Goal: Task Accomplishment & Management: Use online tool/utility

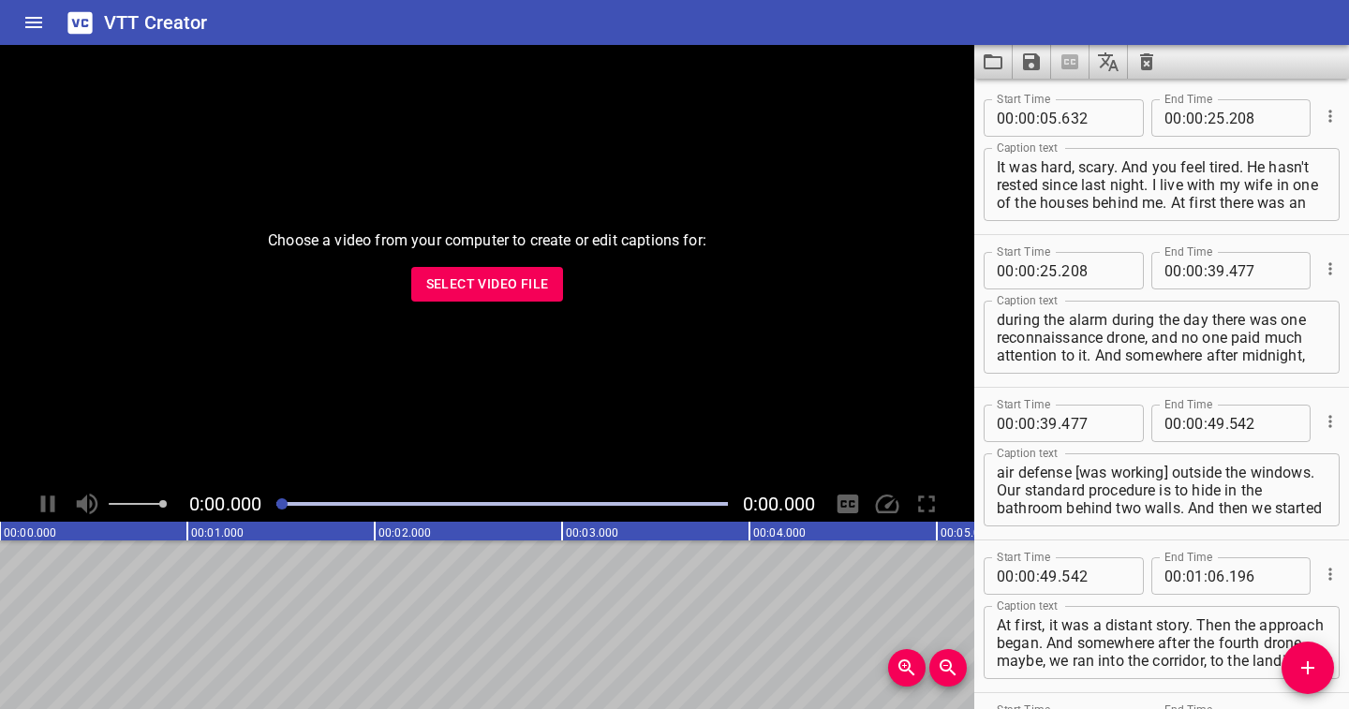
scroll to position [1443, 0]
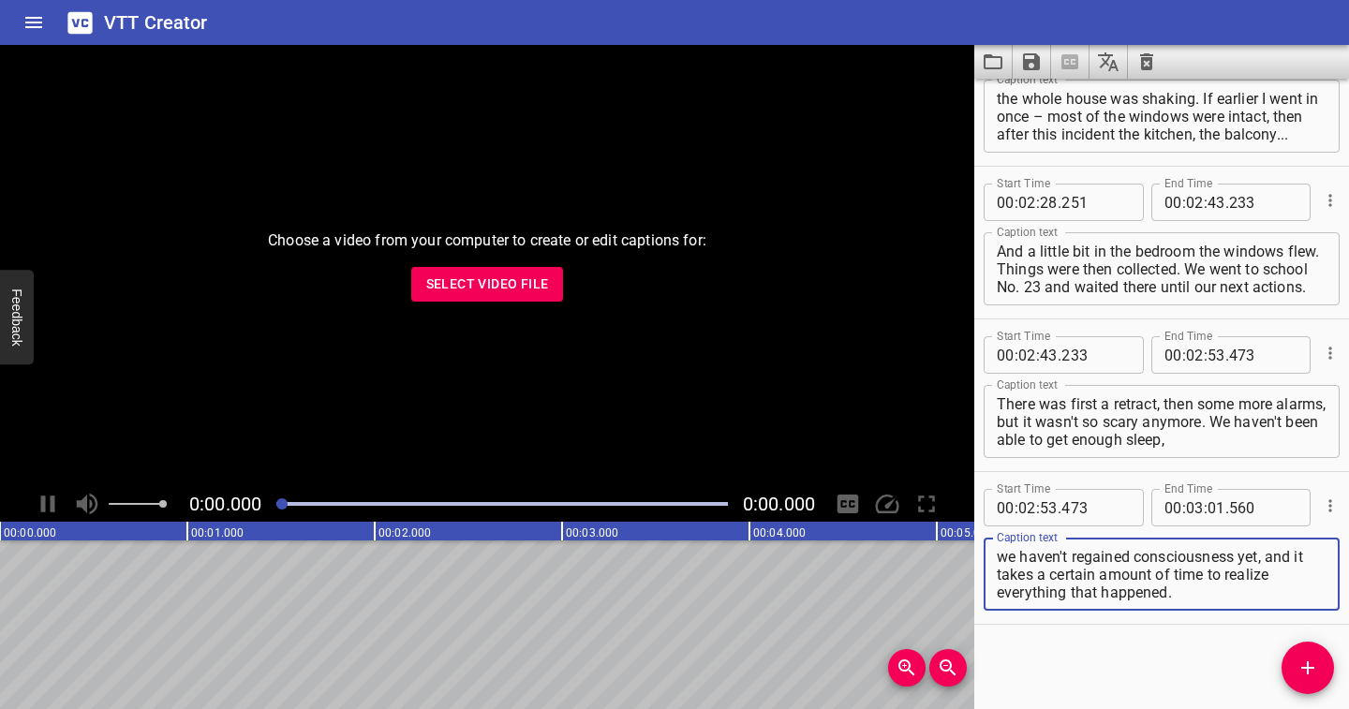
click at [1137, 62] on icon "Clear captions" at bounding box center [1147, 62] width 22 height 22
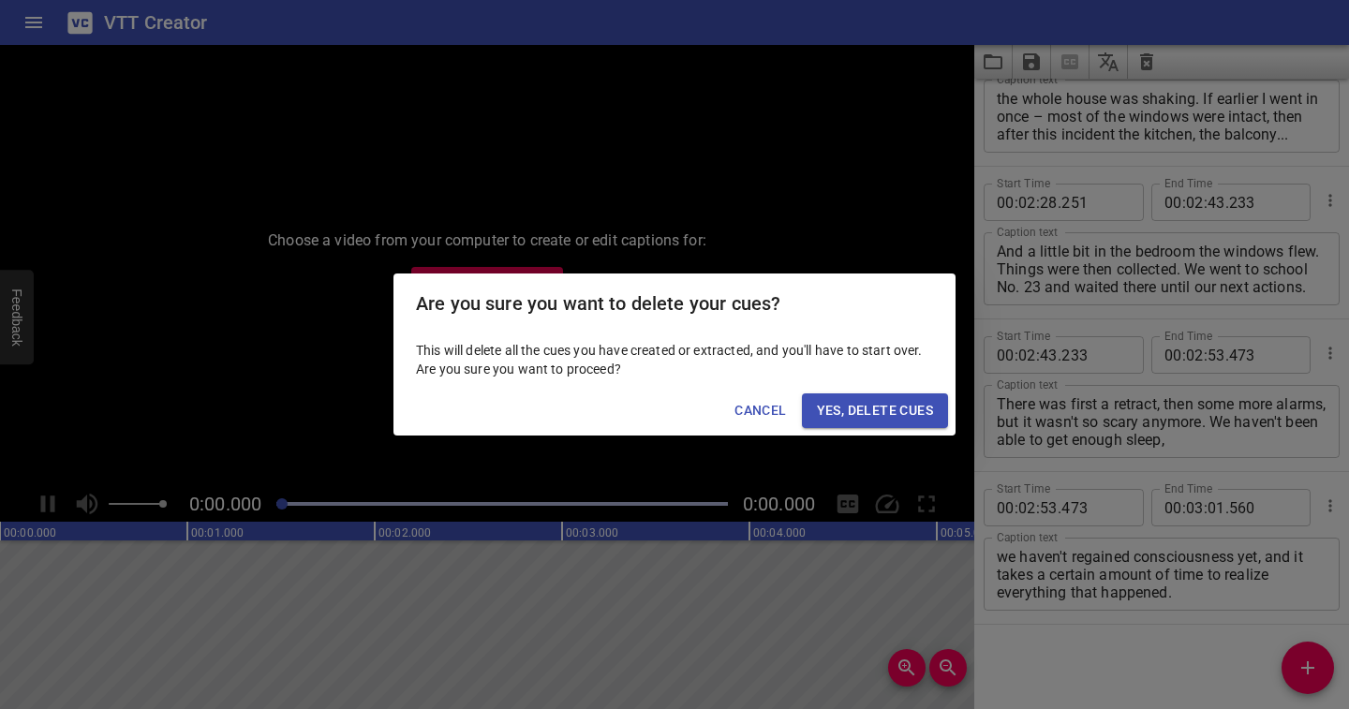
click at [833, 399] on span "Yes, Delete Cues" at bounding box center [875, 410] width 116 height 23
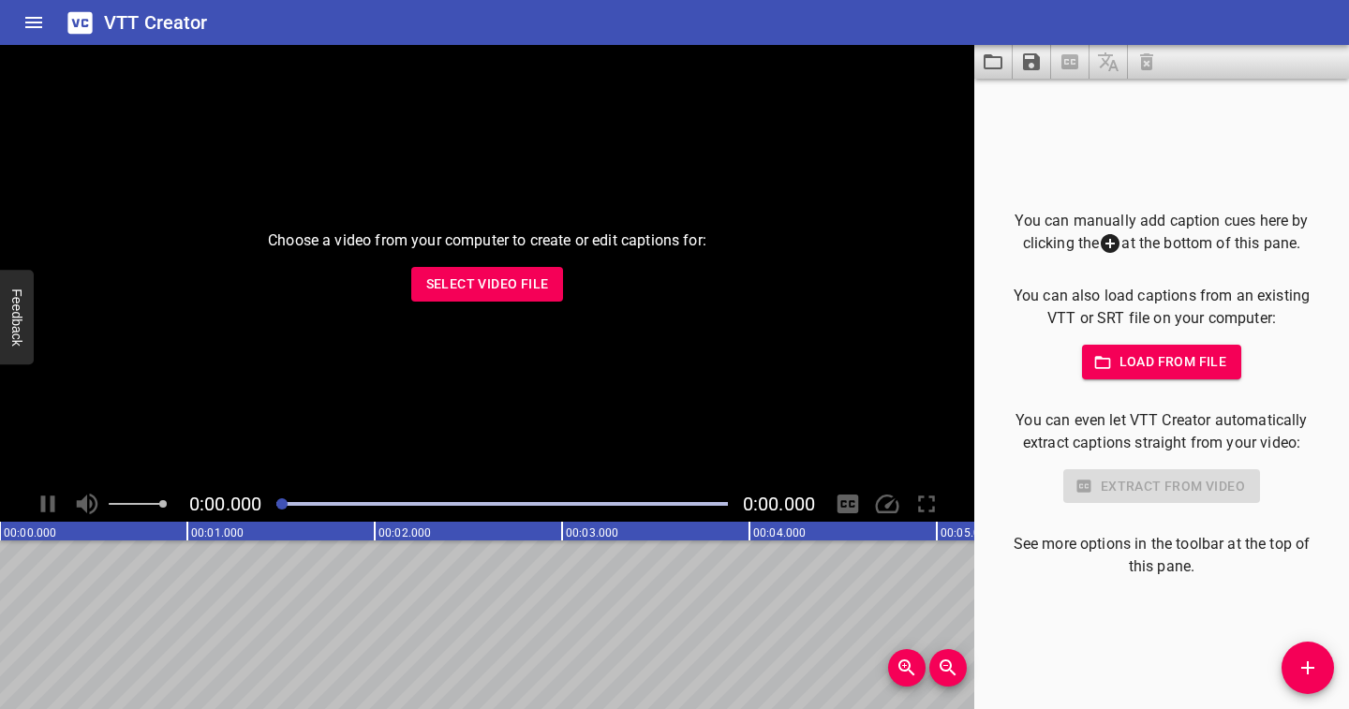
click at [496, 293] on span "Select Video File" at bounding box center [487, 284] width 123 height 23
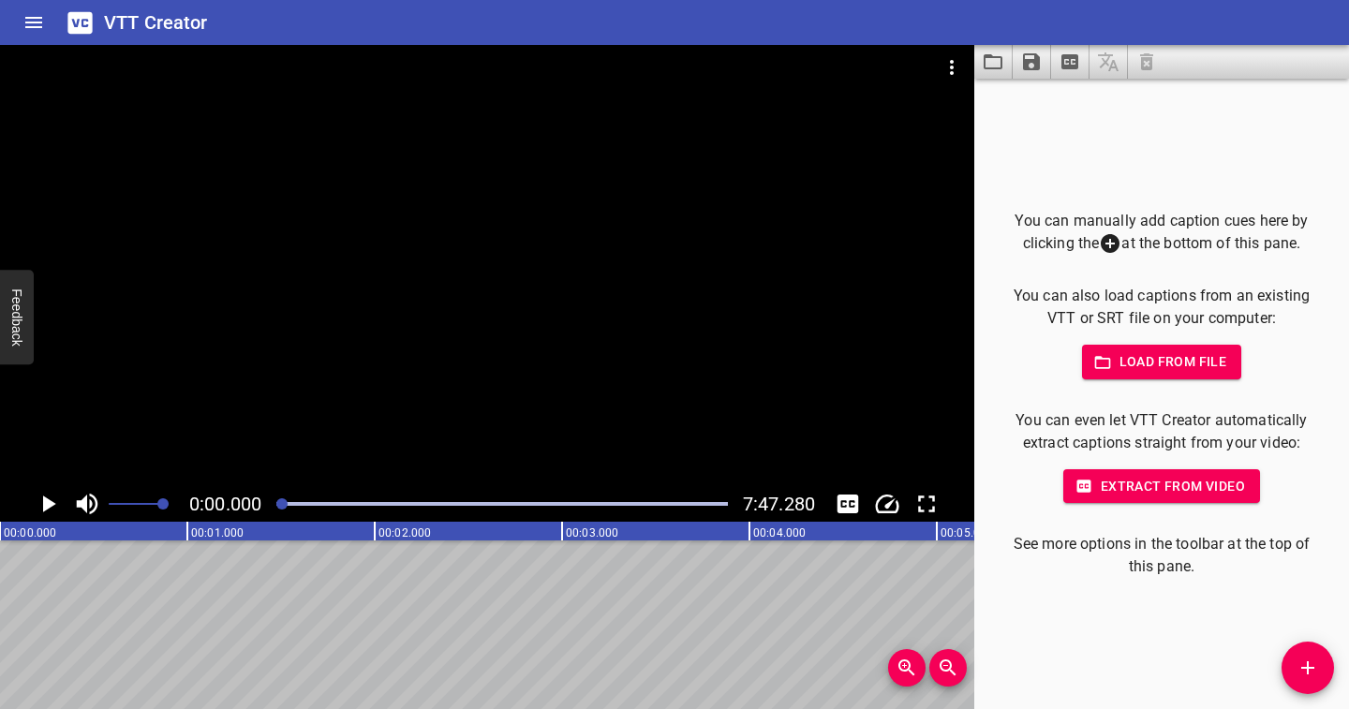
click at [45, 507] on icon "Play/Pause" at bounding box center [49, 504] width 13 height 17
click at [46, 502] on icon "Play/Pause" at bounding box center [48, 504] width 28 height 28
click at [49, 506] on icon "Play/Pause" at bounding box center [49, 504] width 13 height 17
click at [49, 506] on icon "Play/Pause" at bounding box center [48, 504] width 28 height 28
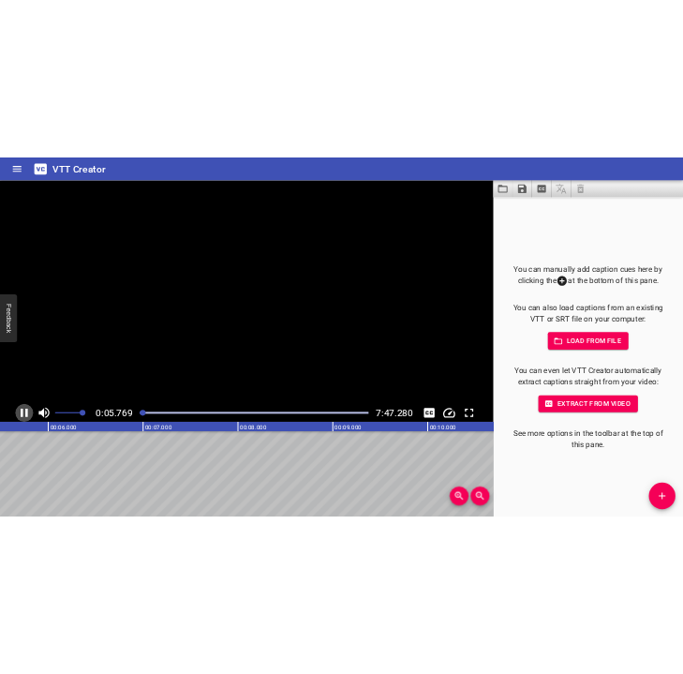
scroll to position [0, 1093]
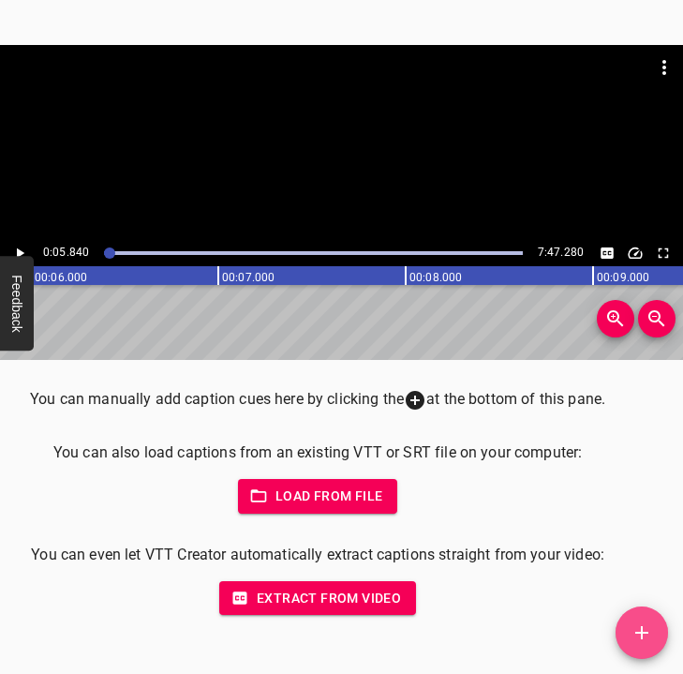
click at [644, 628] on icon "Add Cue" at bounding box center [642, 632] width 22 height 22
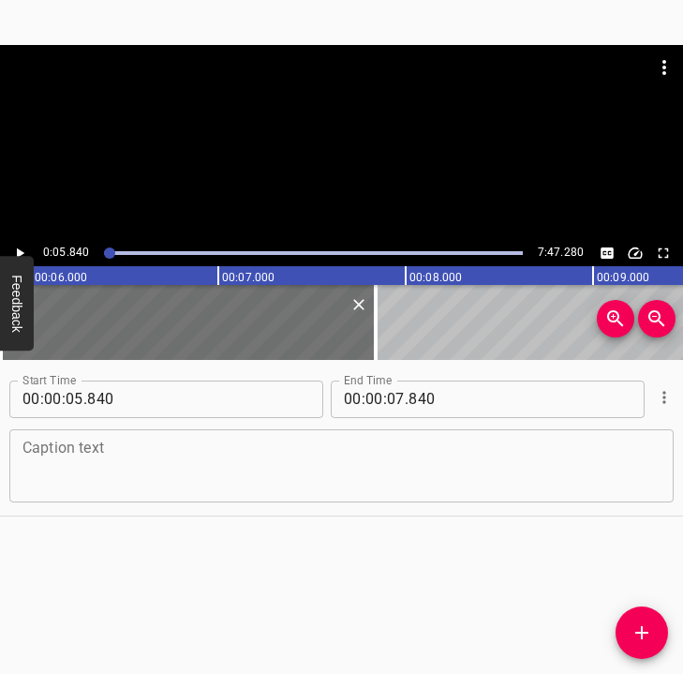
click at [181, 453] on textarea at bounding box center [341, 464] width 638 height 53
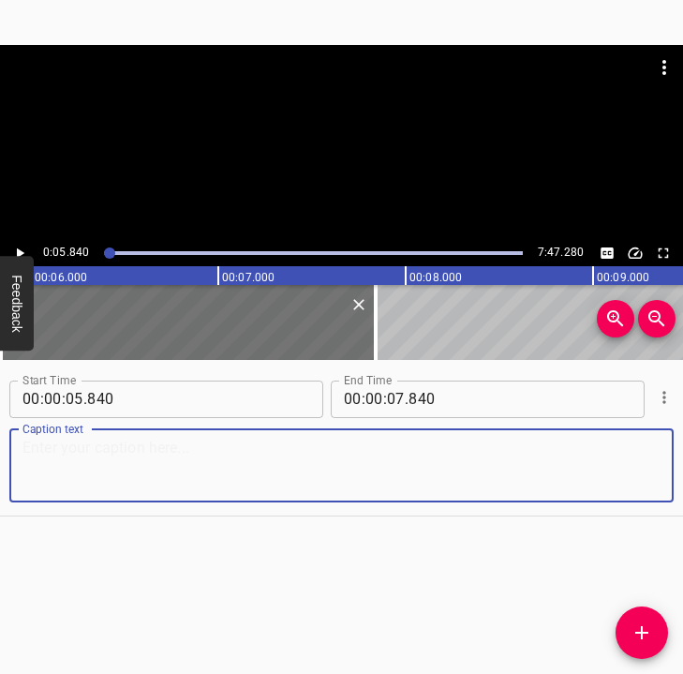
paste textarea "The war caught me in [GEOGRAPHIC_DATA]. At first, we didn't hear anything, beca…"
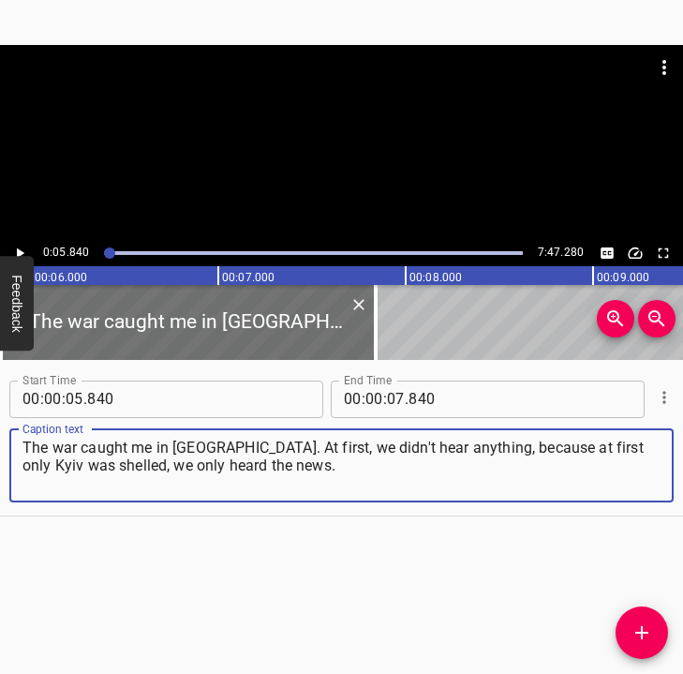
click at [50, 468] on textarea "The war caught me in [GEOGRAPHIC_DATA]. At first, we didn't hear anything, beca…" at bounding box center [341, 464] width 638 height 53
type textarea "The war caught me in [GEOGRAPHIC_DATA]. At first, we didn't hear anything, beca…"
click at [25, 250] on icon "Play/Pause" at bounding box center [19, 253] width 17 height 17
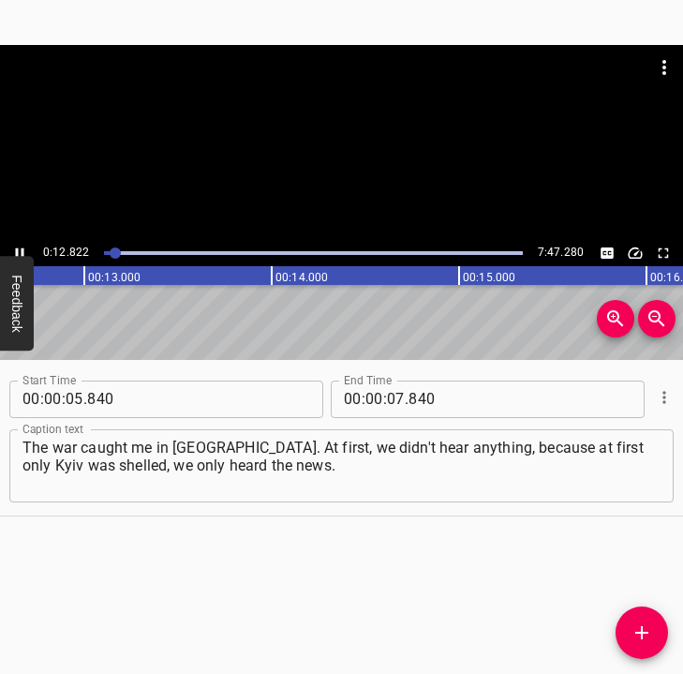
scroll to position [0, 2402]
click at [19, 245] on icon "Play/Pause" at bounding box center [19, 253] width 17 height 17
click at [387, 398] on input "number" at bounding box center [396, 398] width 18 height 37
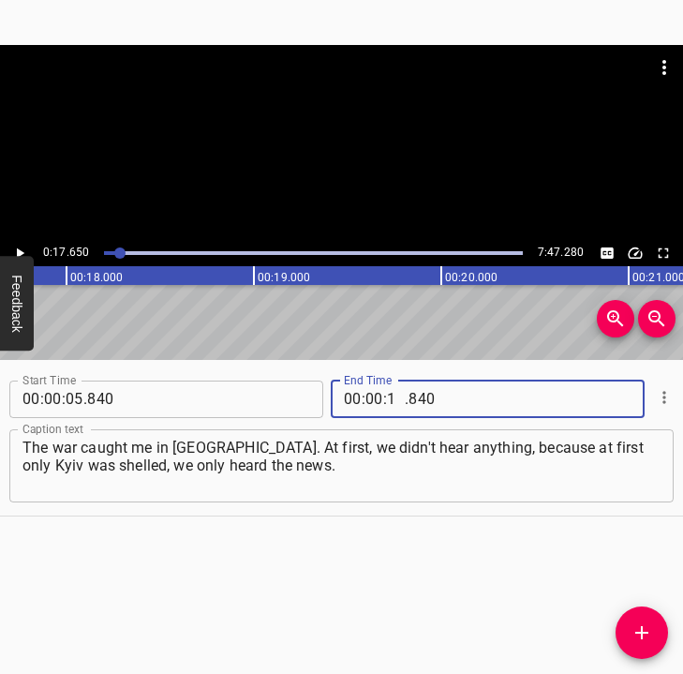
type input "17"
type input "650"
click at [640, 631] on icon "Add Cue" at bounding box center [642, 632] width 22 height 22
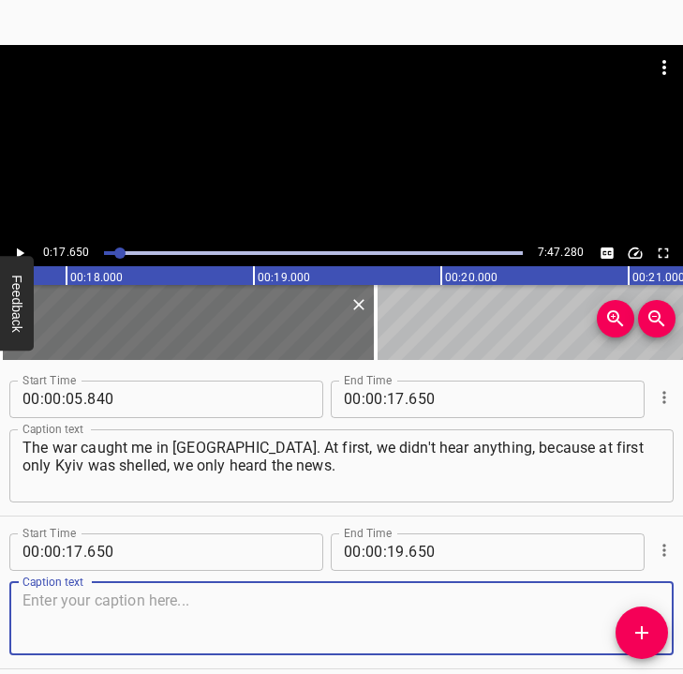
scroll to position [79, 0]
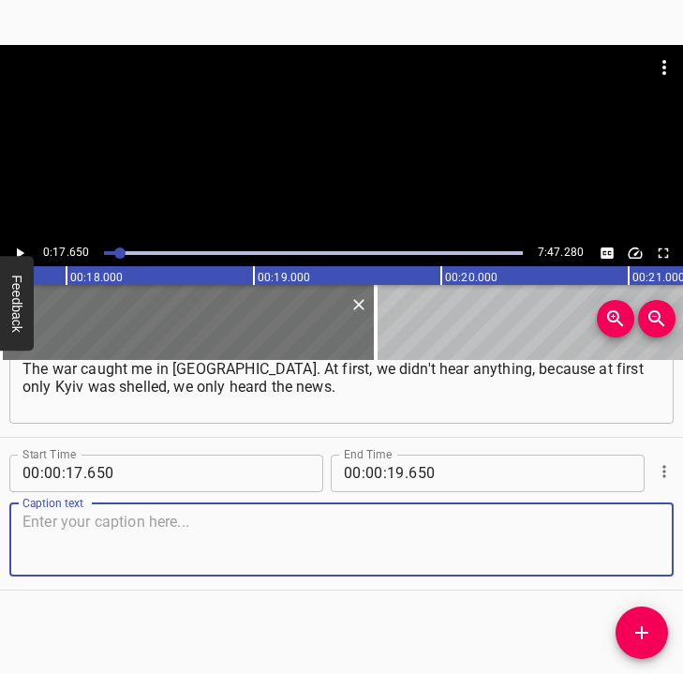
drag, startPoint x: 631, startPoint y: 541, endPoint x: 681, endPoint y: 514, distance: 57.0
click at [642, 535] on textarea at bounding box center [341, 539] width 638 height 53
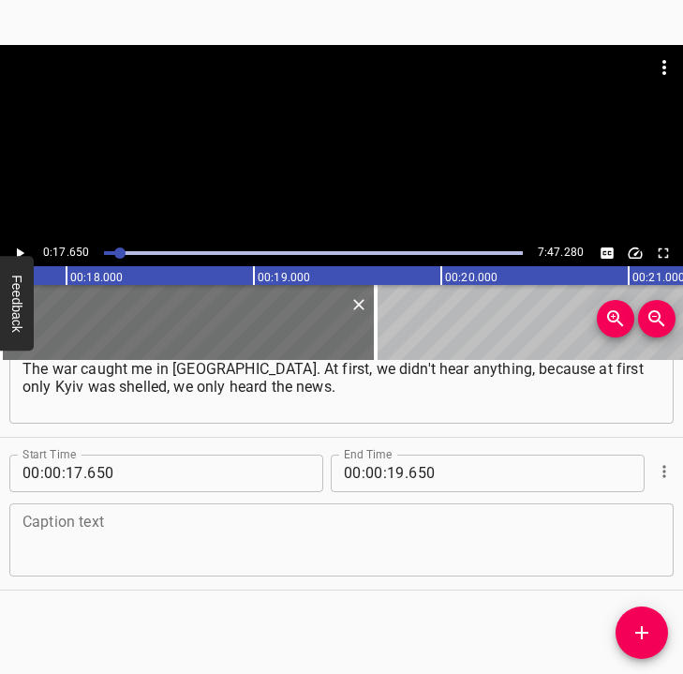
click at [107, 538] on textarea at bounding box center [341, 539] width 638 height 53
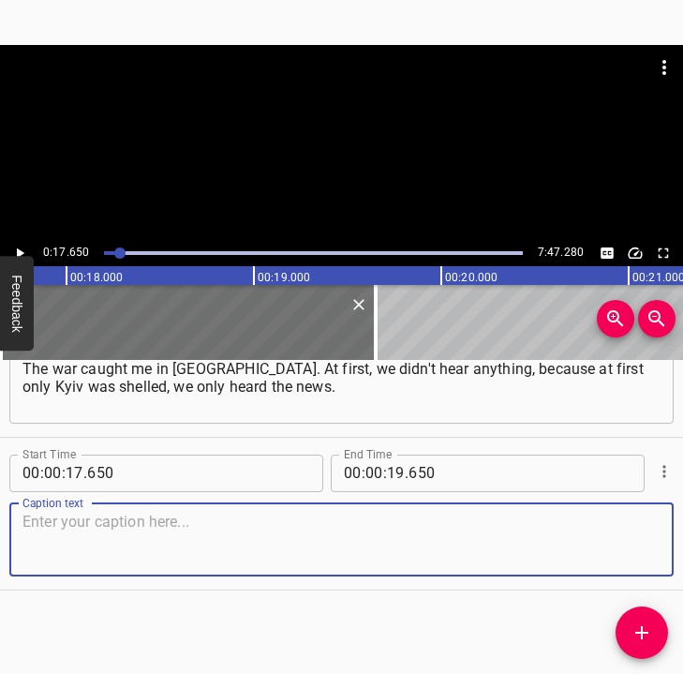
paste textarea "Many people ran to buy in stores, and people started leaving. There were very l…"
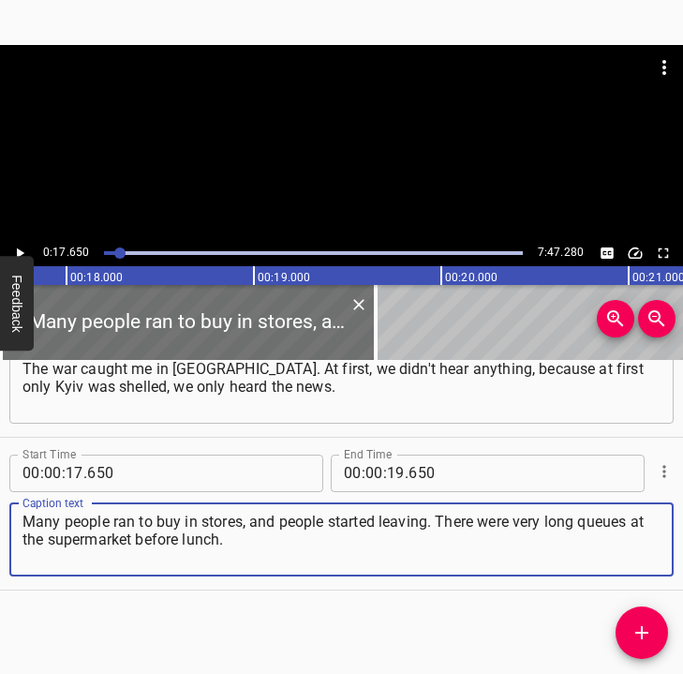
type textarea "Many people ran to buy in stores, and people started leaving. There were very l…"
click at [30, 251] on button "Play/Pause" at bounding box center [19, 253] width 24 height 24
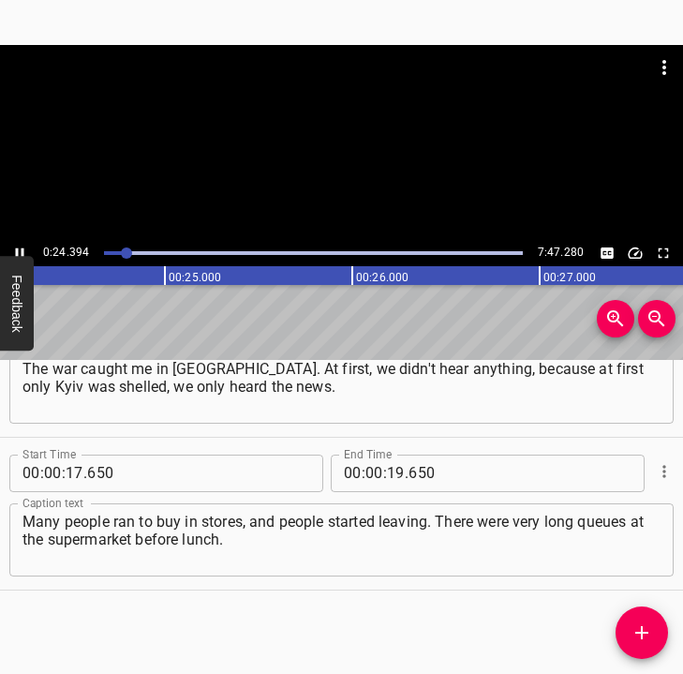
scroll to position [0, 4570]
click at [20, 249] on icon "Play/Pause" at bounding box center [19, 253] width 17 height 17
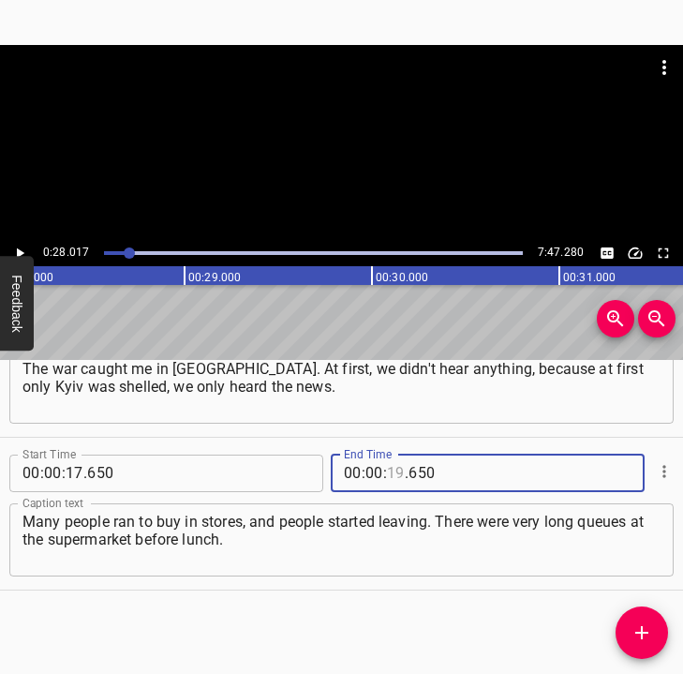
click at [391, 474] on input "number" at bounding box center [396, 472] width 18 height 37
type input "28"
type input "017"
click at [633, 625] on icon "Add Cue" at bounding box center [642, 632] width 22 height 22
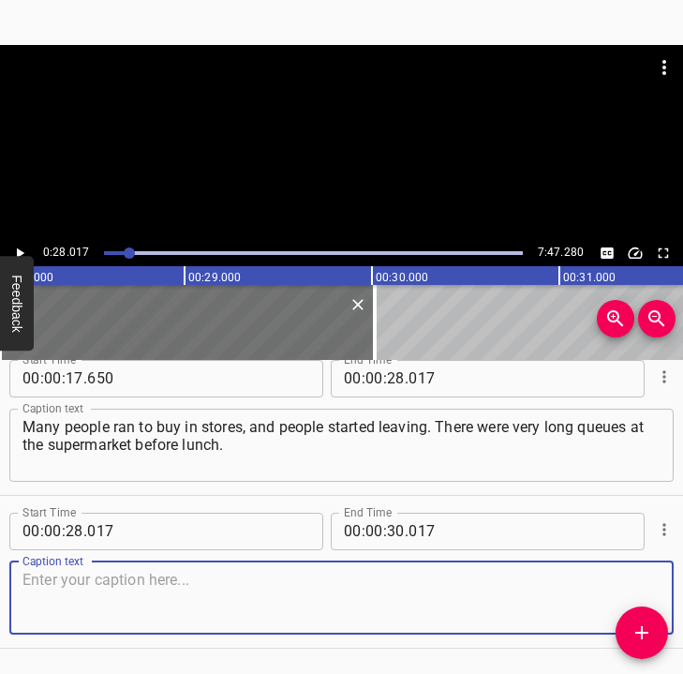
scroll to position [231, 0]
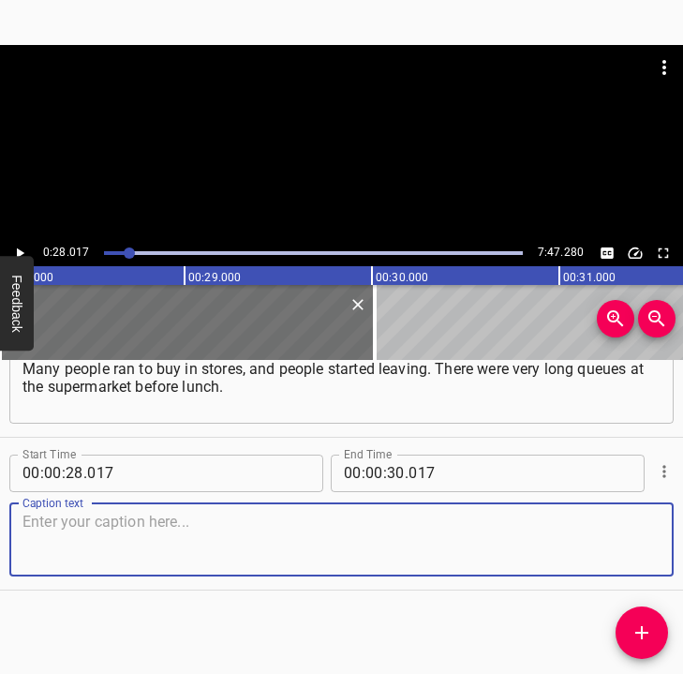
drag, startPoint x: 623, startPoint y: 544, endPoint x: 640, endPoint y: 534, distance: 19.8
click at [640, 534] on textarea at bounding box center [341, 539] width 638 height 53
click at [174, 524] on textarea at bounding box center [341, 539] width 638 height 53
paste textarea "And since lunch, helicopters began to fly to [GEOGRAPHIC_DATA], and that's when…"
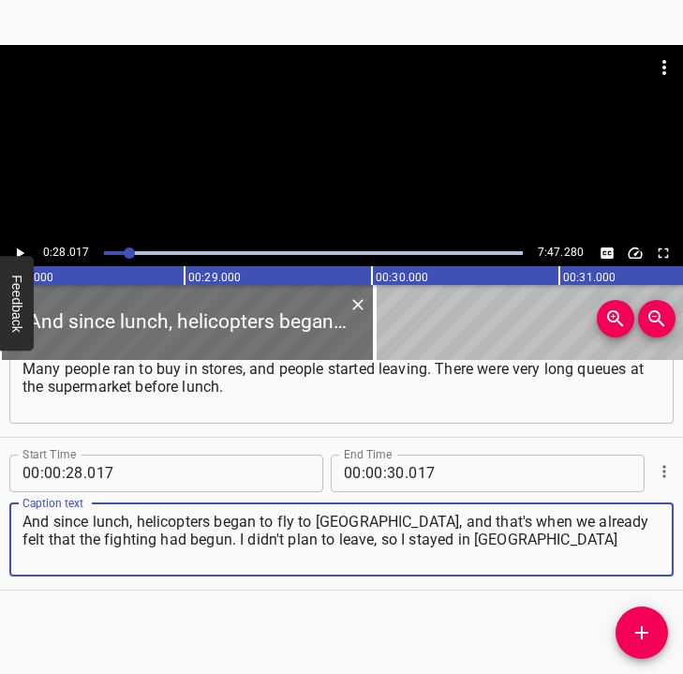
type textarea "And since lunch, helicopters began to fly to [GEOGRAPHIC_DATA], and that's when…"
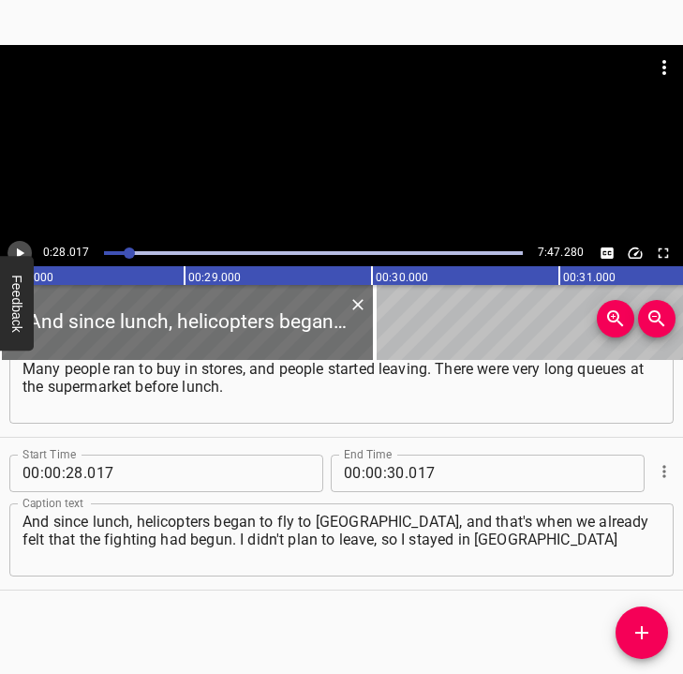
click at [19, 246] on icon "Play/Pause" at bounding box center [19, 253] width 17 height 17
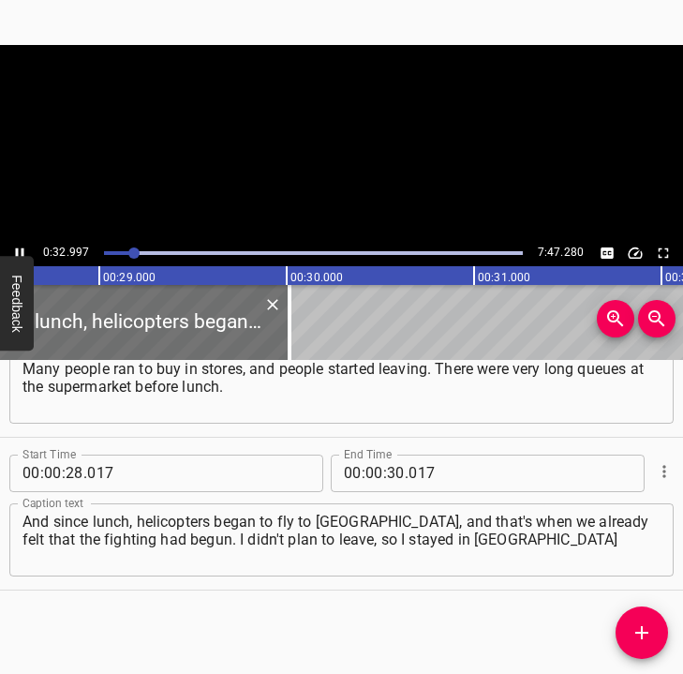
scroll to position [0, 5365]
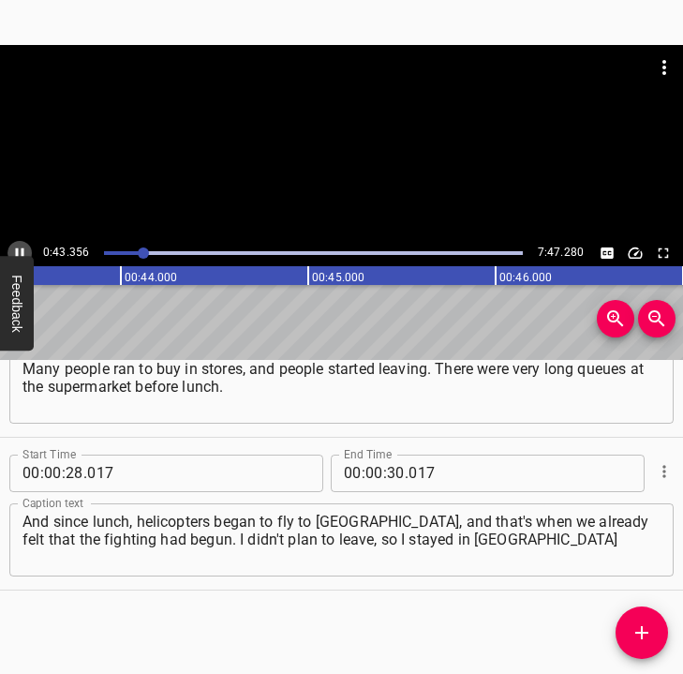
click at [14, 247] on icon "Play/Pause" at bounding box center [19, 253] width 17 height 17
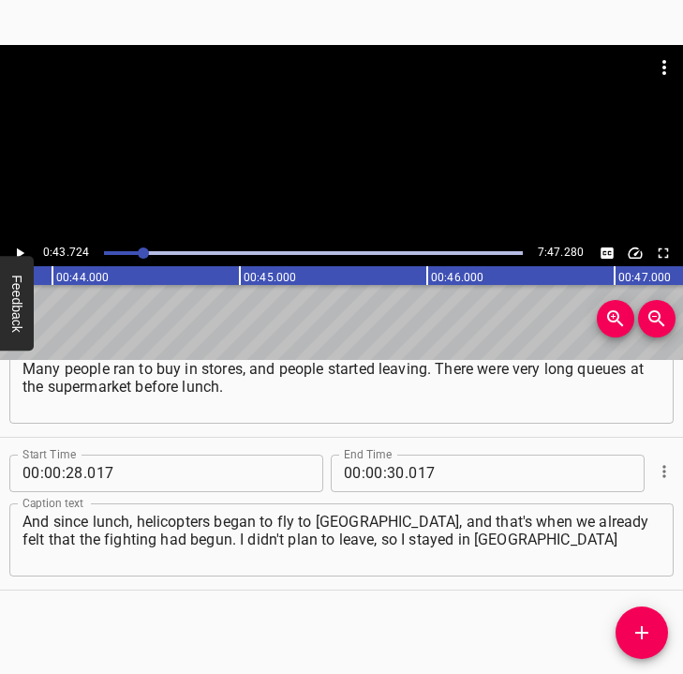
click at [14, 247] on icon "Play/Pause" at bounding box center [19, 253] width 17 height 17
drag, startPoint x: 14, startPoint y: 247, endPoint x: 376, endPoint y: 479, distance: 429.4
click at [16, 248] on icon "Play/Pause" at bounding box center [19, 253] width 17 height 17
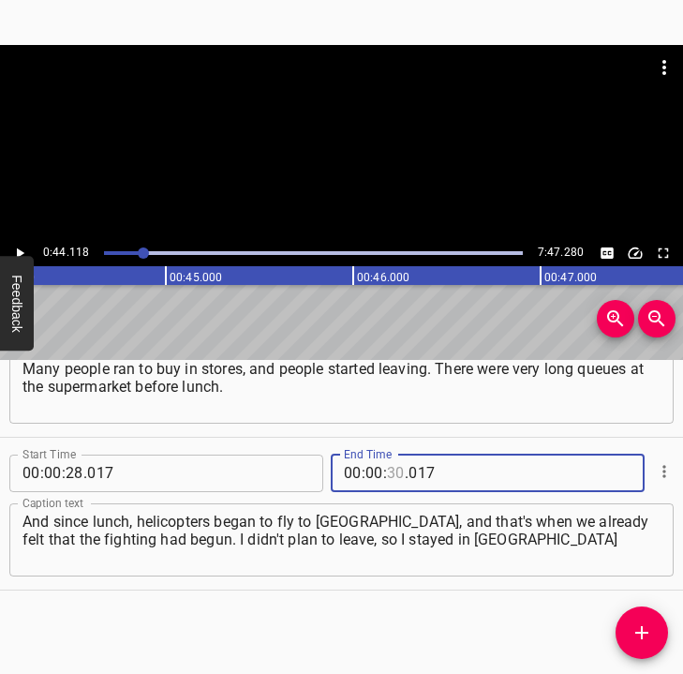
click at [395, 465] on input "number" at bounding box center [396, 472] width 18 height 37
type input "44"
type input "118"
click at [632, 634] on icon "Add Cue" at bounding box center [642, 632] width 22 height 22
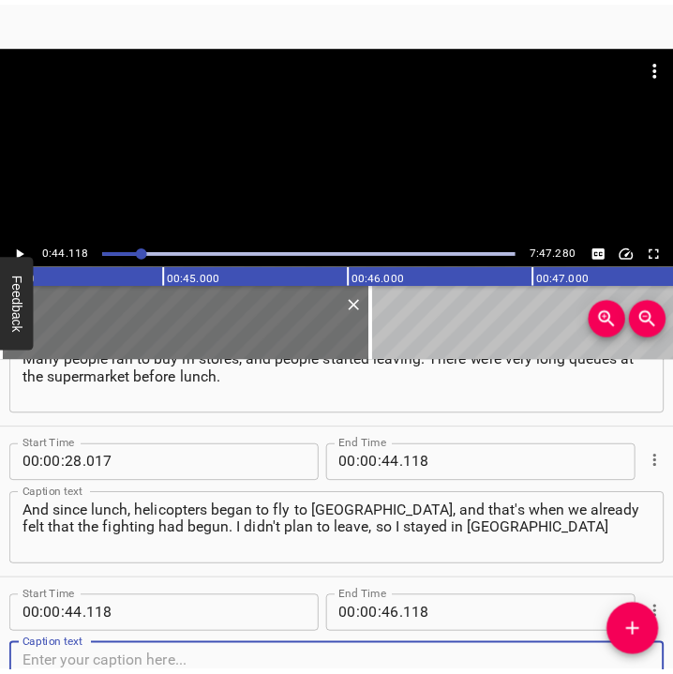
scroll to position [384, 0]
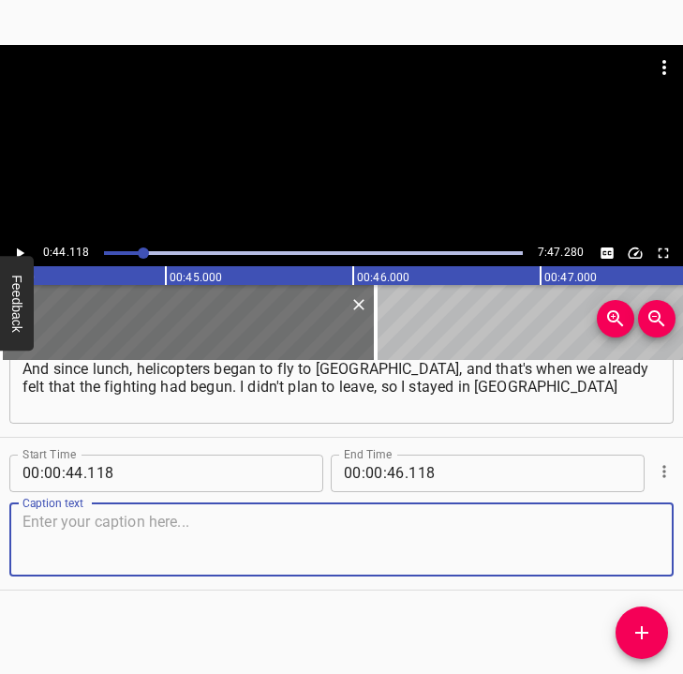
drag, startPoint x: 615, startPoint y: 550, endPoint x: 678, endPoint y: 530, distance: 66.7
click at [626, 546] on textarea at bounding box center [341, 539] width 638 height 53
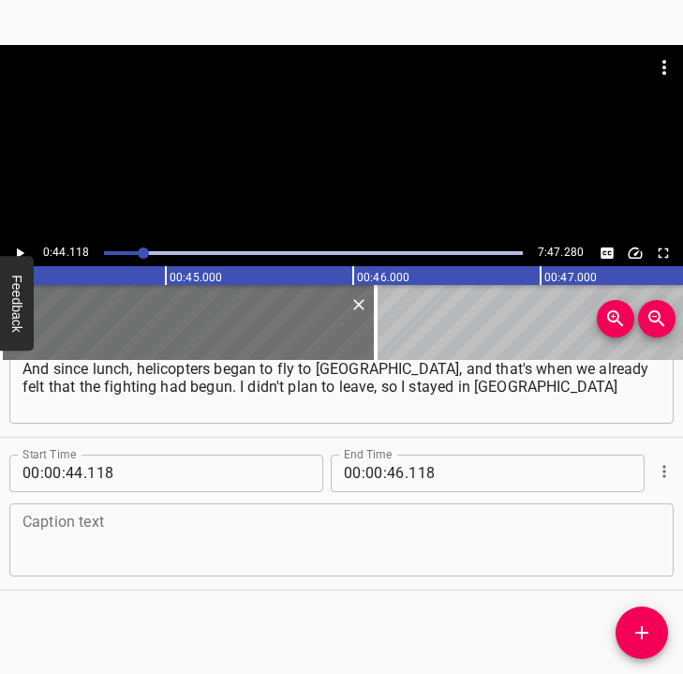
click at [86, 535] on textarea at bounding box center [341, 539] width 638 height 53
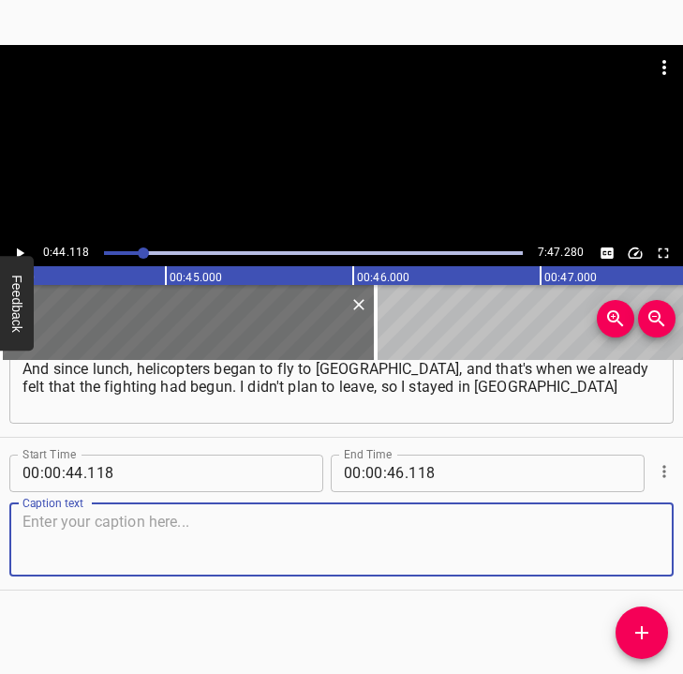
paste textarea "at the time. I left [GEOGRAPHIC_DATA] on foot on [DATE]. It was more of an acci…"
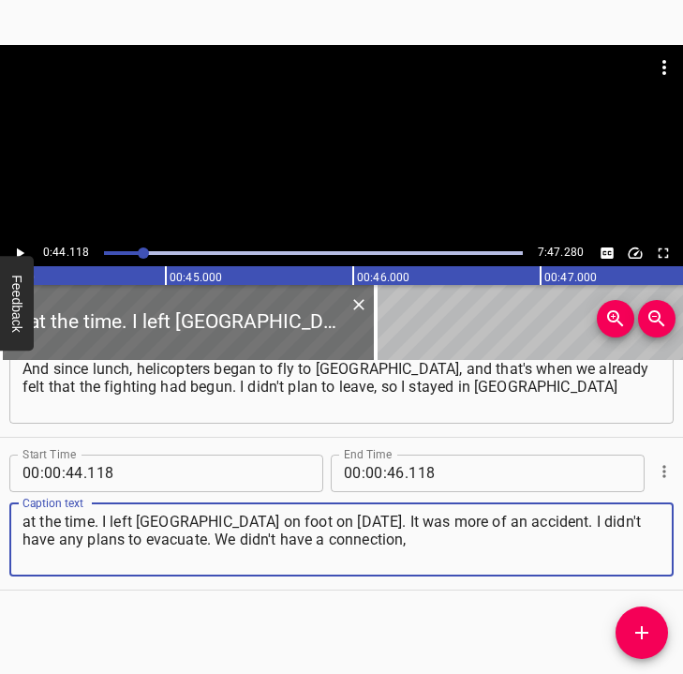
type textarea "at the time. I left [GEOGRAPHIC_DATA] on foot on [DATE]. It was more of an acci…"
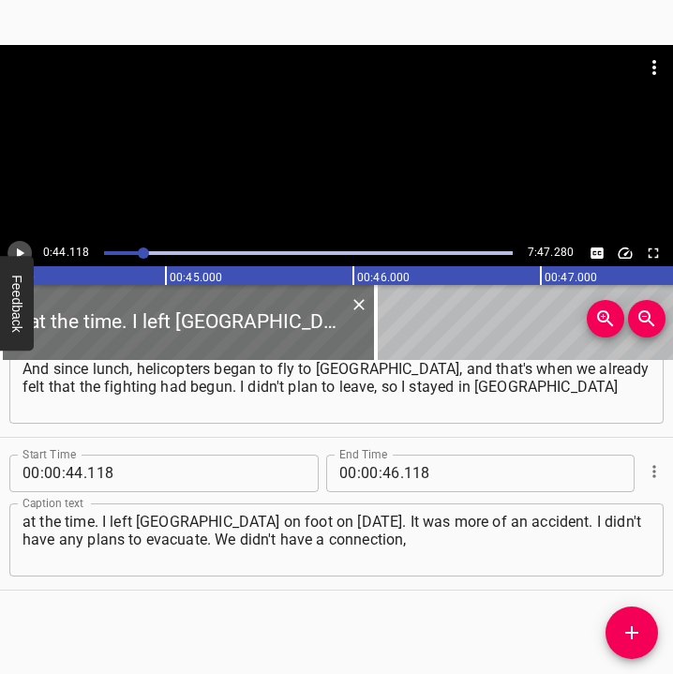
click at [17, 245] on icon "Play/Pause" at bounding box center [19, 253] width 17 height 17
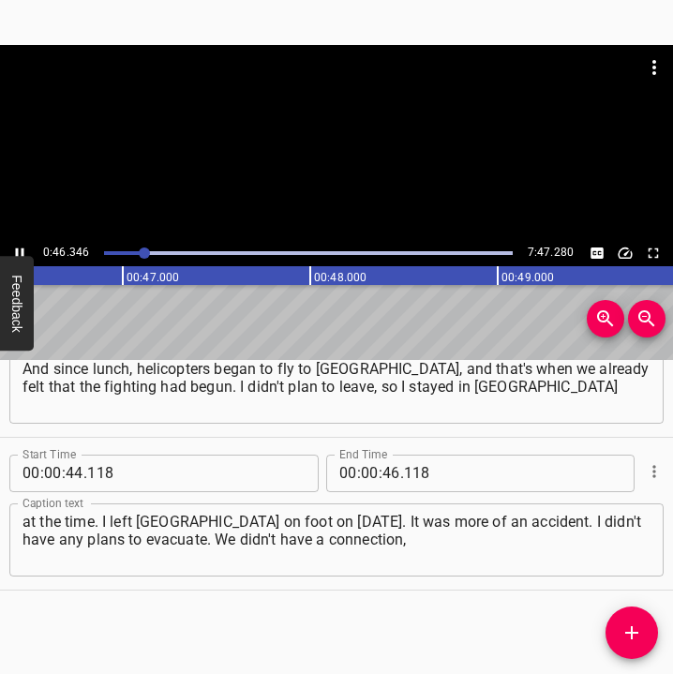
scroll to position [0, 8734]
click at [20, 249] on icon "Play/Pause" at bounding box center [19, 253] width 17 height 17
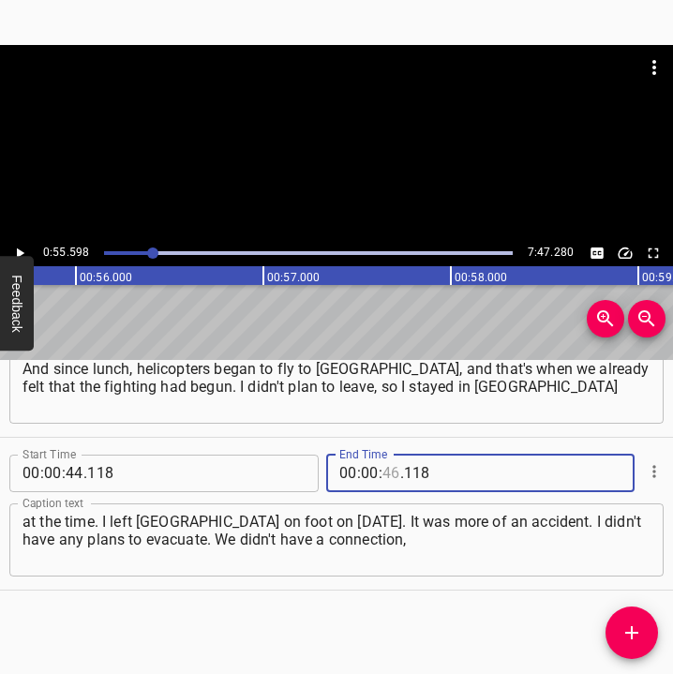
click at [382, 476] on input "number" at bounding box center [391, 472] width 18 height 37
type input "55"
type input "598"
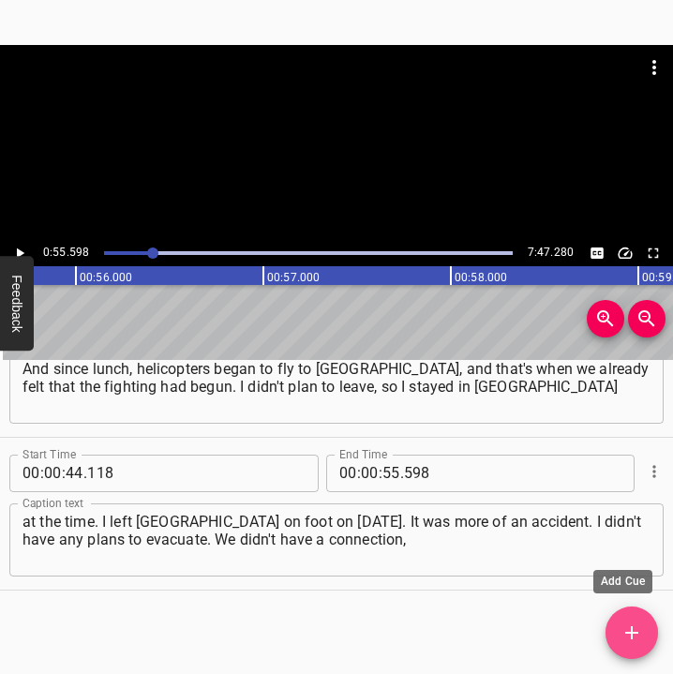
click at [616, 626] on span "Add Cue" at bounding box center [631, 632] width 52 height 22
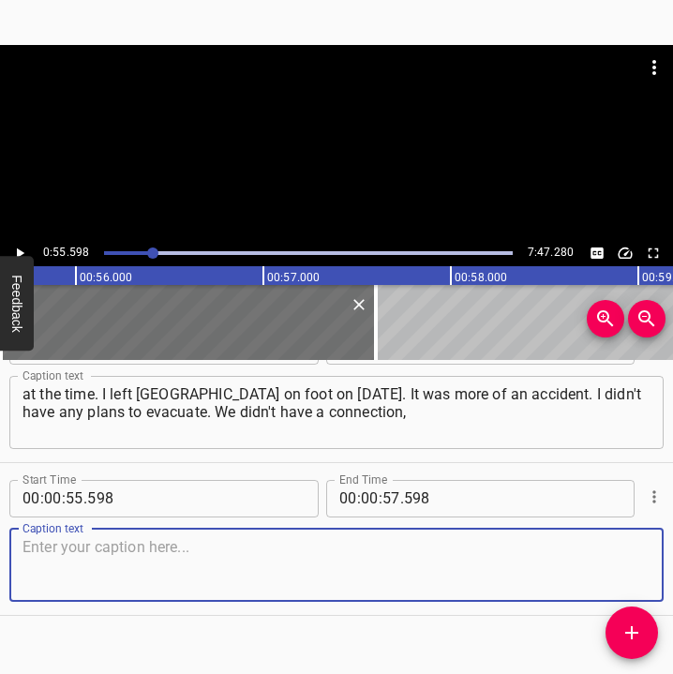
scroll to position [537, 0]
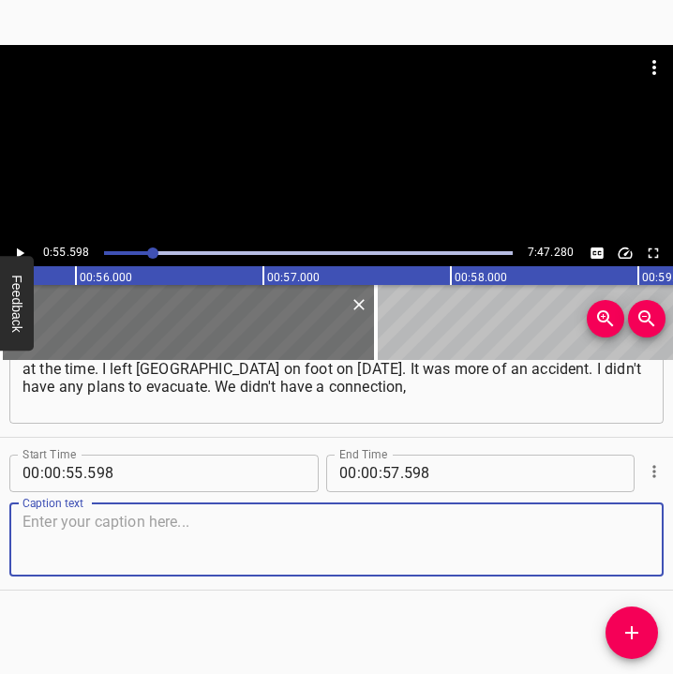
drag, startPoint x: 627, startPoint y: 550, endPoint x: 667, endPoint y: 539, distance: 41.8
click at [640, 546] on div "Caption text" at bounding box center [336, 539] width 654 height 73
click at [78, 547] on textarea at bounding box center [336, 539] width 628 height 53
paste textarea "so I decided to go to [GEOGRAPHIC_DATA] on foot, tried to find shelter there an…"
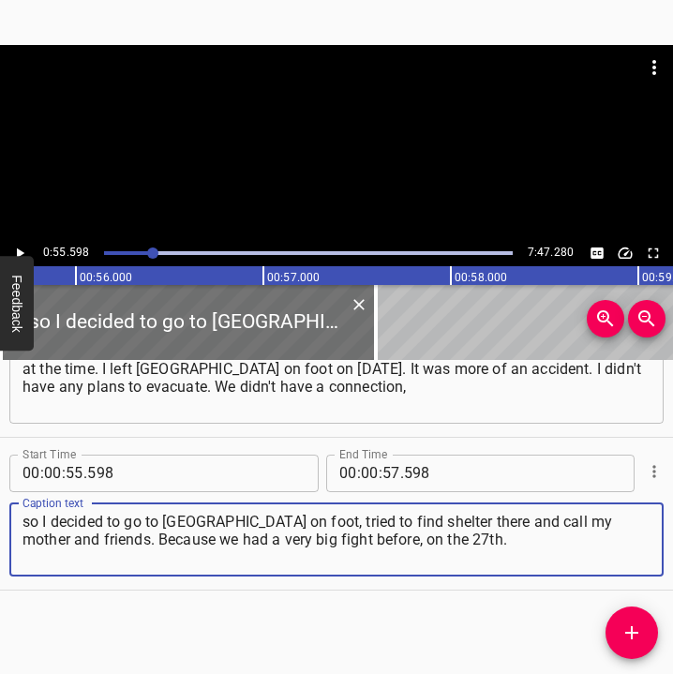
type textarea "so I decided to go to [GEOGRAPHIC_DATA] on foot, tried to find shelter there an…"
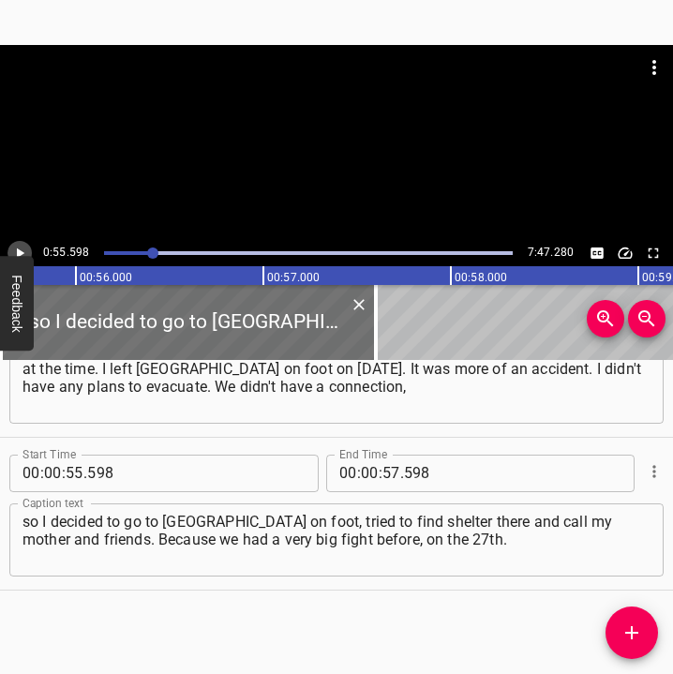
click at [17, 247] on icon "Play/Pause" at bounding box center [19, 253] width 17 height 17
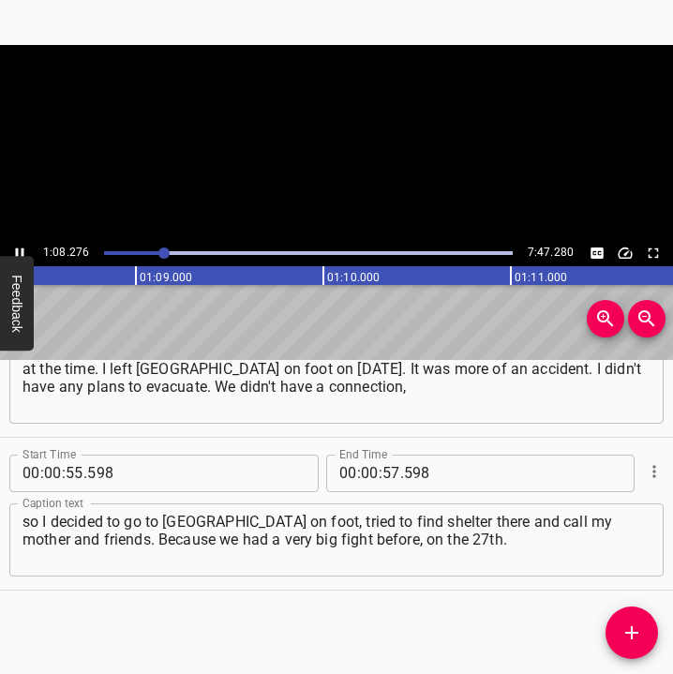
click at [19, 247] on icon "Play/Pause" at bounding box center [19, 253] width 17 height 17
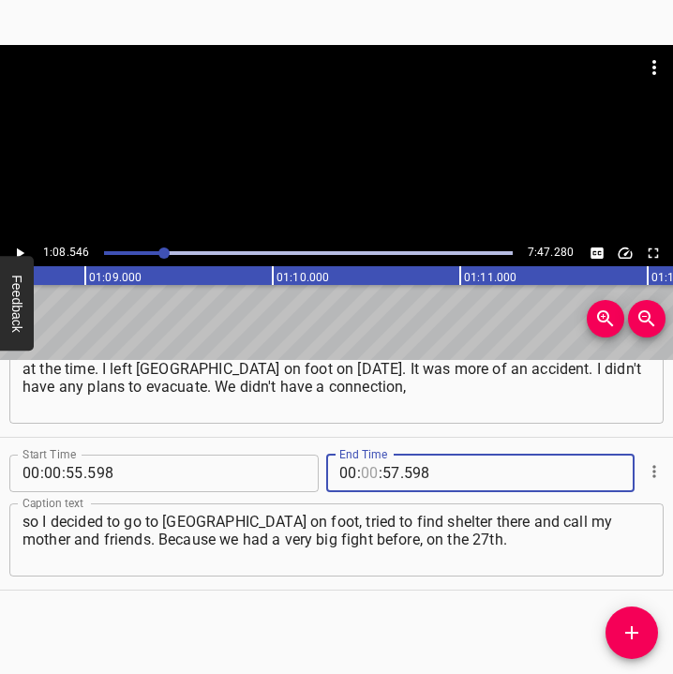
click at [361, 471] on input "number" at bounding box center [370, 472] width 18 height 37
type input "01"
type input "08"
type input "546"
click at [628, 621] on icon "Add Cue" at bounding box center [631, 632] width 22 height 22
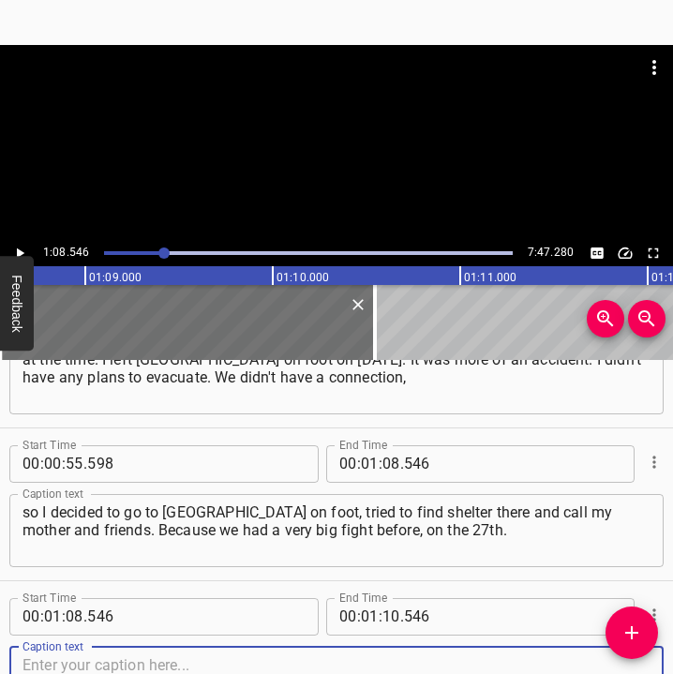
scroll to position [690, 0]
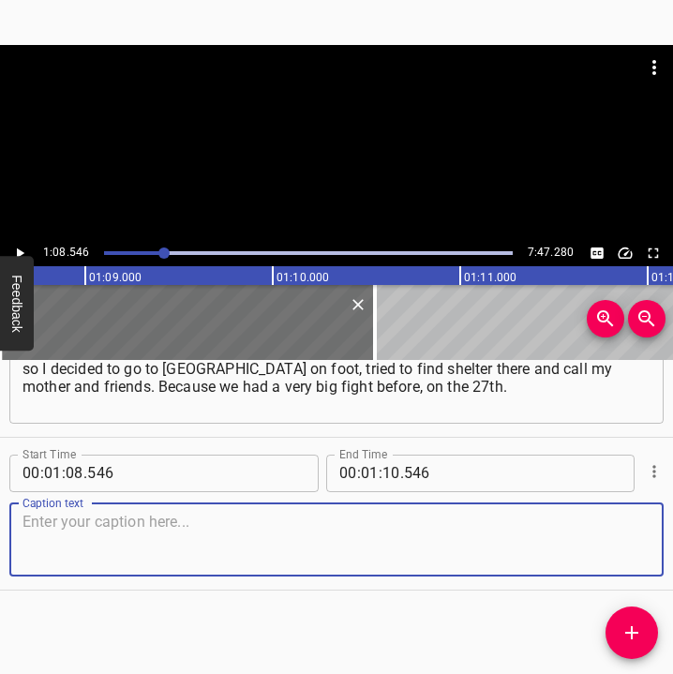
drag, startPoint x: 629, startPoint y: 542, endPoint x: 668, endPoint y: 540, distance: 39.5
click at [645, 542] on div "Caption text" at bounding box center [336, 539] width 654 height 73
click at [43, 527] on textarea at bounding box center [336, 539] width 628 height 53
paste textarea "It was just the battle when the column was defeated at [GEOGRAPHIC_DATA]. It wa…"
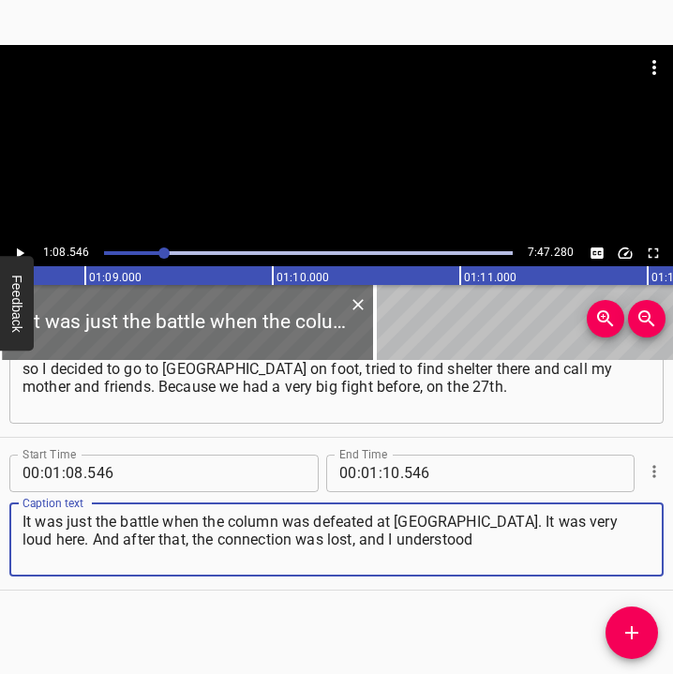
type textarea "It was just the battle when the column was defeated at [GEOGRAPHIC_DATA]. It wa…"
click at [20, 247] on icon "Play/Pause" at bounding box center [19, 253] width 17 height 17
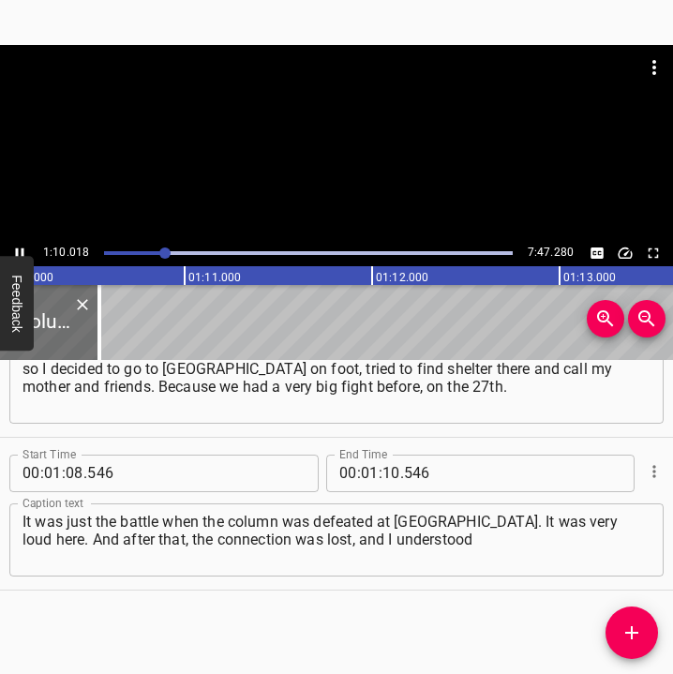
scroll to position [0, 13170]
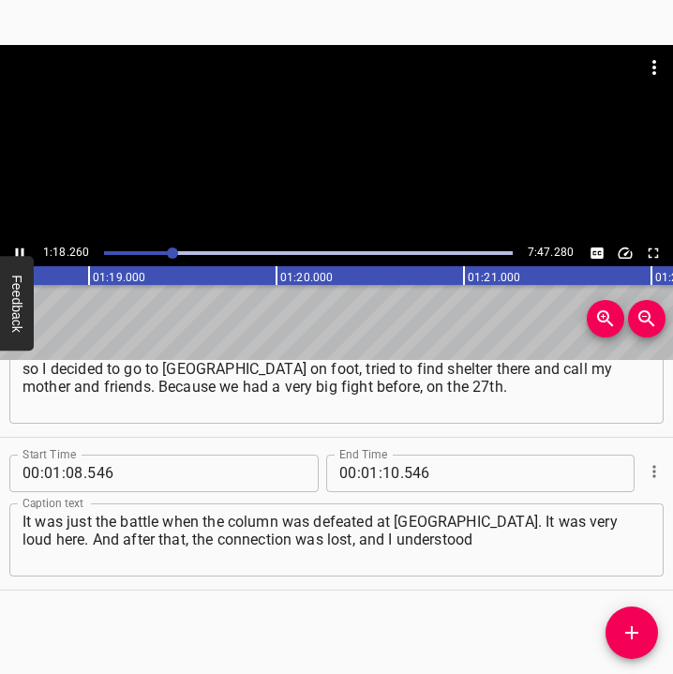
click at [20, 248] on icon "Play/Pause" at bounding box center [19, 253] width 17 height 17
click at [382, 468] on input "number" at bounding box center [391, 472] width 18 height 37
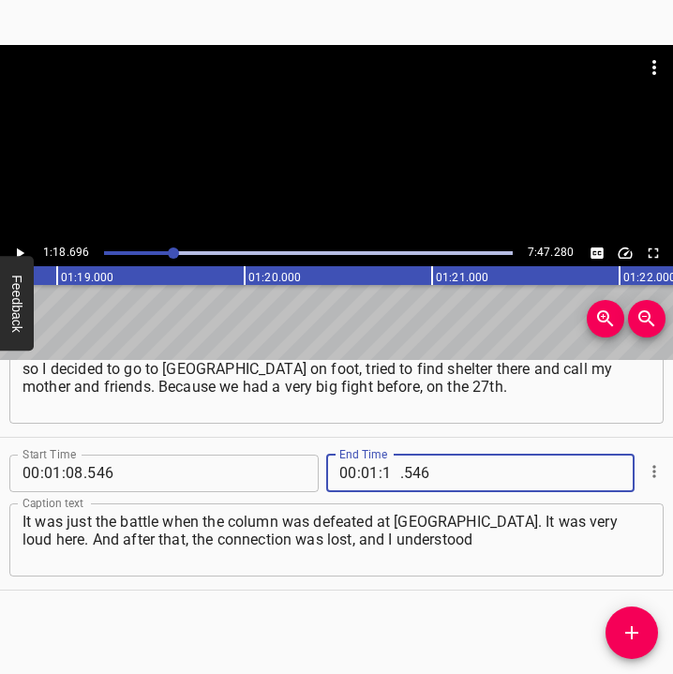
type input "18"
type input "696"
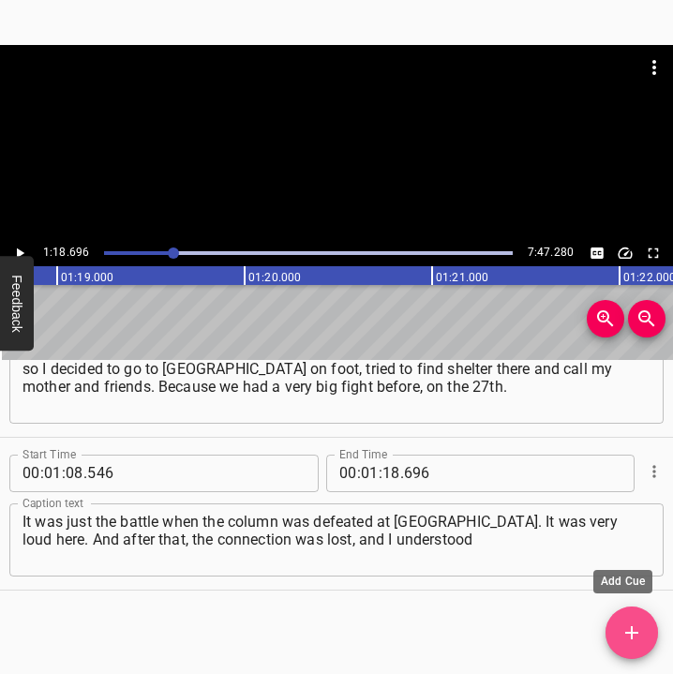
click at [627, 636] on icon "Add Cue" at bounding box center [631, 632] width 22 height 22
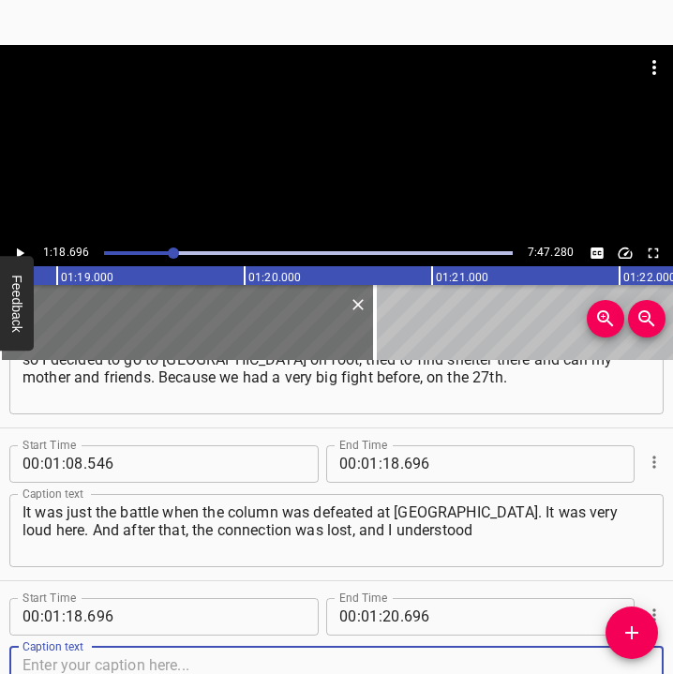
scroll to position [842, 0]
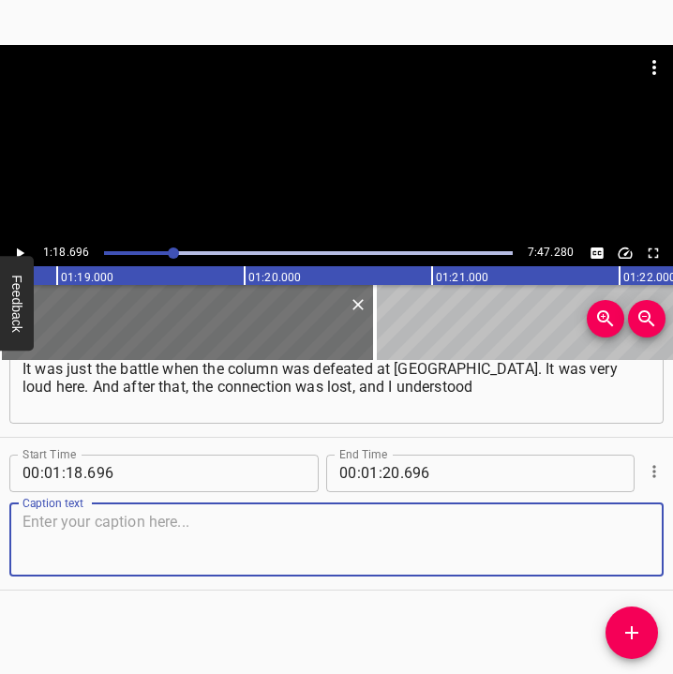
drag, startPoint x: 614, startPoint y: 546, endPoint x: 658, endPoint y: 533, distance: 45.9
click at [639, 538] on div "Caption text" at bounding box center [336, 539] width 654 height 73
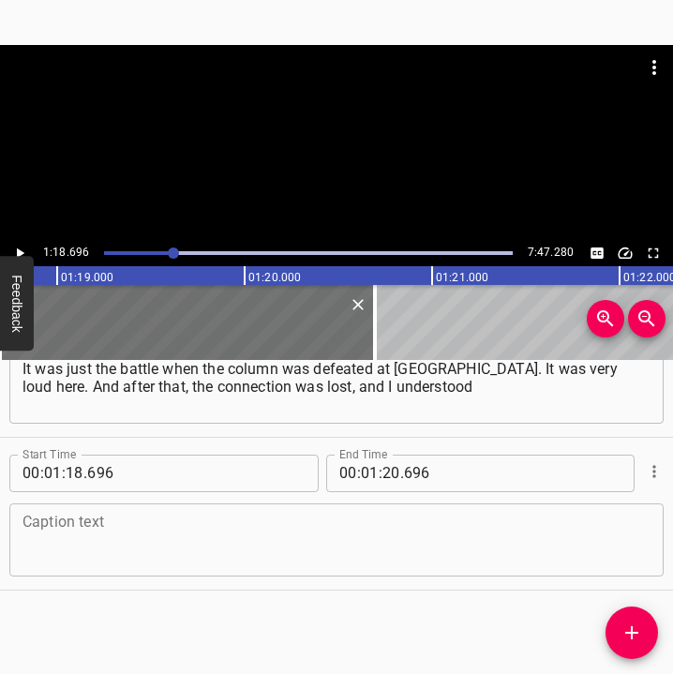
click at [49, 546] on textarea at bounding box center [336, 539] width 628 height 53
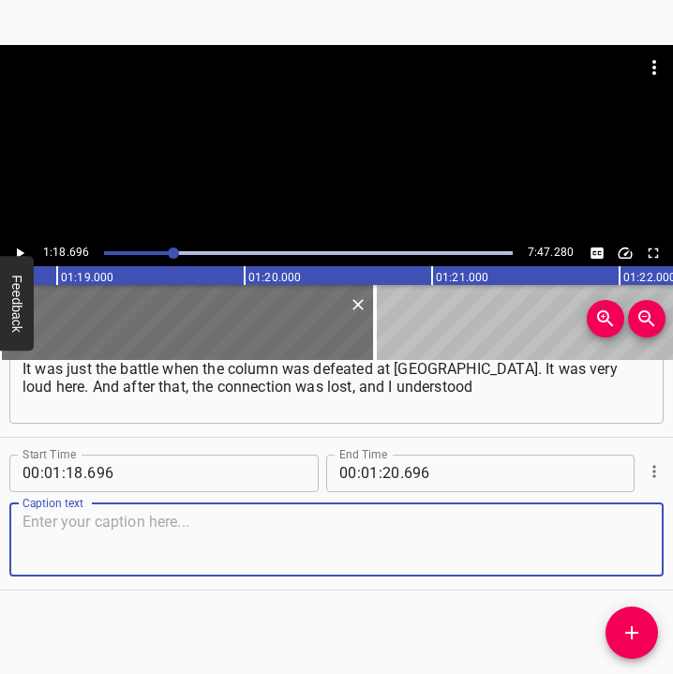
paste textarea "that my loved ones did not know what was happened to me, and they were worried.…"
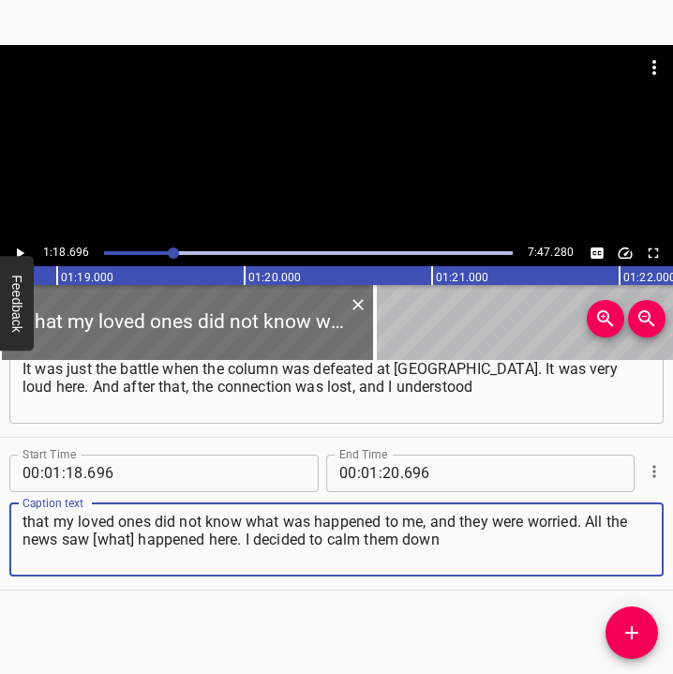
type textarea "that my loved ones did not know what was happened to me, and they were worried.…"
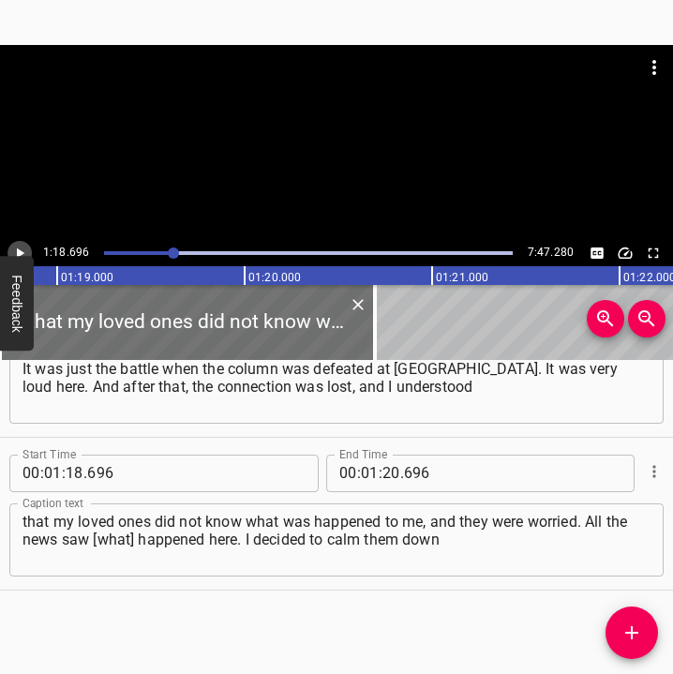
click at [19, 253] on icon "Play/Pause" at bounding box center [20, 252] width 7 height 10
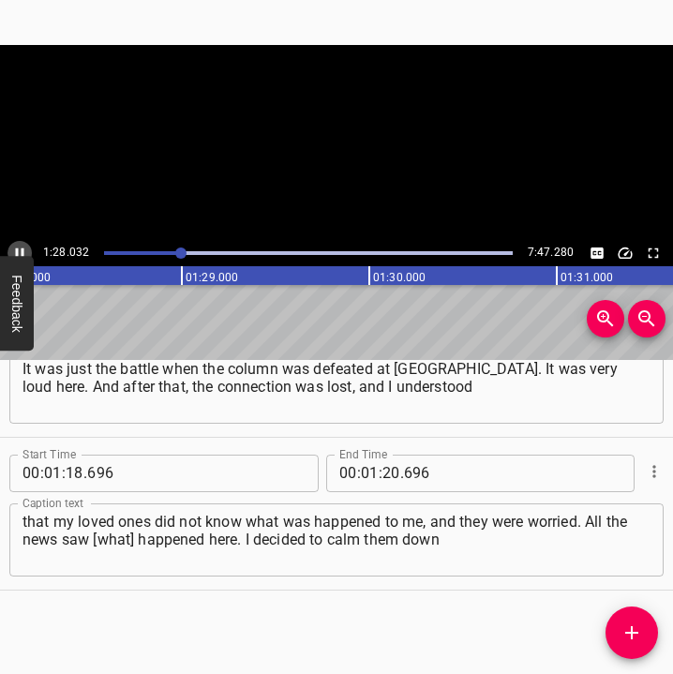
click at [19, 253] on icon "Play/Pause" at bounding box center [19, 253] width 17 height 17
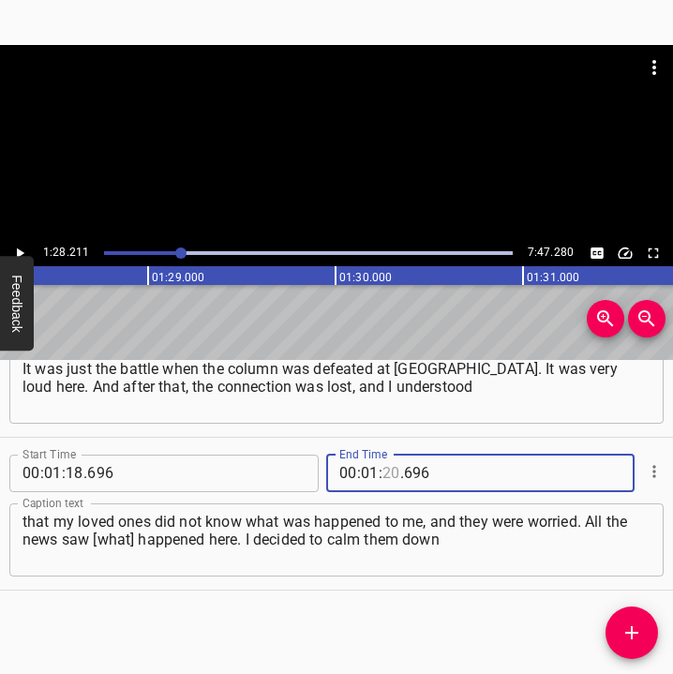
click at [390, 463] on input "number" at bounding box center [391, 472] width 18 height 37
type input "28"
type input "211"
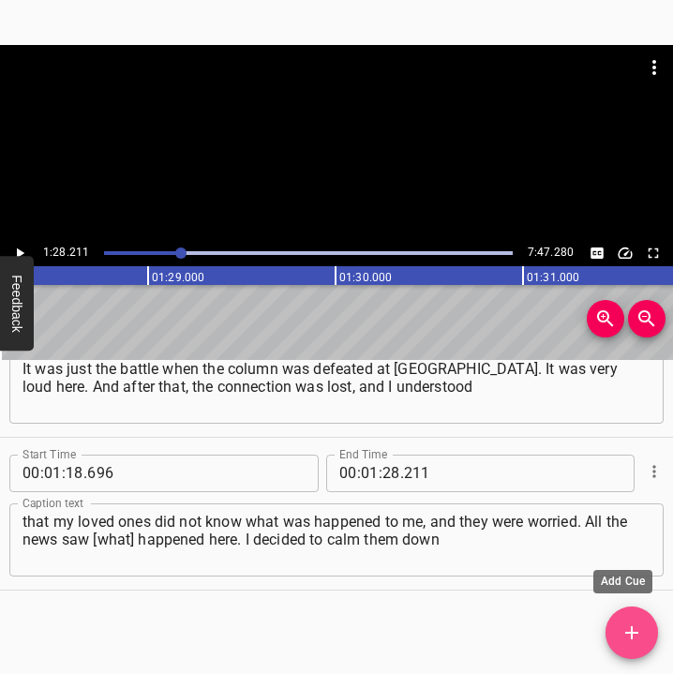
click at [627, 636] on icon "Add Cue" at bounding box center [631, 632] width 22 height 22
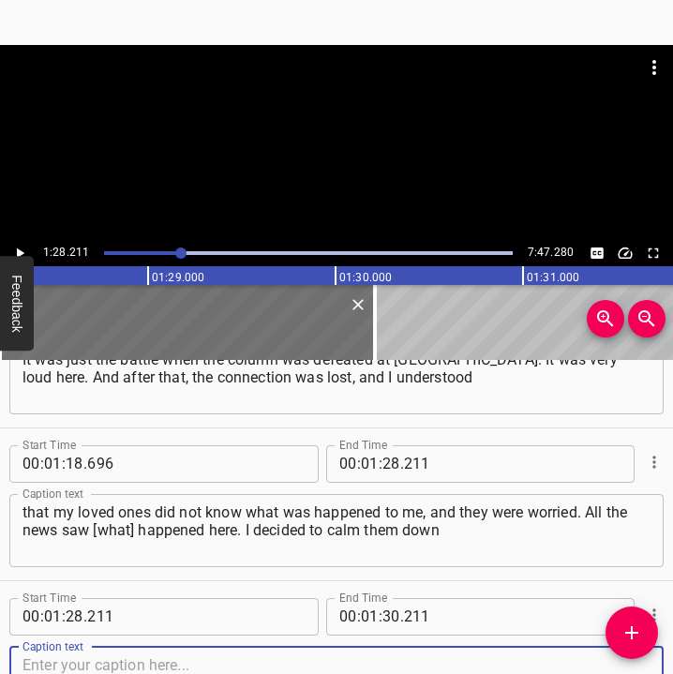
scroll to position [995, 0]
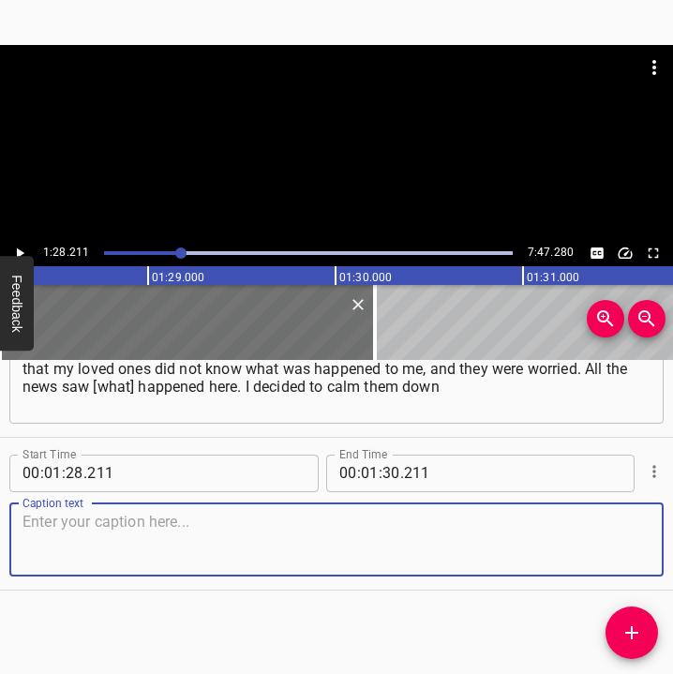
drag, startPoint x: 614, startPoint y: 542, endPoint x: 669, endPoint y: 538, distance: 55.5
click at [631, 542] on textarea at bounding box center [336, 539] width 628 height 53
click at [189, 533] on textarea at bounding box center [336, 539] width 628 height 53
paste textarea "and go to [GEOGRAPHIC_DATA]. I went to [GEOGRAPHIC_DATA], but I couldn't go bac…"
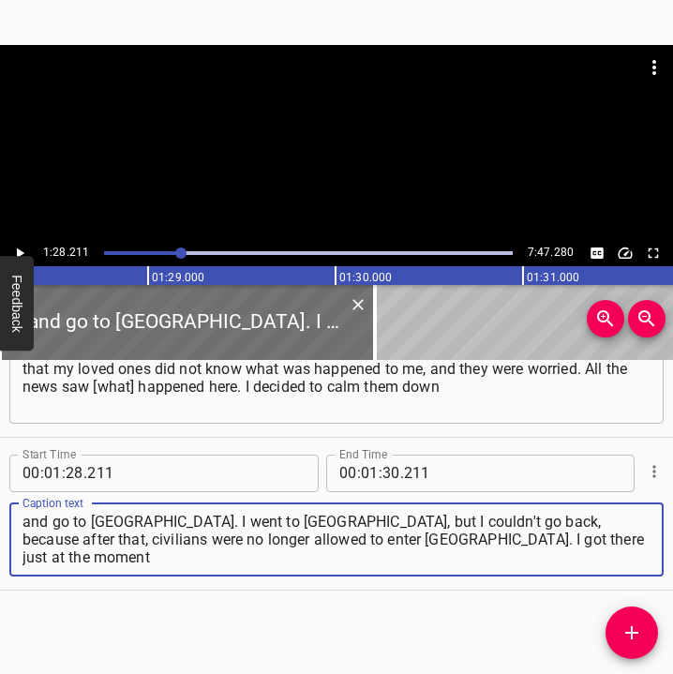
type textarea "and go to [GEOGRAPHIC_DATA]. I went to [GEOGRAPHIC_DATA], but I couldn't go bac…"
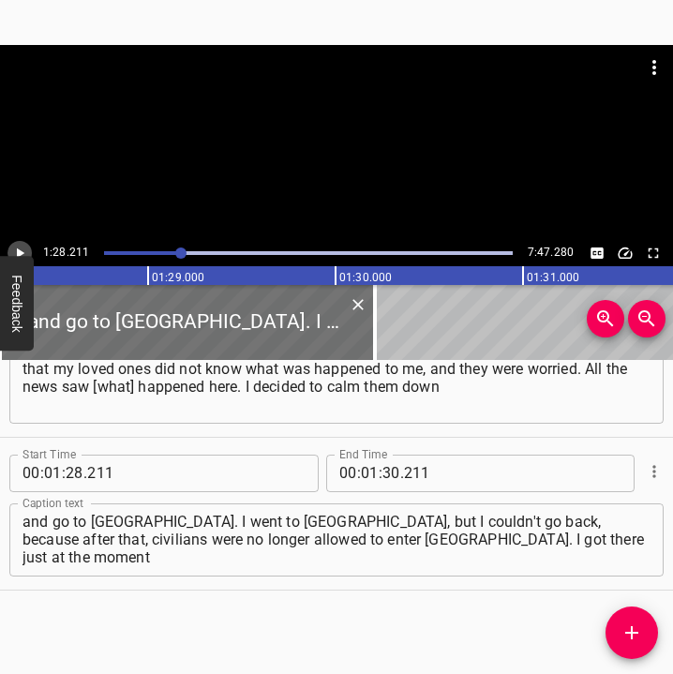
click at [13, 245] on icon "Play/Pause" at bounding box center [19, 253] width 17 height 17
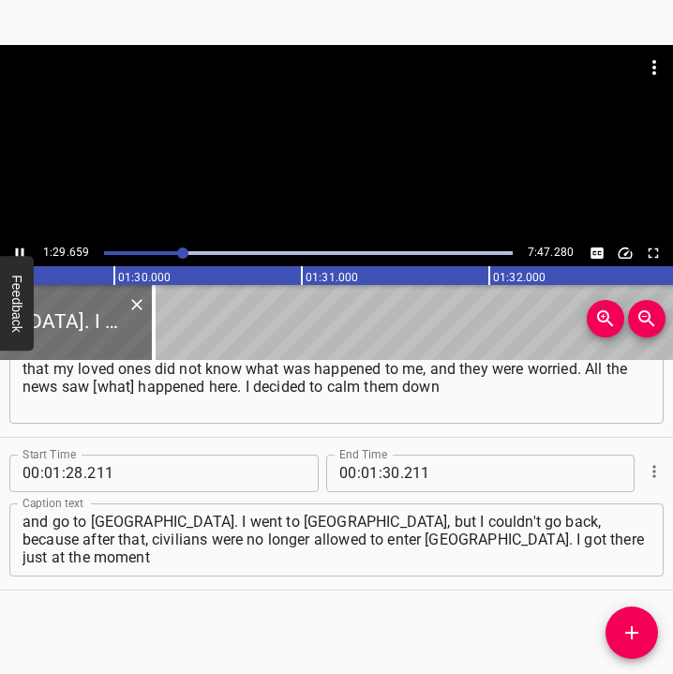
scroll to position [0, 16800]
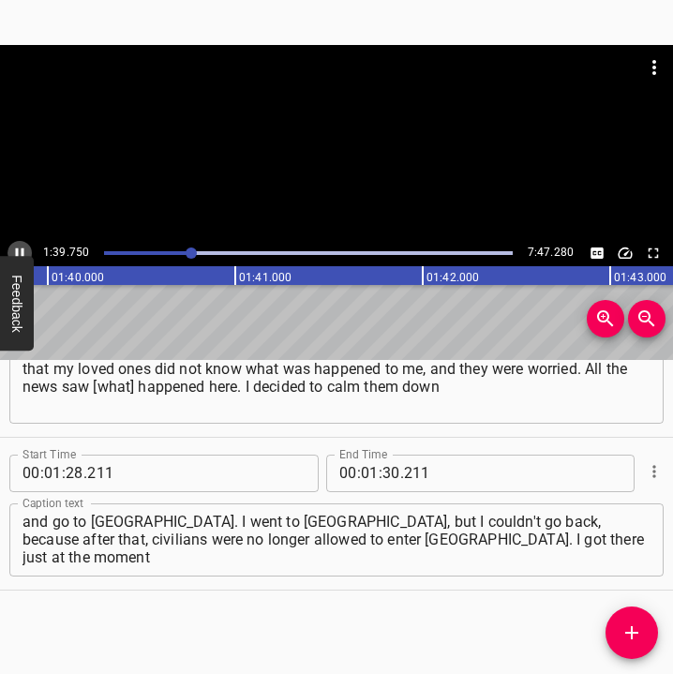
click at [17, 253] on icon "Play/Pause" at bounding box center [20, 252] width 8 height 10
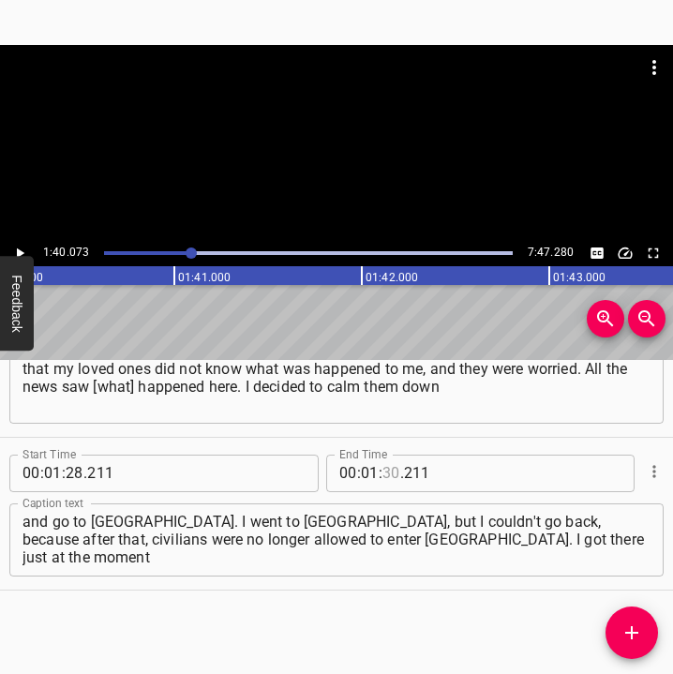
click at [385, 472] on input "number" at bounding box center [391, 472] width 18 height 37
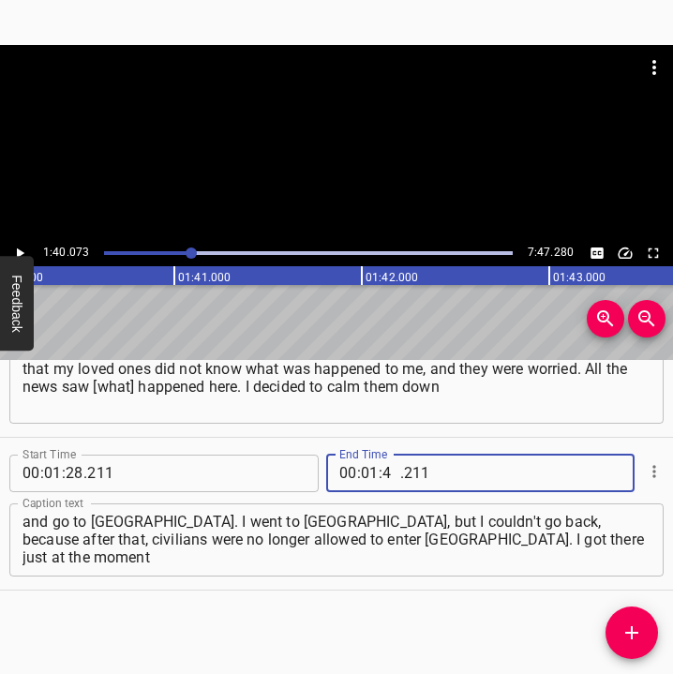
type input "40"
type input "073"
drag, startPoint x: 623, startPoint y: 627, endPoint x: 640, endPoint y: 621, distance: 17.8
click at [622, 627] on icon "Add Cue" at bounding box center [631, 632] width 22 height 22
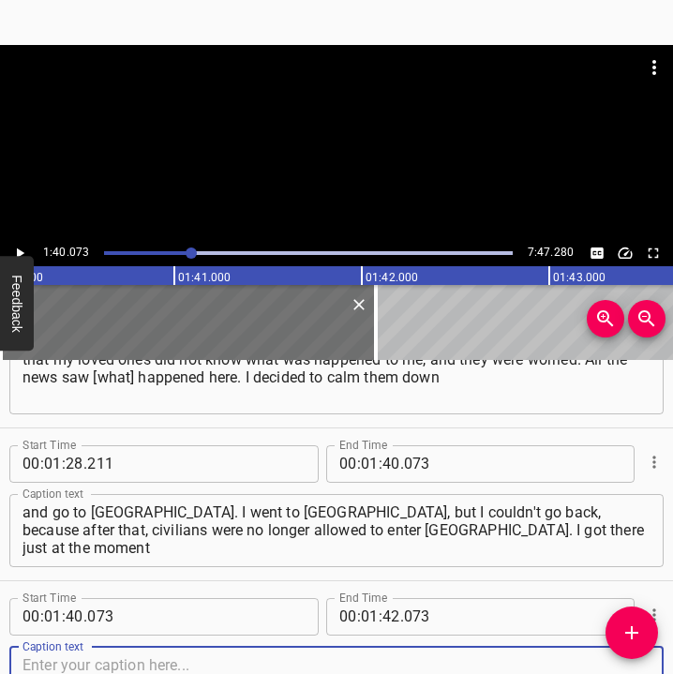
scroll to position [1148, 0]
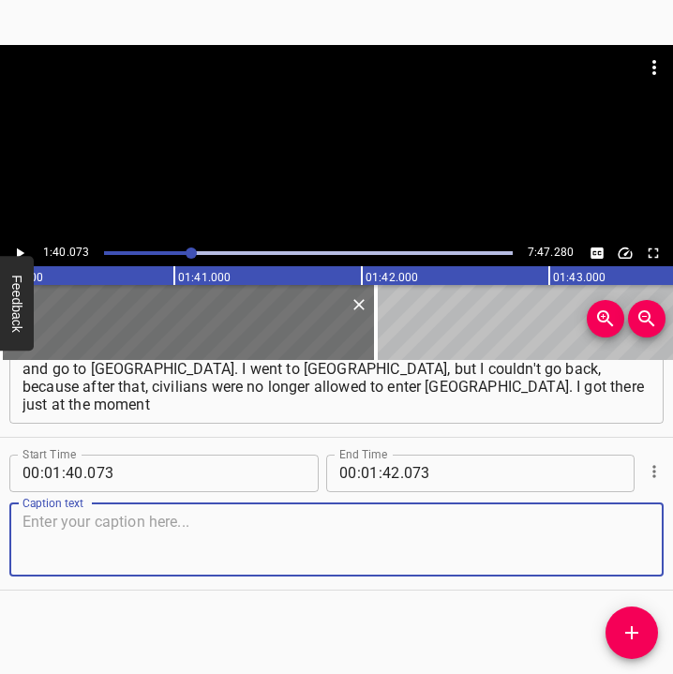
drag, startPoint x: 622, startPoint y: 551, endPoint x: 667, endPoint y: 542, distance: 45.8
click at [629, 549] on textarea at bounding box center [336, 539] width 628 height 53
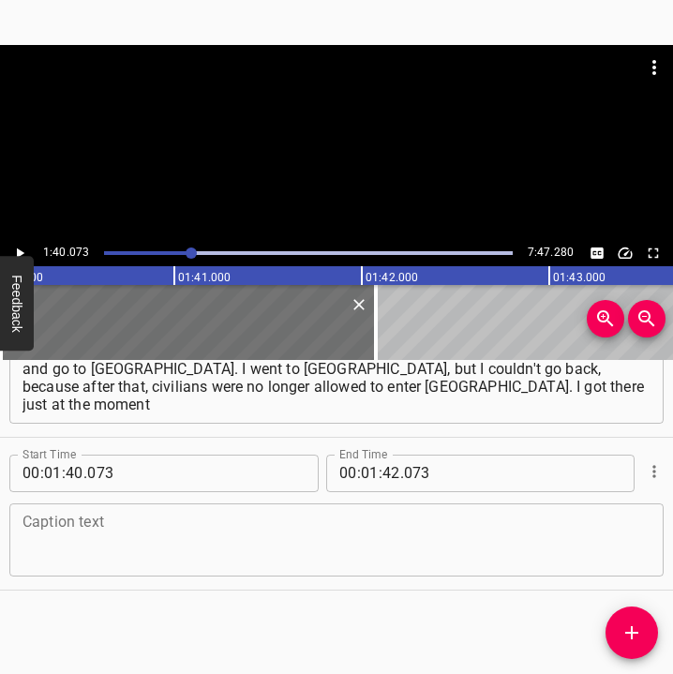
click at [232, 525] on textarea at bounding box center [336, 539] width 628 height 53
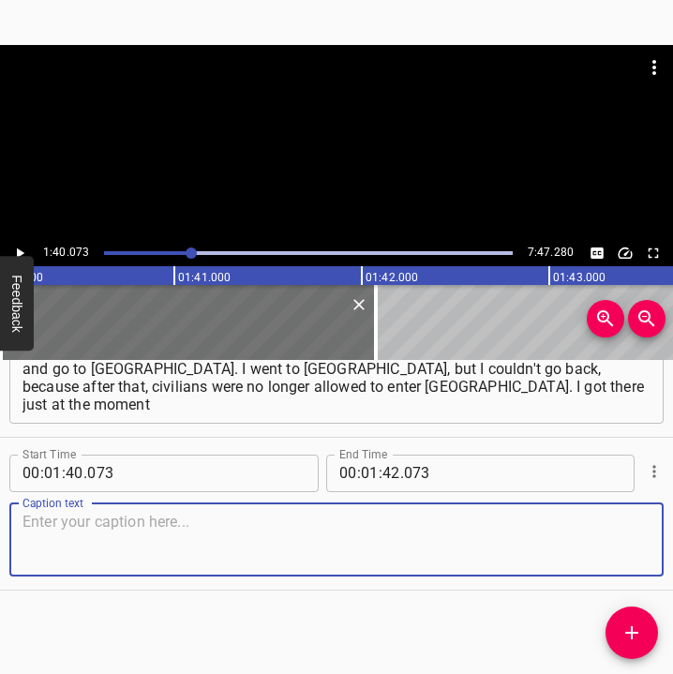
paste textarea "when the [DEMOGRAPHIC_DATA] were defeated, and there were no [DEMOGRAPHIC_DATA]…"
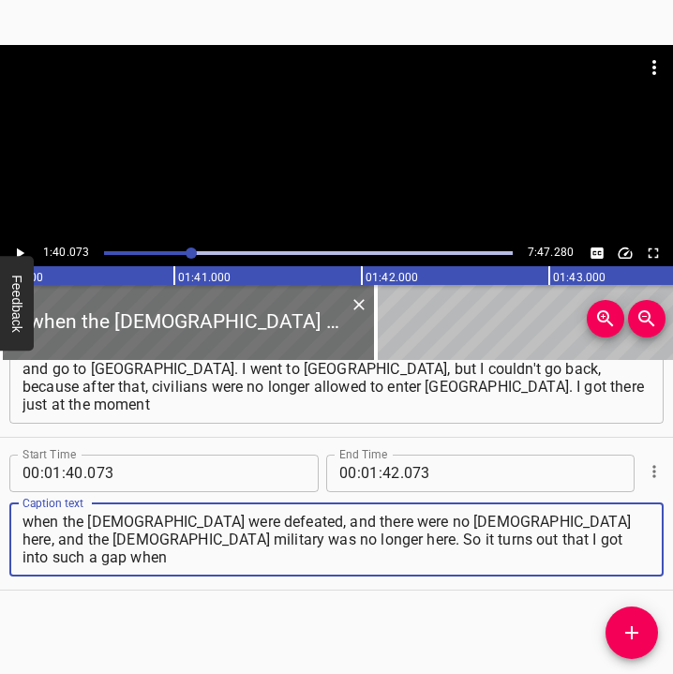
type textarea "when the [DEMOGRAPHIC_DATA] were defeated, and there were no [DEMOGRAPHIC_DATA]…"
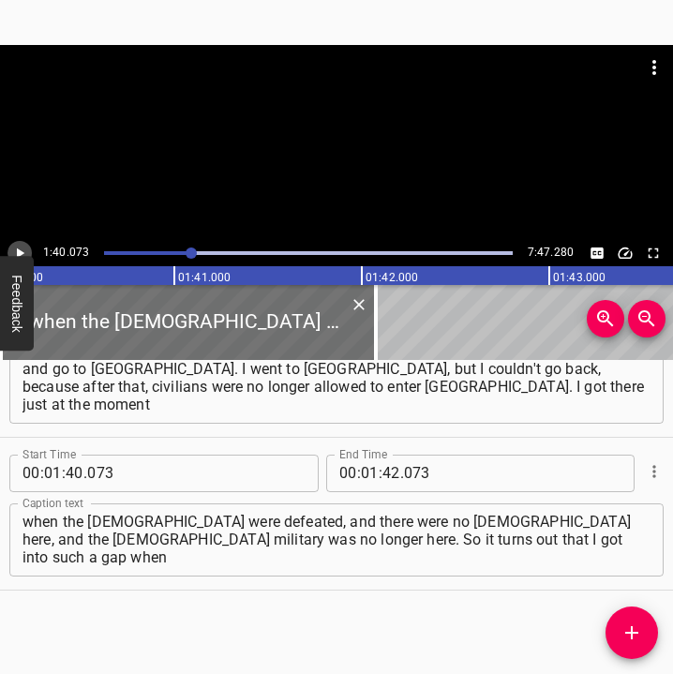
click at [12, 247] on icon "Play/Pause" at bounding box center [19, 253] width 17 height 17
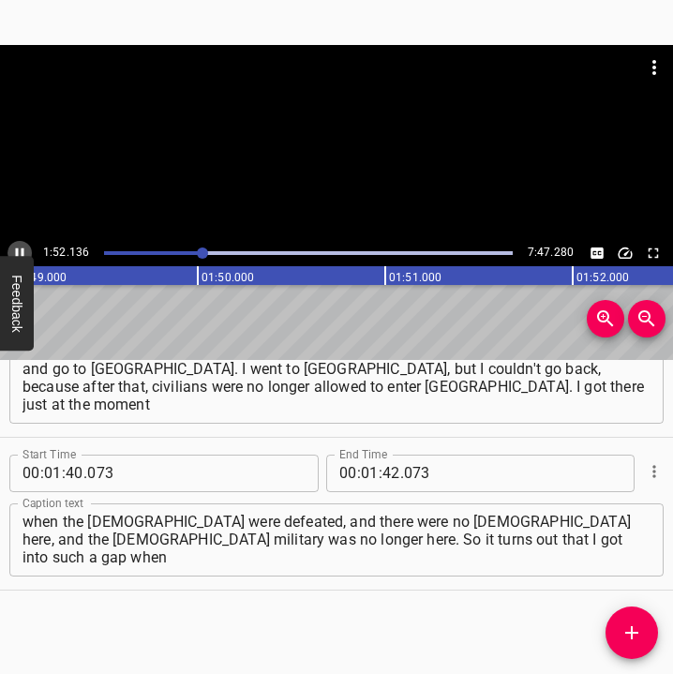
click at [22, 246] on icon "Play/Pause" at bounding box center [19, 253] width 17 height 17
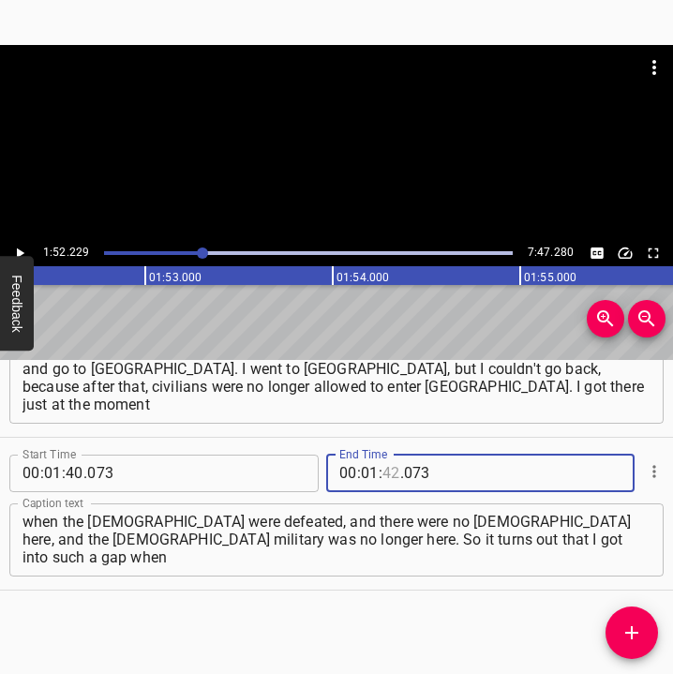
click at [384, 468] on input "number" at bounding box center [391, 472] width 18 height 37
type input "52"
type input "229"
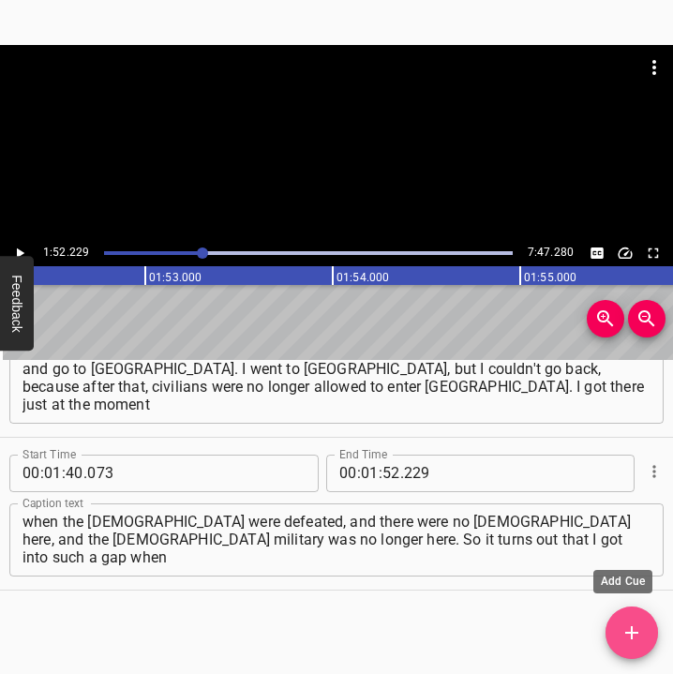
click at [630, 629] on icon "Add Cue" at bounding box center [631, 632] width 22 height 22
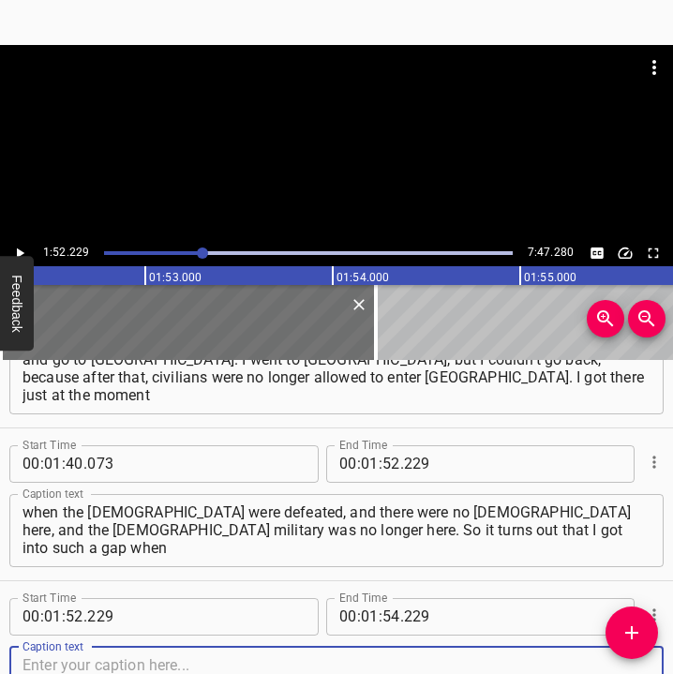
scroll to position [1300, 0]
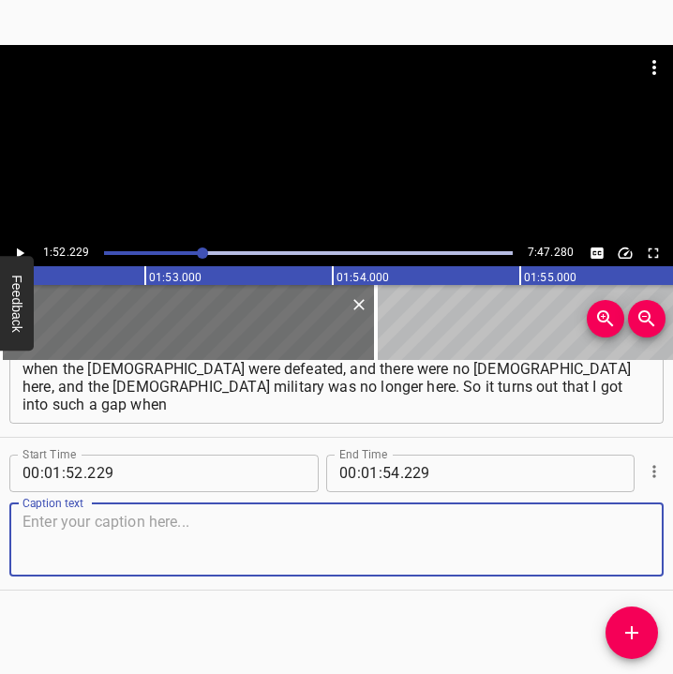
drag, startPoint x: 614, startPoint y: 546, endPoint x: 661, endPoint y: 538, distance: 48.5
click at [639, 542] on div "Caption text" at bounding box center [336, 539] width 654 height 73
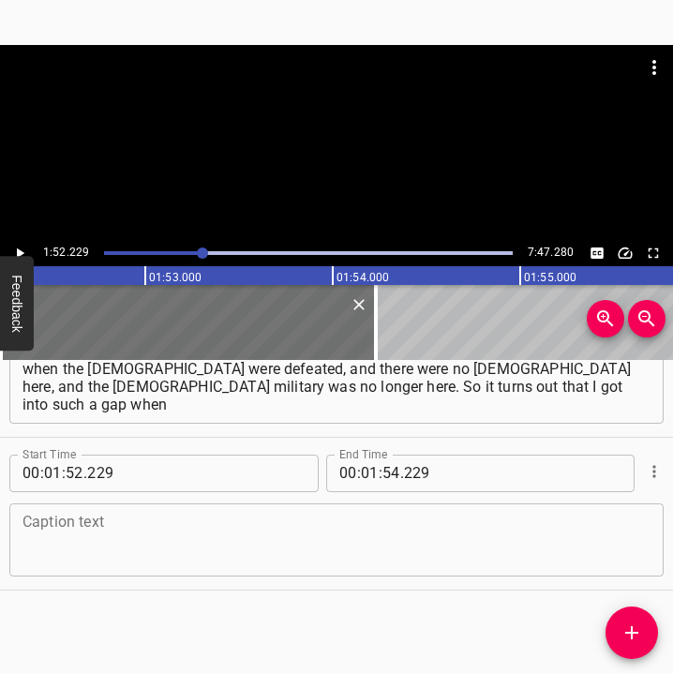
click at [112, 540] on textarea at bounding box center [336, 539] width 628 height 53
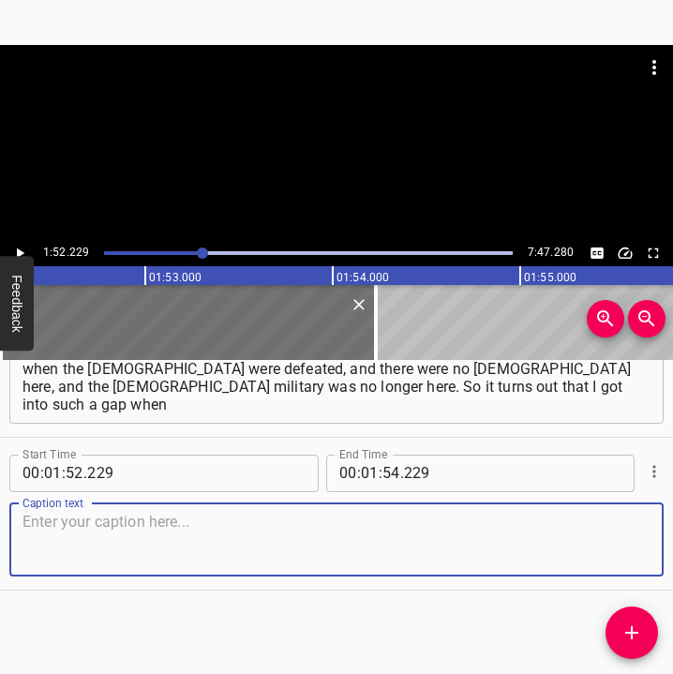
paste textarea "there were no battles, there were no [DEMOGRAPHIC_DATA] here and it was quiet. …"
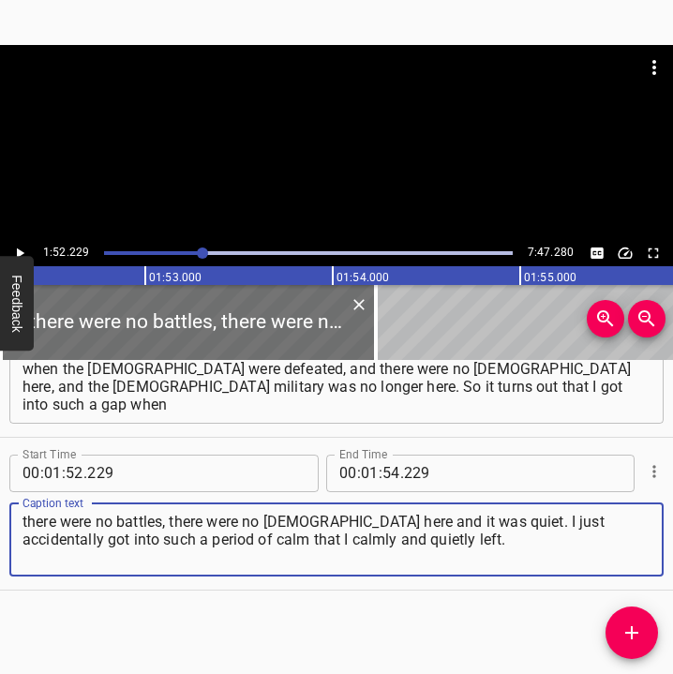
type textarea "there were no battles, there were no [DEMOGRAPHIC_DATA] here and it was quiet. …"
click at [23, 248] on icon "Play/Pause" at bounding box center [19, 253] width 17 height 17
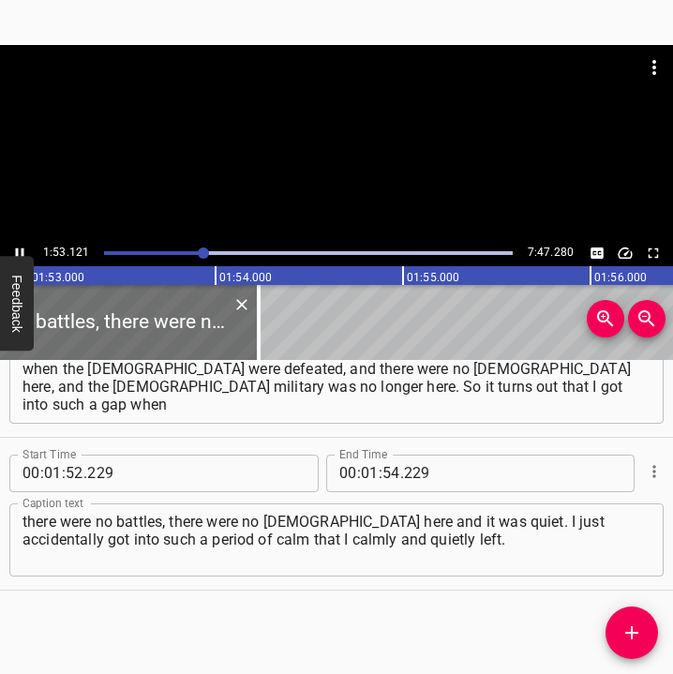
scroll to position [0, 21197]
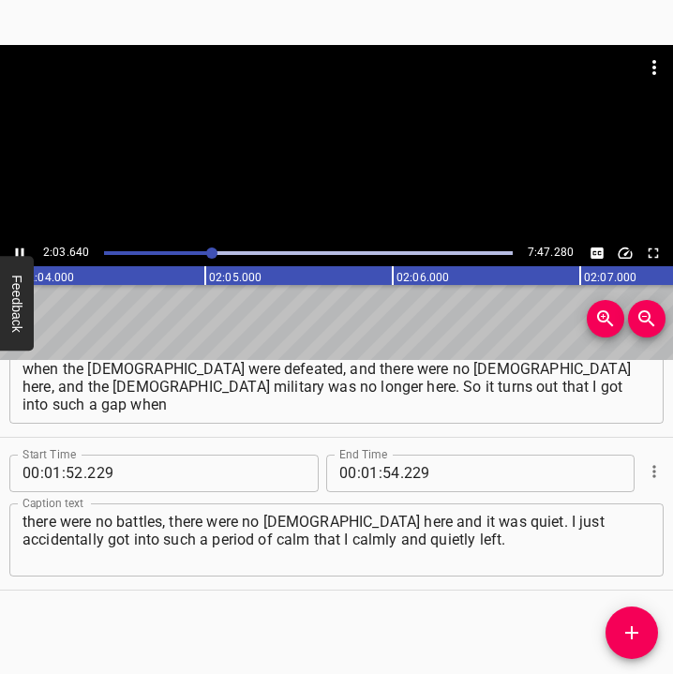
click at [20, 249] on icon "Play/Pause" at bounding box center [19, 253] width 17 height 17
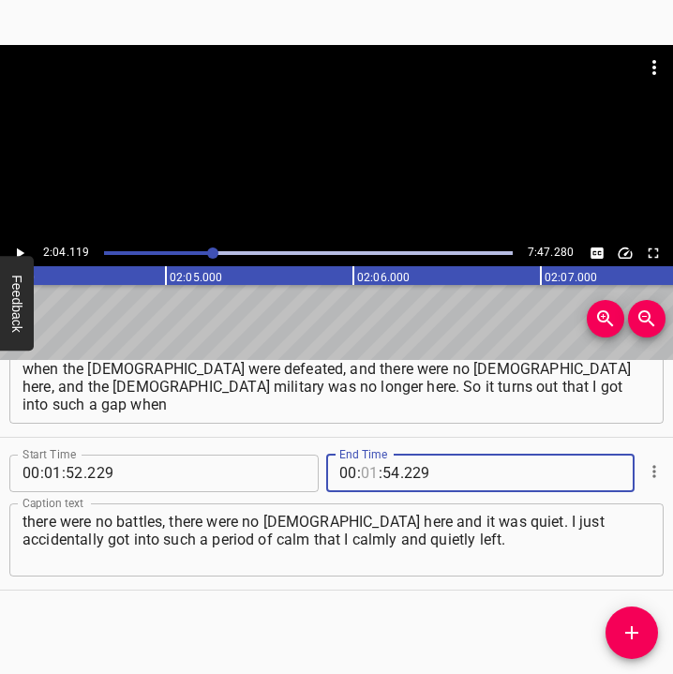
click at [364, 469] on input "number" at bounding box center [370, 472] width 18 height 37
type input "02"
type input "04"
type input "119"
click at [623, 624] on icon "Add Cue" at bounding box center [631, 632] width 22 height 22
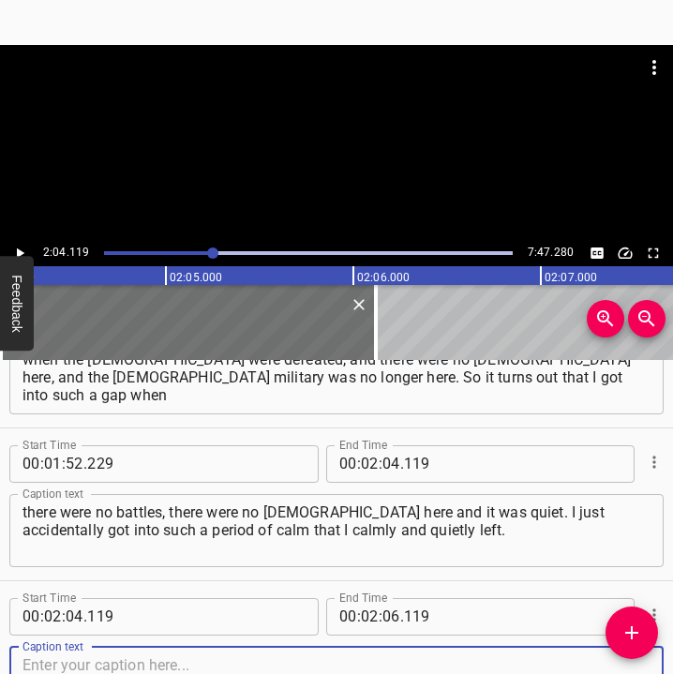
scroll to position [1453, 0]
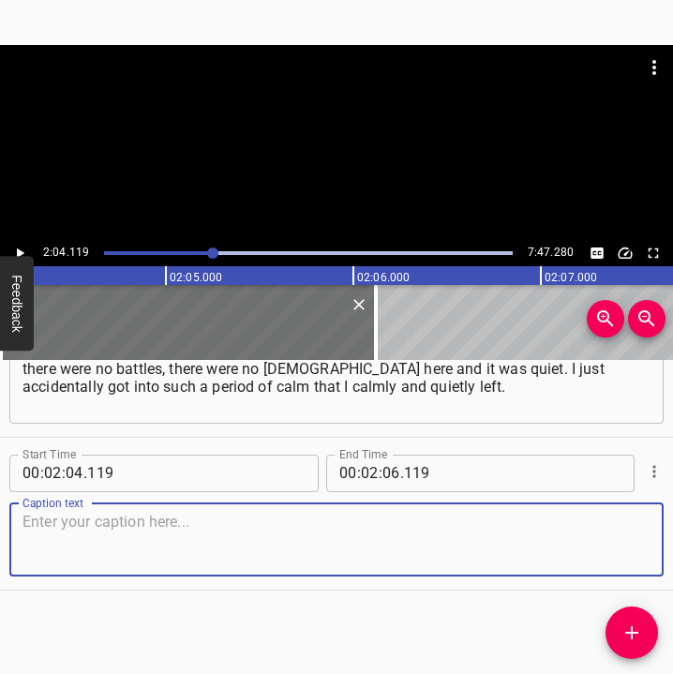
drag, startPoint x: 631, startPoint y: 542, endPoint x: 661, endPoint y: 536, distance: 31.4
click at [651, 539] on div "Start Time 00 : 02 : 04 . 119 Start Time End Time 00 : 02 : 06 . 119 End Time C…" at bounding box center [336, 514] width 673 height 152
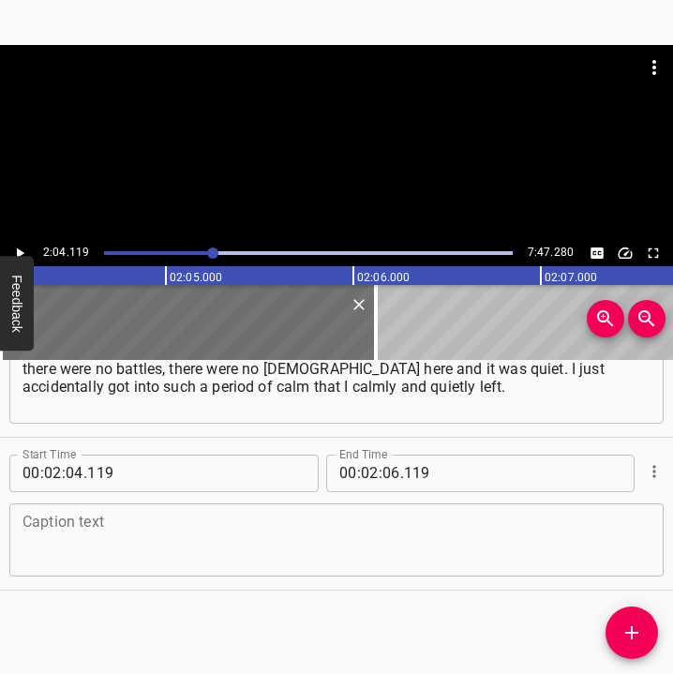
click at [47, 563] on textarea at bounding box center [336, 539] width 628 height 53
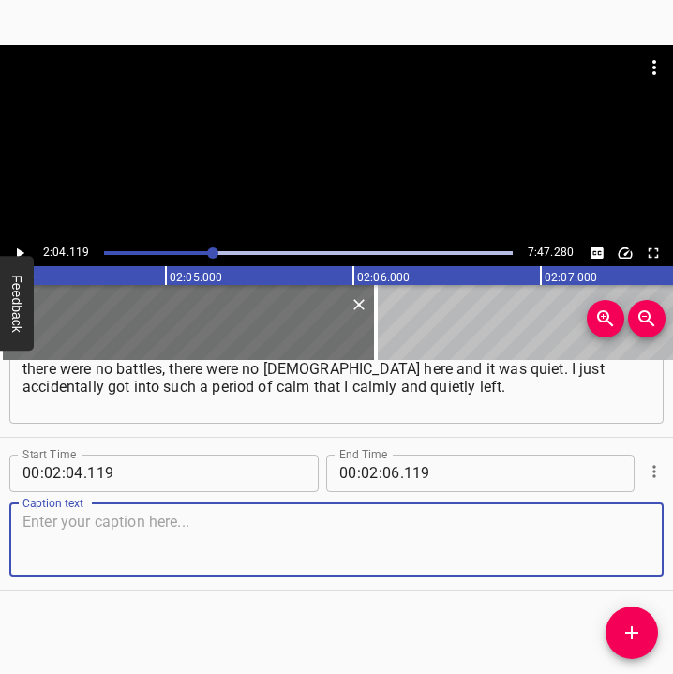
paste textarea "I only took my passport, power bank, and glasses with me, because I didn't plan…"
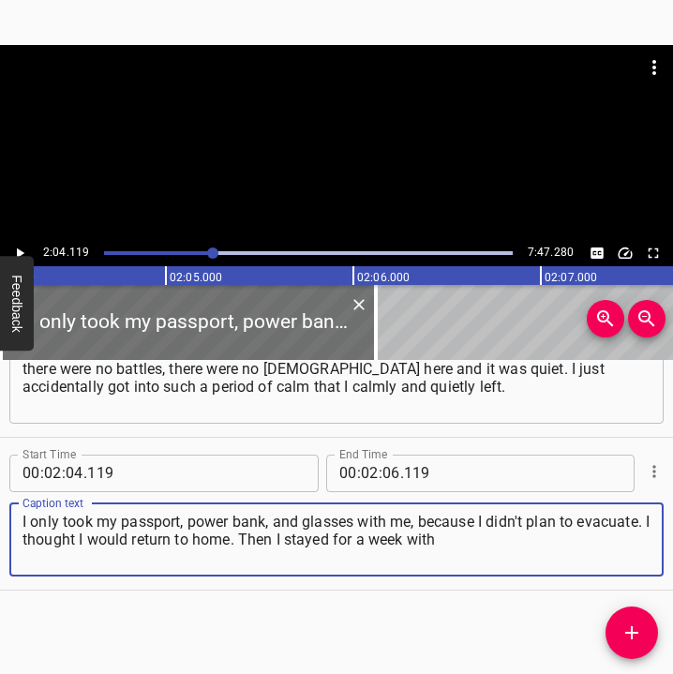
type textarea "I only took my passport, power bank, and glasses with me, because I didn't plan…"
click at [22, 246] on icon "Play/Pause" at bounding box center [19, 253] width 17 height 17
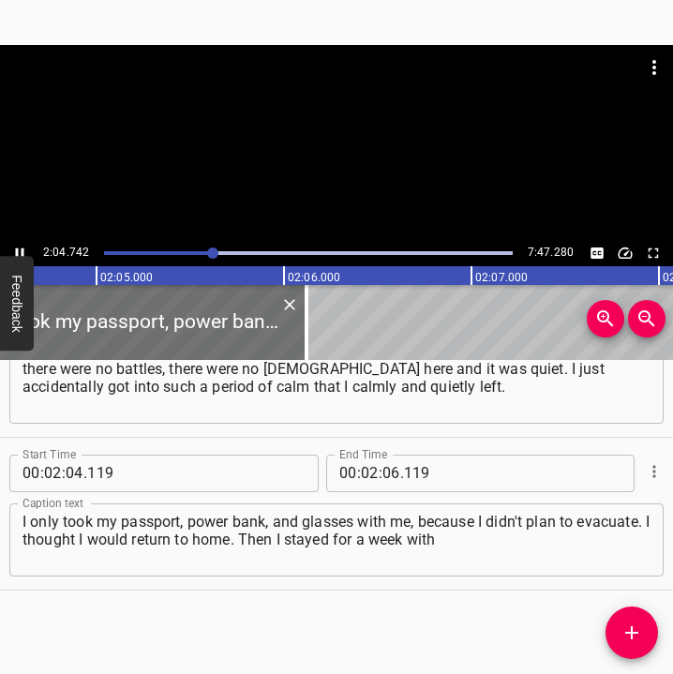
scroll to position [0, 23375]
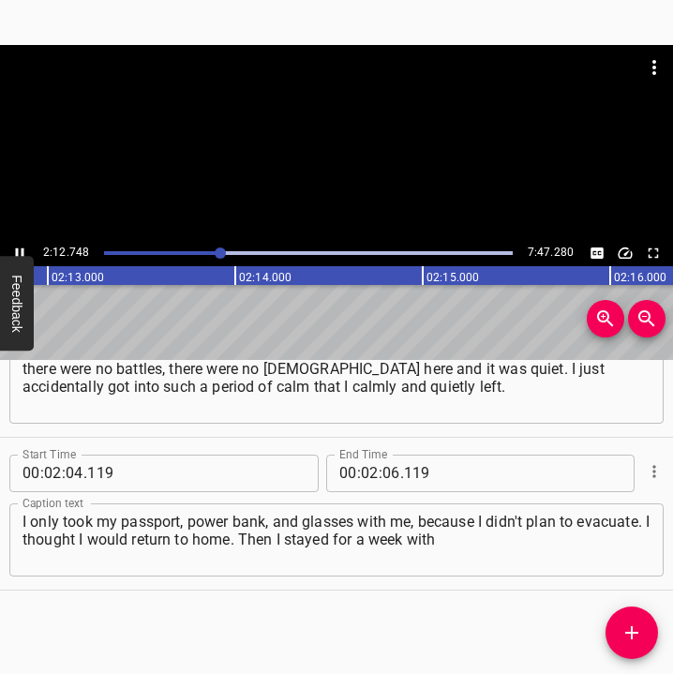
click at [22, 245] on icon "Play/Pause" at bounding box center [19, 253] width 17 height 17
drag, startPoint x: 388, startPoint y: 468, endPoint x: 403, endPoint y: 464, distance: 15.7
click at [389, 468] on input "number" at bounding box center [391, 472] width 18 height 37
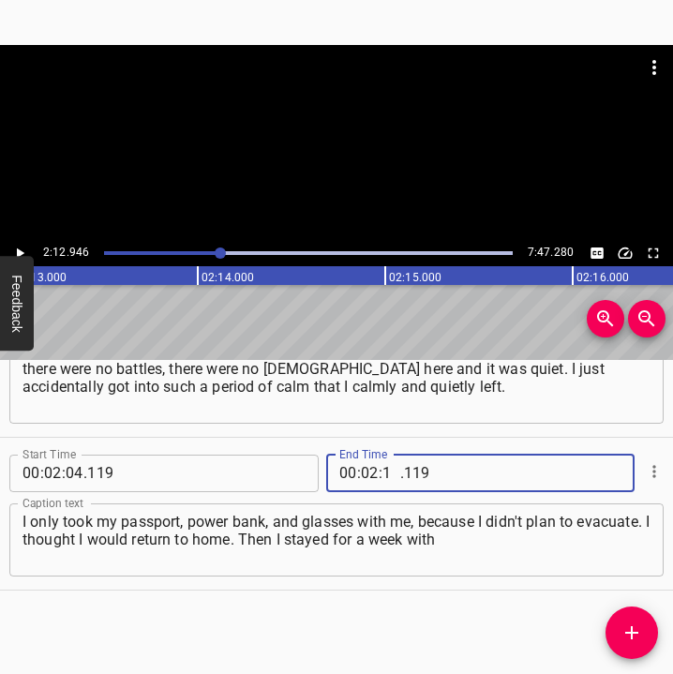
type input "12"
type input "946"
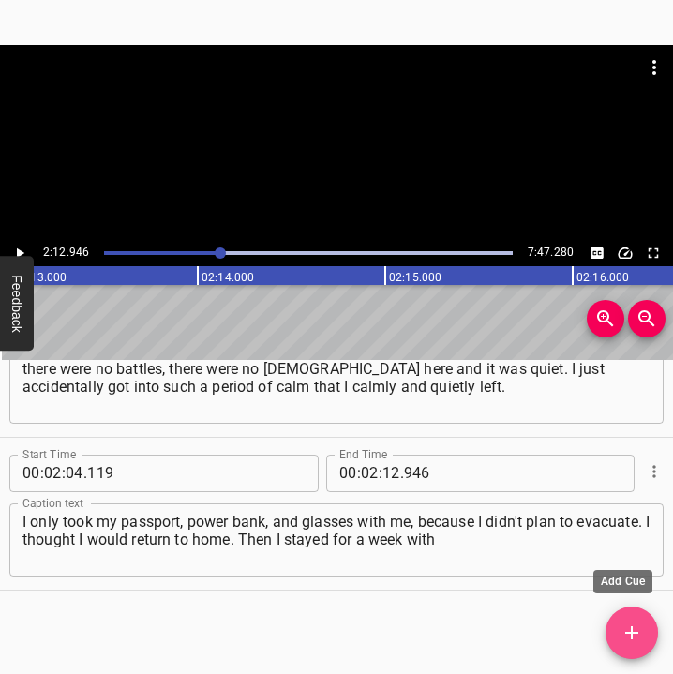
click at [631, 633] on icon "Add Cue" at bounding box center [631, 632] width 13 height 13
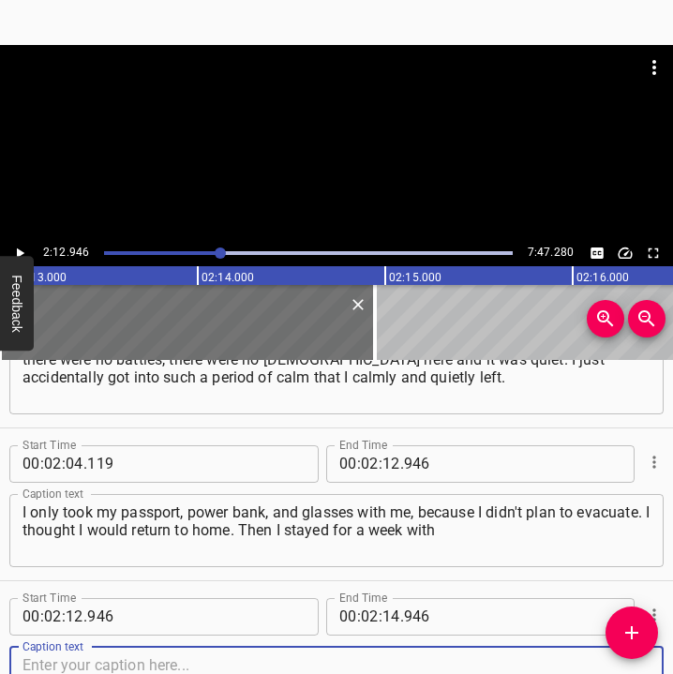
scroll to position [1606, 0]
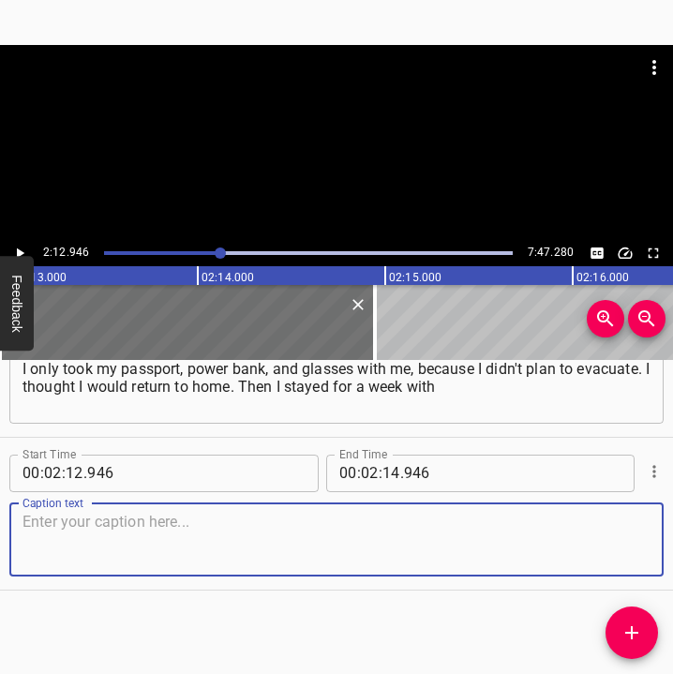
drag, startPoint x: 611, startPoint y: 544, endPoint x: 665, endPoint y: 543, distance: 54.4
click at [617, 543] on textarea at bounding box center [336, 539] width 628 height 53
click at [41, 525] on textarea at bounding box center [336, 539] width 628 height 53
paste textarea "my friend in [GEOGRAPHIC_DATA], but I did not choose a very successful place to…"
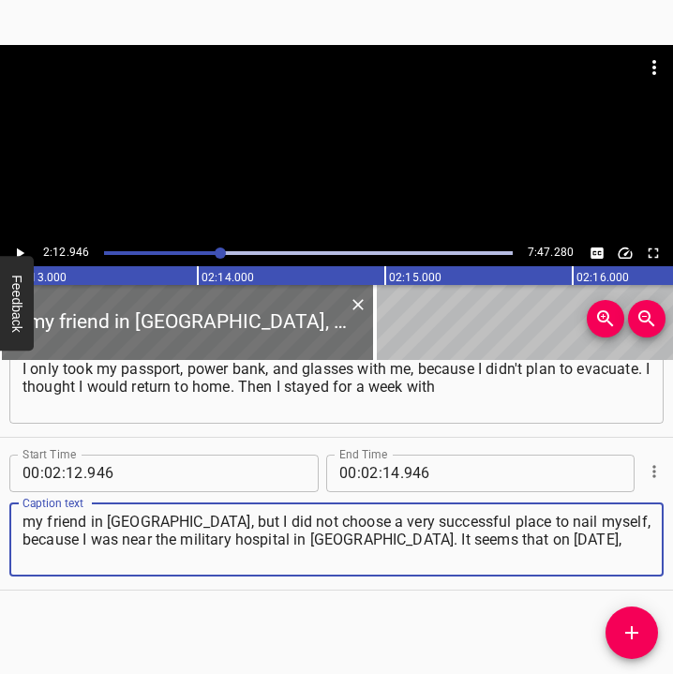
drag, startPoint x: 526, startPoint y: 538, endPoint x: 5, endPoint y: 515, distance: 521.4
click at [5, 515] on div "Start Time 00 : 02 : 12 . 946 Start Time End Time 00 : 02 : 14 . 946 End Time C…" at bounding box center [336, 514] width 673 height 152
paste textarea
type textarea "my friend in [GEOGRAPHIC_DATA], but I did not choose a very successful place to…"
click at [24, 249] on icon "Play/Pause" at bounding box center [19, 253] width 17 height 17
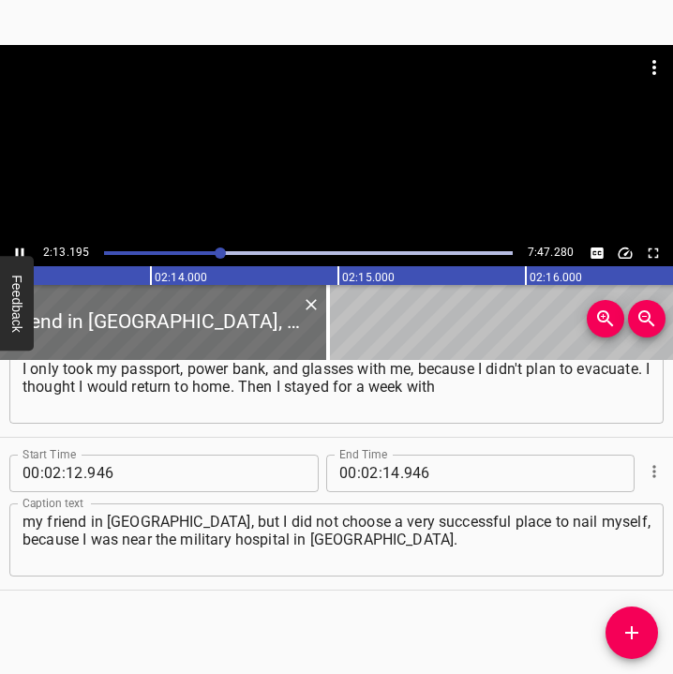
scroll to position [0, 25009]
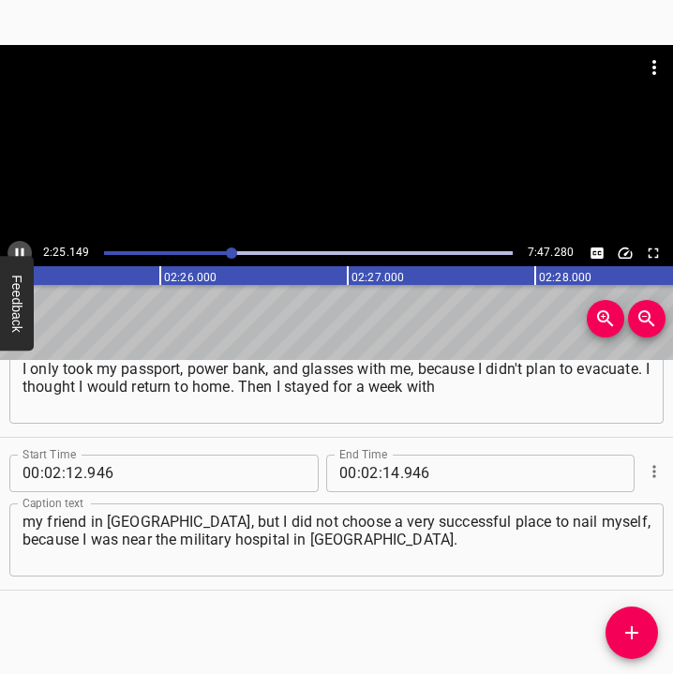
click at [21, 248] on icon "Play/Pause" at bounding box center [19, 253] width 17 height 17
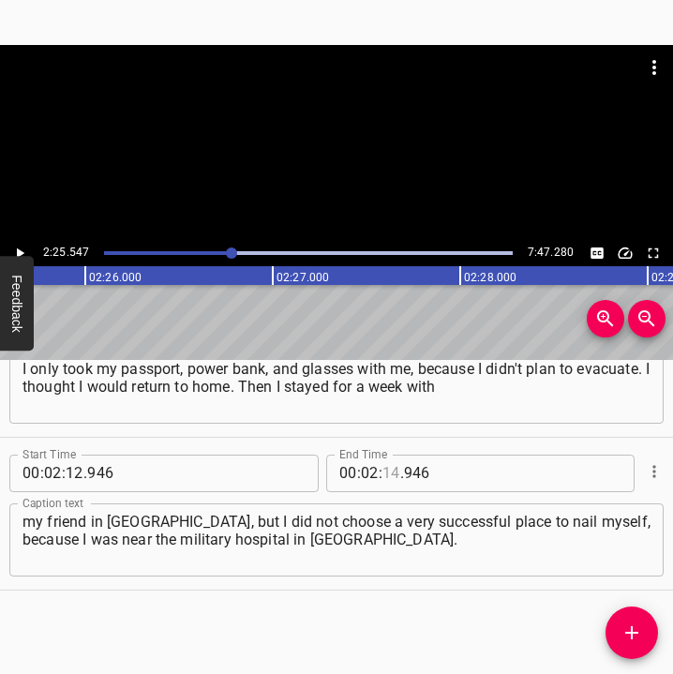
click at [385, 472] on input "number" at bounding box center [391, 472] width 18 height 37
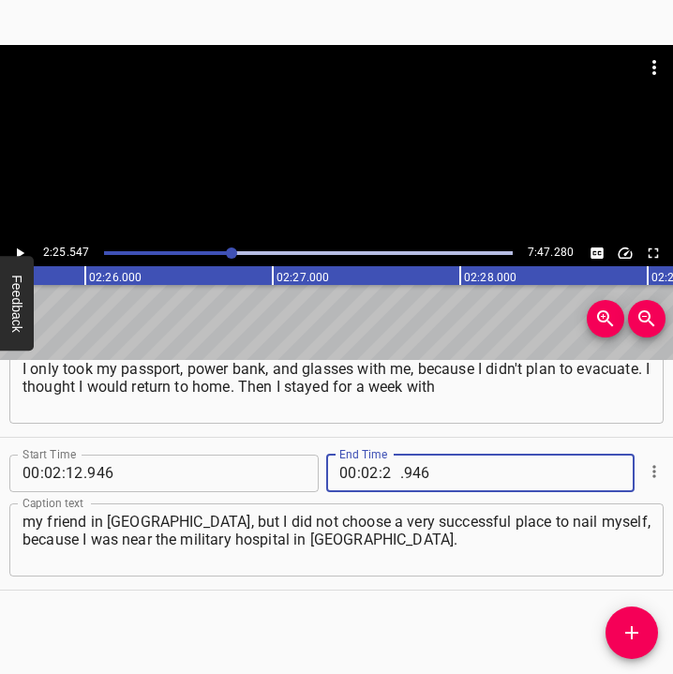
type input "25"
type input "547"
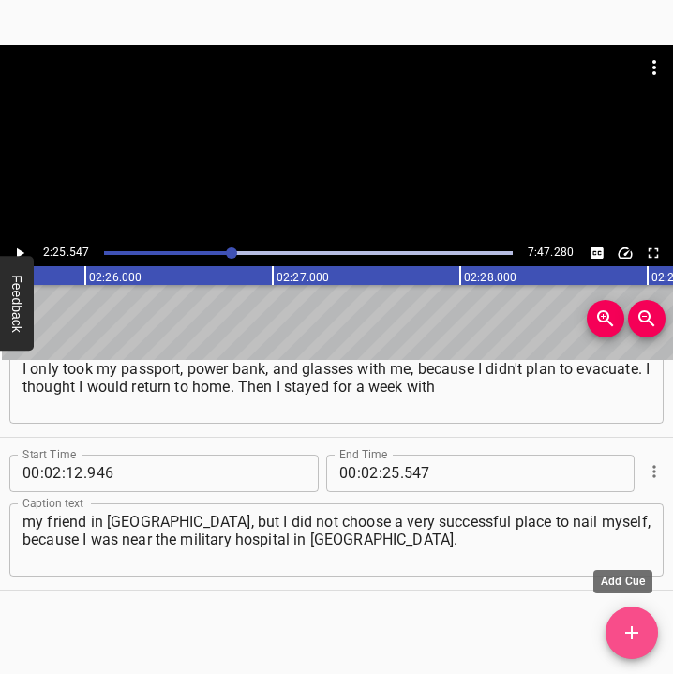
click at [631, 625] on icon "Add Cue" at bounding box center [631, 632] width 22 height 22
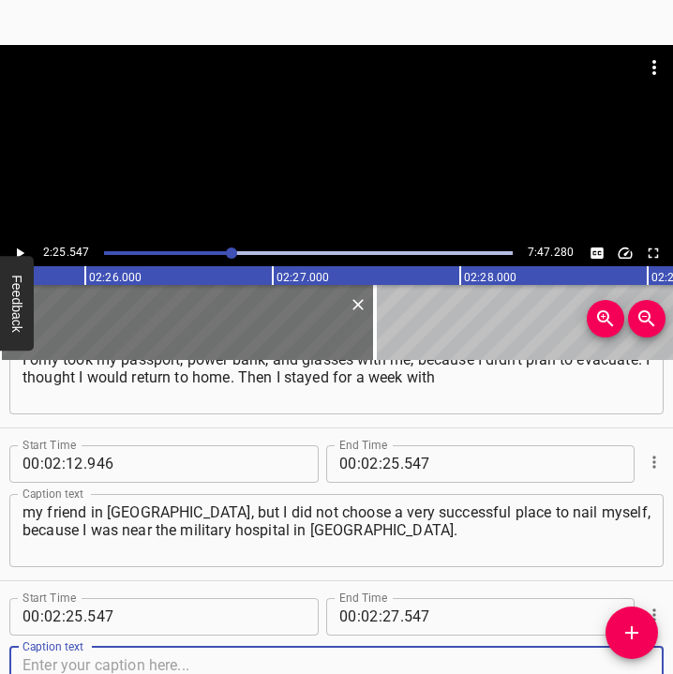
scroll to position [1759, 0]
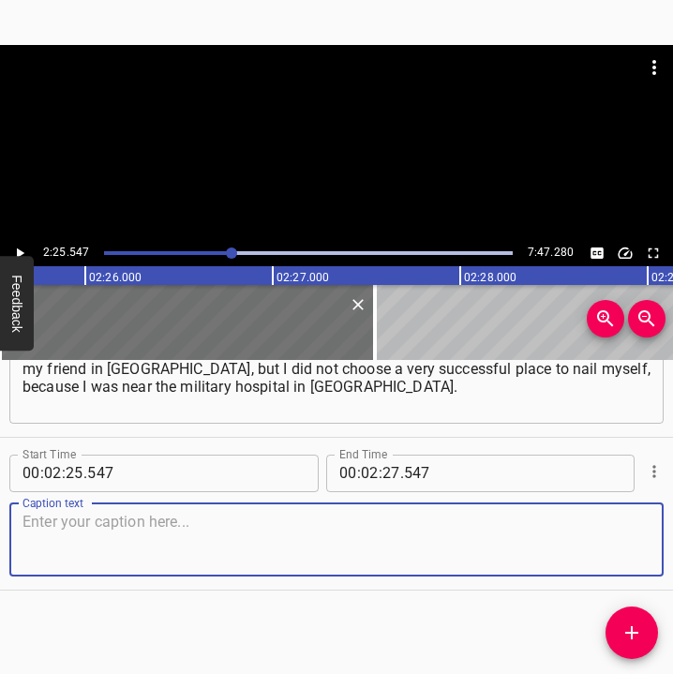
drag, startPoint x: 606, startPoint y: 547, endPoint x: 657, endPoint y: 530, distance: 53.3
click at [627, 539] on textarea at bounding box center [336, 539] width 628 height 53
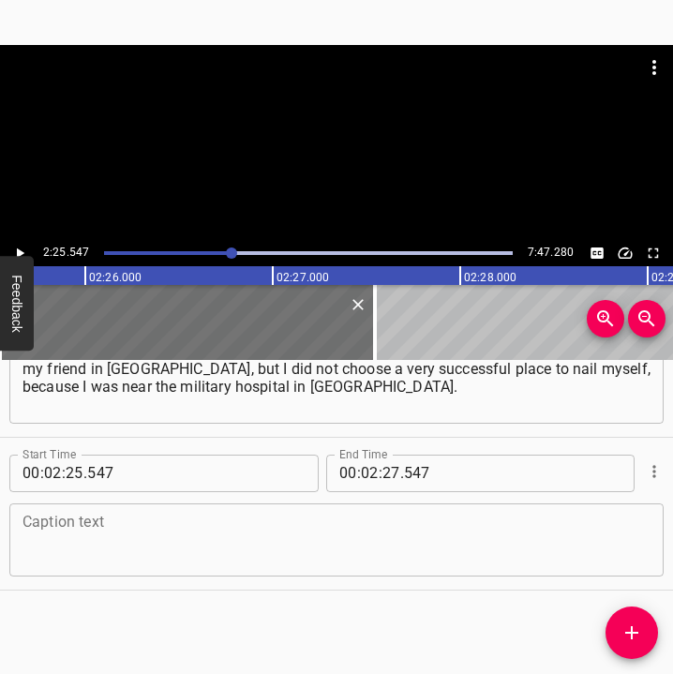
click at [66, 527] on textarea at bounding box center [336, 539] width 628 height 53
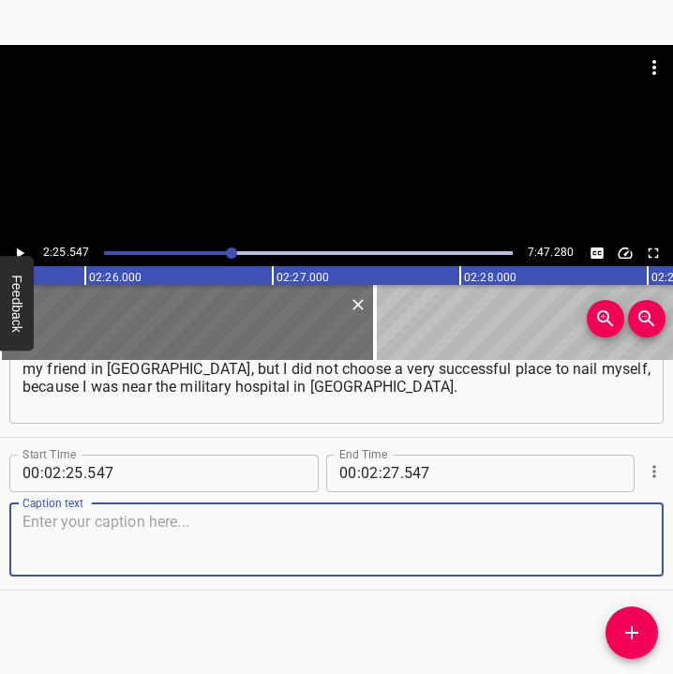
paste textarea "It seems that on [DATE], they began to actively bomb them. It all started with …"
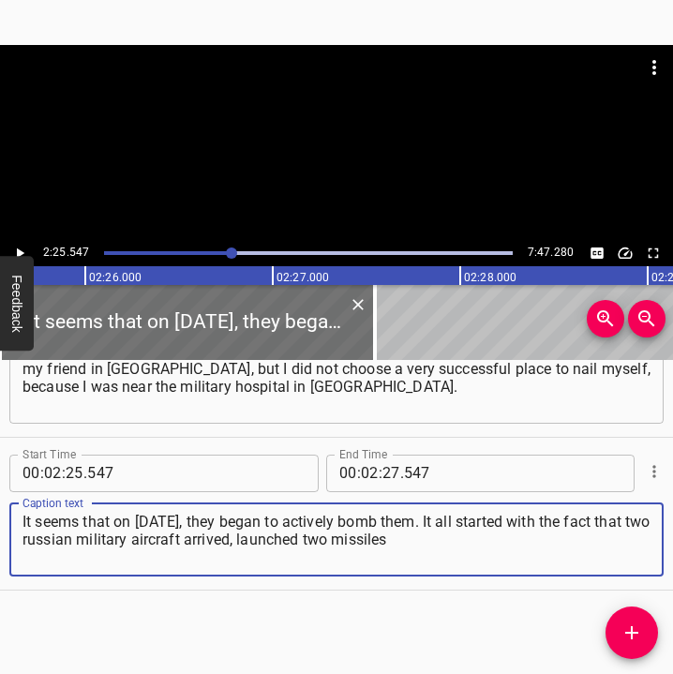
type textarea "It seems that on [DATE], they began to actively bomb them. It all started with …"
click at [21, 255] on icon "Play/Pause" at bounding box center [20, 252] width 7 height 10
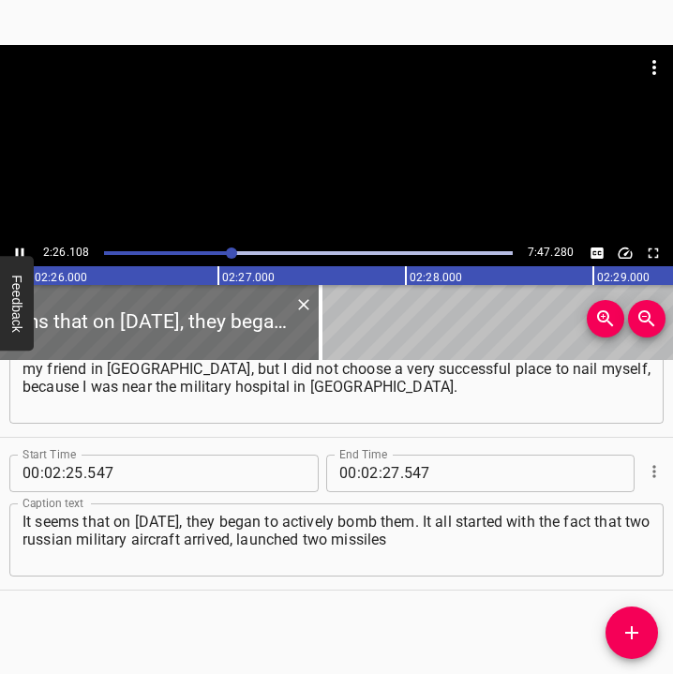
scroll to position [0, 27378]
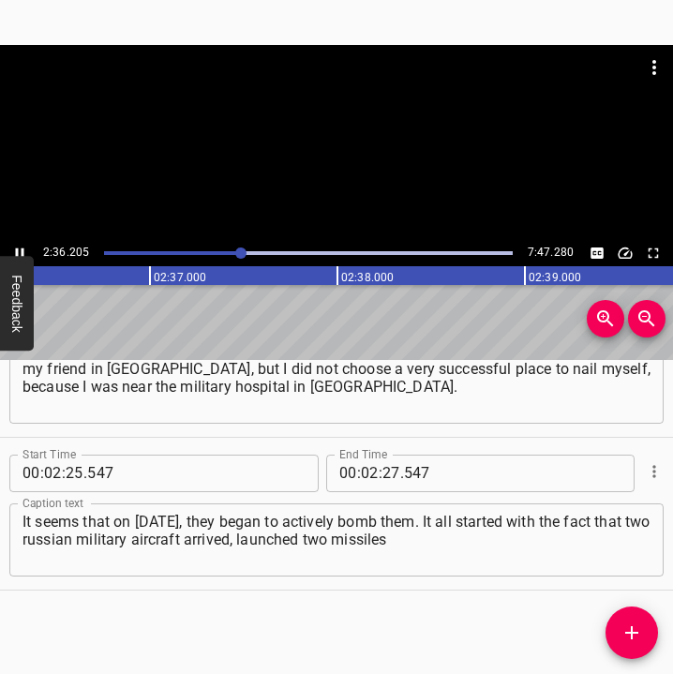
click at [20, 253] on icon "Play/Pause" at bounding box center [19, 253] width 17 height 17
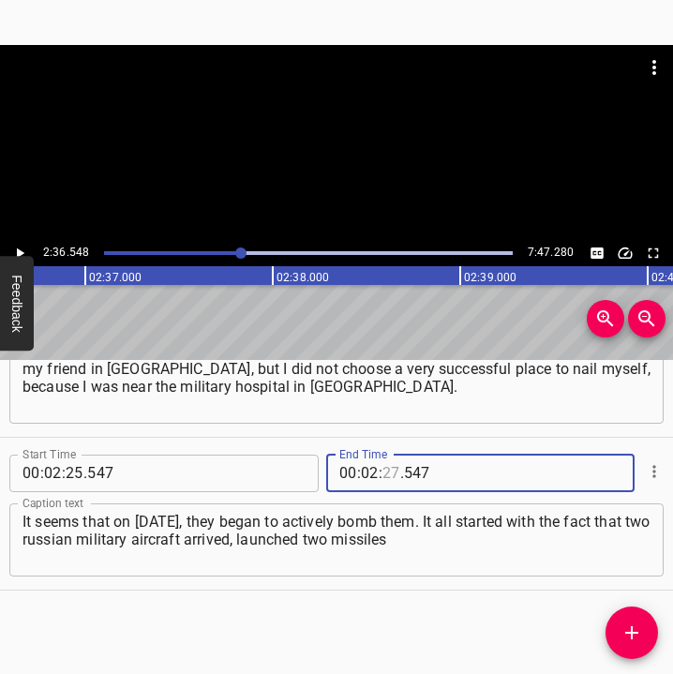
click at [382, 462] on input "number" at bounding box center [391, 472] width 18 height 37
type input "36"
type input "548"
click at [629, 628] on icon "Add Cue" at bounding box center [631, 632] width 22 height 22
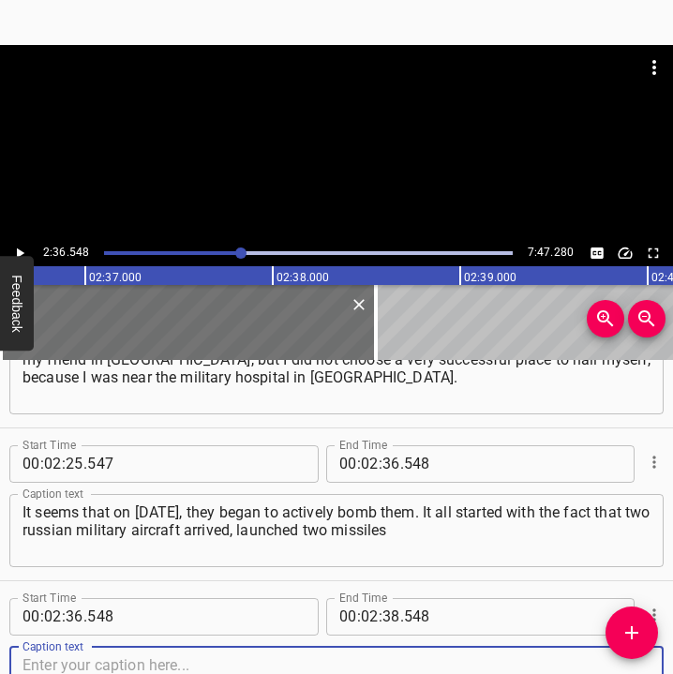
scroll to position [1911, 0]
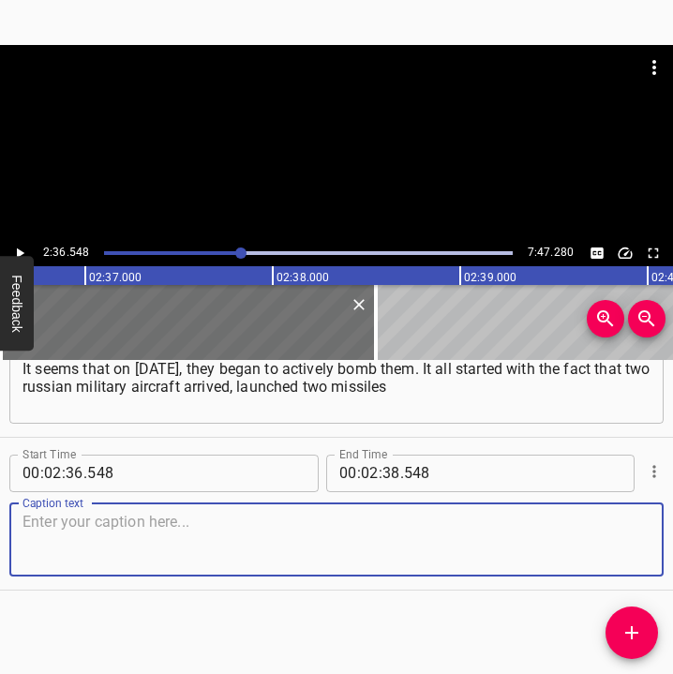
drag, startPoint x: 631, startPoint y: 551, endPoint x: 669, endPoint y: 542, distance: 38.6
click at [636, 548] on div "Caption text" at bounding box center [336, 539] width 654 height 73
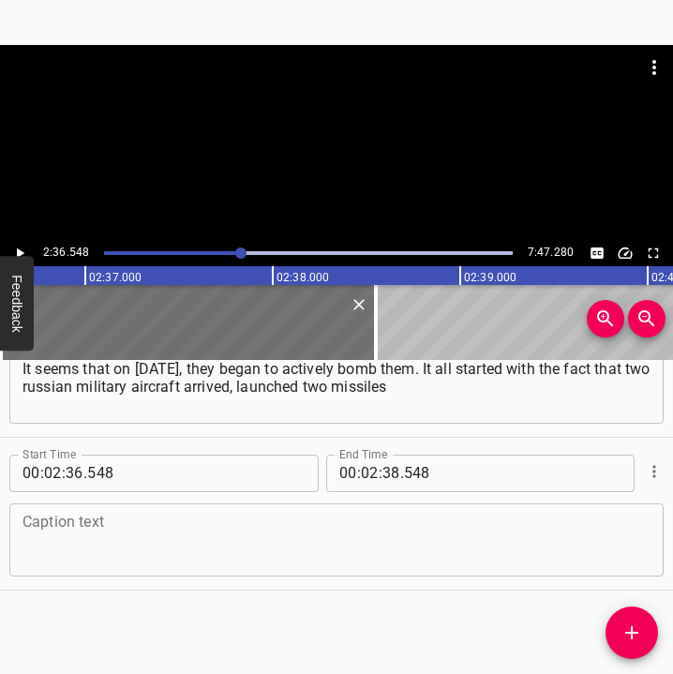
click at [101, 518] on textarea at bounding box center [336, 539] width 628 height 53
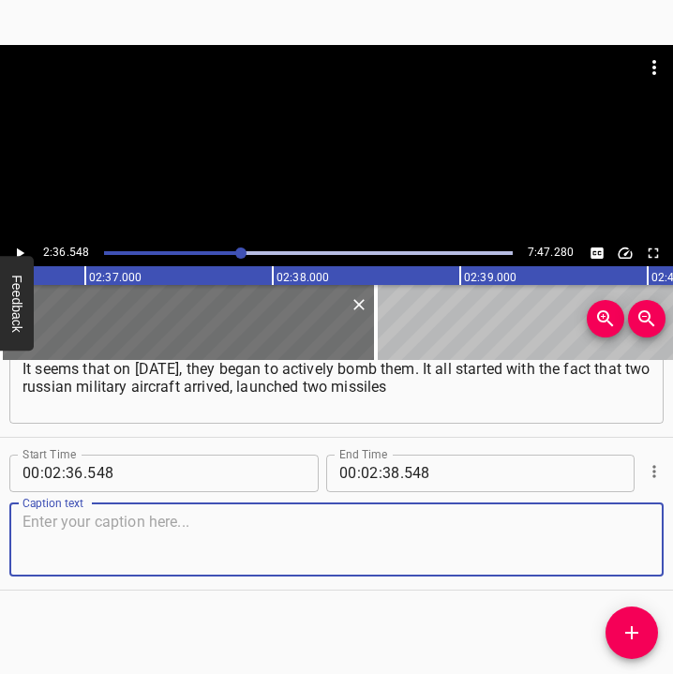
paste textarea "at a civilian house that was in the next yard. Then, when we came out after a w…"
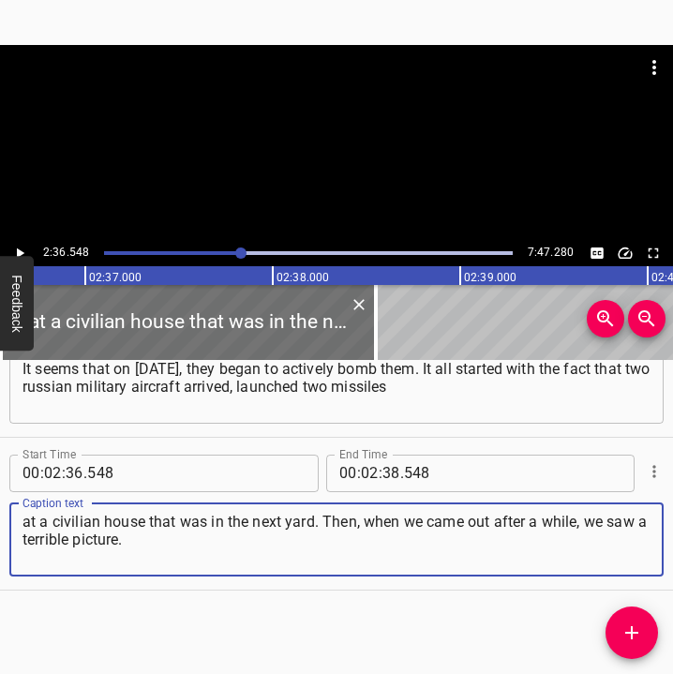
type textarea "at a civilian house that was in the next yard. Then, when we came out after a w…"
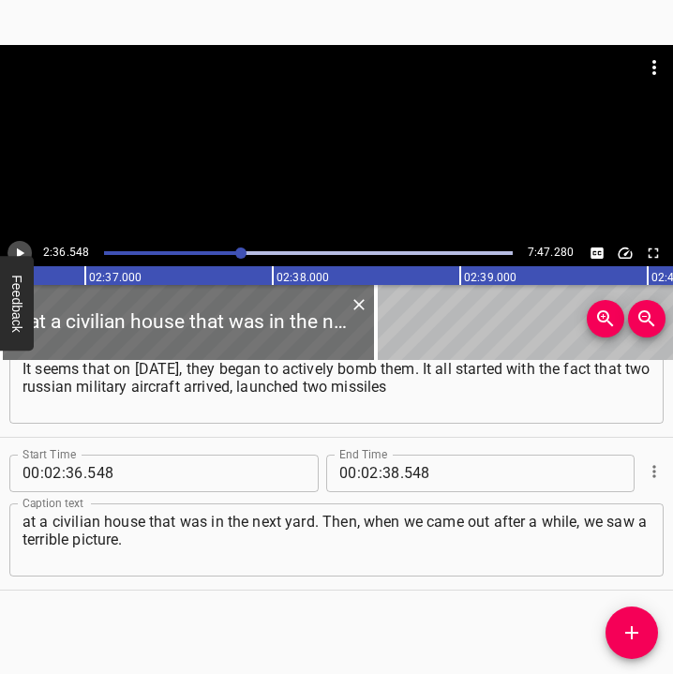
click at [20, 250] on icon "Play/Pause" at bounding box center [20, 252] width 7 height 10
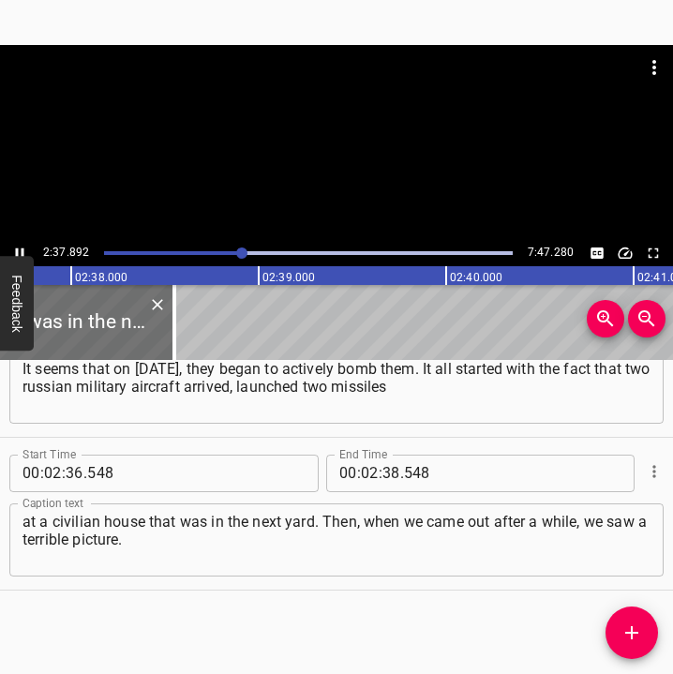
scroll to position [0, 29587]
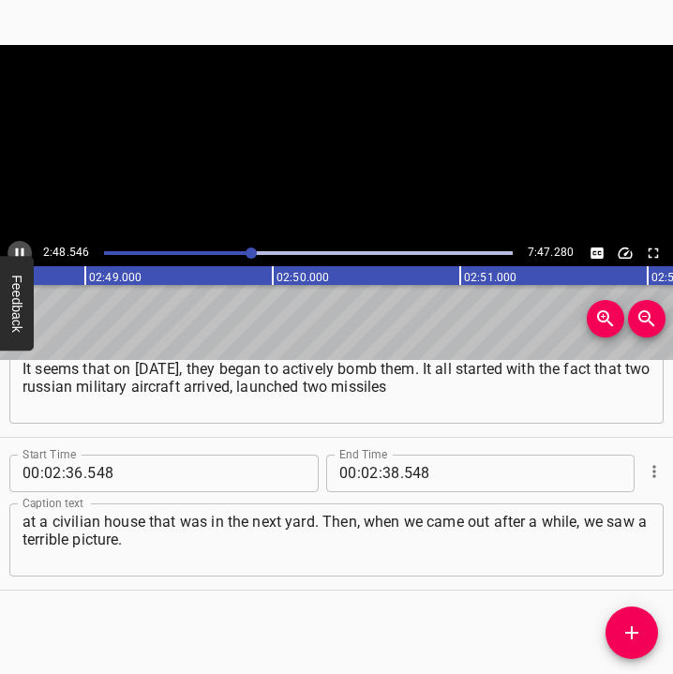
click at [14, 245] on icon "Play/Pause" at bounding box center [19, 253] width 17 height 17
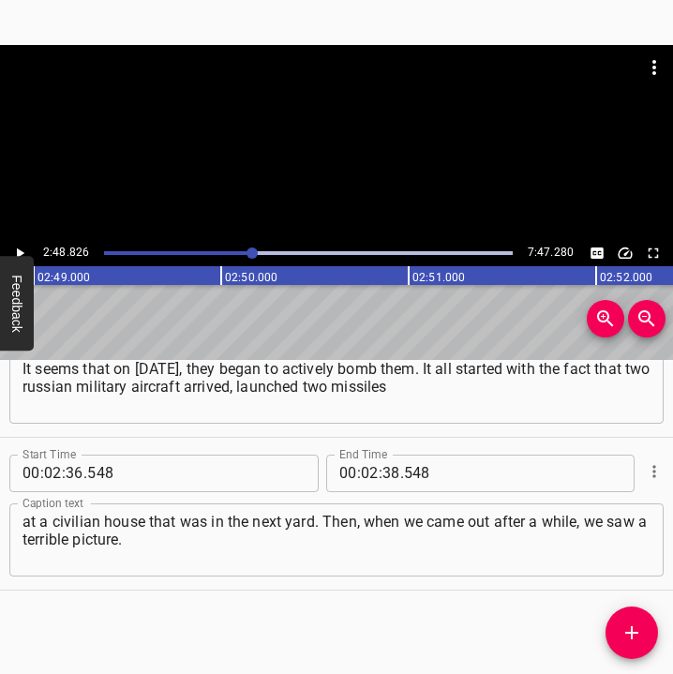
scroll to position [0, 31636]
click at [382, 470] on input "number" at bounding box center [391, 472] width 18 height 37
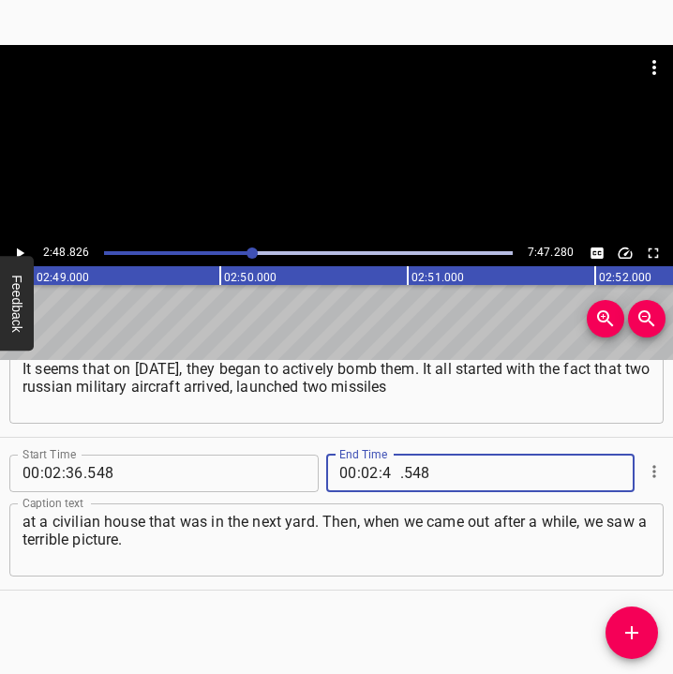
type input "48"
type input "826"
click at [635, 626] on icon "Add Cue" at bounding box center [631, 632] width 22 height 22
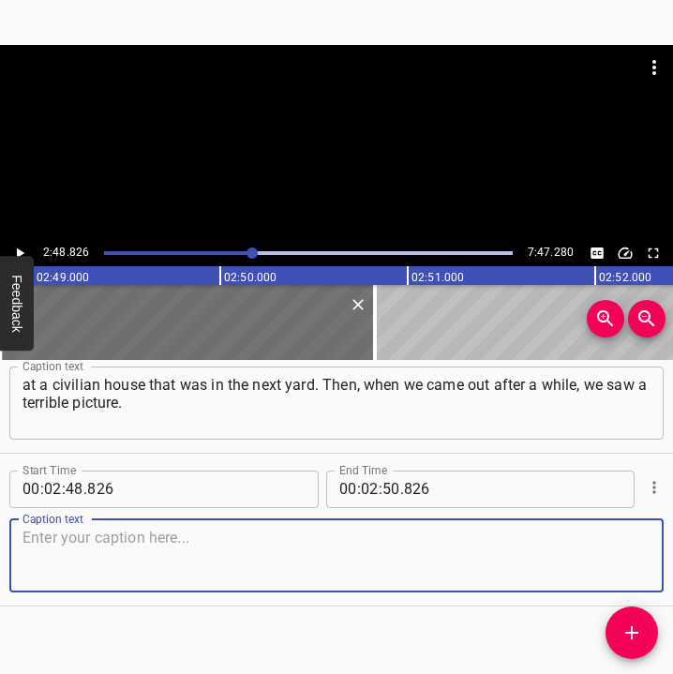
scroll to position [2064, 0]
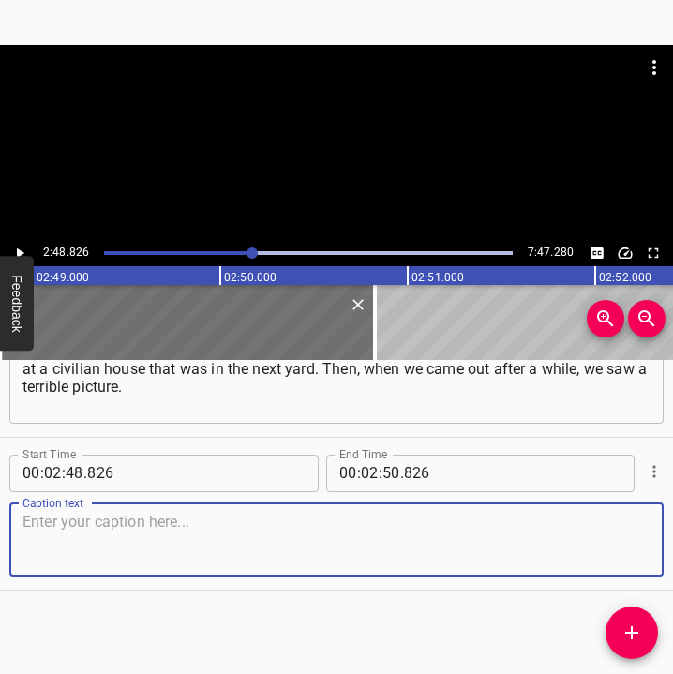
drag, startPoint x: 633, startPoint y: 551, endPoint x: 669, endPoint y: 544, distance: 36.2
click at [646, 548] on div "Caption text" at bounding box center [336, 539] width 654 height 73
click at [59, 562] on textarea at bounding box center [336, 539] width 628 height 53
paste textarea "One and a half floors of the house were simply scattered all over the street, i…"
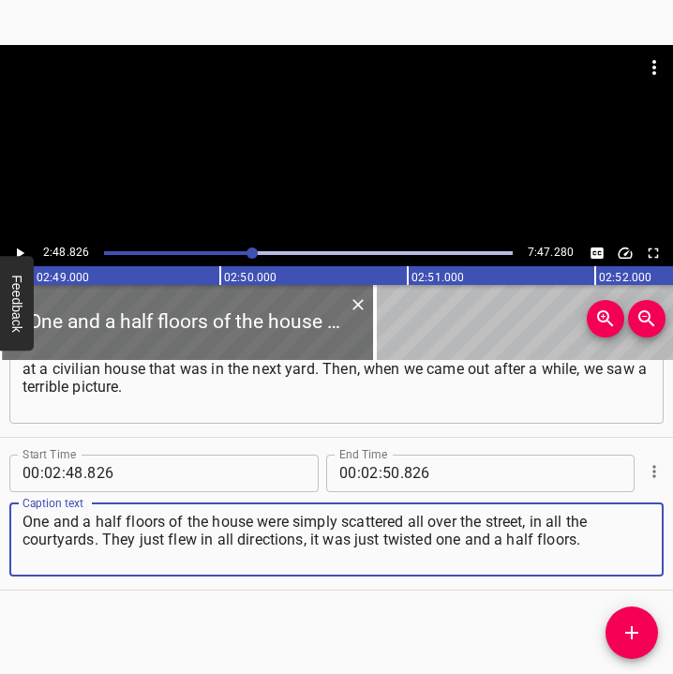
drag, startPoint x: 585, startPoint y: 530, endPoint x: 1, endPoint y: 523, distance: 583.8
click at [1, 523] on div "Start Time 00 : 02 : 48 . 826 Start Time End Time 00 : 02 : 50 . 826 End Time C…" at bounding box center [336, 514] width 673 height 152
paste textarea
type textarea "One and a half floors of the house were simply scattered all over the street, i…"
click at [22, 252] on icon "Play/Pause" at bounding box center [20, 252] width 7 height 10
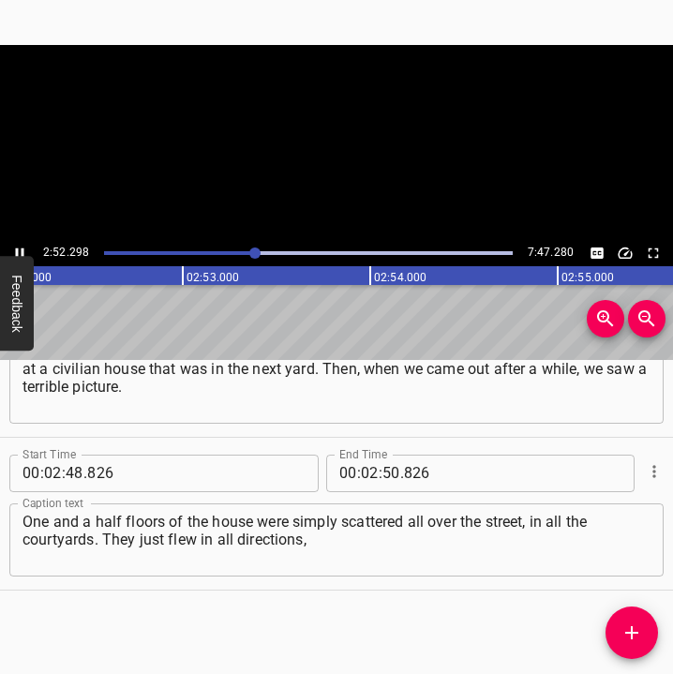
scroll to position [0, 32286]
click at [13, 248] on icon "Play/Pause" at bounding box center [19, 253] width 17 height 17
click at [382, 466] on input "number" at bounding box center [391, 472] width 18 height 37
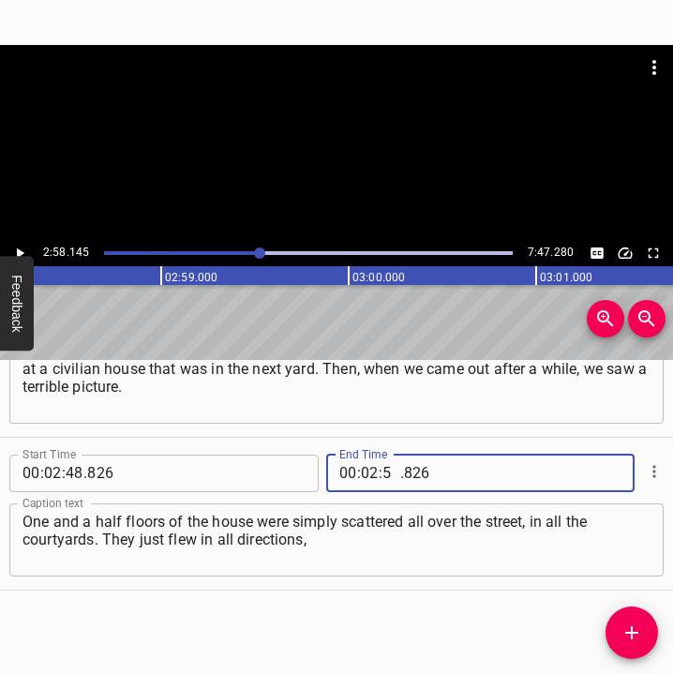
type input "58"
type input "145"
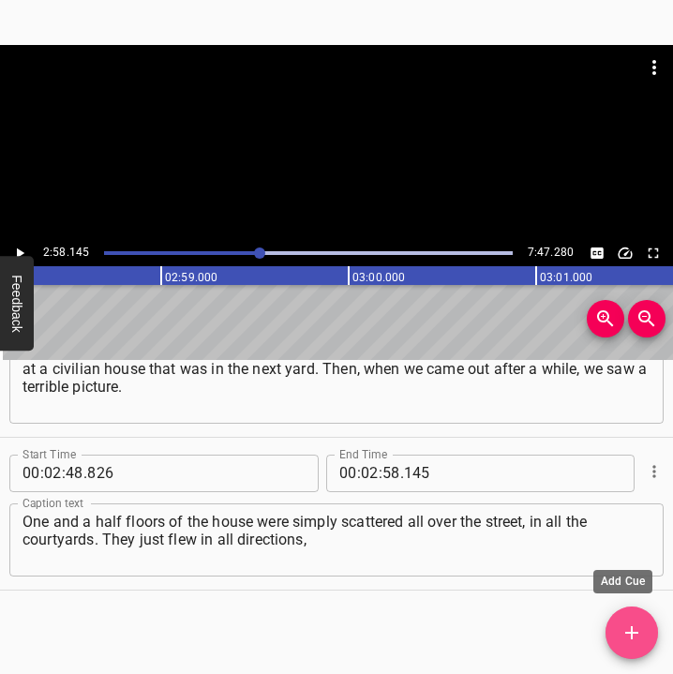
click at [627, 630] on icon "Add Cue" at bounding box center [631, 632] width 22 height 22
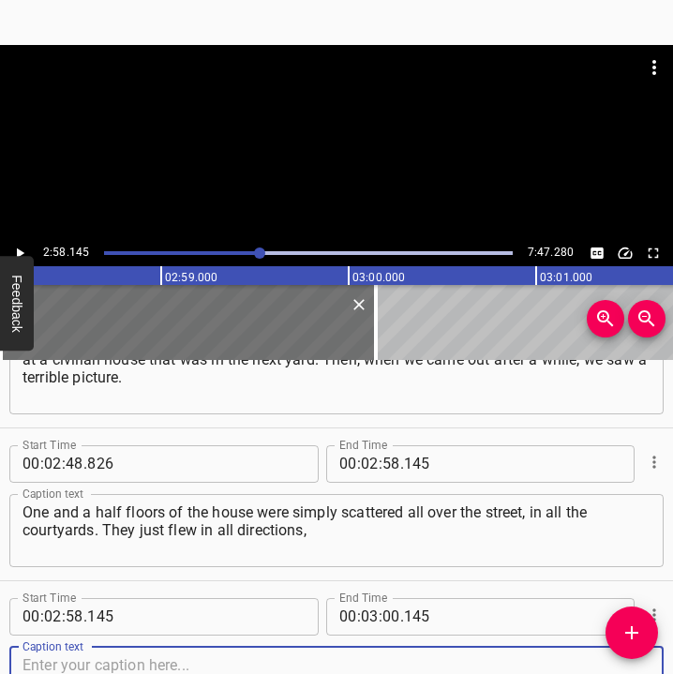
scroll to position [2217, 0]
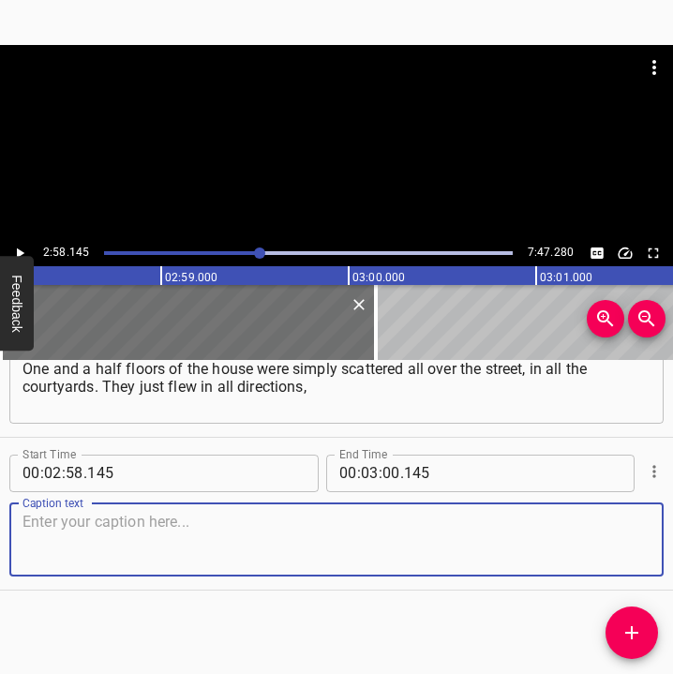
drag, startPoint x: 618, startPoint y: 546, endPoint x: 671, endPoint y: 542, distance: 52.6
click at [643, 545] on div "Caption text" at bounding box center [336, 539] width 654 height 73
click at [150, 553] on textarea at bounding box center [336, 539] width 628 height 53
paste textarea "it was just twisted one and a half floors. Now this house has already been demo…"
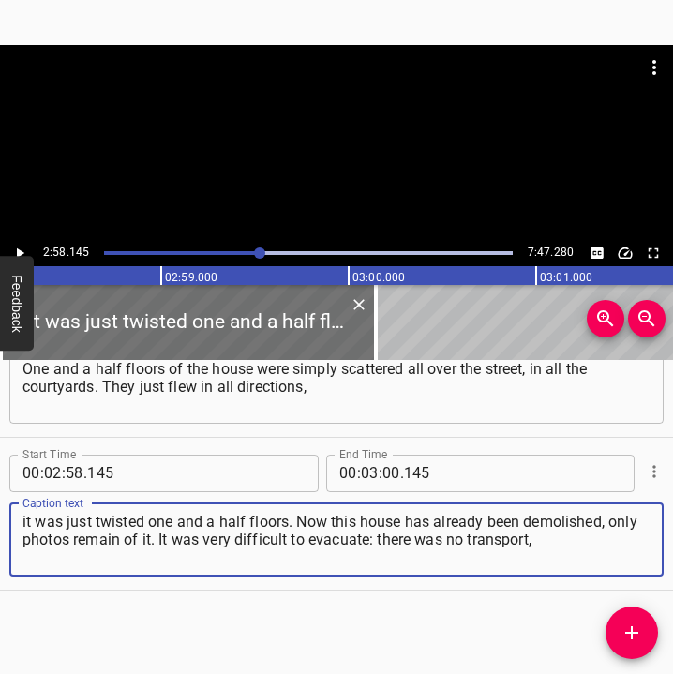
type textarea "it was just twisted one and a half floors. Now this house has already been demo…"
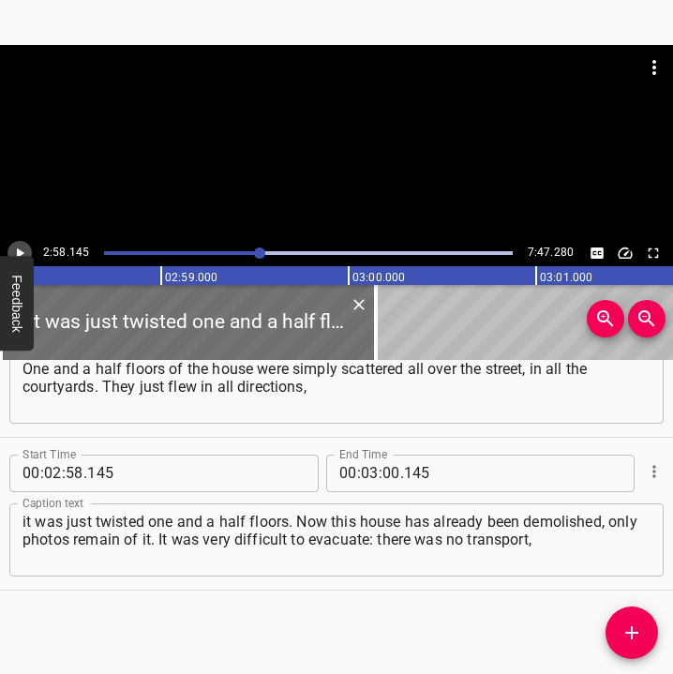
click at [18, 251] on icon "Play/Pause" at bounding box center [20, 252] width 7 height 10
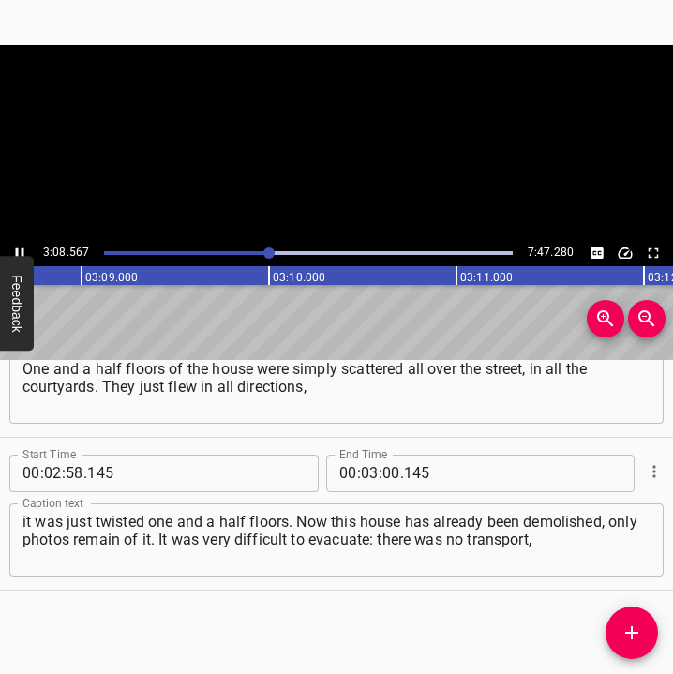
click at [18, 251] on icon "Play/Pause" at bounding box center [20, 252] width 8 height 10
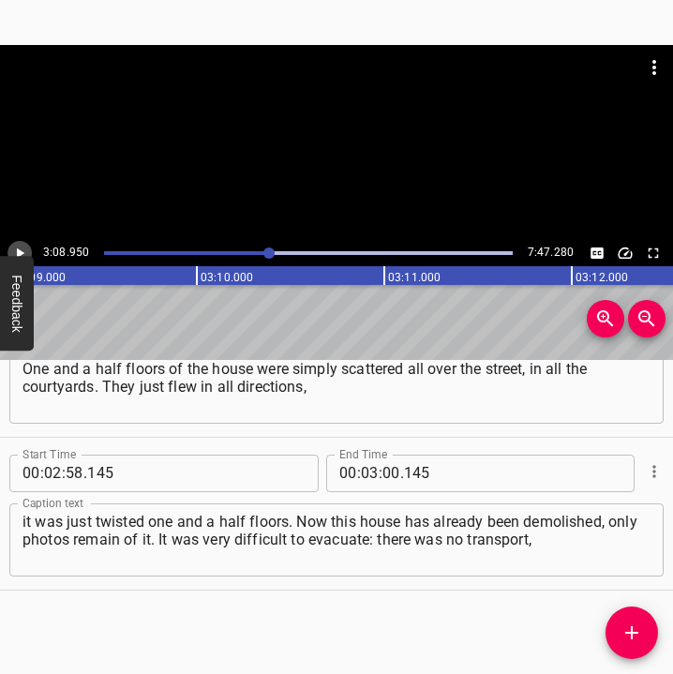
click at [18, 251] on icon "Play/Pause" at bounding box center [20, 252] width 7 height 10
click at [18, 251] on icon "Play/Pause" at bounding box center [20, 252] width 8 height 10
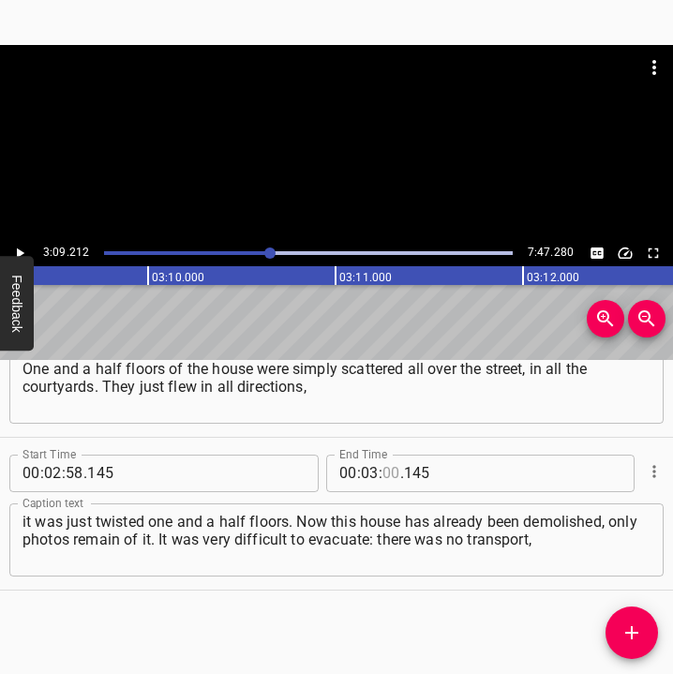
click at [382, 469] on input "number" at bounding box center [391, 472] width 18 height 37
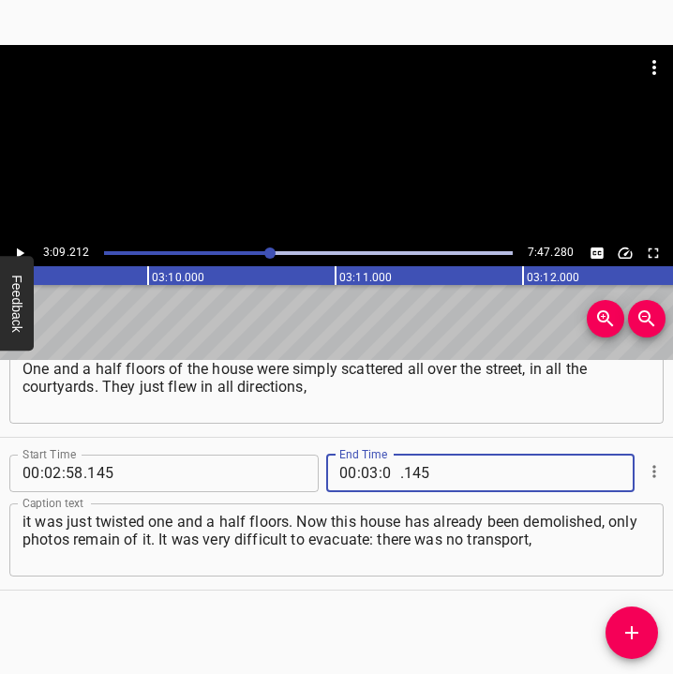
type input "09"
type input "212"
click at [639, 627] on icon "Add Cue" at bounding box center [631, 632] width 22 height 22
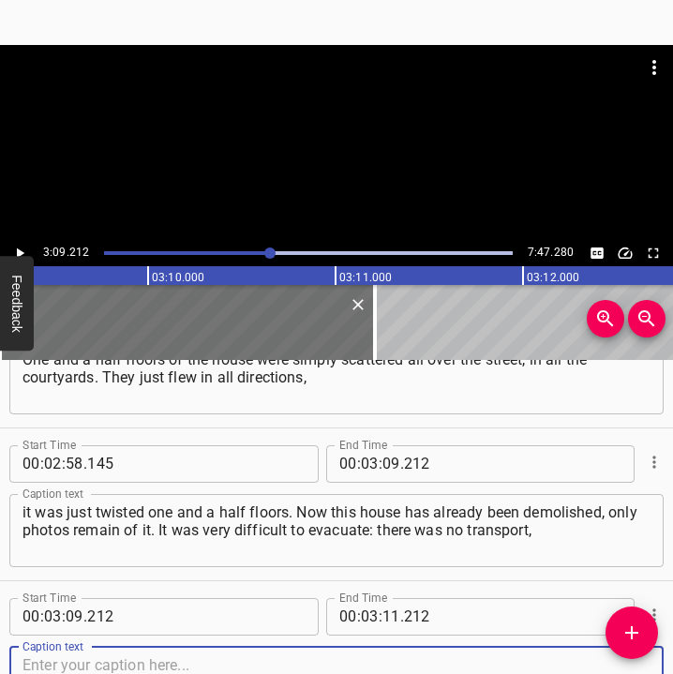
scroll to position [2370, 0]
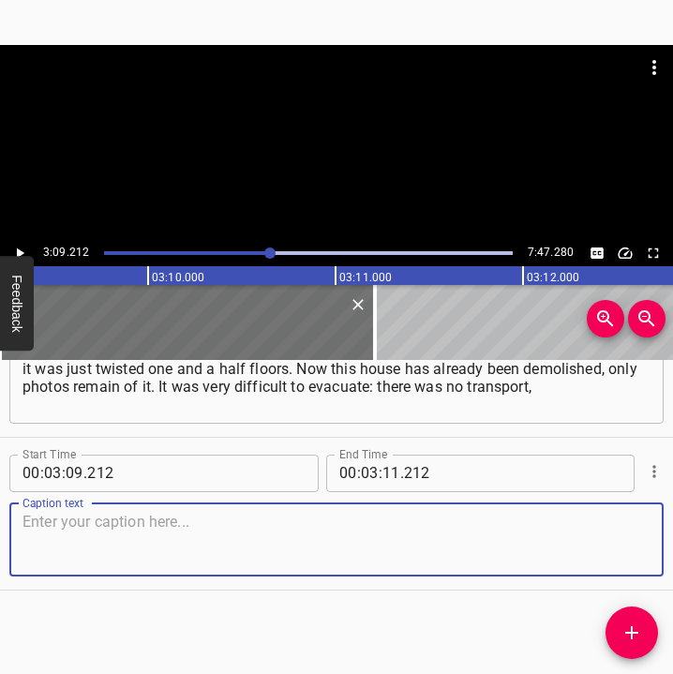
drag, startPoint x: 609, startPoint y: 539, endPoint x: 655, endPoint y: 536, distance: 46.0
click at [636, 536] on div "Caption text" at bounding box center [336, 539] width 654 height 73
click at [171, 513] on textarea at bounding box center [336, 539] width 628 height 53
paste textarea "and all the cars were either already gone or there was no fuel in them. There w…"
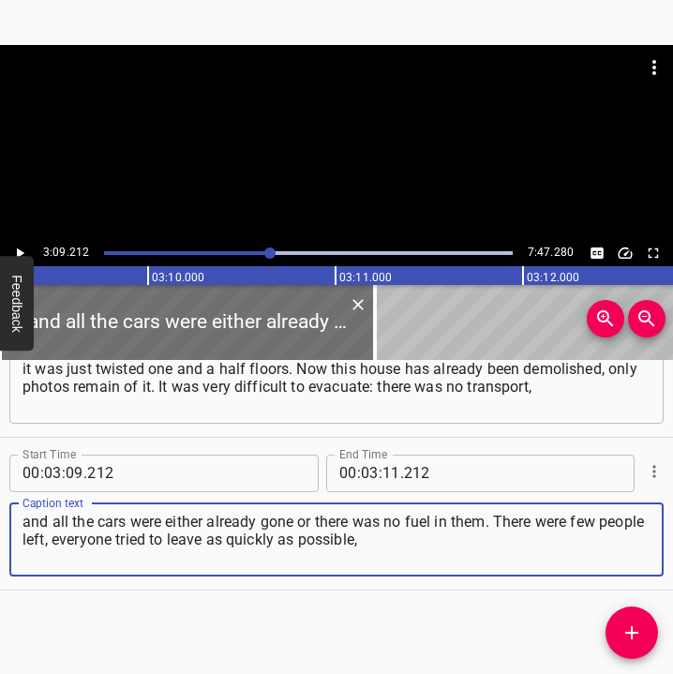
type textarea "and all the cars were either already gone or there was no fuel in them. There w…"
click at [21, 249] on icon "Play/Pause" at bounding box center [19, 253] width 17 height 17
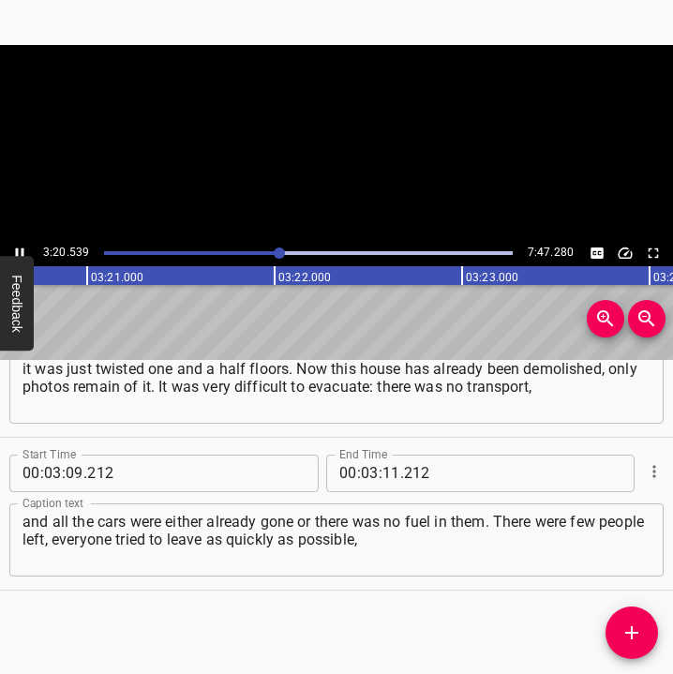
click at [21, 248] on icon "Play/Pause" at bounding box center [19, 253] width 17 height 17
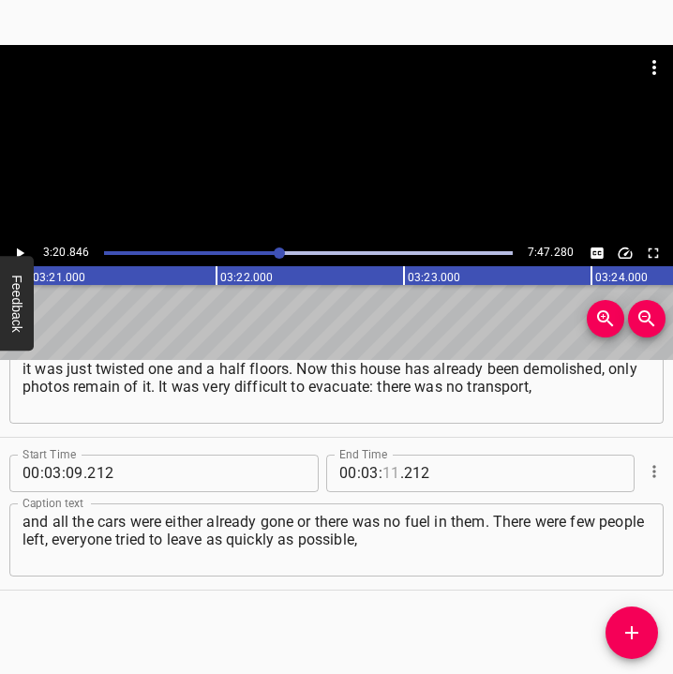
click at [382, 471] on input "number" at bounding box center [391, 472] width 18 height 37
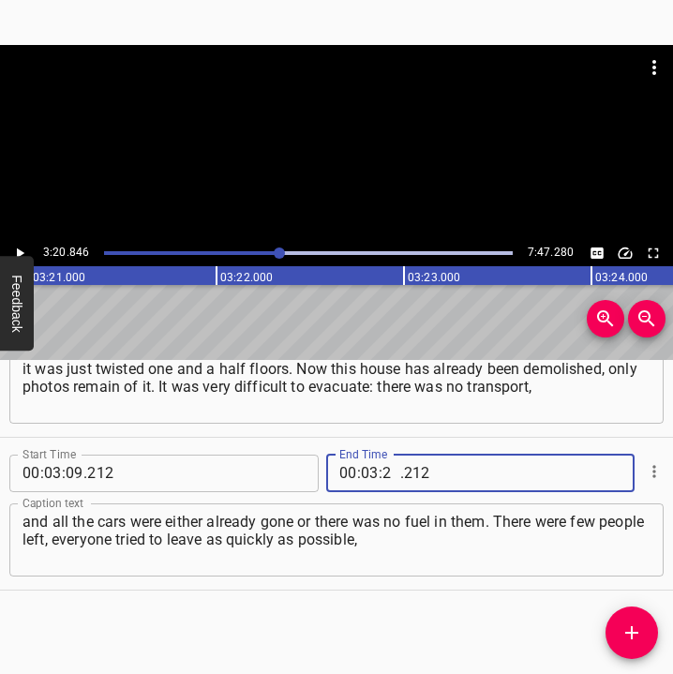
type input "20"
type input "7"
type input "212"
type input "20"
type input "846"
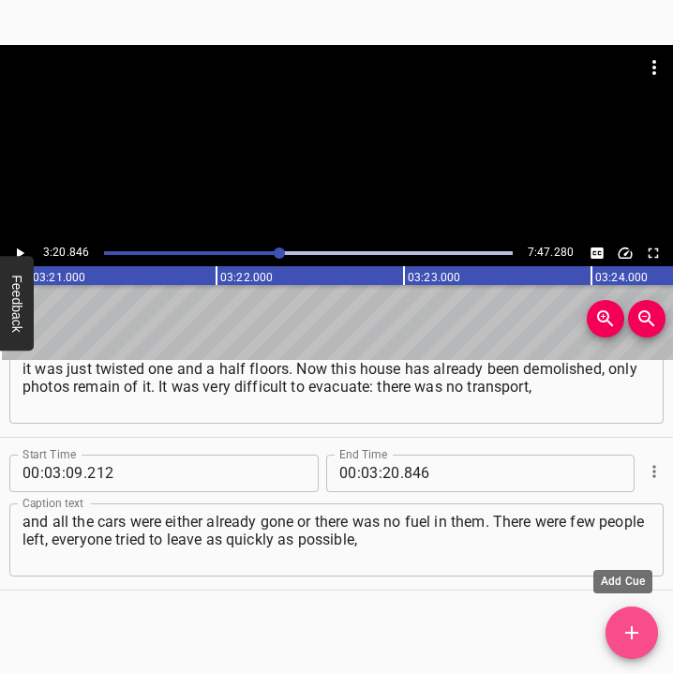
click at [633, 627] on icon "Add Cue" at bounding box center [631, 632] width 22 height 22
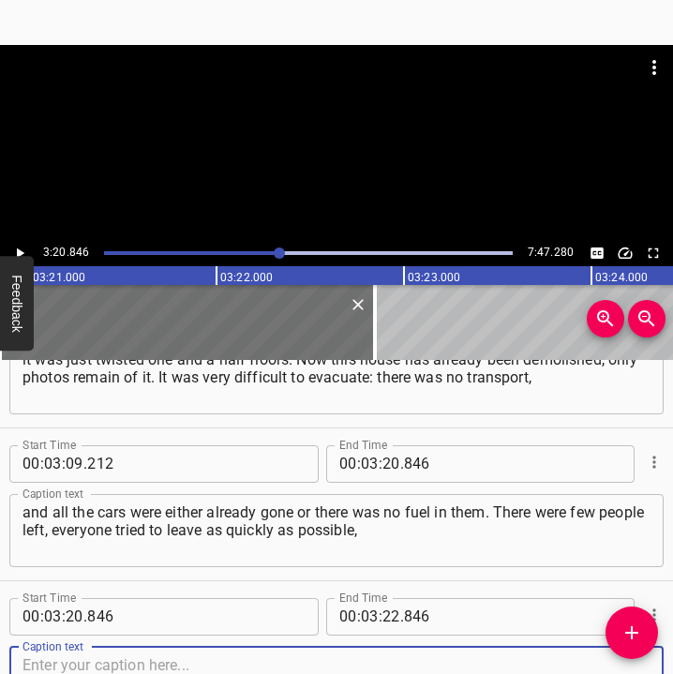
scroll to position [2522, 0]
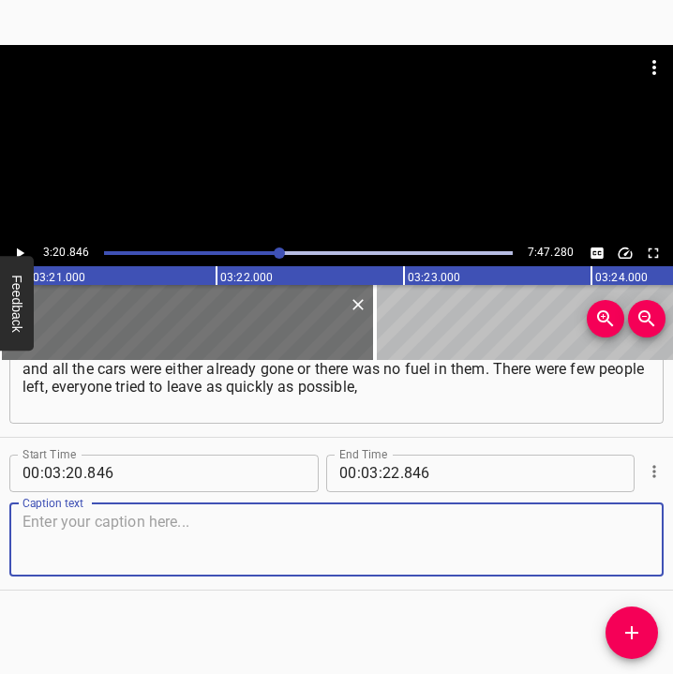
drag, startPoint x: 616, startPoint y: 536, endPoint x: 661, endPoint y: 530, distance: 45.3
click at [646, 531] on div "Caption text" at bounding box center [336, 539] width 654 height 73
click at [263, 535] on textarea at bounding box center [336, 539] width 628 height 53
paste textarea "and there were already maybe 20 people left in those houses. And this is for a …"
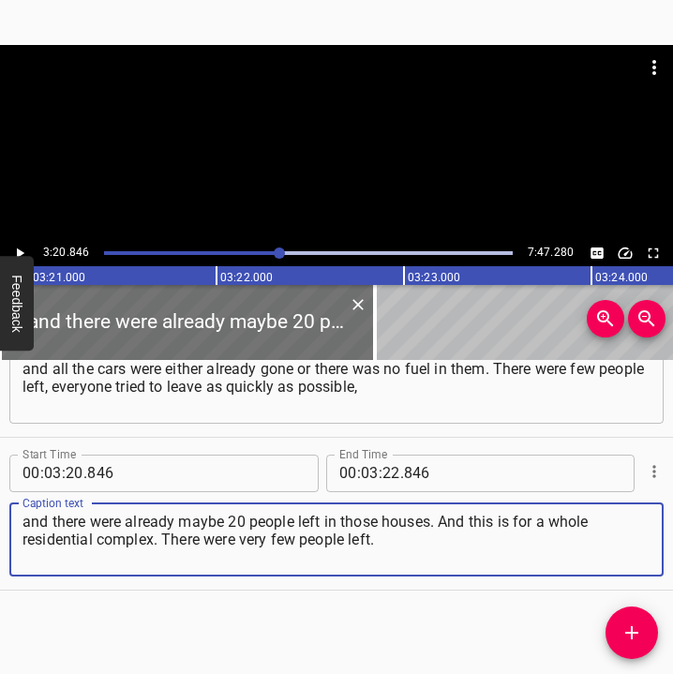
type textarea "and there were already maybe 20 people left in those houses. And this is for a …"
click at [17, 246] on icon "Play/Pause" at bounding box center [19, 253] width 17 height 17
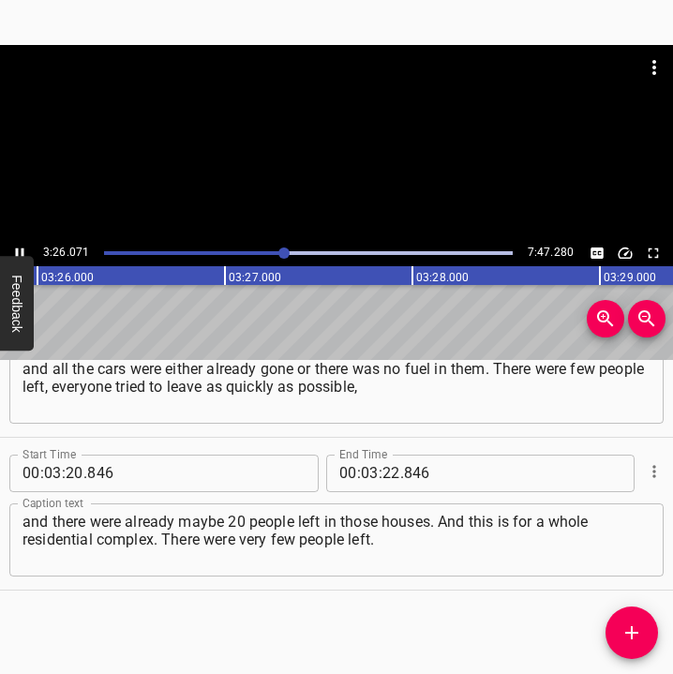
scroll to position [0, 38615]
click at [23, 245] on icon "Play/Pause" at bounding box center [19, 253] width 17 height 17
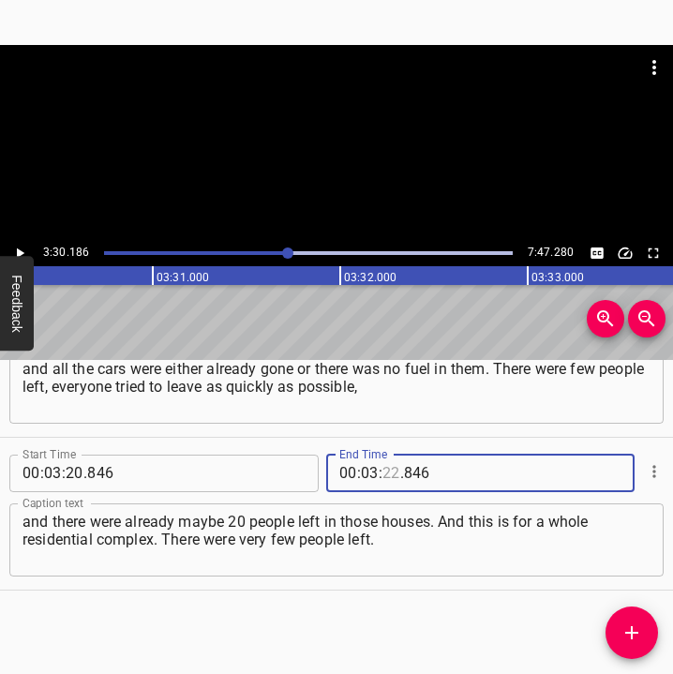
click at [387, 468] on input "number" at bounding box center [391, 472] width 18 height 37
type input "30"
type input "186"
drag, startPoint x: 624, startPoint y: 629, endPoint x: 650, endPoint y: 632, distance: 26.5
click at [625, 629] on icon "Add Cue" at bounding box center [631, 632] width 22 height 22
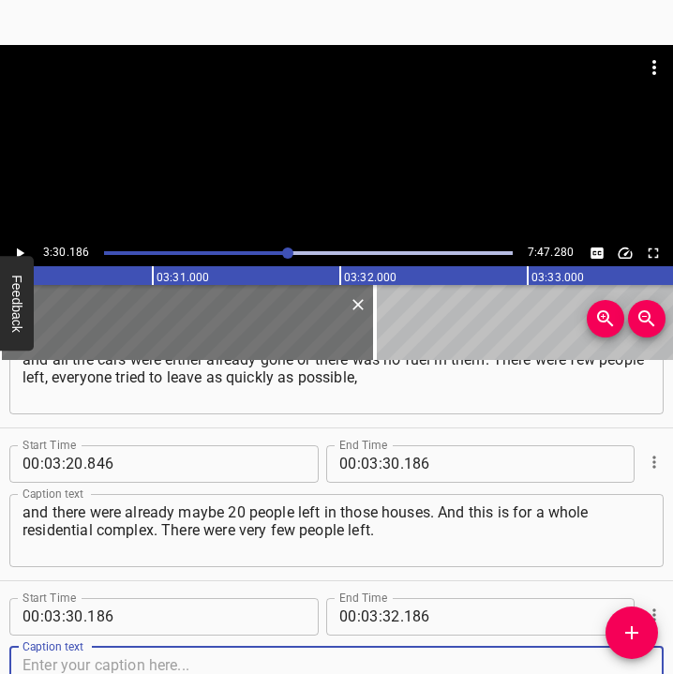
scroll to position [2675, 0]
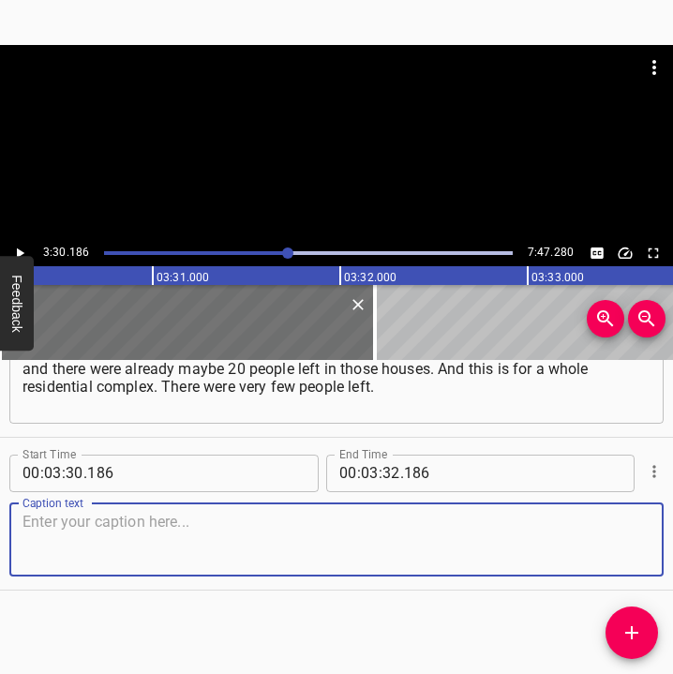
drag, startPoint x: 623, startPoint y: 535, endPoint x: 666, endPoint y: 529, distance: 43.5
click at [649, 531] on div "Start Time 00 : 03 : 30 . 186 Start Time End Time 00 : 03 : 32 . 186 End Time C…" at bounding box center [336, 514] width 673 height 152
click at [98, 527] on textarea at bounding box center [336, 539] width 628 height 53
paste textarea "We had to go 6 kilometers to the evacuation point through the entire [GEOGRAPHI…"
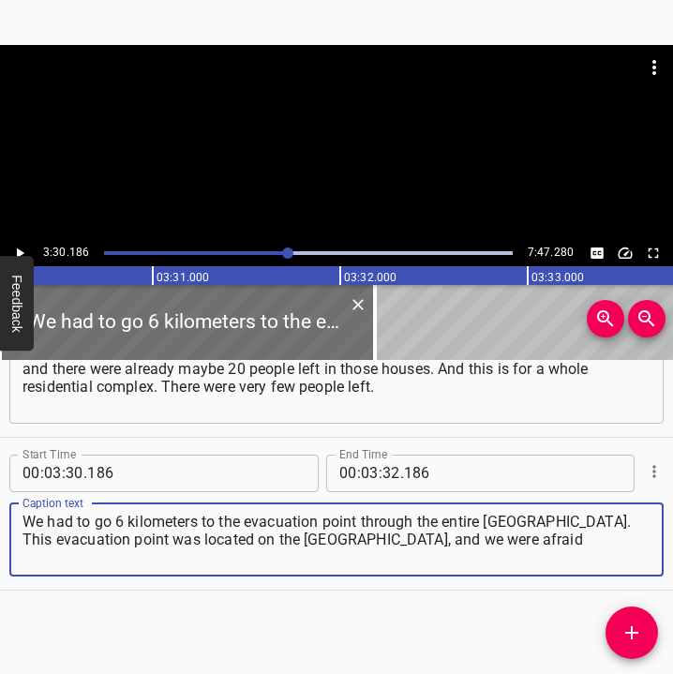
type textarea "We had to go 6 kilometers to the evacuation point through the entire [GEOGRAPHI…"
click at [29, 252] on button "Play/Pause" at bounding box center [19, 253] width 24 height 24
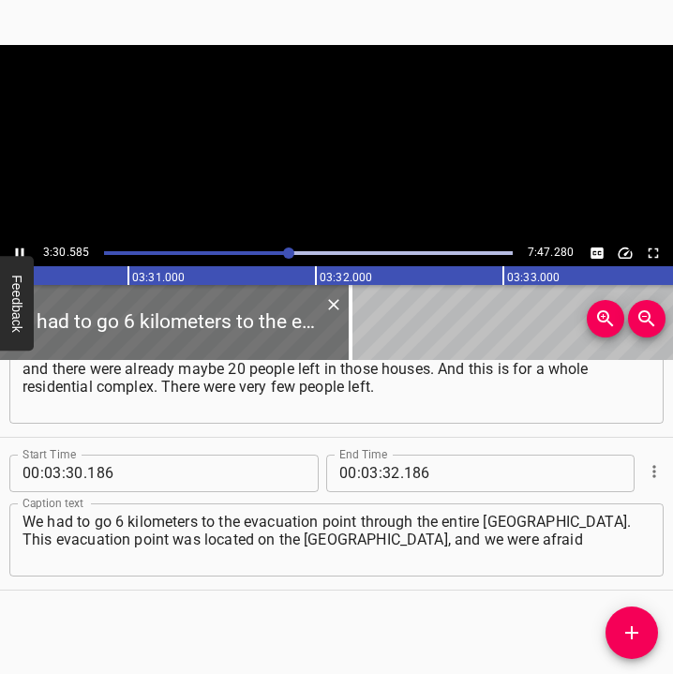
scroll to position [0, 39460]
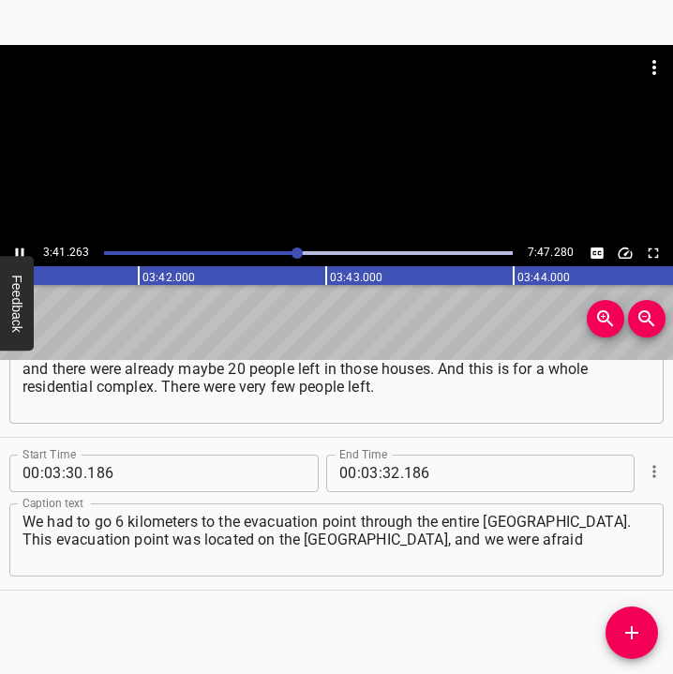
click at [19, 248] on icon "Play/Pause" at bounding box center [19, 253] width 17 height 17
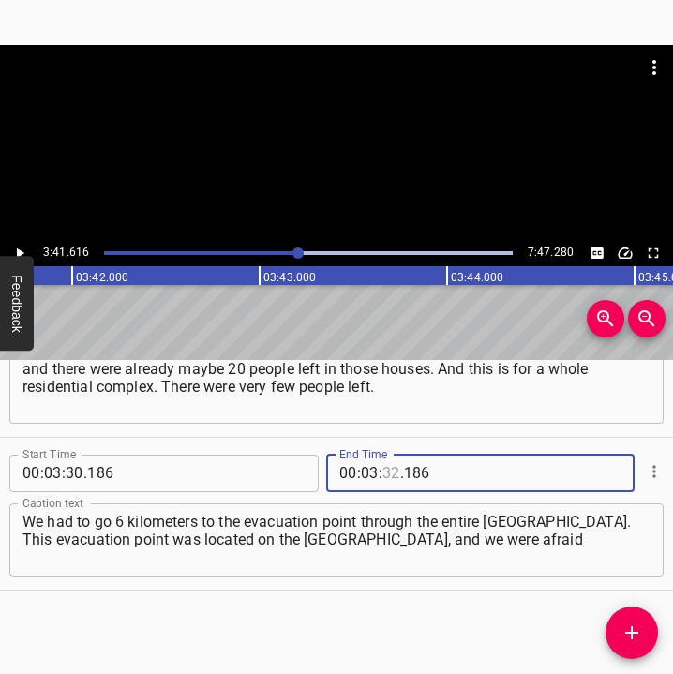
click at [383, 470] on input "number" at bounding box center [391, 472] width 18 height 37
type input "41"
type input "616"
click at [635, 628] on icon "Add Cue" at bounding box center [631, 632] width 22 height 22
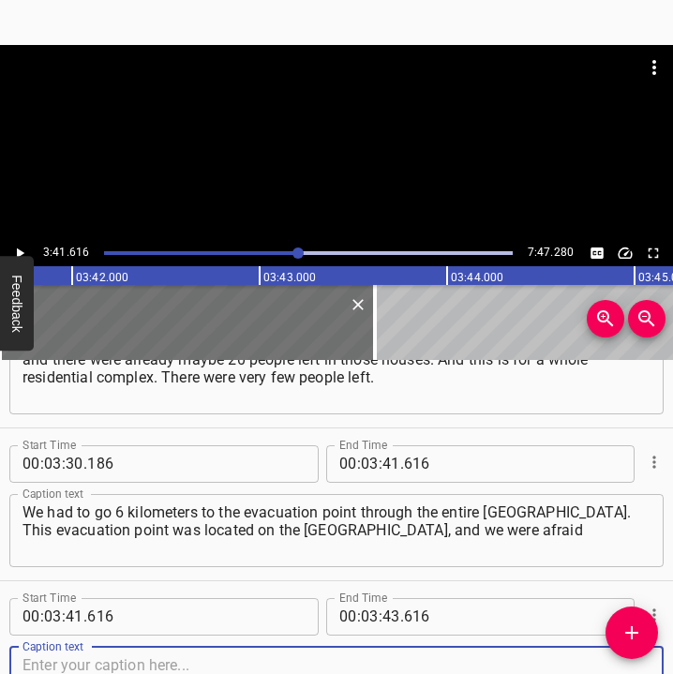
scroll to position [2828, 0]
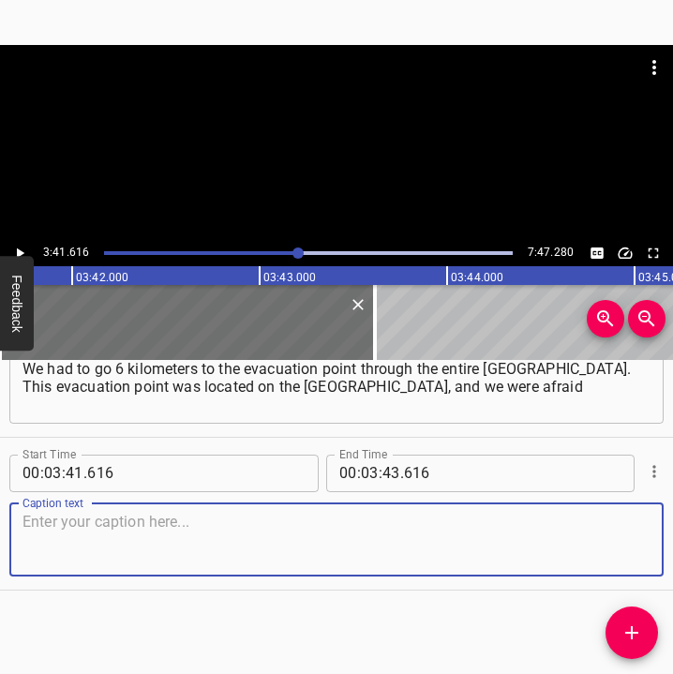
drag, startPoint x: 621, startPoint y: 549, endPoint x: 657, endPoint y: 549, distance: 35.6
click at [657, 549] on div "Start Time 00 : 00 : 05 . 840 Start Time End Time 00 : 00 : 17 . 650 End Time C…" at bounding box center [336, 517] width 673 height 315
click at [68, 551] on textarea at bounding box center [336, 539] width 628 height 53
paste textarea "to go there ourselves, because there were already active shellings at that time…"
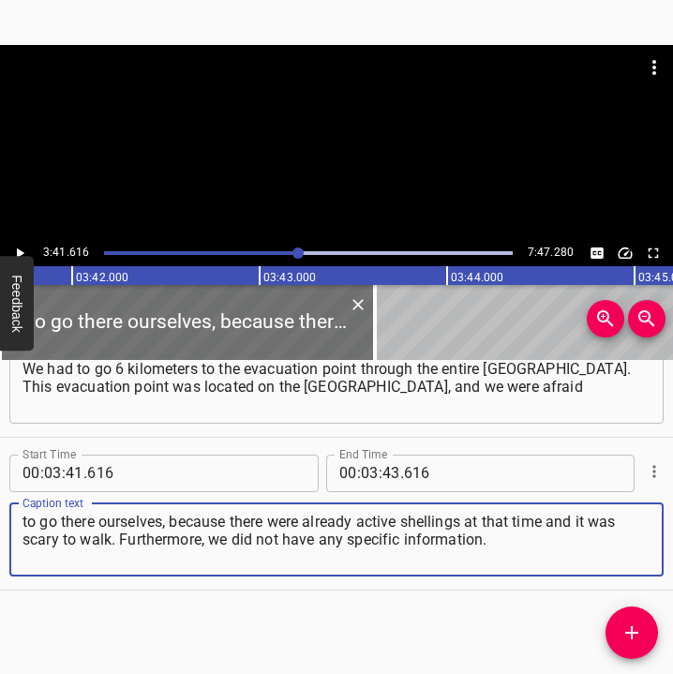
type textarea "to go there ourselves, because there were already active shellings at that time…"
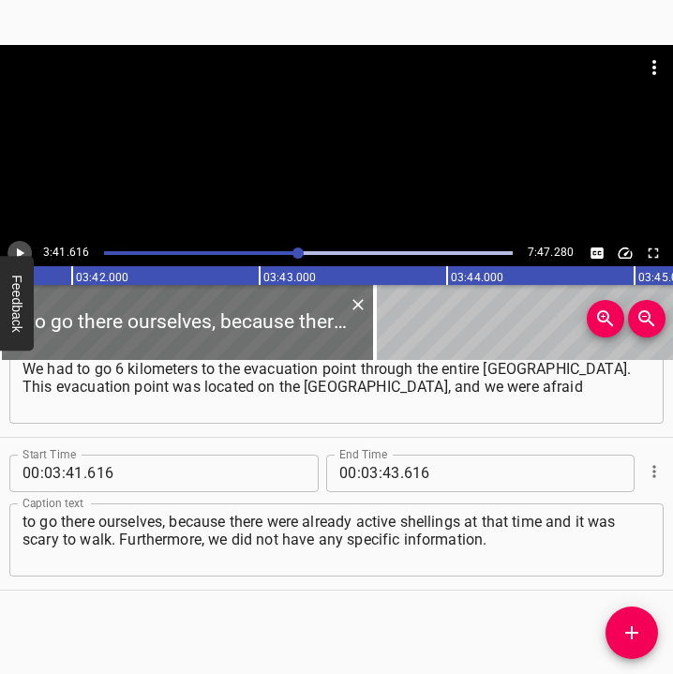
click at [14, 247] on icon "Play/Pause" at bounding box center [19, 253] width 17 height 17
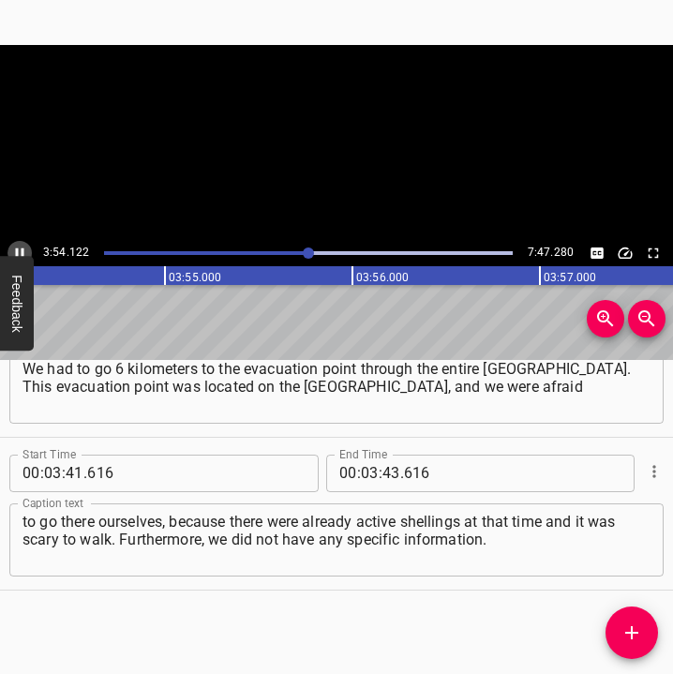
click at [14, 246] on icon "Play/Pause" at bounding box center [19, 253] width 17 height 17
click at [382, 462] on input "number" at bounding box center [391, 472] width 18 height 37
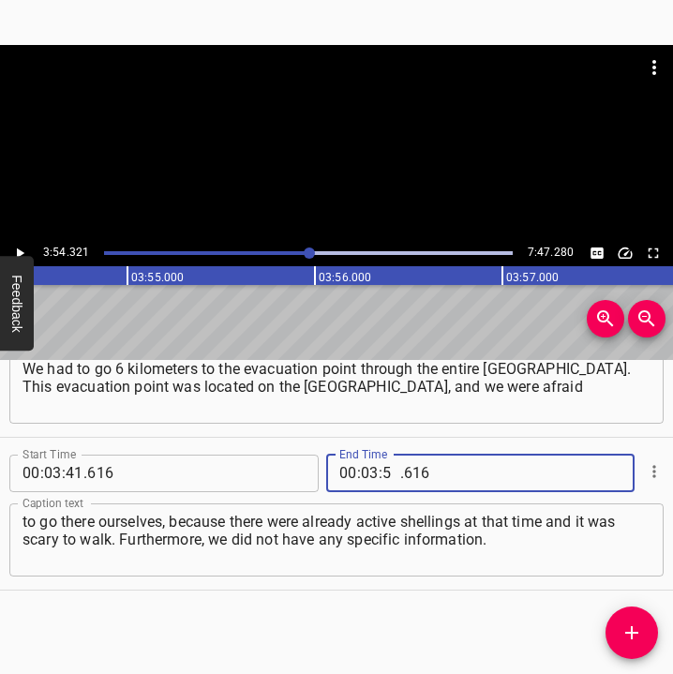
type input "54"
type input "321"
click at [635, 615] on button "Add Cue" at bounding box center [631, 632] width 52 height 52
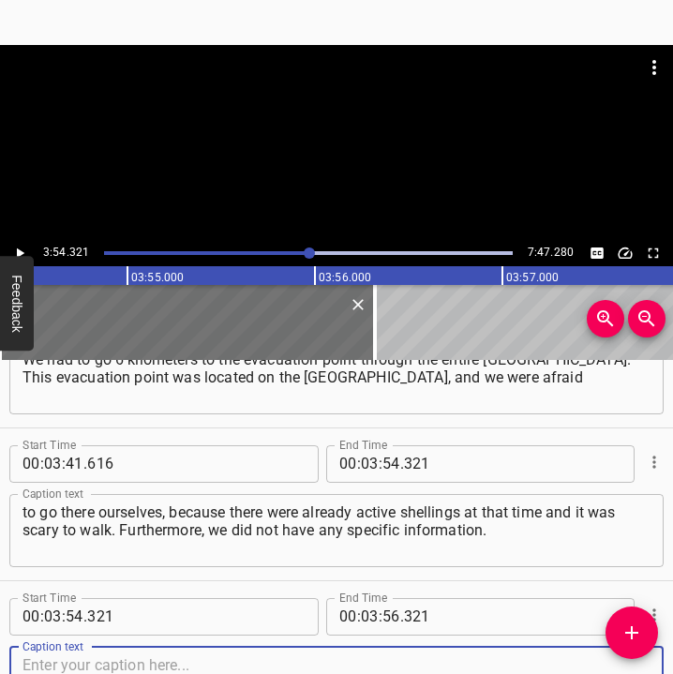
scroll to position [2980, 0]
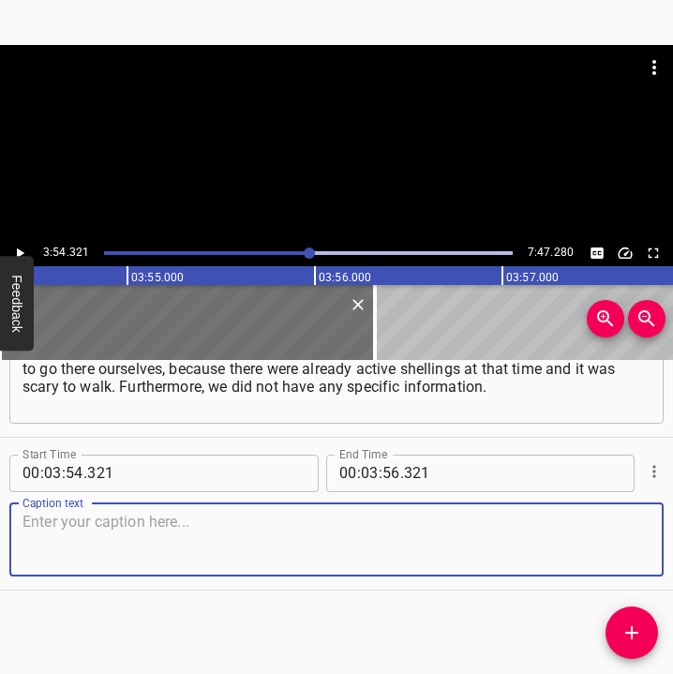
drag, startPoint x: 626, startPoint y: 548, endPoint x: 661, endPoint y: 544, distance: 35.8
click at [648, 546] on div "Start Time 00 : 03 : 54 . 321 Start Time End Time 00 : 03 : 56 . 321 End Time C…" at bounding box center [336, 514] width 673 height 152
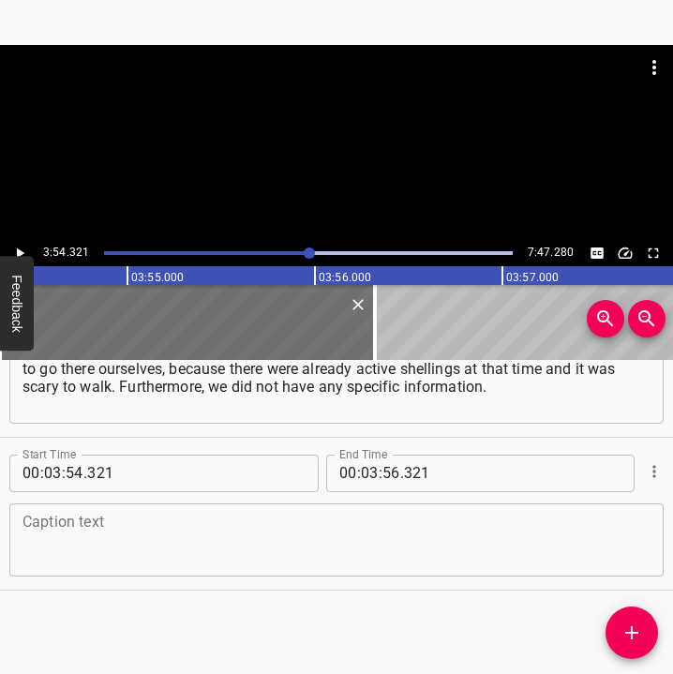
click at [90, 545] on textarea at bounding box center [336, 539] width 628 height 53
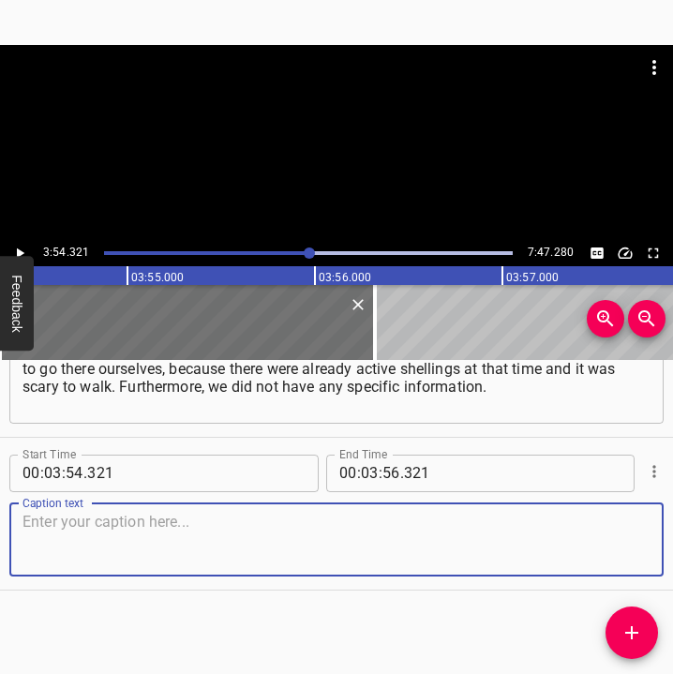
paste textarea "We didn't know if there was definitely an evacuation, because it was all gossip…"
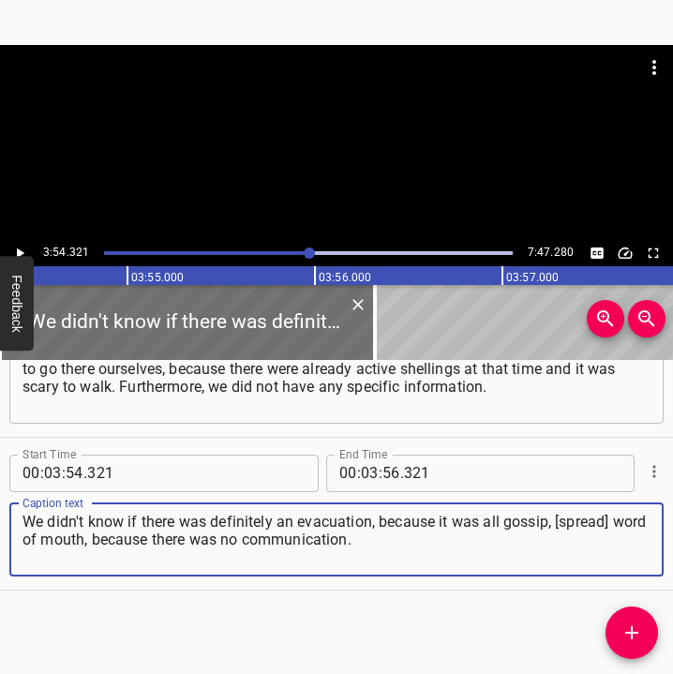
type textarea "We didn't know if there was definitely an evacuation, because it was all gossip…"
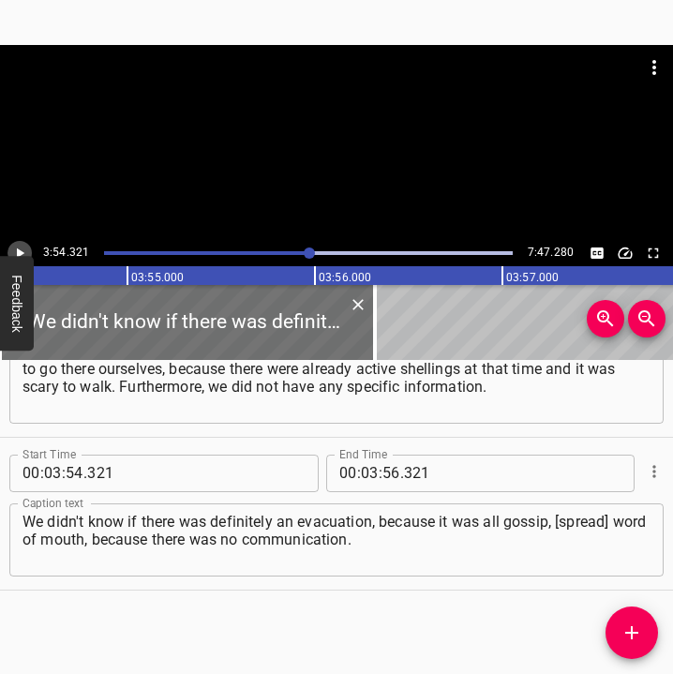
click at [10, 253] on button "Play/Pause" at bounding box center [19, 253] width 24 height 24
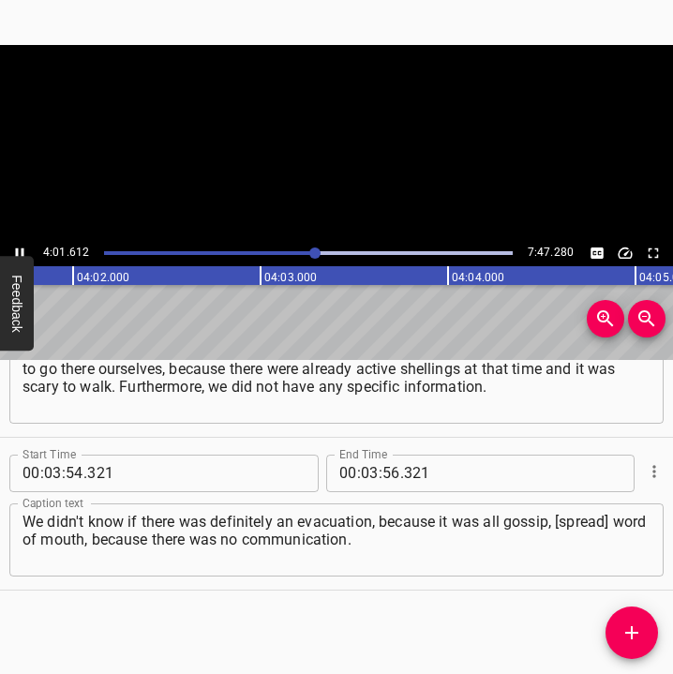
click at [16, 248] on icon "Play/Pause" at bounding box center [20, 252] width 8 height 10
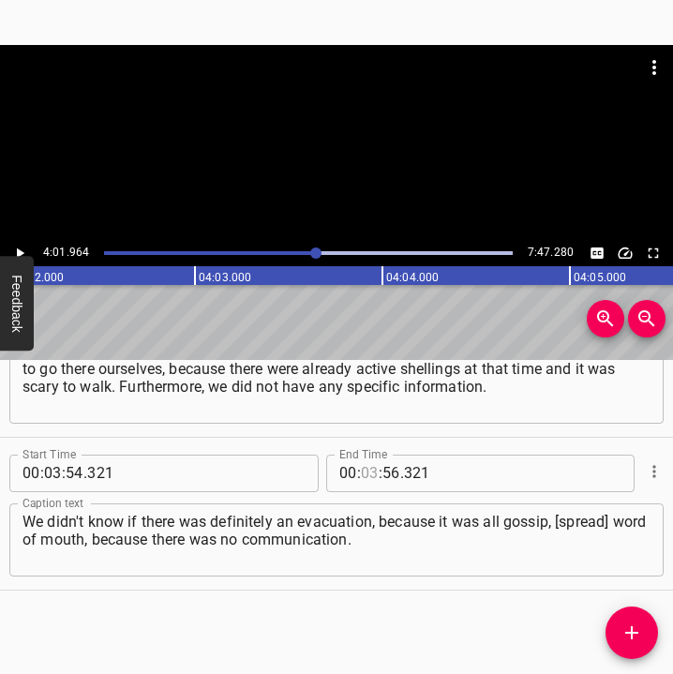
click at [361, 465] on input "number" at bounding box center [370, 472] width 18 height 37
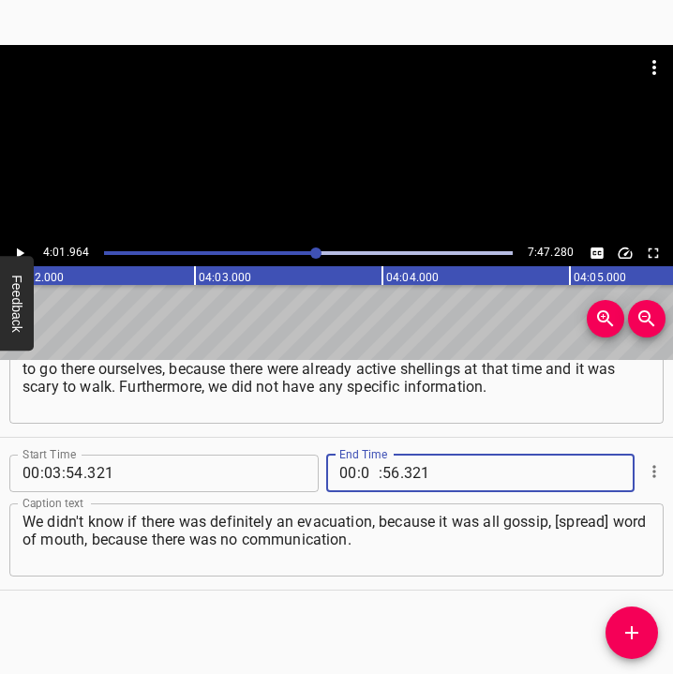
type input "04"
type input "01"
type input "964"
click at [635, 626] on icon "Add Cue" at bounding box center [631, 632] width 22 height 22
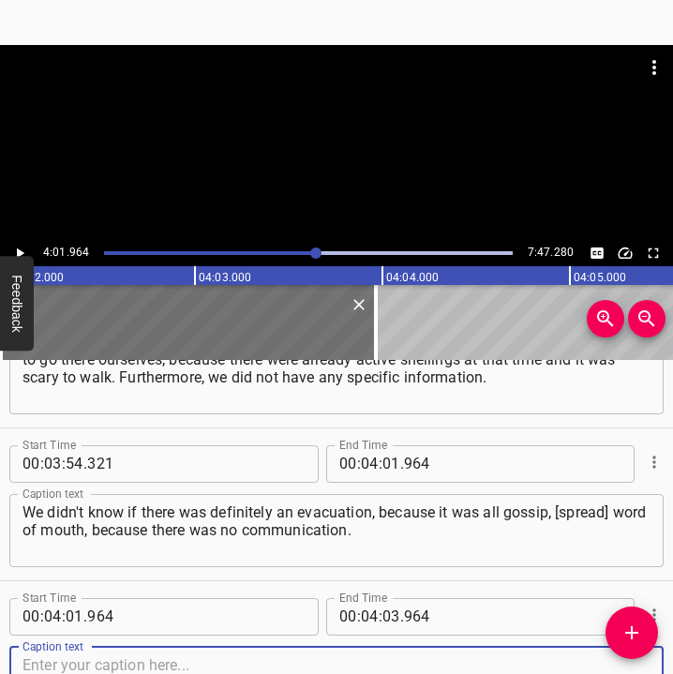
scroll to position [3133, 0]
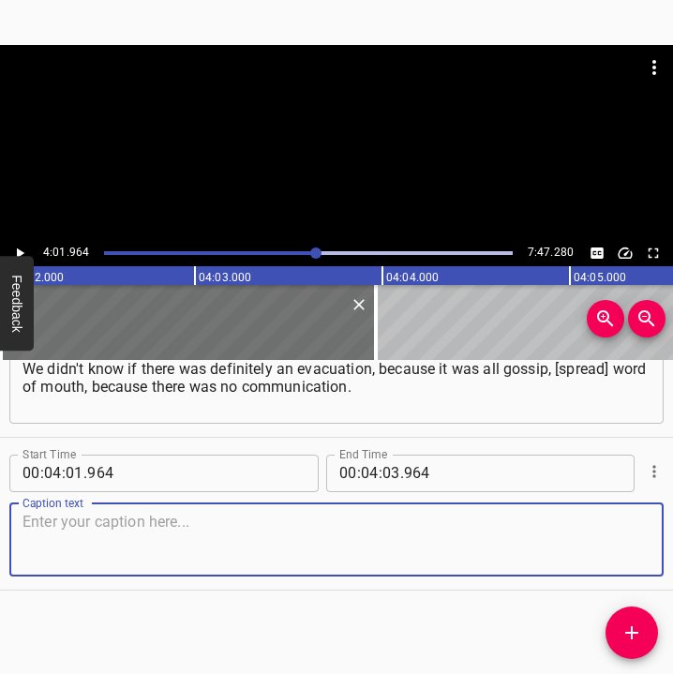
drag, startPoint x: 618, startPoint y: 532, endPoint x: 665, endPoint y: 527, distance: 47.1
click at [637, 532] on div "Caption text" at bounding box center [336, 539] width 654 height 73
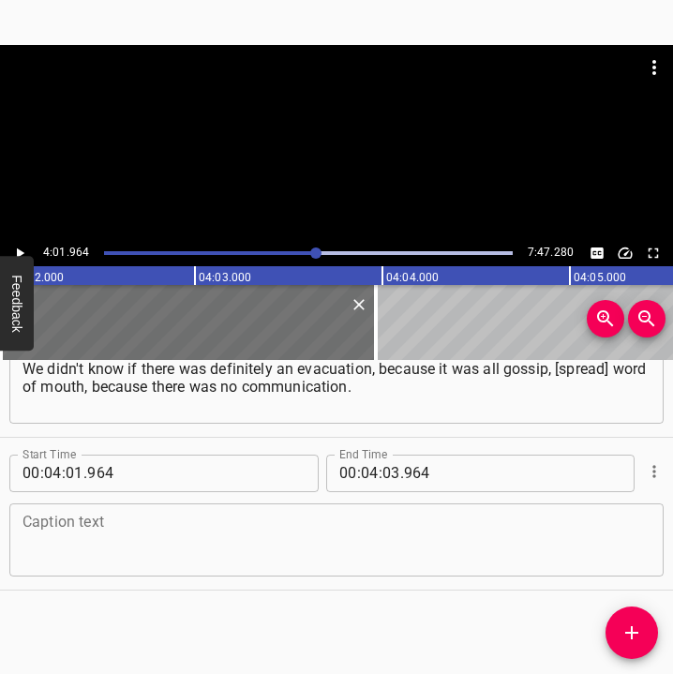
click at [75, 535] on textarea at bounding box center [336, 539] width 628 height 53
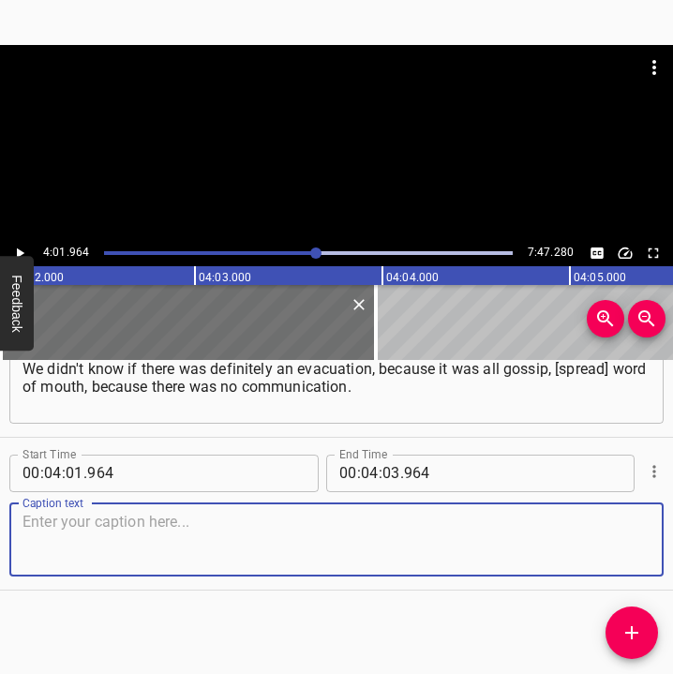
paste textarea "And when territorial defense came to us in the yard and they said that there wo…"
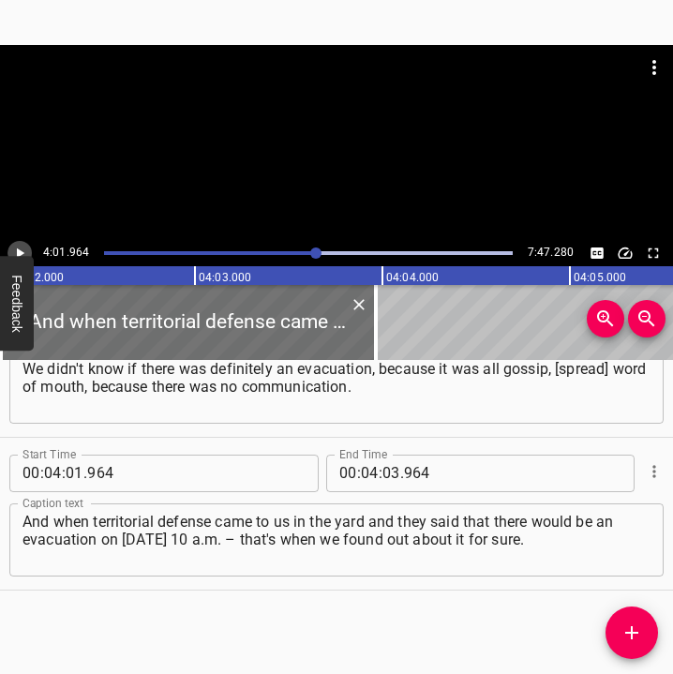
click at [26, 245] on icon "Play/Pause" at bounding box center [19, 253] width 17 height 17
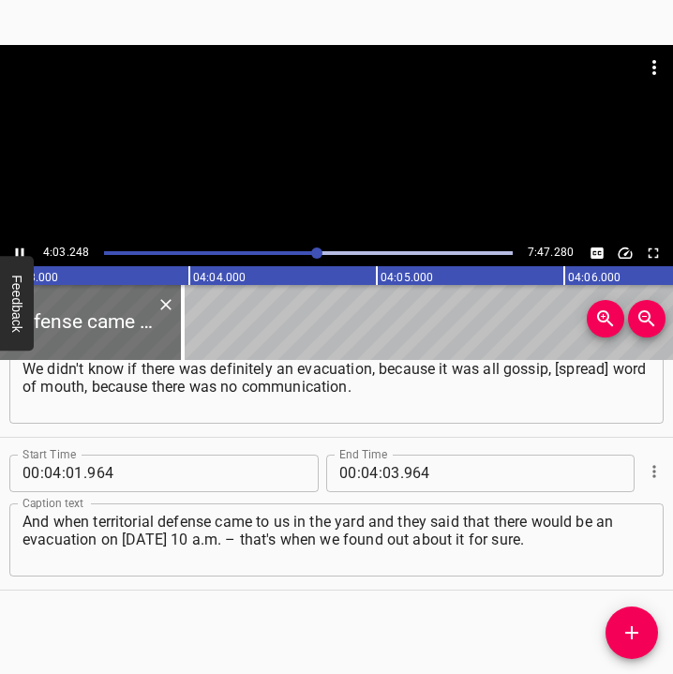
click at [31, 245] on div "4:03.248 7:47.280" at bounding box center [336, 253] width 673 height 26
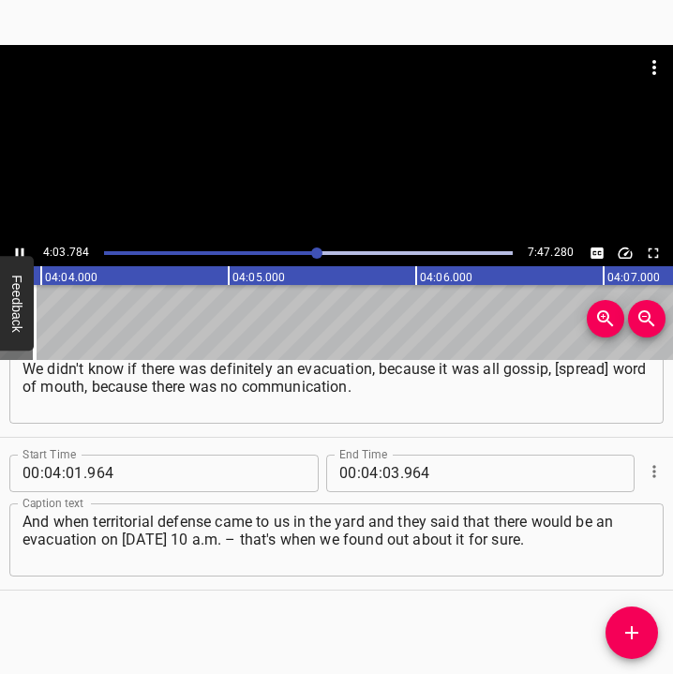
click at [22, 247] on icon "Play/Pause" at bounding box center [19, 253] width 17 height 17
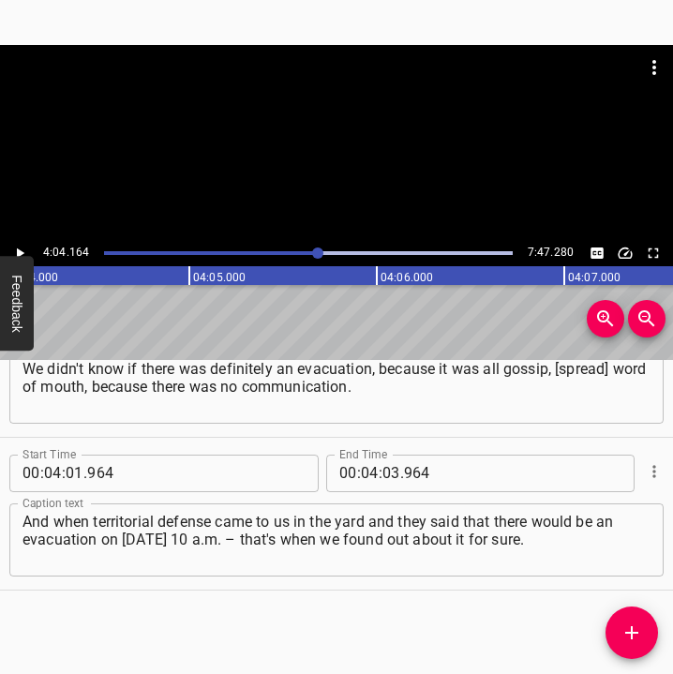
scroll to position [0, 45753]
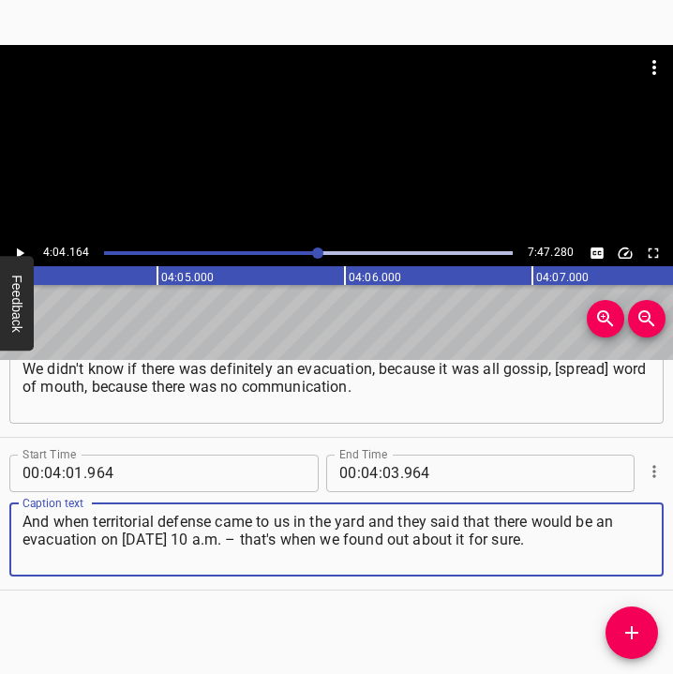
drag, startPoint x: 567, startPoint y: 532, endPoint x: 23, endPoint y: 516, distance: 543.7
click at [23, 516] on textarea "And when territorial defense came to us in the yard and they said that there wo…" at bounding box center [336, 539] width 628 height 53
paste textarea
type textarea "And when territorial defense came to us in the yard and they said that there wo…"
click at [20, 251] on icon "Play/Pause" at bounding box center [20, 252] width 7 height 10
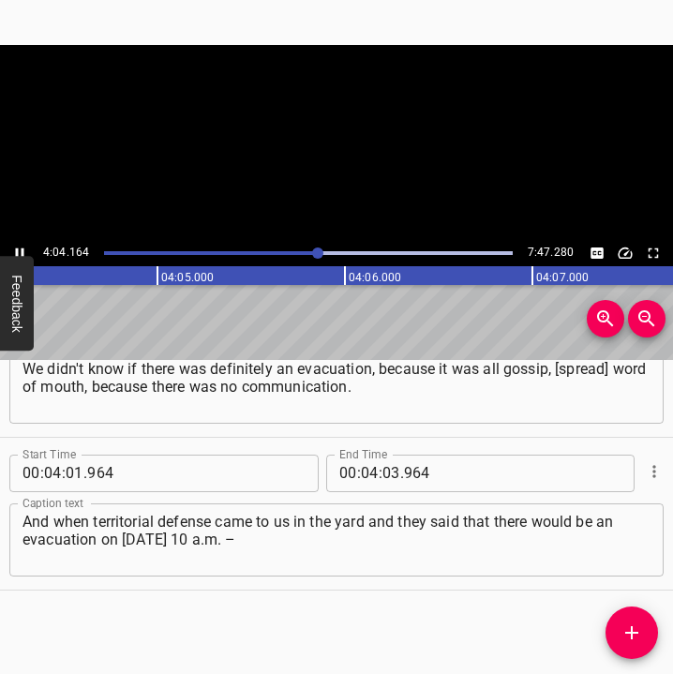
scroll to position [0, 45756]
click at [17, 248] on icon "Play/Pause" at bounding box center [20, 252] width 8 height 10
click at [388, 470] on input "number" at bounding box center [391, 472] width 18 height 37
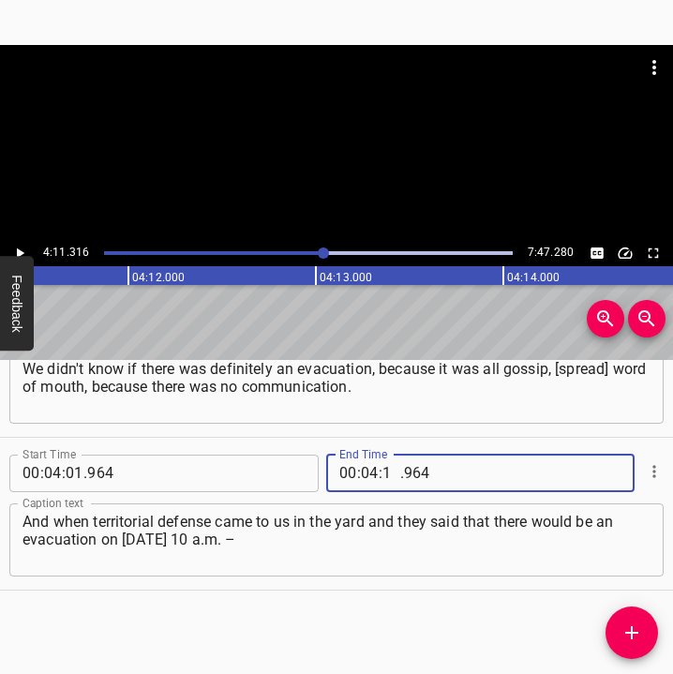
type input "11"
type input "316"
click at [629, 633] on icon "Add Cue" at bounding box center [631, 632] width 13 height 13
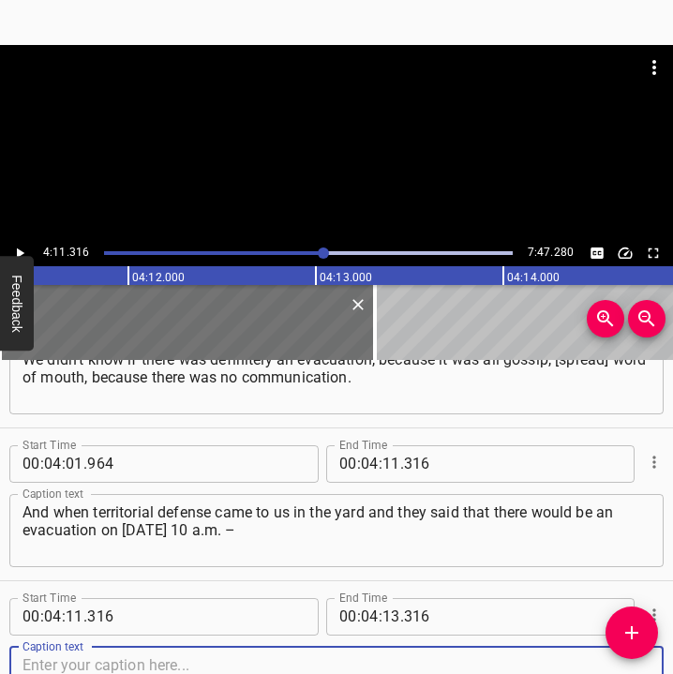
scroll to position [3286, 0]
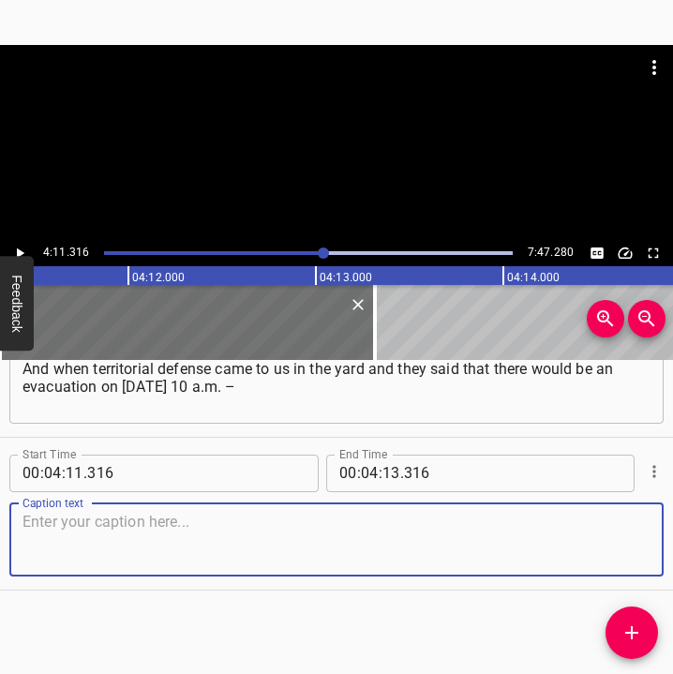
drag, startPoint x: 617, startPoint y: 542, endPoint x: 679, endPoint y: 532, distance: 63.6
click at [673, 532] on html "Caption Editor Batch Transcribe Login Sign Up Privacy Contact 4:11.316 7:47.280…" at bounding box center [336, 337] width 673 height 674
click at [143, 551] on textarea at bounding box center [336, 539] width 628 height 53
paste textarea "that's when we found out about it for sure. And even at that moment, we didn't …"
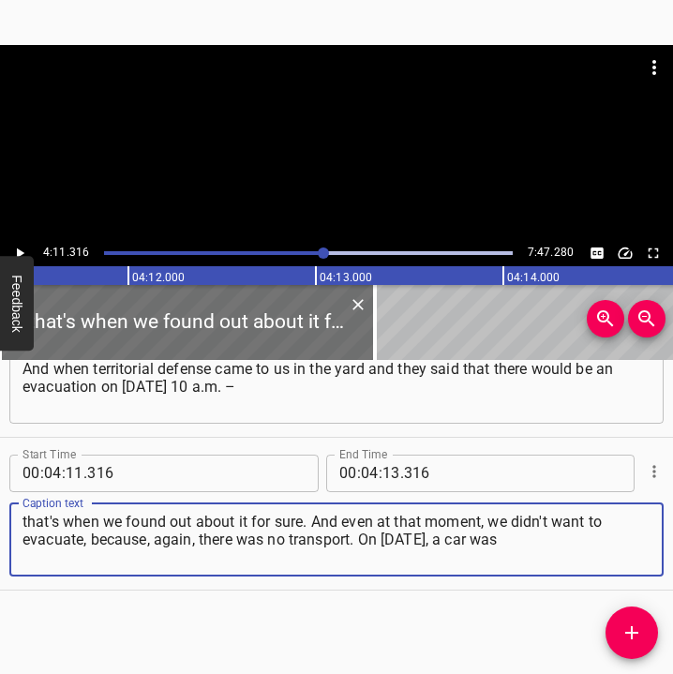
click at [523, 554] on textarea "that's when we found out about it for sure. And even at that moment, we didn't …" at bounding box center [336, 539] width 628 height 53
type textarea "that's when we found out about it for sure. And even at that moment, we didn't …"
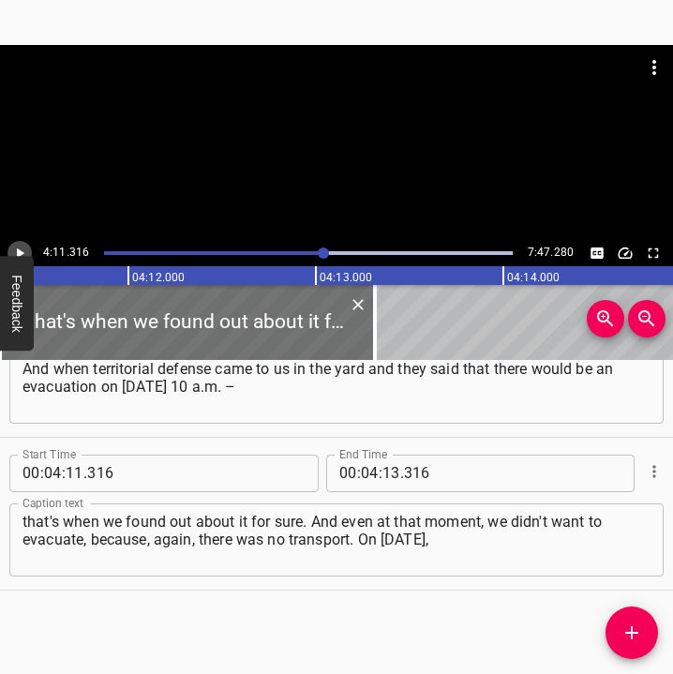
click at [20, 245] on icon "Play/Pause" at bounding box center [19, 253] width 17 height 17
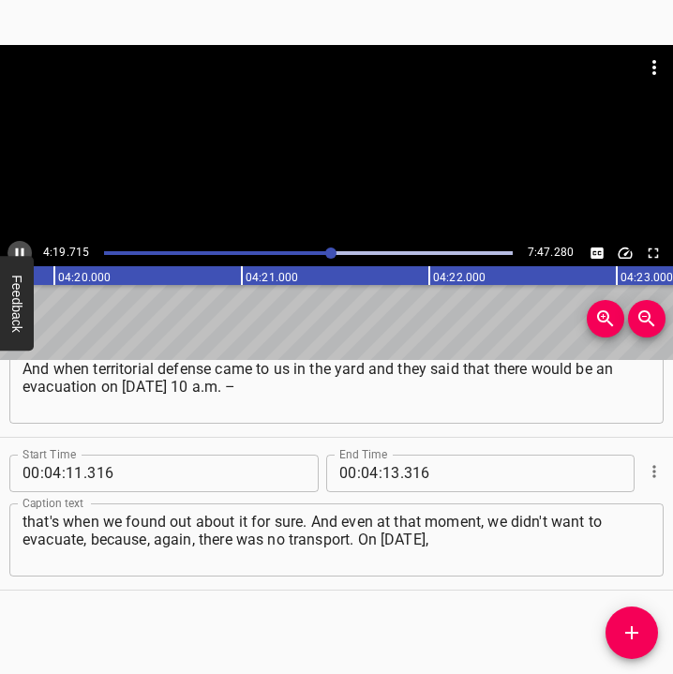
click at [23, 251] on icon "Play/Pause" at bounding box center [20, 252] width 8 height 10
click at [382, 473] on input "number" at bounding box center [391, 472] width 18 height 37
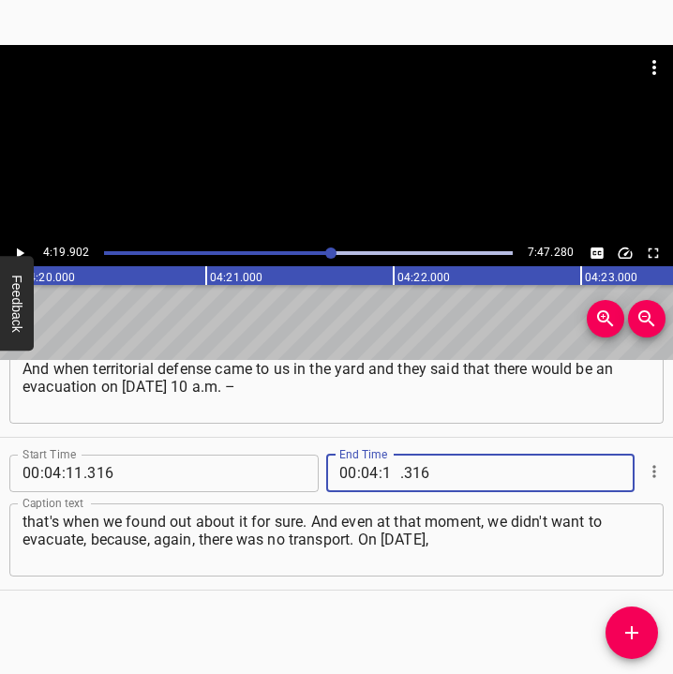
type input "19"
type input "902"
click at [617, 637] on span "Add Cue" at bounding box center [631, 632] width 52 height 22
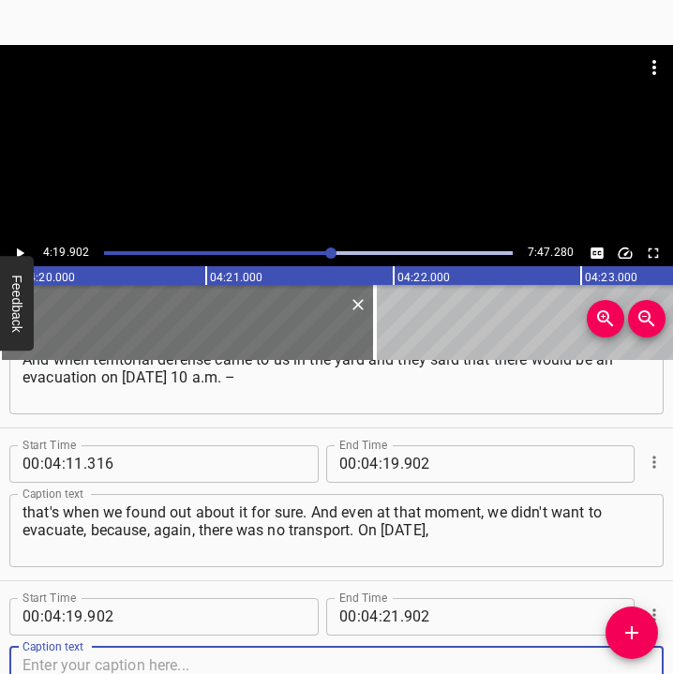
scroll to position [3439, 0]
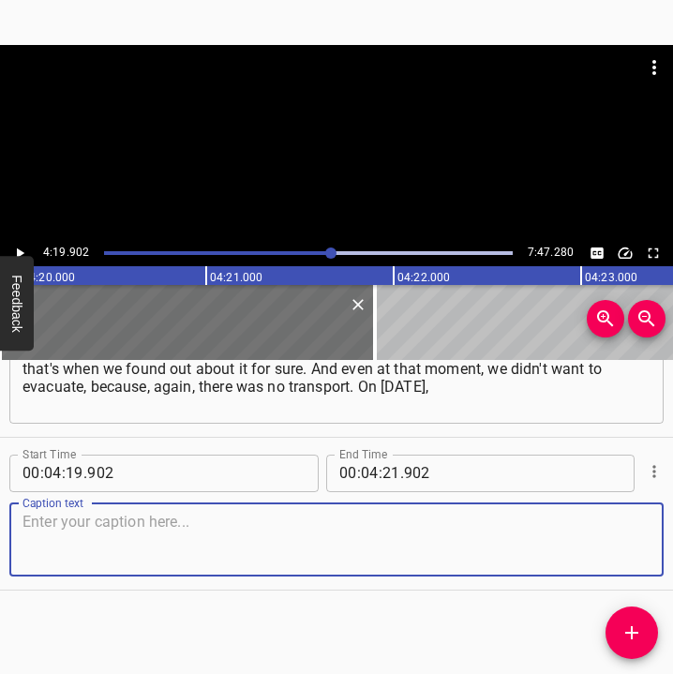
drag, startPoint x: 628, startPoint y: 547, endPoint x: 666, endPoint y: 538, distance: 39.5
click at [651, 542] on div "Start Time 00 : 04 : 19 . 902 Start Time End Time 00 : 04 : 21 . 902 End Time C…" at bounding box center [336, 514] width 673 height 152
click at [186, 531] on textarea at bounding box center [336, 539] width 628 height 53
paste textarea "a car was found purely by accident. The driver, the owner of the car, had a bro…"
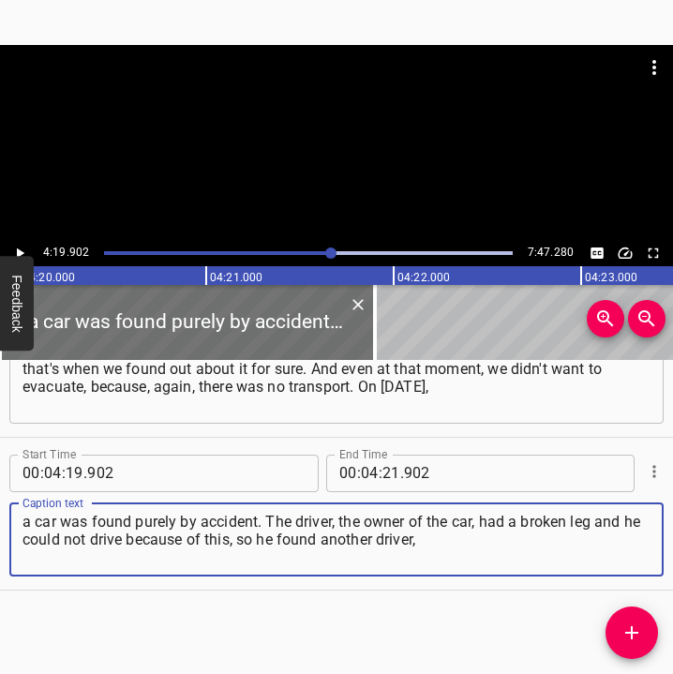
type textarea "a car was found purely by accident. The driver, the owner of the car, had a bro…"
drag, startPoint x: 18, startPoint y: 247, endPoint x: 30, endPoint y: 244, distance: 12.7
click at [18, 247] on icon "Play/Pause" at bounding box center [19, 253] width 17 height 17
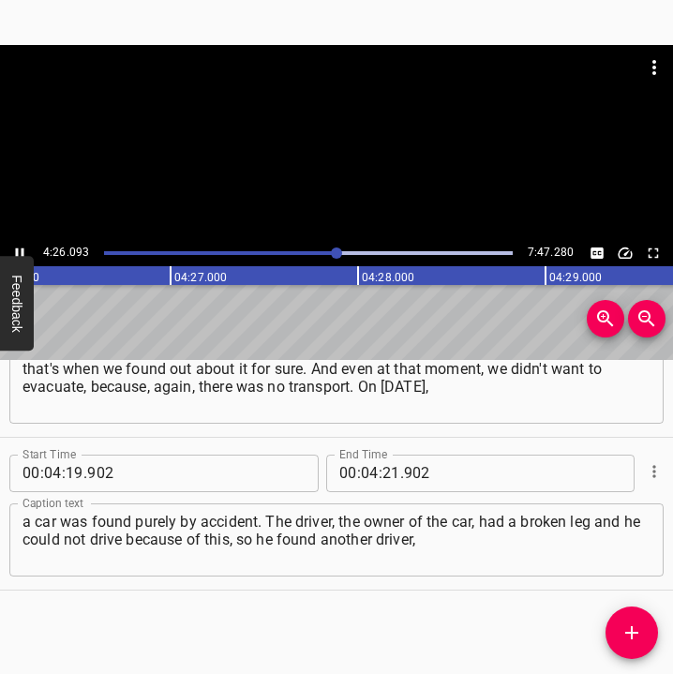
scroll to position [0, 49913]
click at [20, 249] on icon "Play/Pause" at bounding box center [19, 253] width 17 height 17
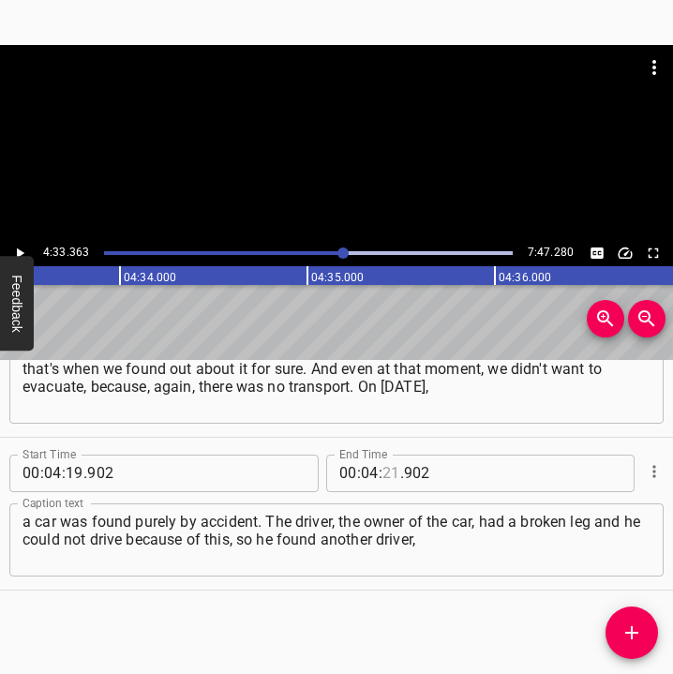
click at [384, 467] on input "number" at bounding box center [391, 472] width 18 height 37
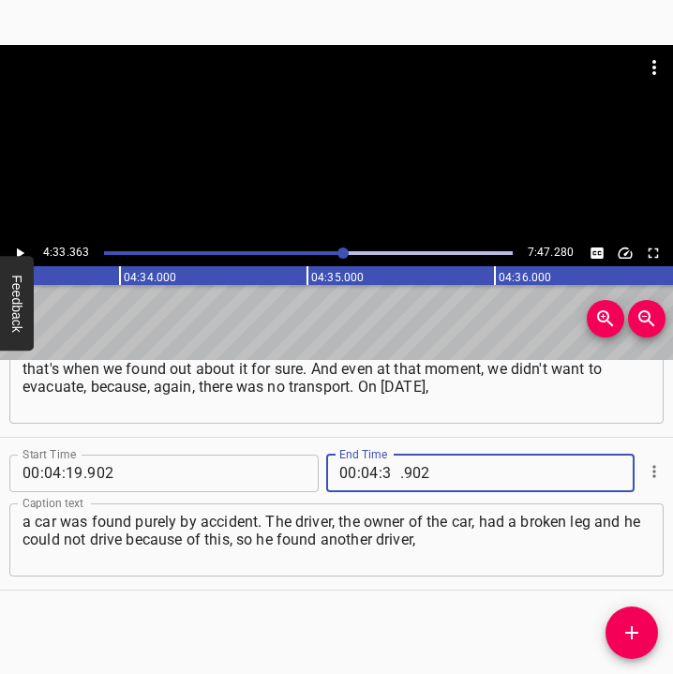
type input "33"
type input "363"
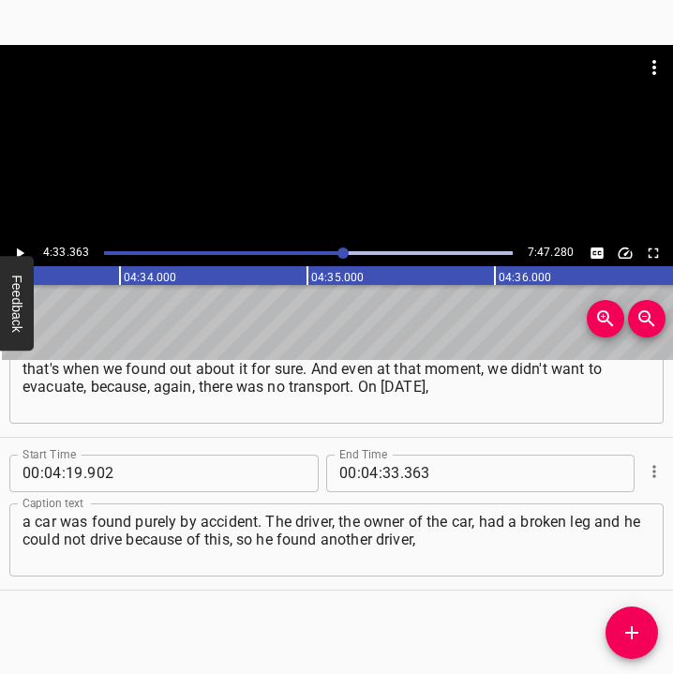
click at [472, 605] on div "Start Time 00 : 00 : 05 . 840 Start Time End Time 00 : 00 : 17 . 650 End Time C…" at bounding box center [336, 517] width 673 height 315
drag, startPoint x: 620, startPoint y: 637, endPoint x: 659, endPoint y: 638, distance: 38.4
click at [622, 637] on icon "Add Cue" at bounding box center [631, 632] width 22 height 22
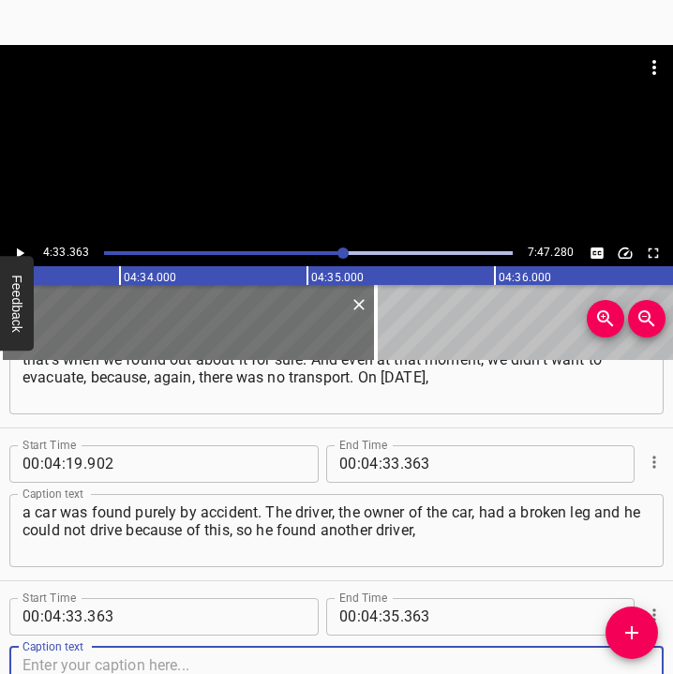
scroll to position [3591, 0]
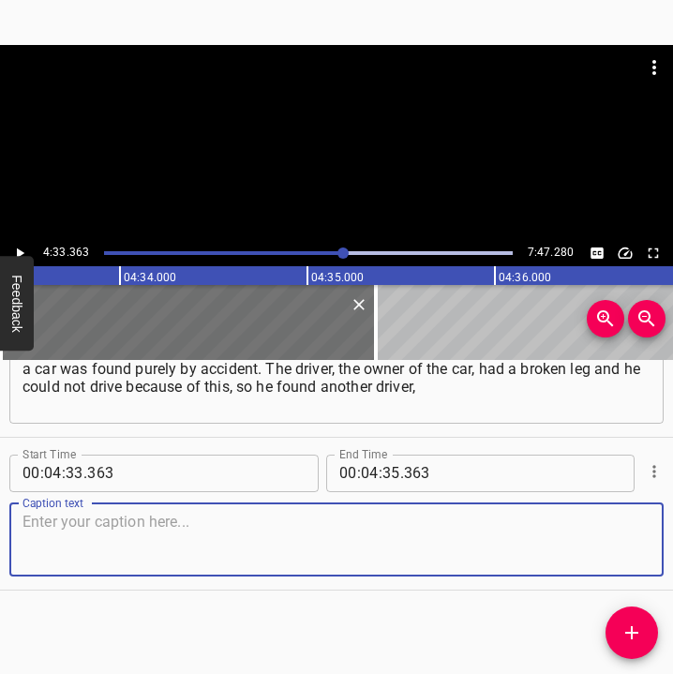
drag, startPoint x: 623, startPoint y: 555, endPoint x: 660, endPoint y: 531, distance: 43.4
click at [623, 552] on textarea at bounding box center [336, 539] width 628 height 53
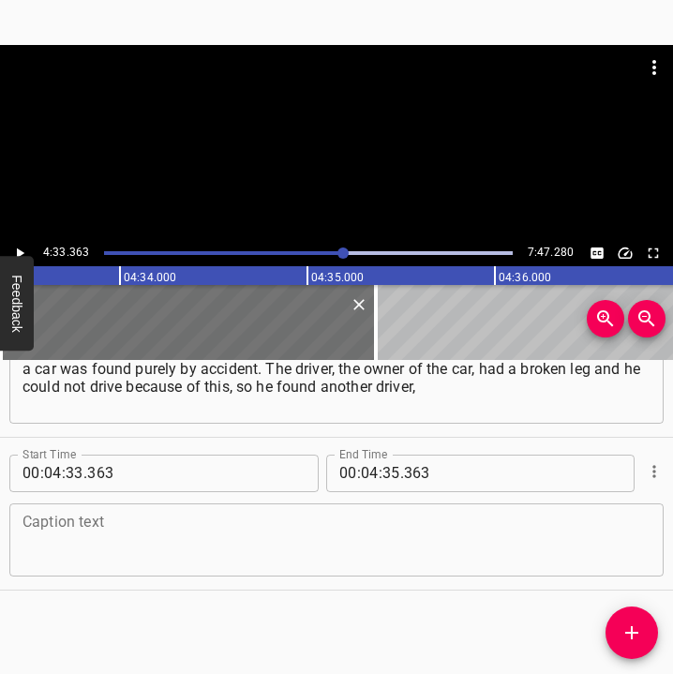
click at [43, 513] on textarea at bounding box center [336, 539] width 628 height 53
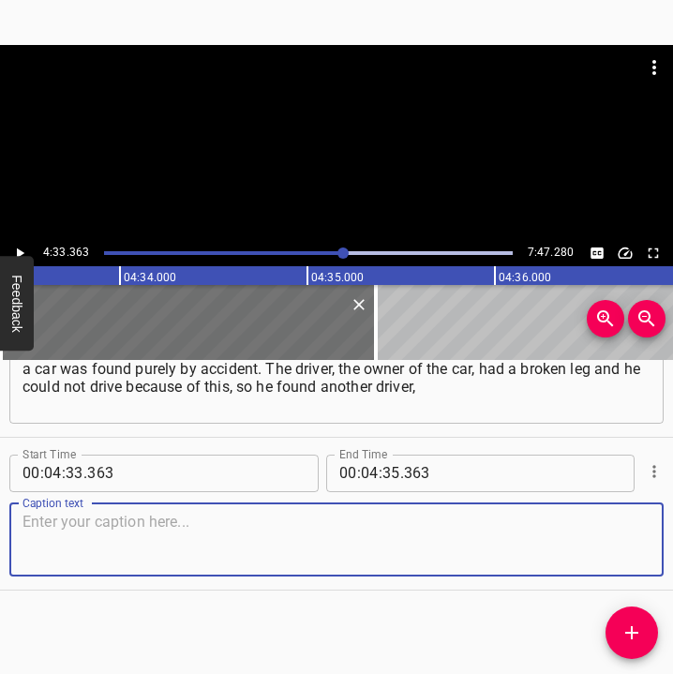
paste textarea "and they cooperated and decided to go to the evacuation. They said they could t…"
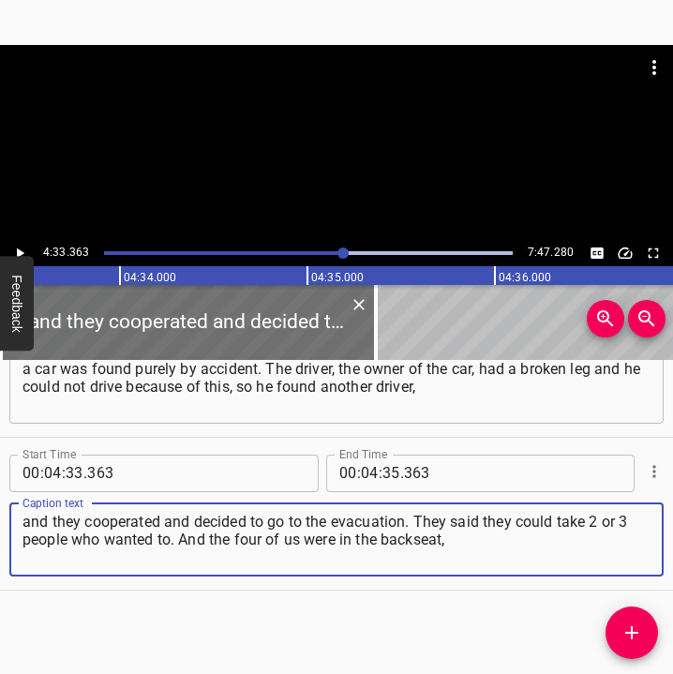
type textarea "and they cooperated and decided to go to the evacuation. They said they could t…"
click at [17, 247] on icon "Play/Pause" at bounding box center [19, 253] width 17 height 17
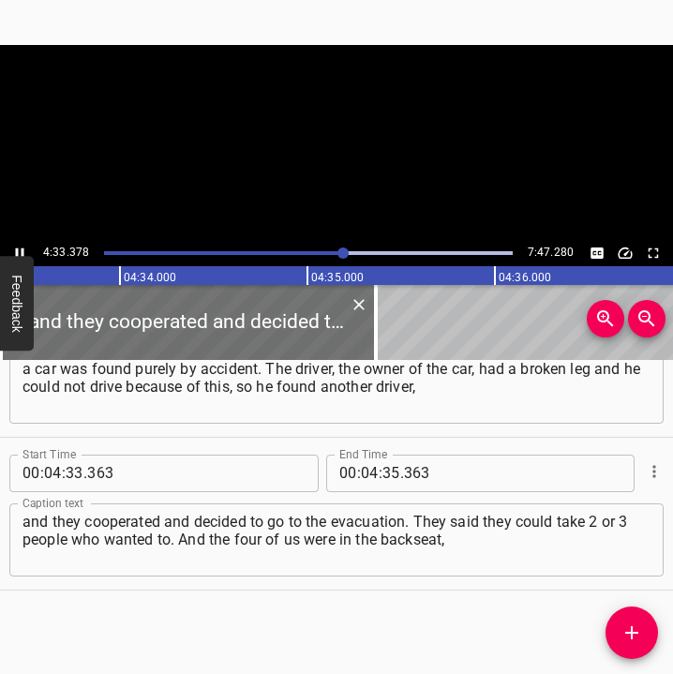
scroll to position [0, 51227]
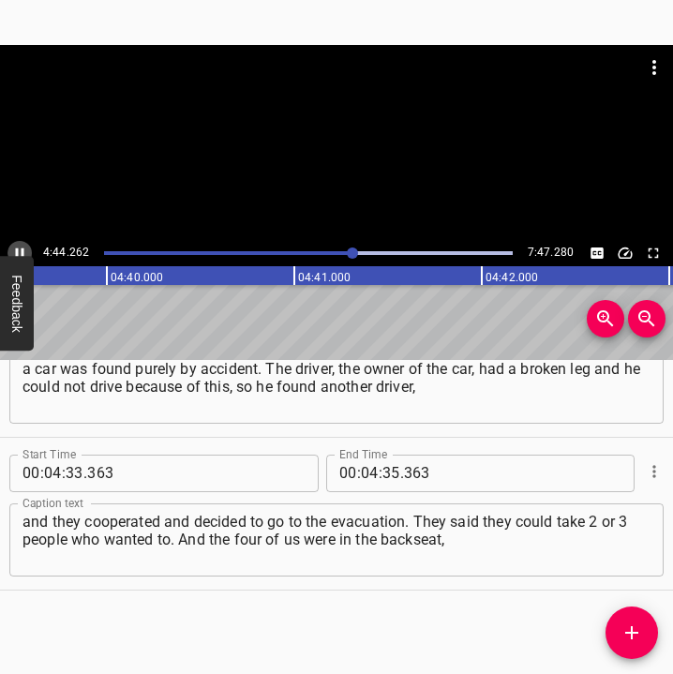
click at [23, 247] on icon "Play/Pause" at bounding box center [19, 253] width 17 height 17
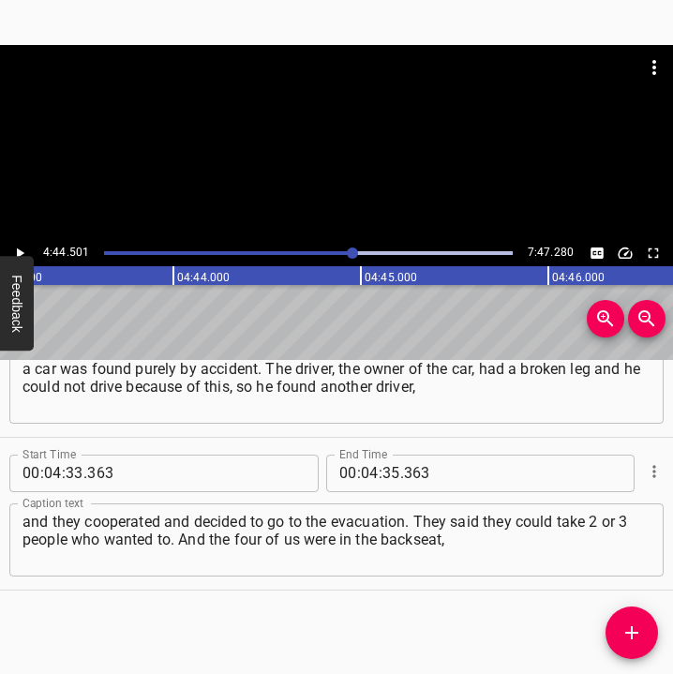
scroll to position [0, 53312]
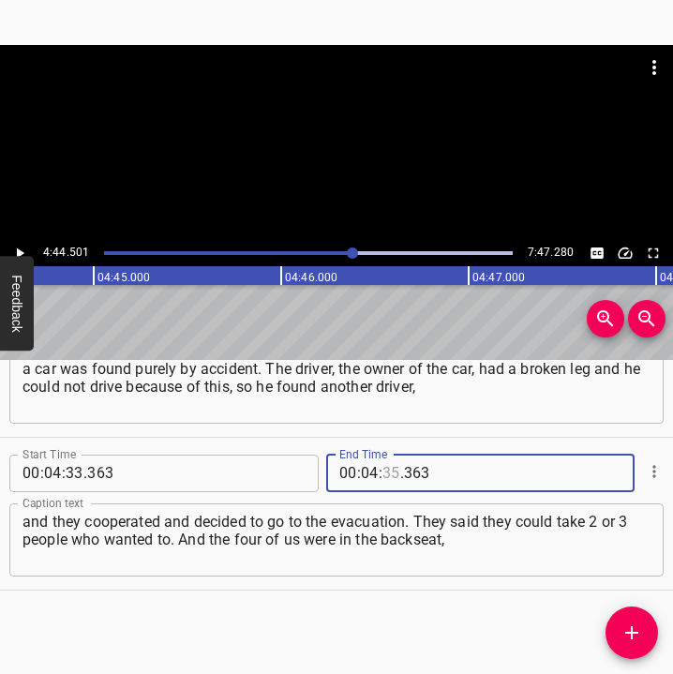
click at [382, 481] on input "number" at bounding box center [391, 472] width 18 height 37
type input "44"
type input "501"
click at [621, 631] on icon "Add Cue" at bounding box center [631, 632] width 22 height 22
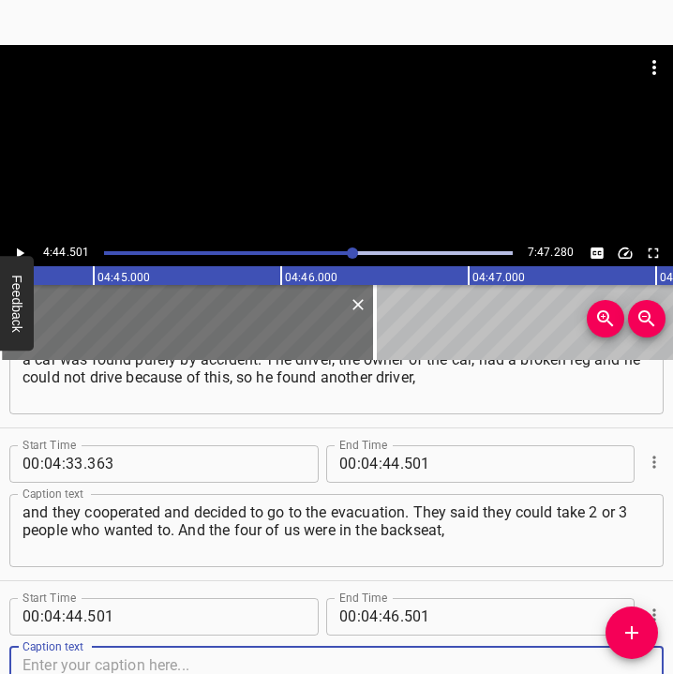
scroll to position [3744, 0]
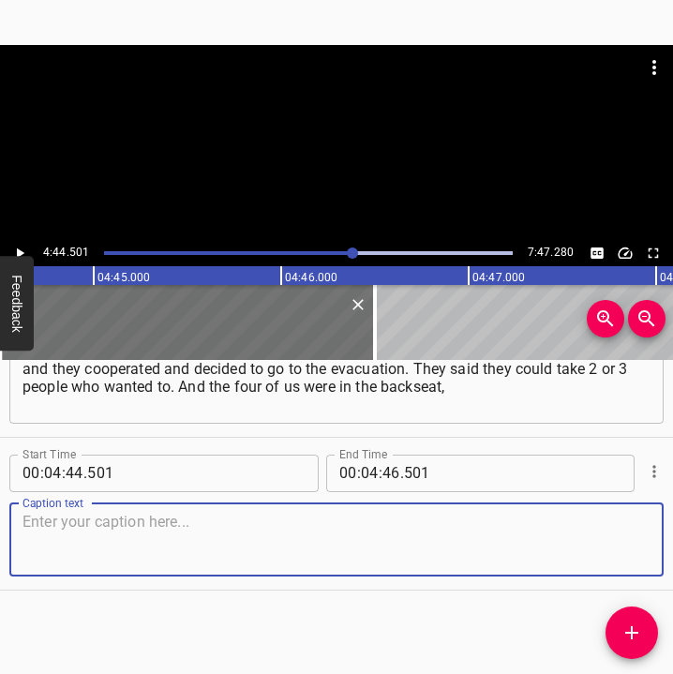
drag, startPoint x: 620, startPoint y: 553, endPoint x: 665, endPoint y: 548, distance: 45.2
click at [653, 550] on div "Start Time 00 : 04 : 44 . 501 Start Time End Time 00 : 04 : 46 . 501 End Time C…" at bounding box center [336, 514] width 673 height 152
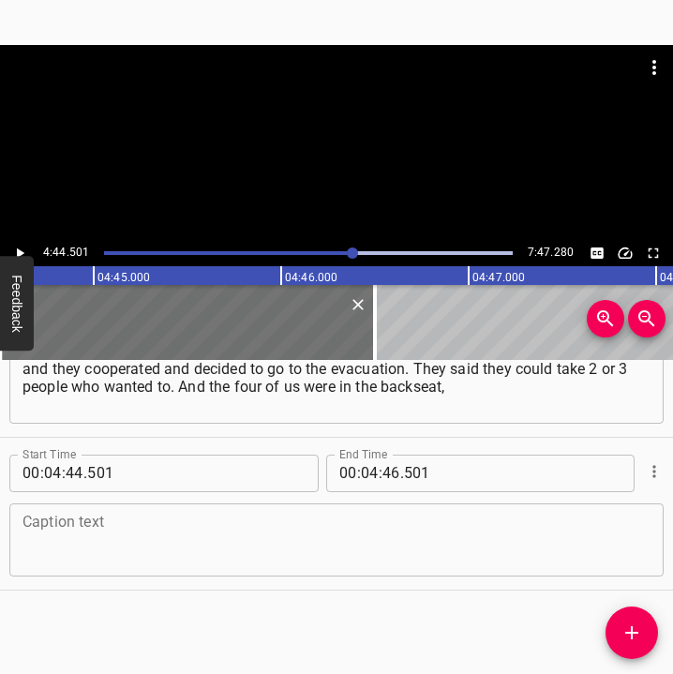
click at [66, 530] on textarea at bounding box center [336, 539] width 628 height 53
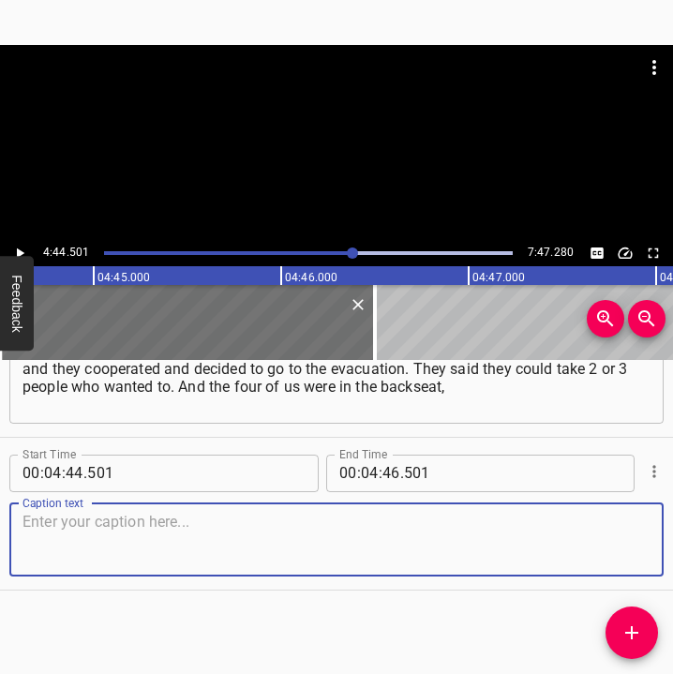
paste textarea "sitting on each other's laps. We got to the railway bridge, abandoned the car a…"
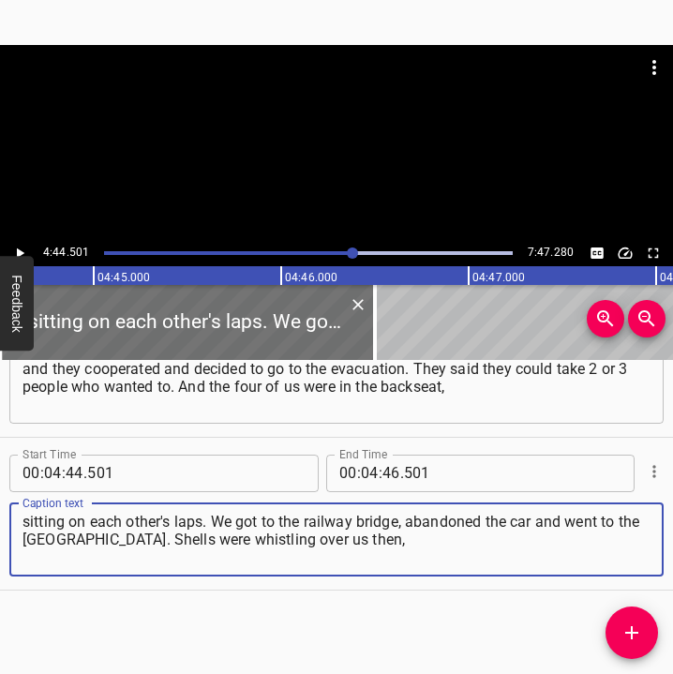
type textarea "sitting on each other's laps. We got to the railway bridge, abandoned the car a…"
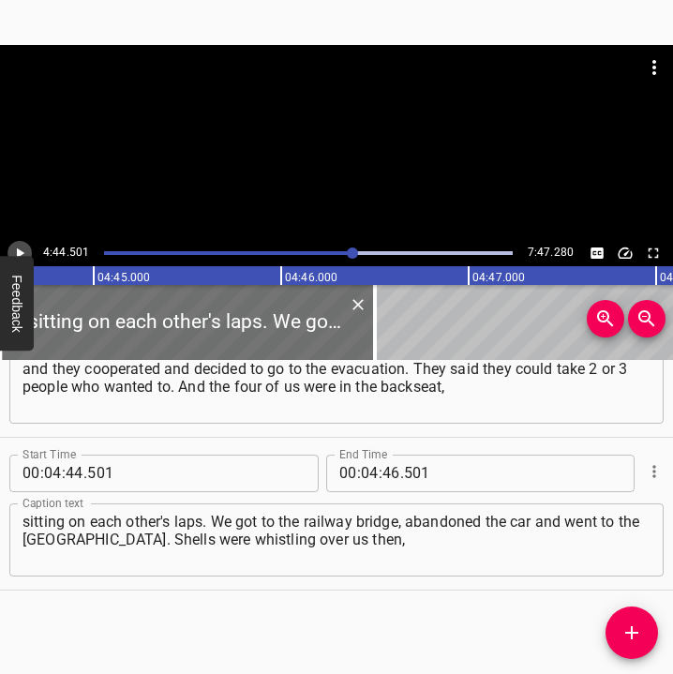
click at [22, 249] on icon "Play/Pause" at bounding box center [19, 253] width 17 height 17
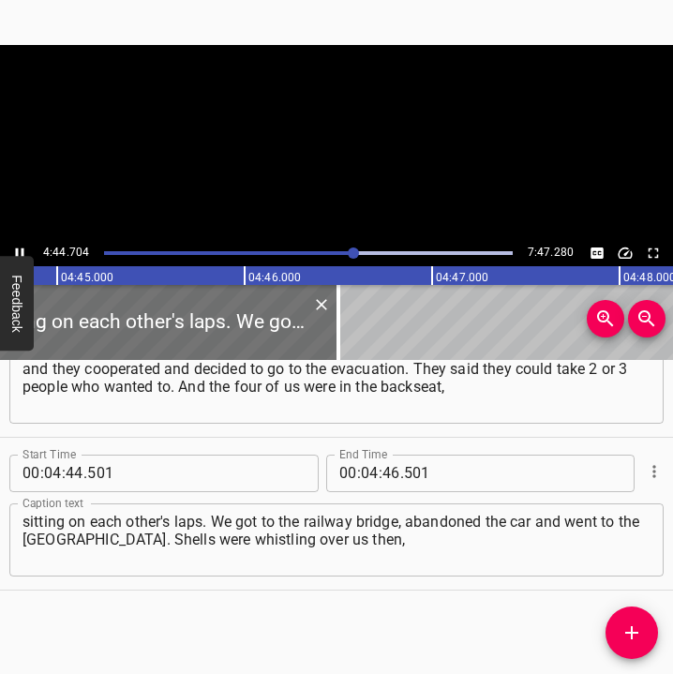
scroll to position [0, 53398]
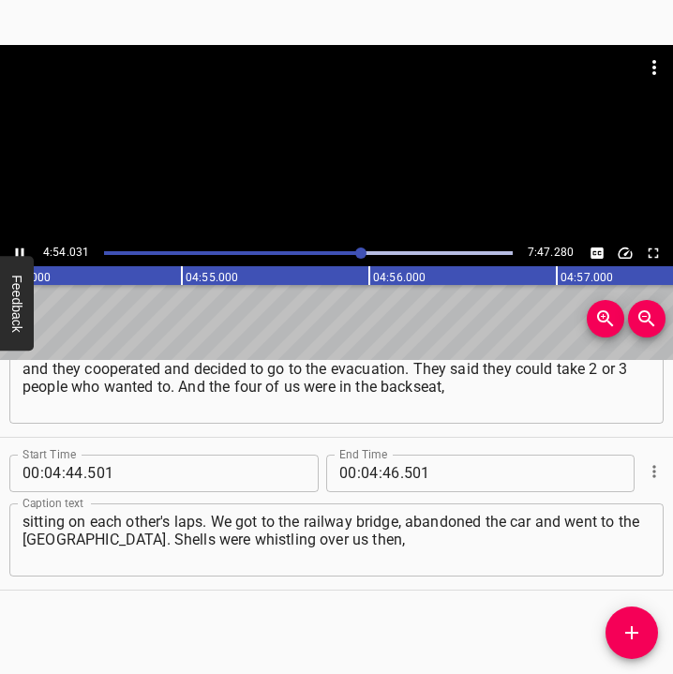
click at [18, 249] on icon "Play/Pause" at bounding box center [20, 252] width 8 height 10
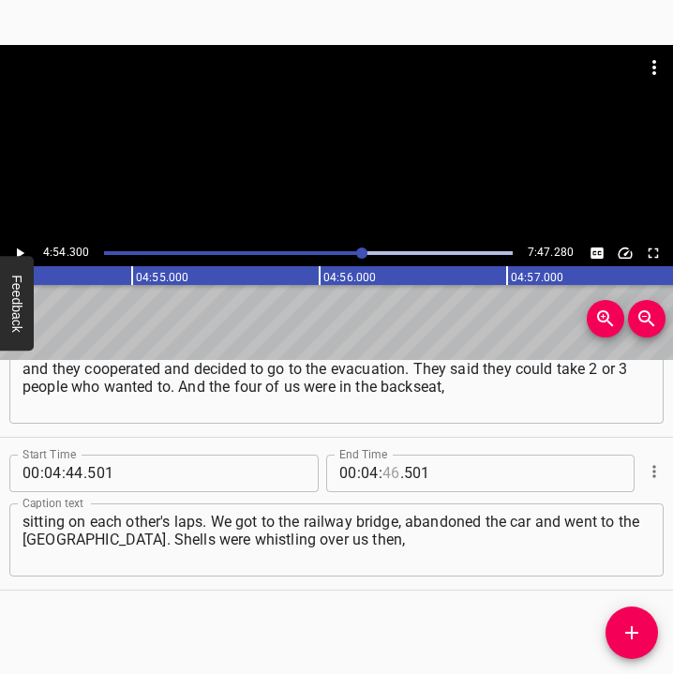
click at [384, 470] on input "number" at bounding box center [391, 472] width 18 height 37
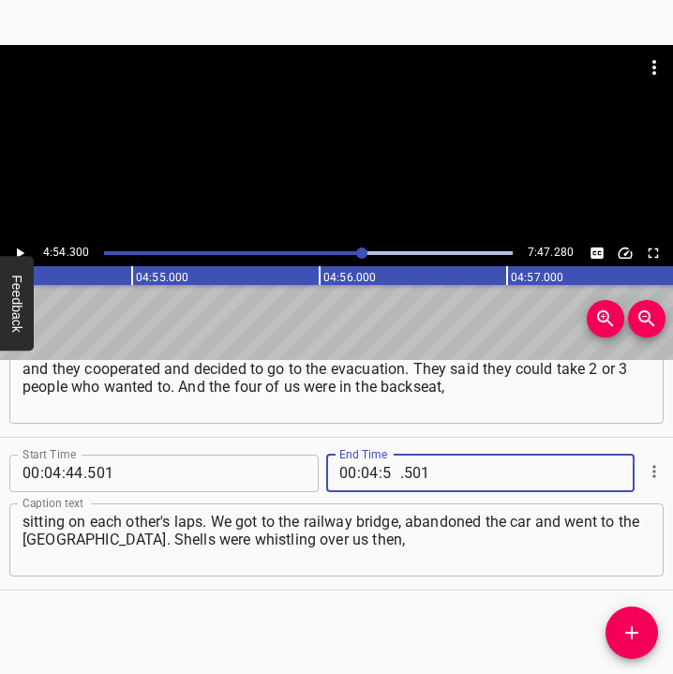
type input "54"
type input "300"
click at [632, 632] on icon "Add Cue" at bounding box center [631, 632] width 13 height 13
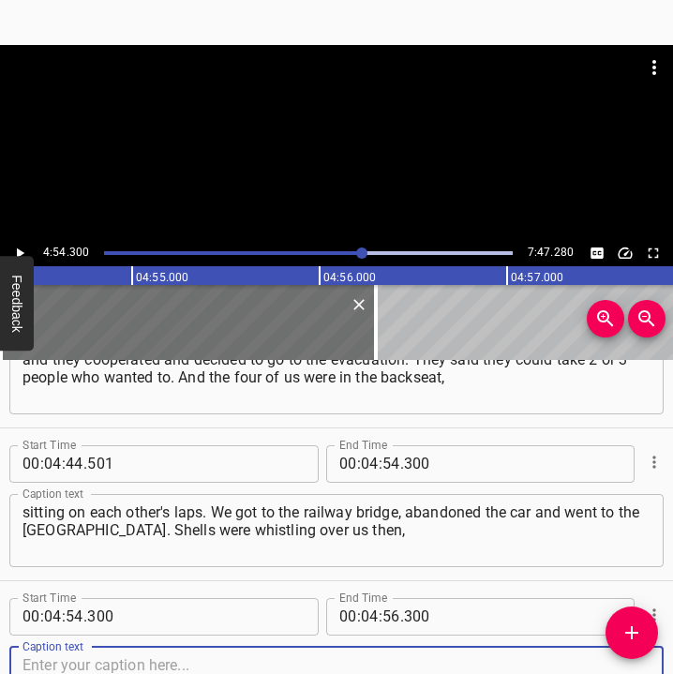
scroll to position [3897, 0]
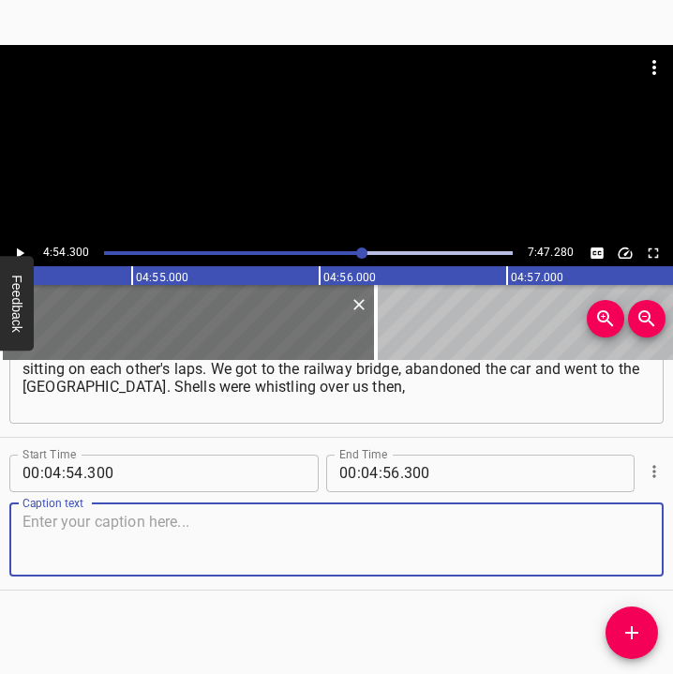
drag, startPoint x: 621, startPoint y: 536, endPoint x: 695, endPoint y: 532, distance: 74.1
click at [673, 532] on html "Caption Editor Batch Transcribe Login Sign Up Privacy Contact 4:54.300 7:47.280…" at bounding box center [336, 337] width 673 height 674
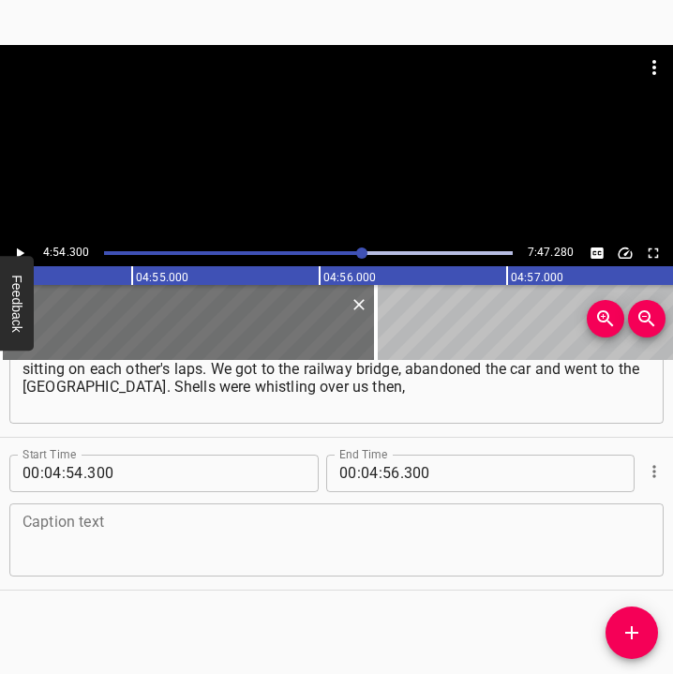
click at [111, 551] on textarea at bounding box center [336, 539] width 628 height 53
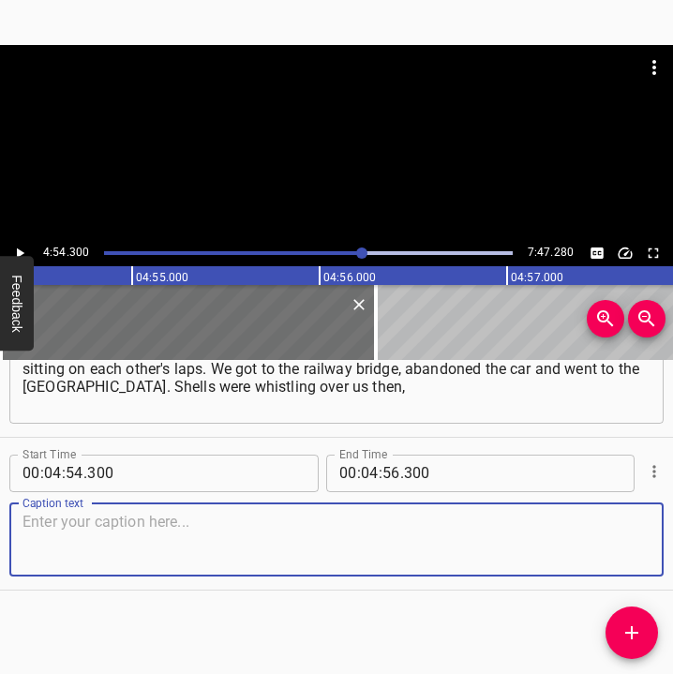
paste textarea "and it was very scary. As I understand it... Judging by the sound, it seems to …"
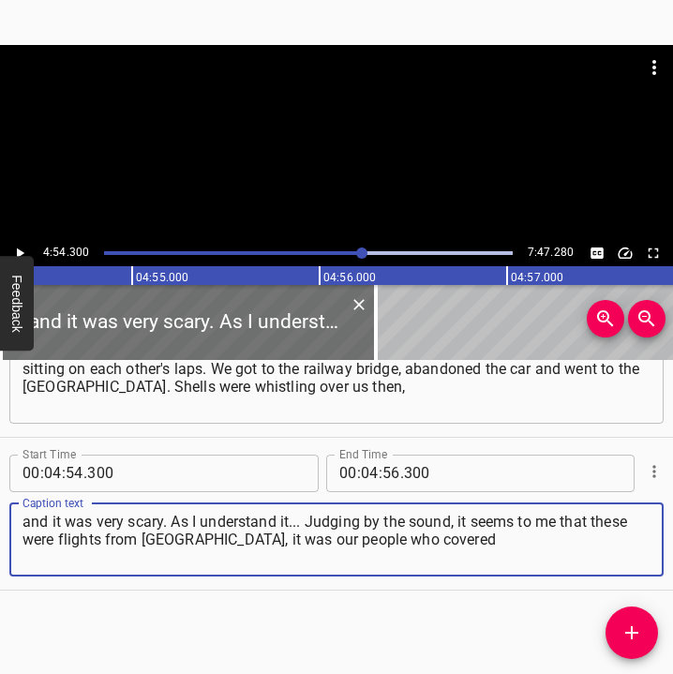
type textarea "and it was very scary. As I understand it... Judging by the sound, it seems to …"
click at [21, 249] on icon "Play/Pause" at bounding box center [19, 253] width 17 height 17
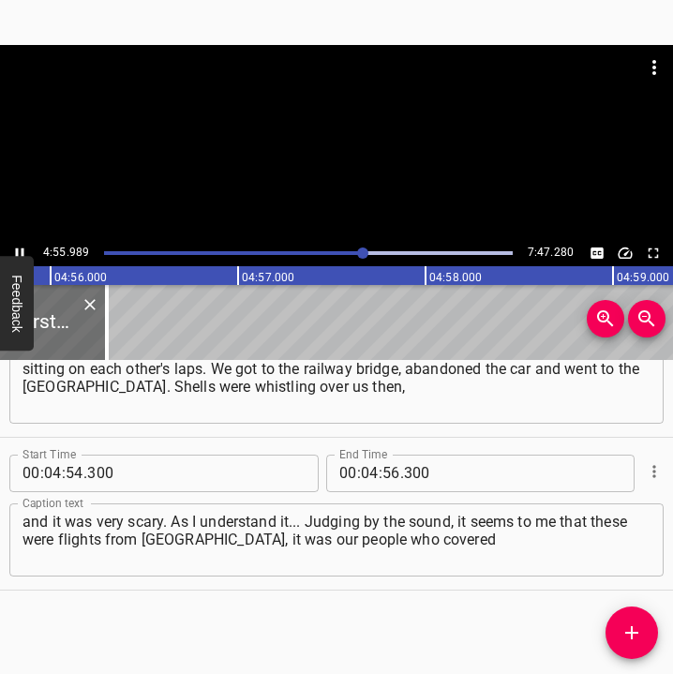
scroll to position [0, 55464]
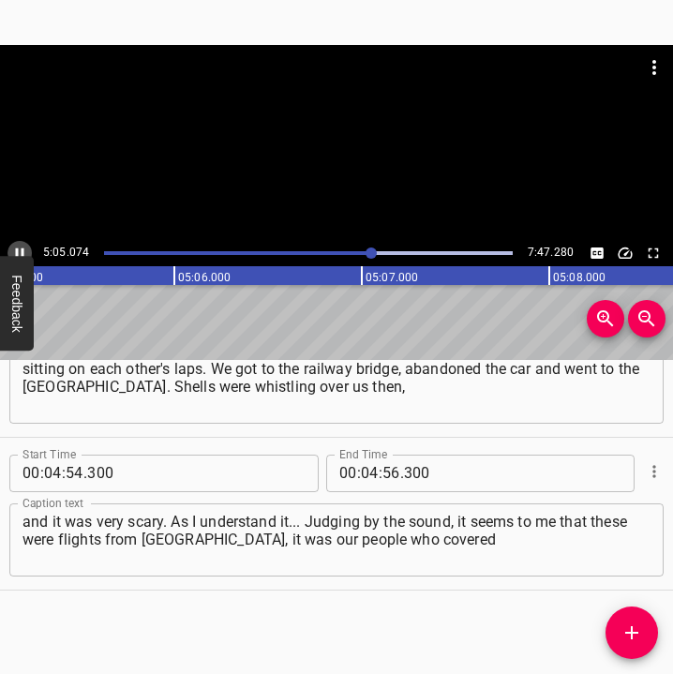
click at [16, 250] on icon "Play/Pause" at bounding box center [20, 252] width 8 height 10
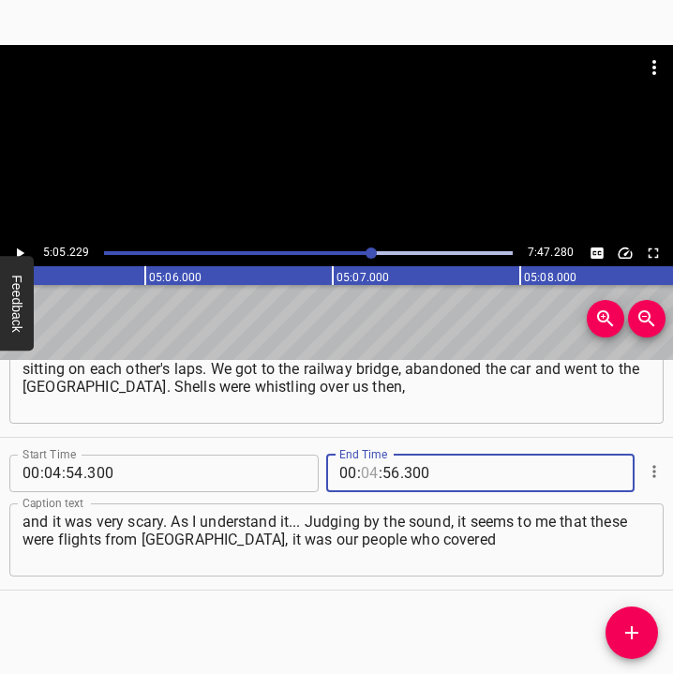
click at [367, 468] on input "number" at bounding box center [370, 472] width 18 height 37
type input "05"
type input "229"
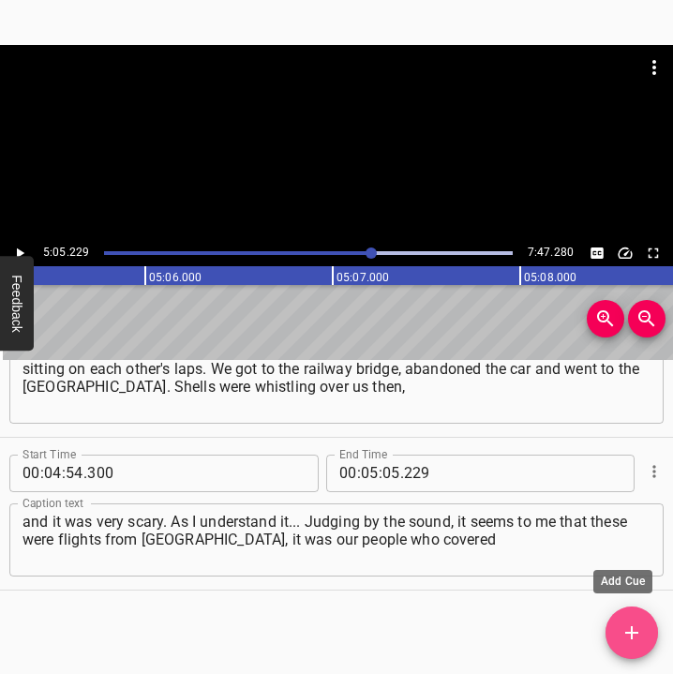
click at [632, 636] on icon "Add Cue" at bounding box center [631, 632] width 13 height 13
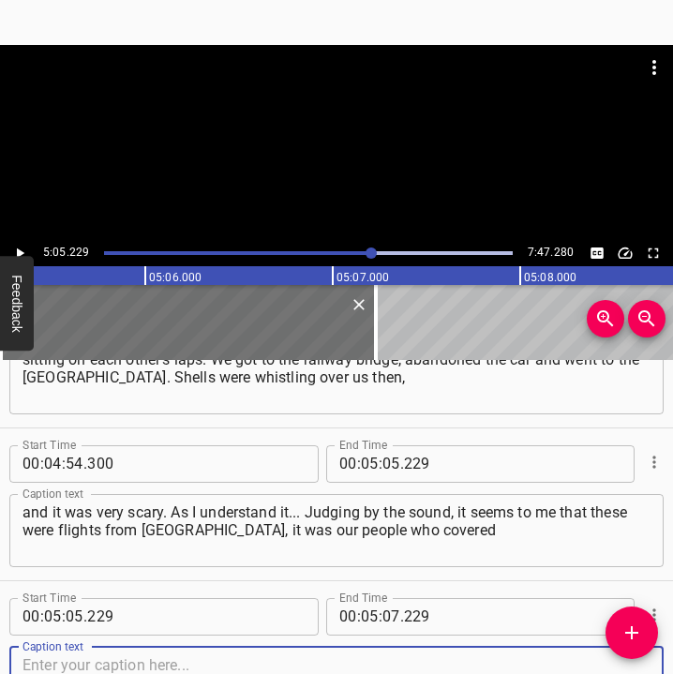
scroll to position [4049, 0]
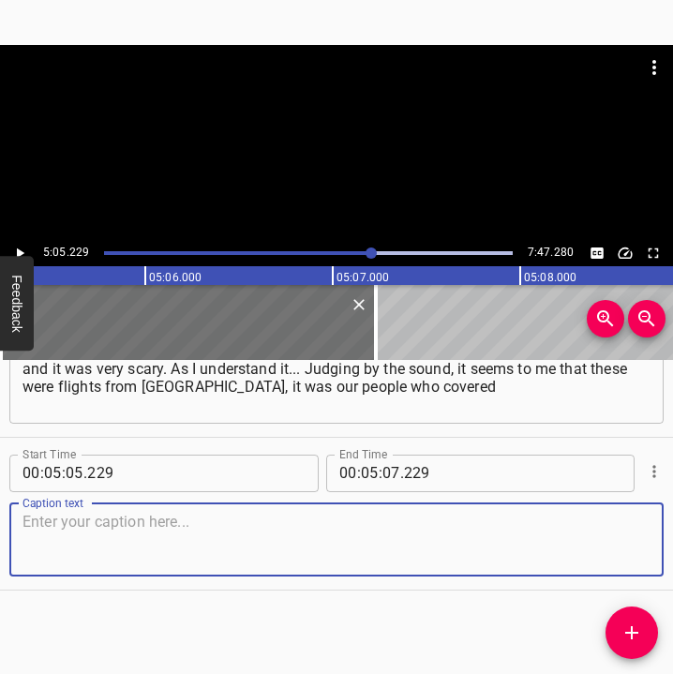
drag, startPoint x: 620, startPoint y: 542, endPoint x: 661, endPoint y: 538, distance: 41.5
click at [635, 542] on div "Caption text" at bounding box center [336, 539] width 654 height 73
click at [85, 557] on textarea at bounding box center [336, 539] width 628 height 53
paste textarea "the evacuation and shot at the [DEMOGRAPHIC_DATA] who were sitting in the passp…"
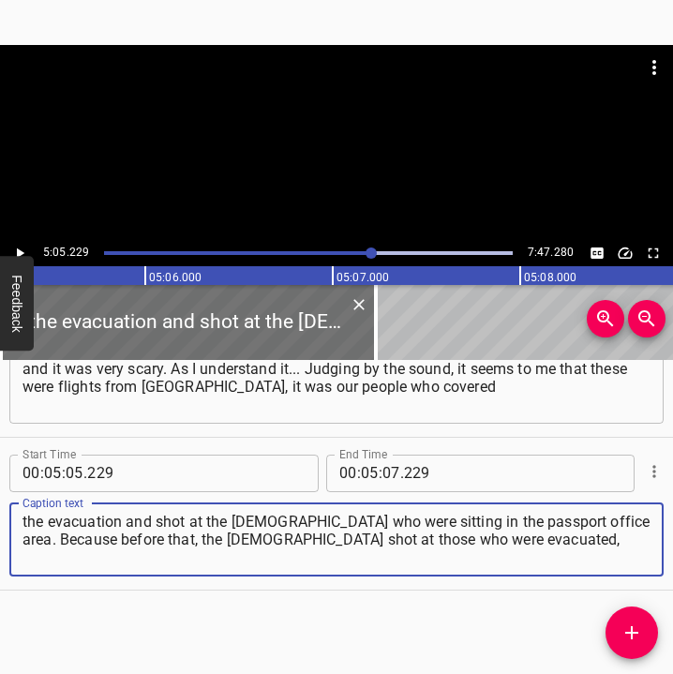
type textarea "the evacuation and shot at the [DEMOGRAPHIC_DATA] who were sitting in the passp…"
click at [20, 253] on icon "Play/Pause" at bounding box center [20, 252] width 7 height 10
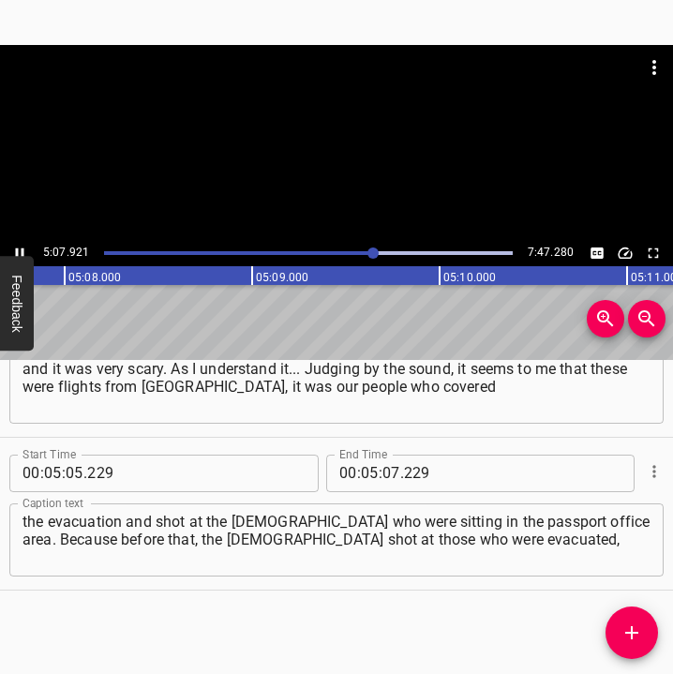
scroll to position [0, 57701]
click at [14, 251] on icon "Play/Pause" at bounding box center [19, 253] width 17 height 17
click at [15, 250] on icon "Play/Pause" at bounding box center [19, 253] width 17 height 17
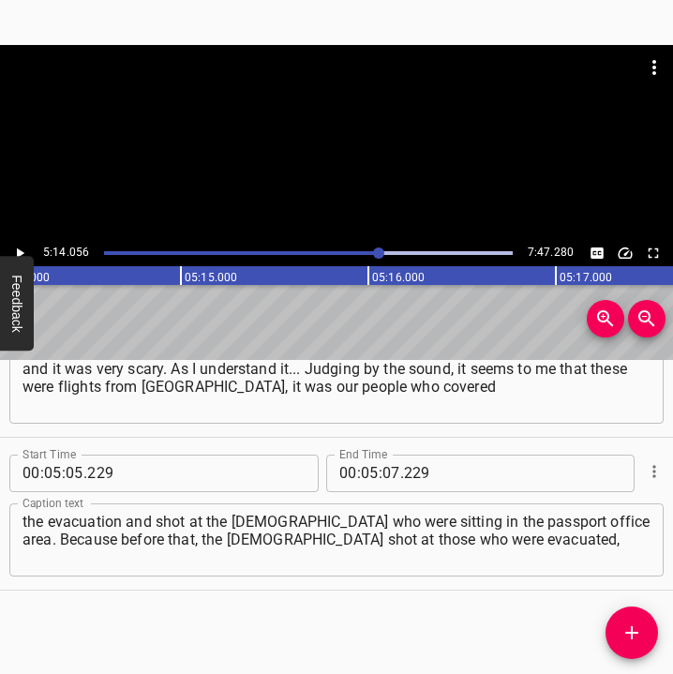
scroll to position [0, 58850]
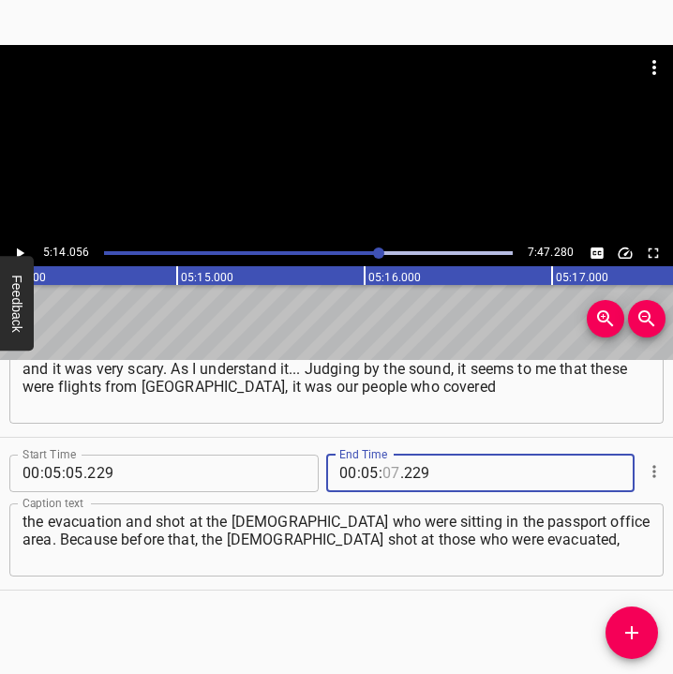
click at [382, 473] on input "number" at bounding box center [391, 472] width 18 height 37
type input "14"
type input "056"
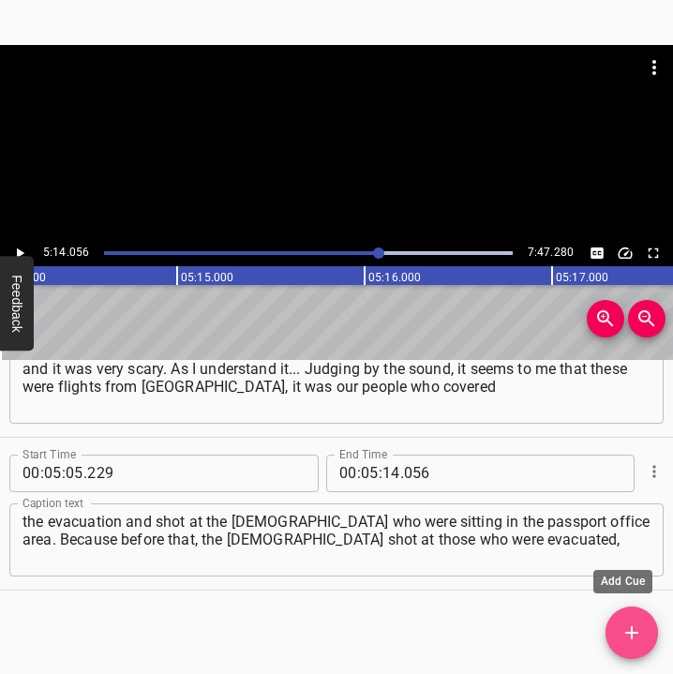
drag, startPoint x: 641, startPoint y: 634, endPoint x: 656, endPoint y: 642, distance: 16.8
click at [642, 634] on icon "Add Cue" at bounding box center [631, 632] width 22 height 22
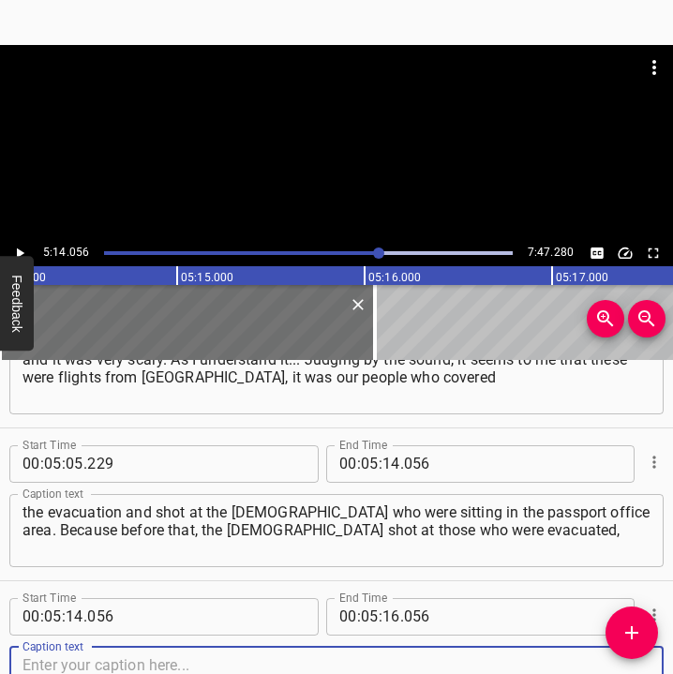
scroll to position [4202, 0]
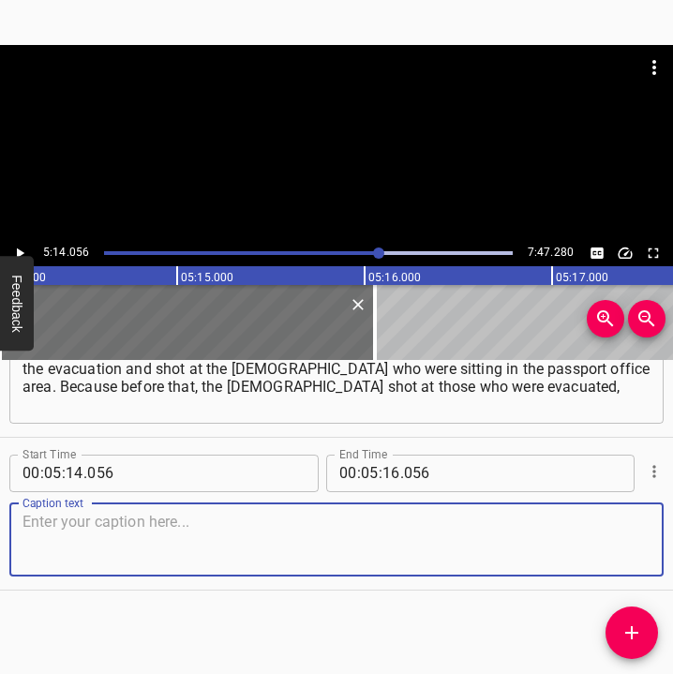
drag, startPoint x: 623, startPoint y: 542, endPoint x: 676, endPoint y: 538, distance: 53.6
click at [673, 538] on html "Caption Editor Batch Transcribe Login Sign Up Privacy Contact 5:14.056 7:47.280…" at bounding box center [336, 337] width 673 height 674
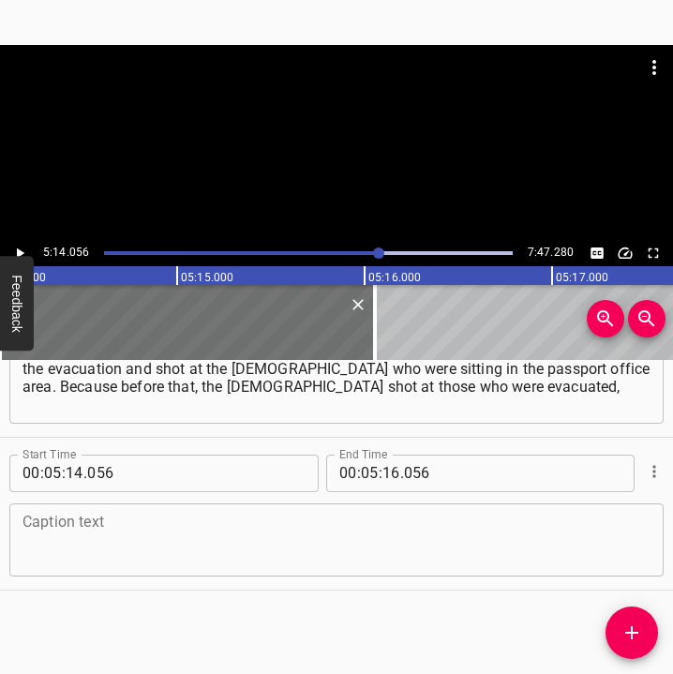
click at [107, 533] on textarea at bounding box center [336, 539] width 628 height 53
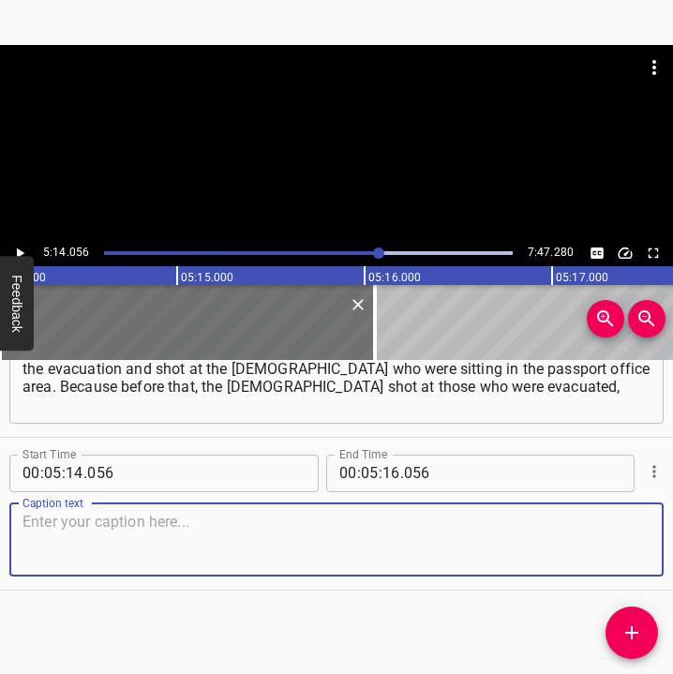
paste textarea "and there were dead and wounded. When we walked along the embankment, we saw th…"
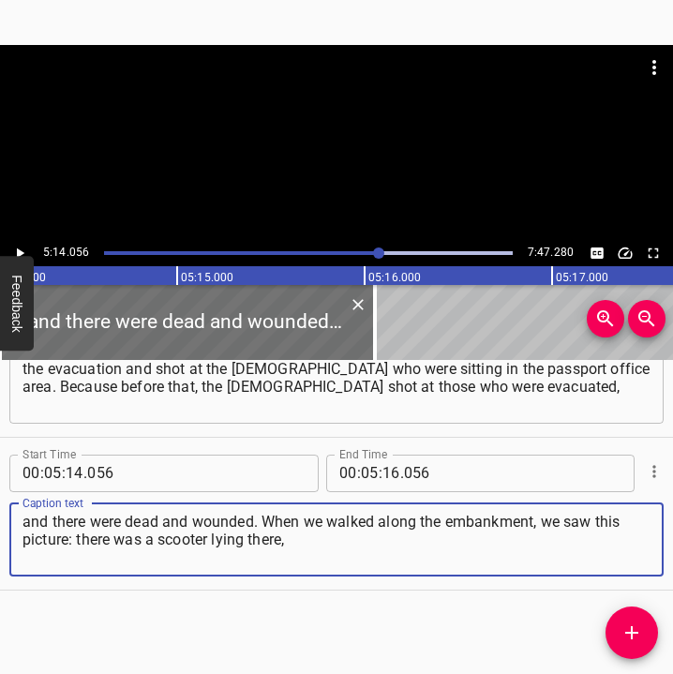
type textarea "and there were dead and wounded. When we walked along the embankment, we saw th…"
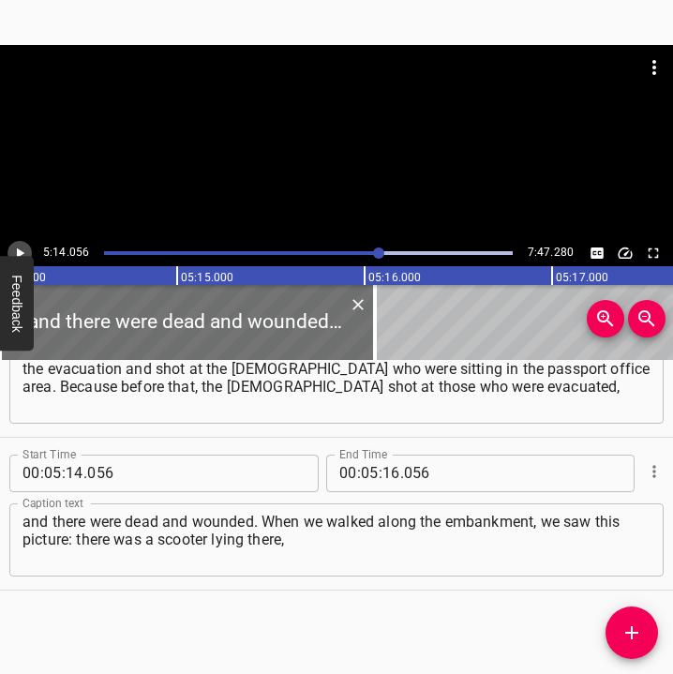
click at [15, 250] on icon "Play/Pause" at bounding box center [19, 253] width 17 height 17
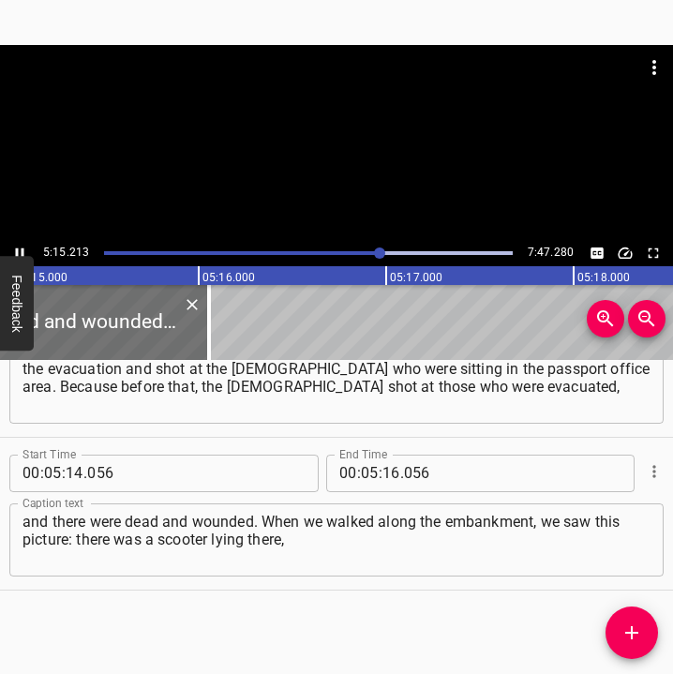
scroll to position [0, 59067]
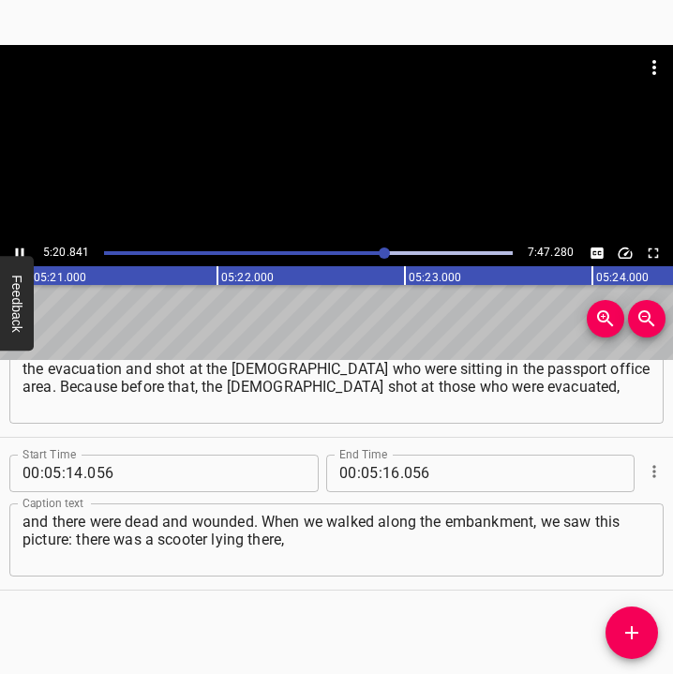
click at [19, 246] on icon "Play/Pause" at bounding box center [19, 253] width 17 height 17
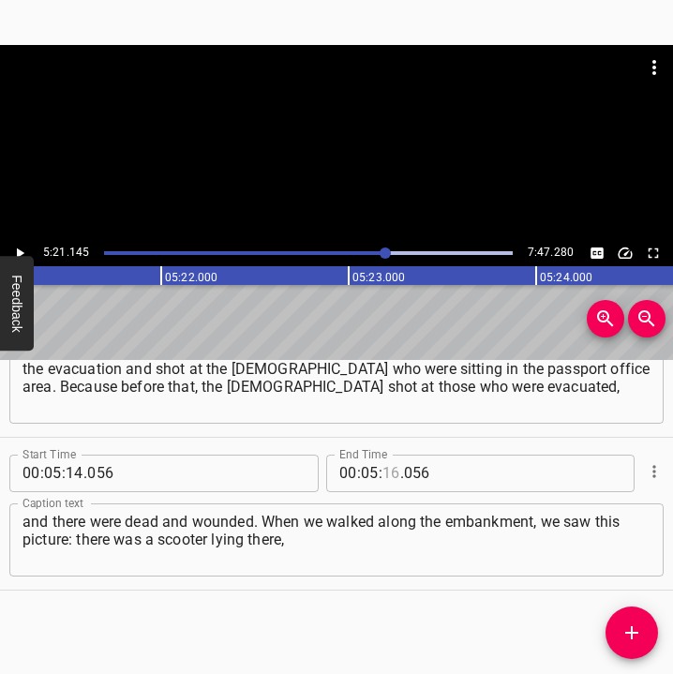
click at [389, 472] on input "number" at bounding box center [391, 472] width 18 height 37
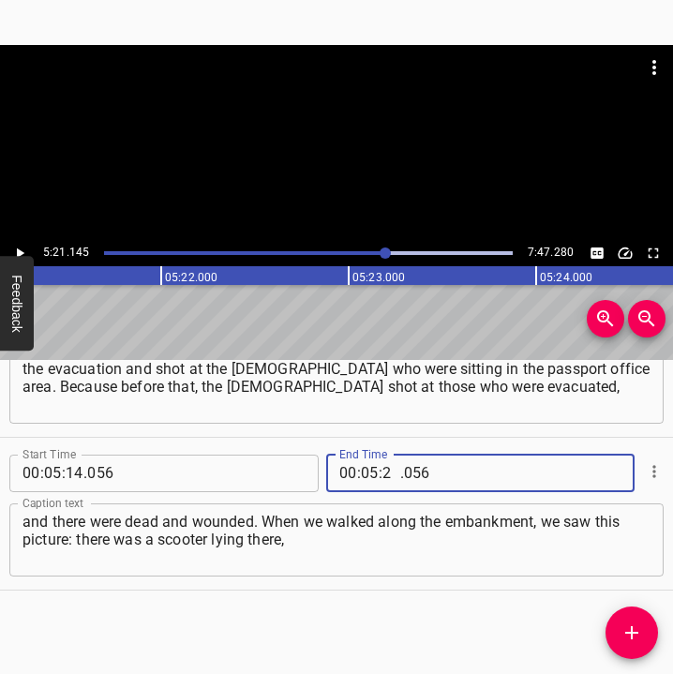
type input "21"
type input "145"
click at [612, 620] on button "Add Cue" at bounding box center [631, 632] width 52 height 52
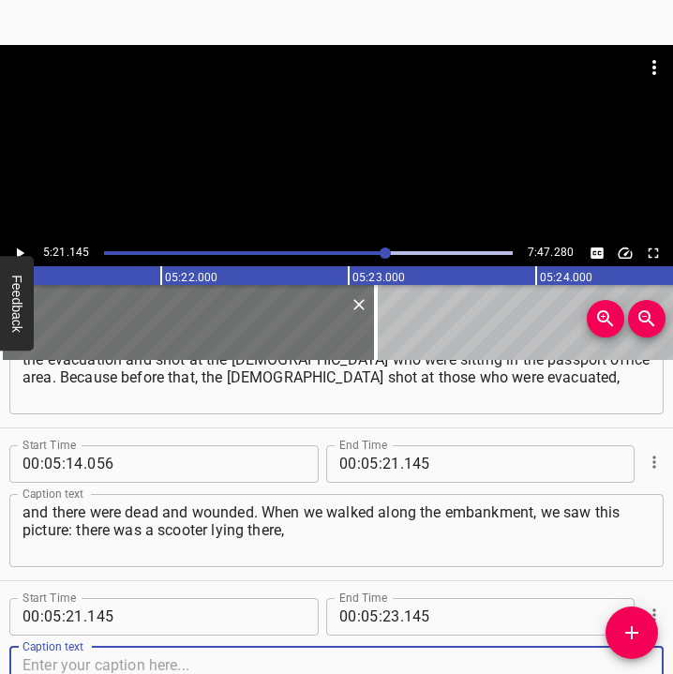
scroll to position [4355, 0]
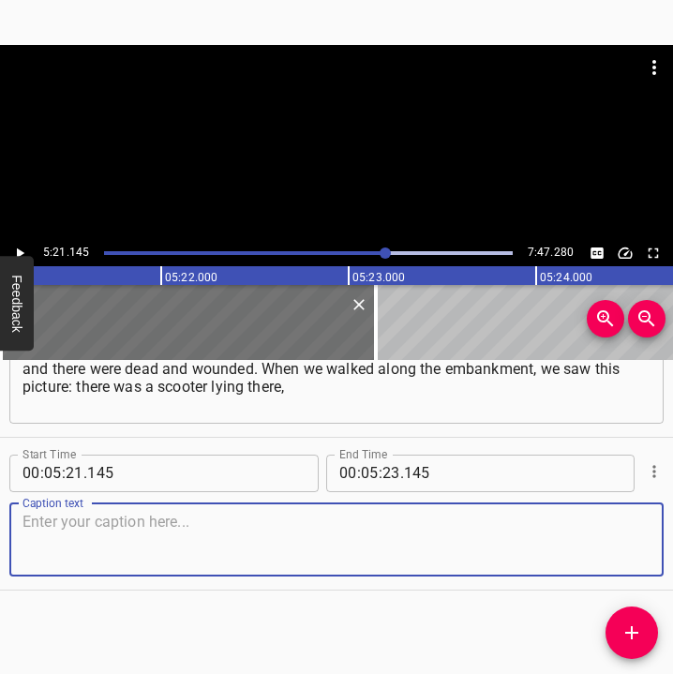
drag, startPoint x: 631, startPoint y: 554, endPoint x: 707, endPoint y: 548, distance: 77.0
click at [673, 548] on html "Caption Editor Batch Transcribe Login Sign Up Privacy Contact 5:21.145 7:47.280…" at bounding box center [336, 337] width 673 height 674
click at [81, 528] on textarea at bounding box center [336, 539] width 628 height 53
paste textarea "and there was a large crater near it. And we realized that the driver of that s…"
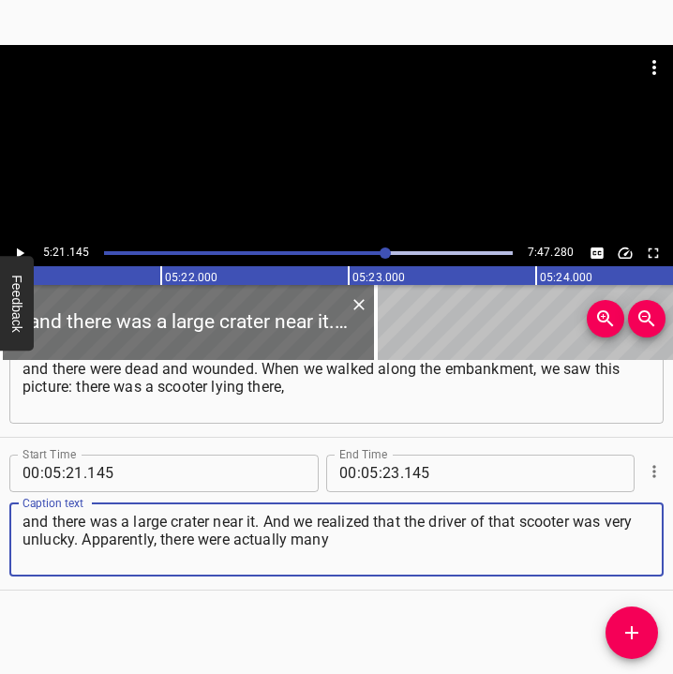
type textarea "and there was a large crater near it. And we realized that the driver of that s…"
click at [23, 243] on button "Play/Pause" at bounding box center [19, 253] width 24 height 24
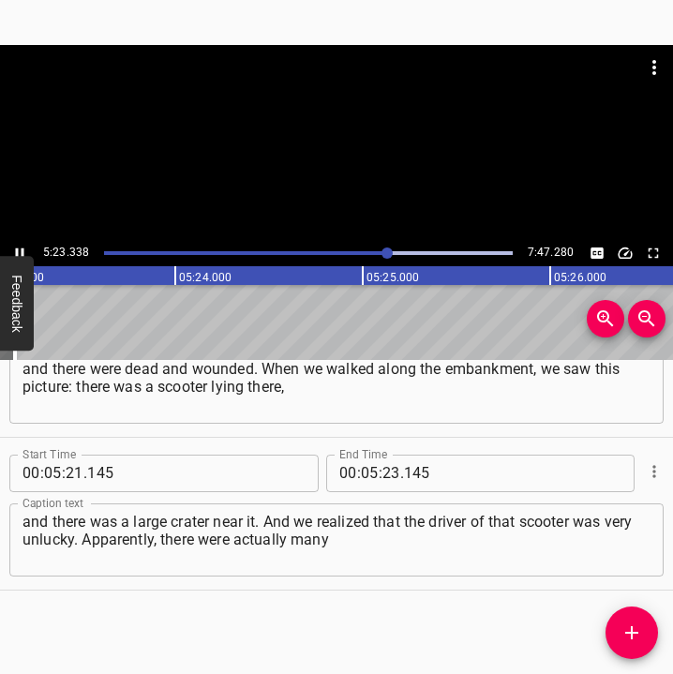
scroll to position [0, 60589]
click at [13, 247] on icon "Play/Pause" at bounding box center [19, 253] width 17 height 17
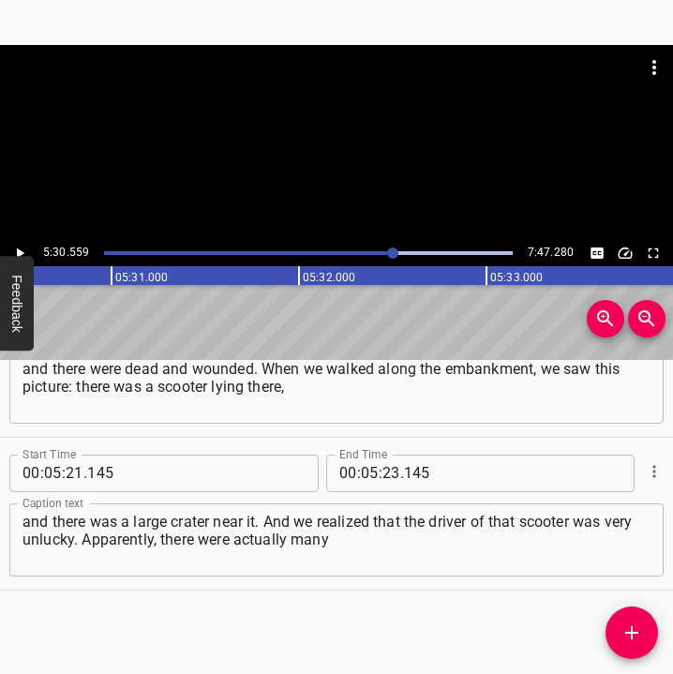
scroll to position [0, 61942]
drag, startPoint x: 386, startPoint y: 473, endPoint x: 392, endPoint y: 464, distance: 10.9
click at [387, 473] on input "number" at bounding box center [391, 472] width 18 height 37
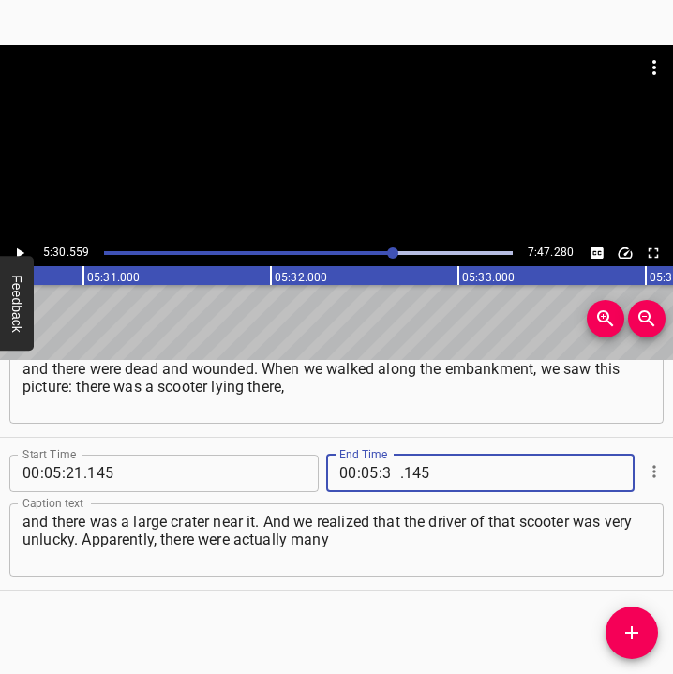
type input "30"
type input "559"
click at [641, 638] on icon "Add Cue" at bounding box center [631, 632] width 22 height 22
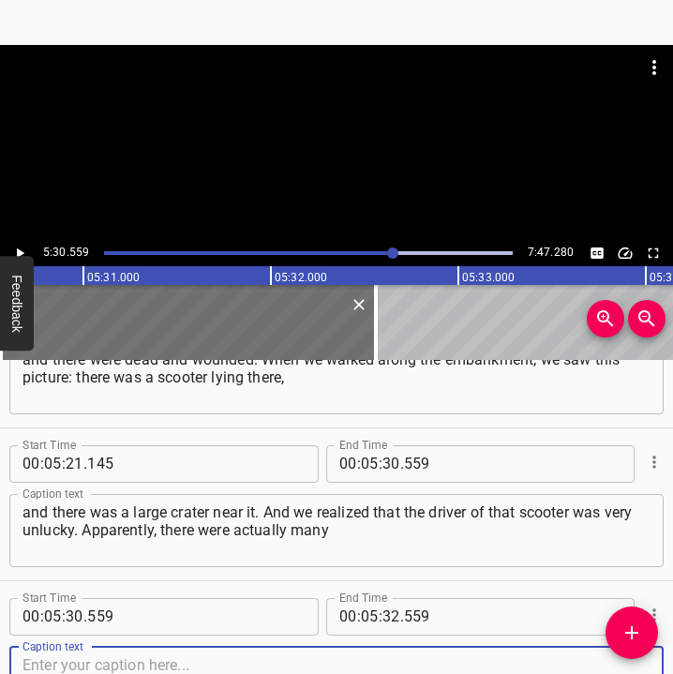
scroll to position [4508, 0]
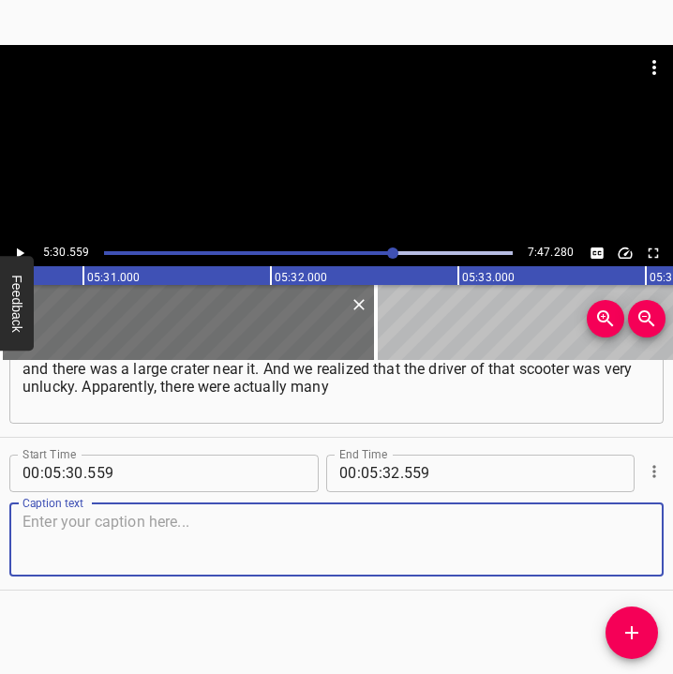
drag, startPoint x: 608, startPoint y: 529, endPoint x: 652, endPoint y: 535, distance: 44.4
click at [636, 534] on div "Caption text" at bounding box center [336, 539] width 654 height 73
click at [194, 555] on textarea at bounding box center [336, 539] width 628 height 53
paste textarea "of the scariest moments. For example, I was very scared when I was on Lukianivk…"
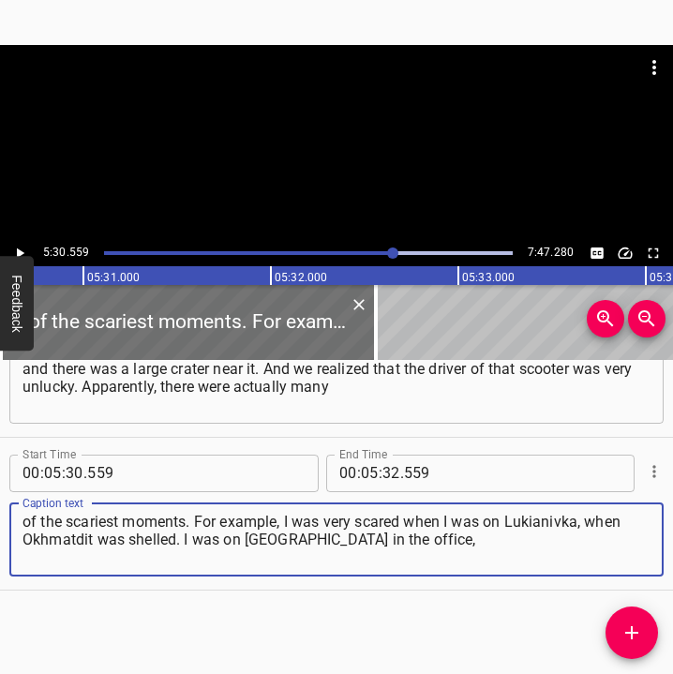
type textarea "of the scariest moments. For example, I was very scared when I was on Lukianivk…"
click at [25, 247] on icon "Play/Pause" at bounding box center [19, 253] width 17 height 17
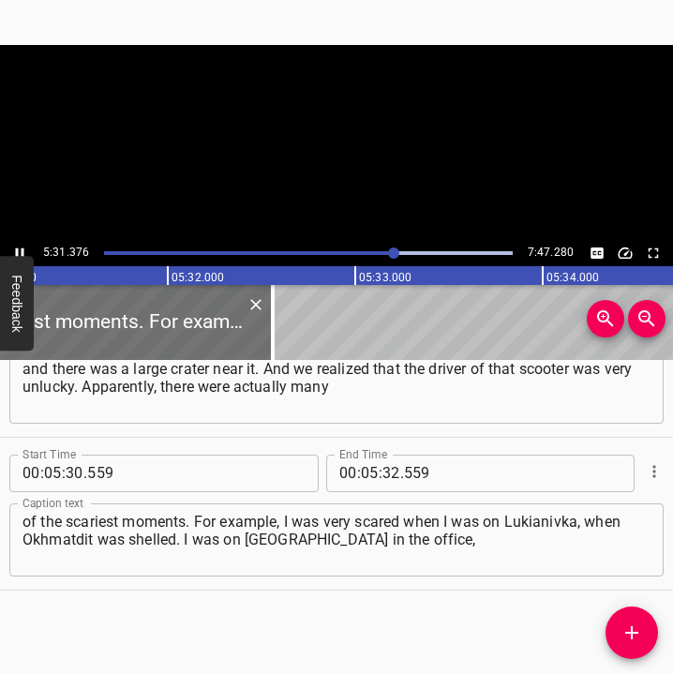
scroll to position [0, 62095]
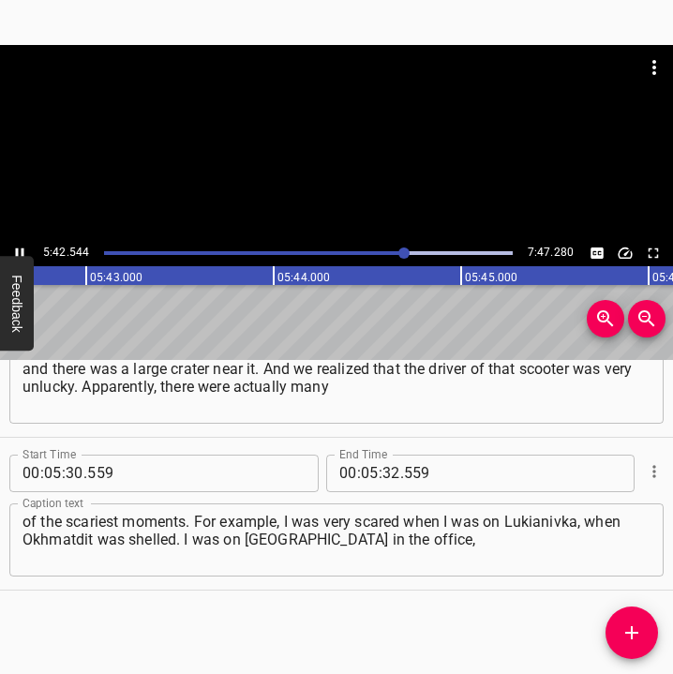
click at [17, 246] on icon "Play/Pause" at bounding box center [19, 253] width 17 height 17
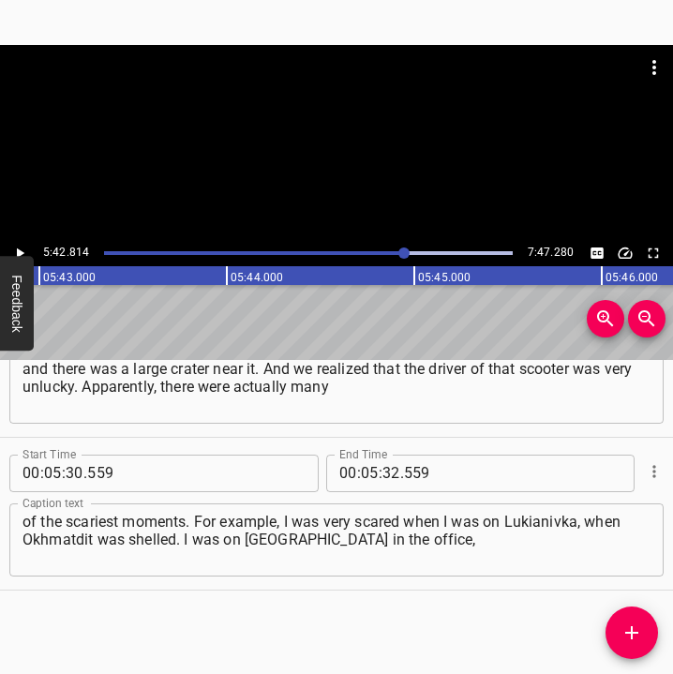
scroll to position [0, 64238]
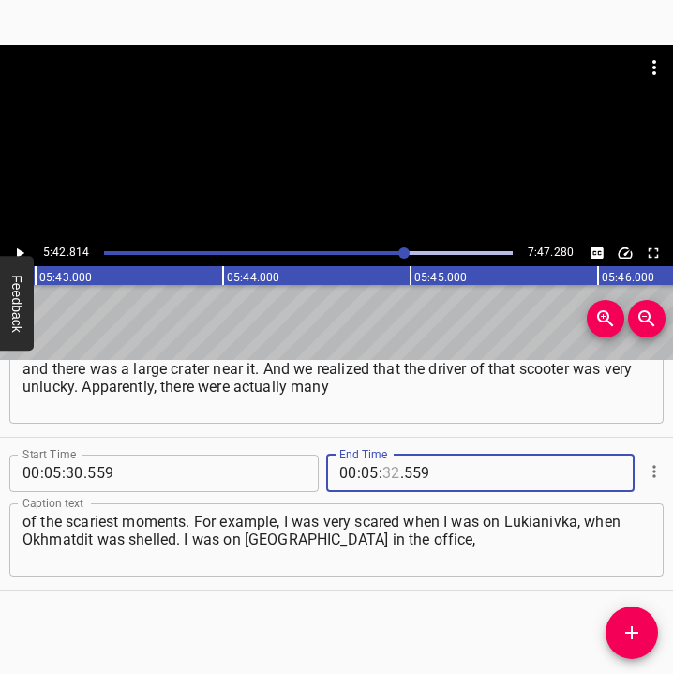
click at [387, 464] on input "number" at bounding box center [391, 472] width 18 height 37
type input "42"
type input "814"
click at [629, 628] on icon "Add Cue" at bounding box center [631, 632] width 22 height 22
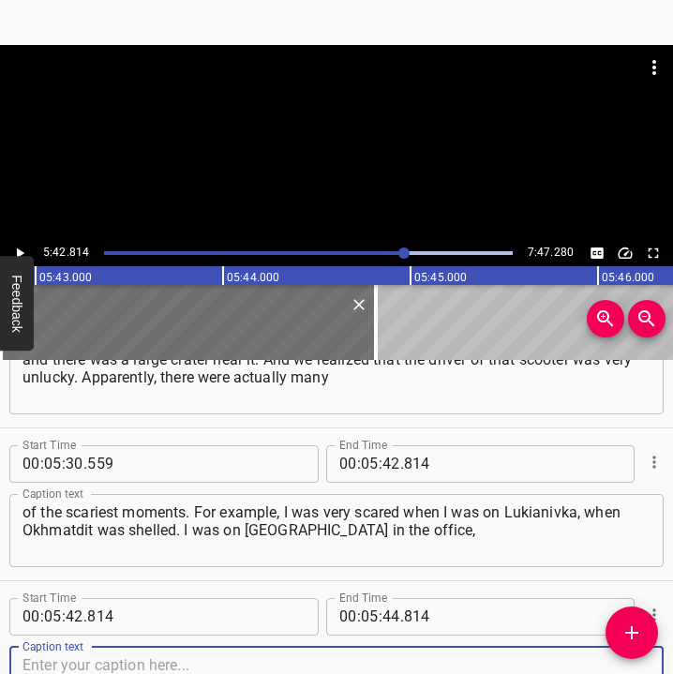
scroll to position [4660, 0]
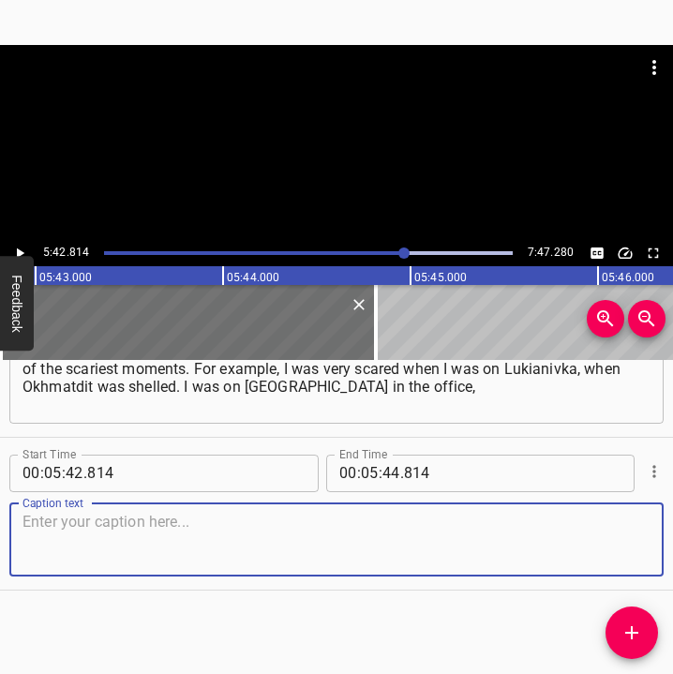
click at [655, 524] on div "Start Time 00 : 05 : 42 . 814 Start Time End Time 00 : 05 : 44 . 814 End Time C…" at bounding box center [336, 514] width 673 height 152
click at [85, 553] on textarea at bounding box center [336, 539] width 628 height 53
paste textarea "and then it was the worst when [they shot] at [GEOGRAPHIC_DATA]. I remember the…"
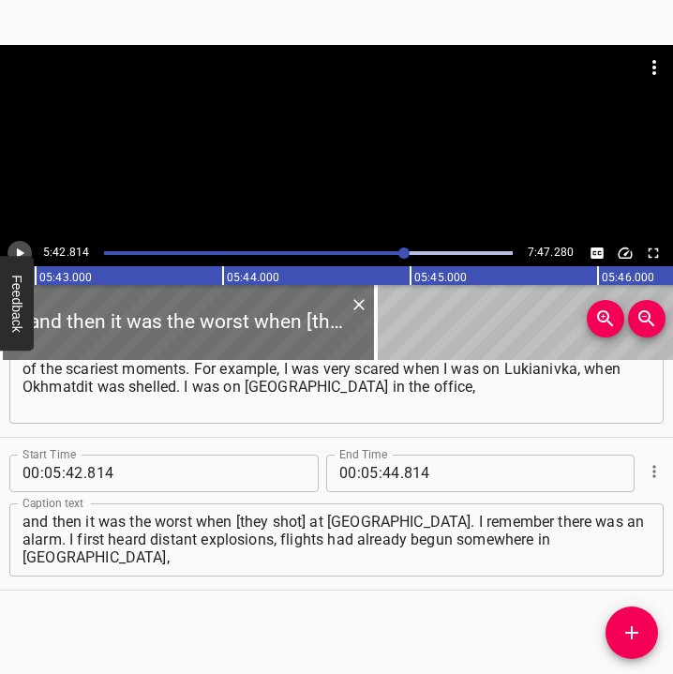
click at [14, 249] on icon "Play/Pause" at bounding box center [19, 253] width 17 height 17
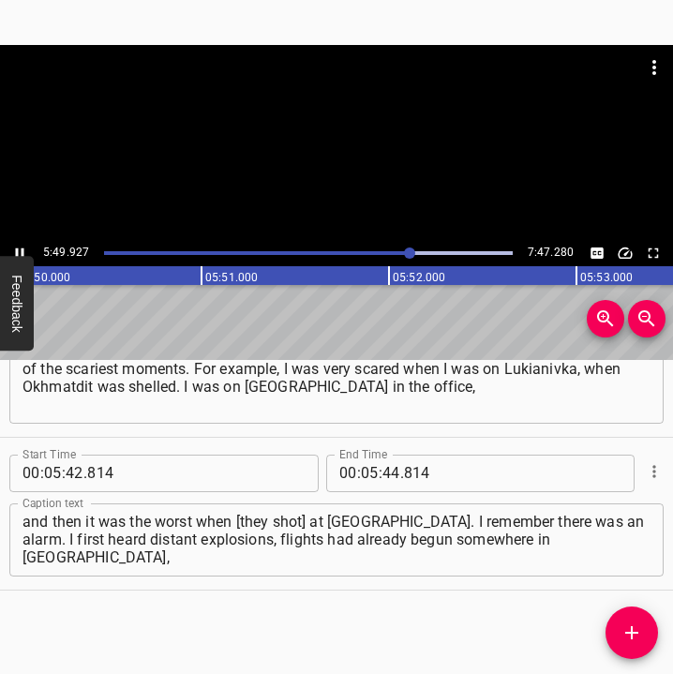
click at [22, 247] on icon "Play/Pause" at bounding box center [19, 253] width 17 height 17
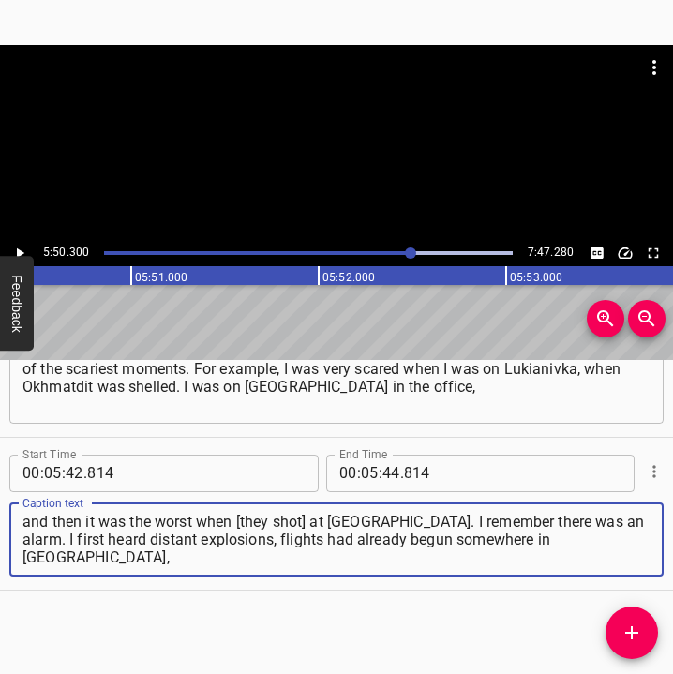
drag, startPoint x: 557, startPoint y: 557, endPoint x: -14, endPoint y: 512, distance: 572.4
click at [0, 512] on html "Caption Editor Batch Transcribe Login Sign Up Privacy Contact 5:50.300 7:47.280…" at bounding box center [336, 337] width 673 height 674
paste textarea
type textarea "and then it was the worst when [they shot] at [GEOGRAPHIC_DATA]. I remember the…"
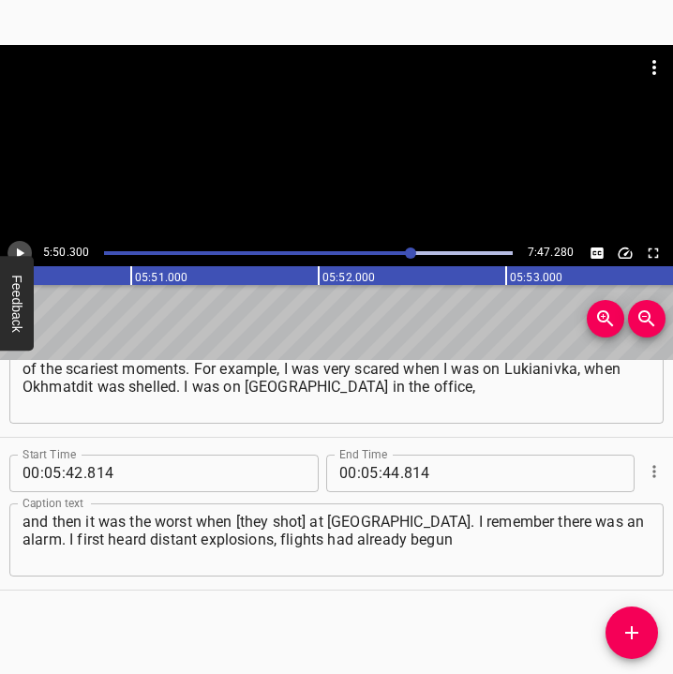
click at [11, 248] on icon "Play/Pause" at bounding box center [19, 253] width 17 height 17
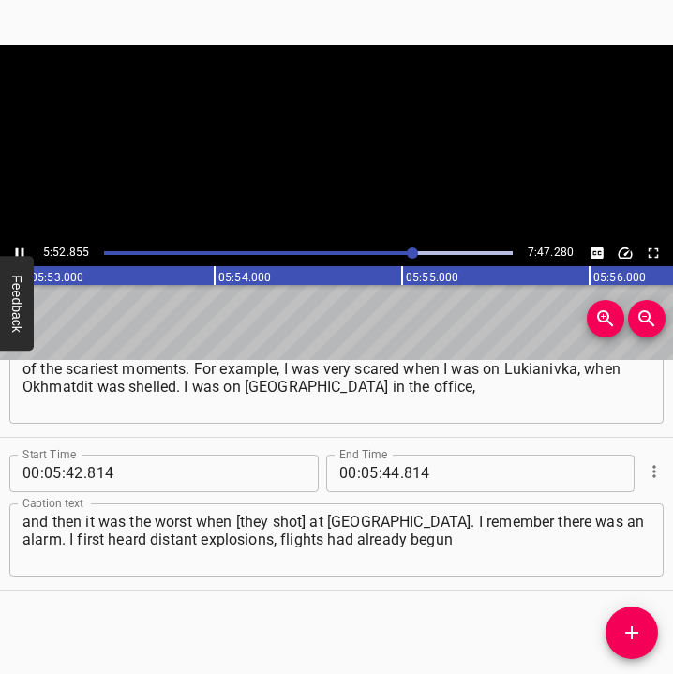
click at [11, 248] on icon "Play/Pause" at bounding box center [19, 253] width 17 height 17
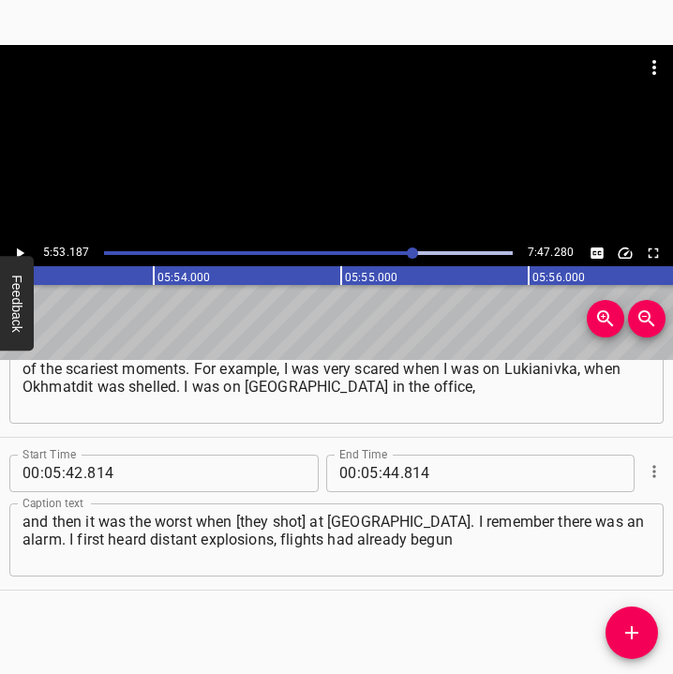
scroll to position [0, 66183]
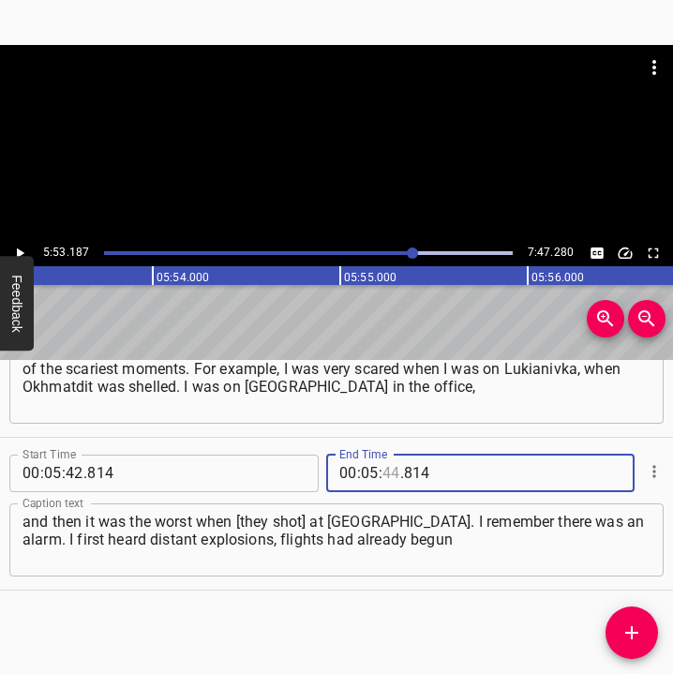
click at [387, 471] on input "number" at bounding box center [391, 472] width 18 height 37
type input "53"
type input "187"
click at [632, 629] on icon "Add Cue" at bounding box center [631, 632] width 13 height 13
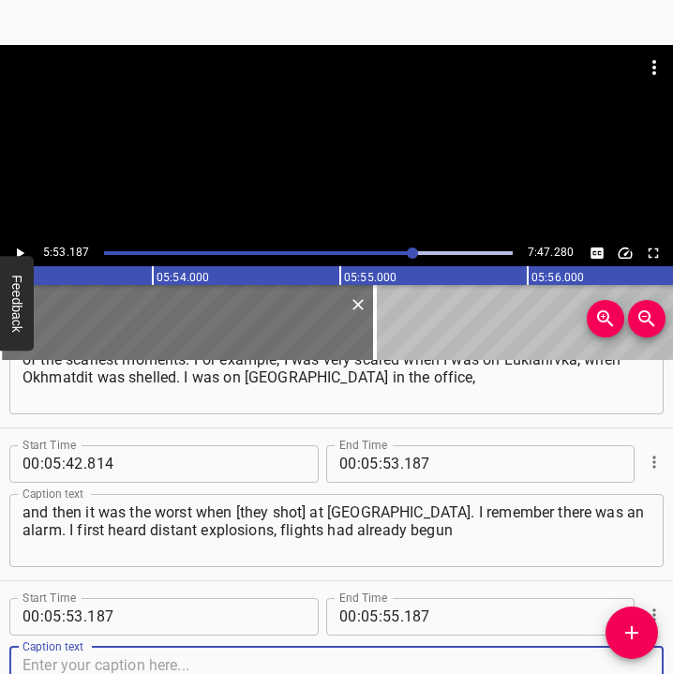
scroll to position [4813, 0]
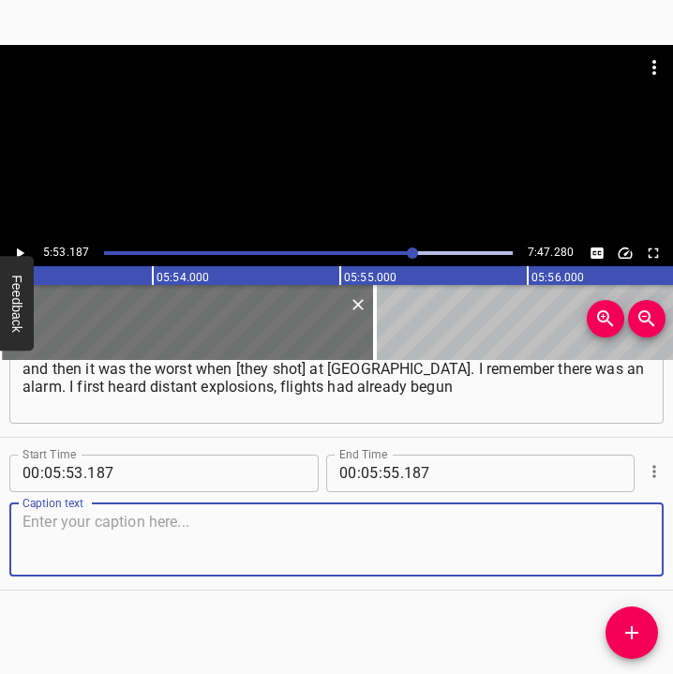
drag, startPoint x: 624, startPoint y: 520, endPoint x: 667, endPoint y: 515, distance: 43.4
click at [636, 518] on div "Caption text" at bounding box center [336, 539] width 654 height 73
click at [70, 556] on textarea at bounding box center [336, 539] width 628 height 53
paste textarea "somewhere in [GEOGRAPHIC_DATA], and I decided to go down to the 1st floor, beca…"
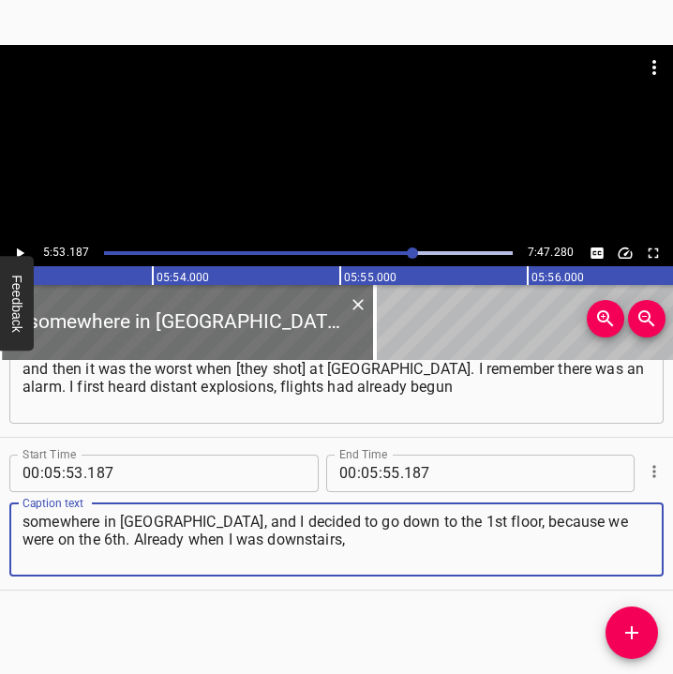
type textarea "somewhere in [GEOGRAPHIC_DATA], and I decided to go down to the 1st floor, beca…"
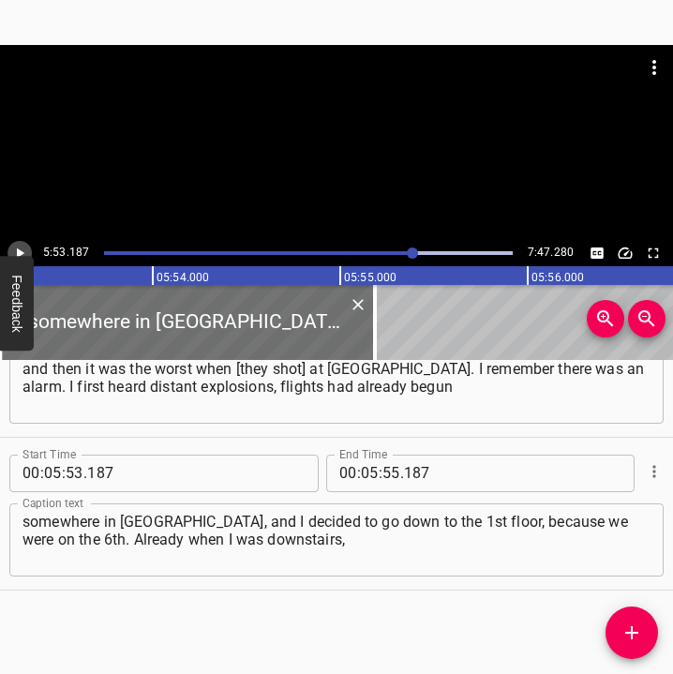
click at [18, 249] on icon "Play/Pause" at bounding box center [20, 252] width 7 height 10
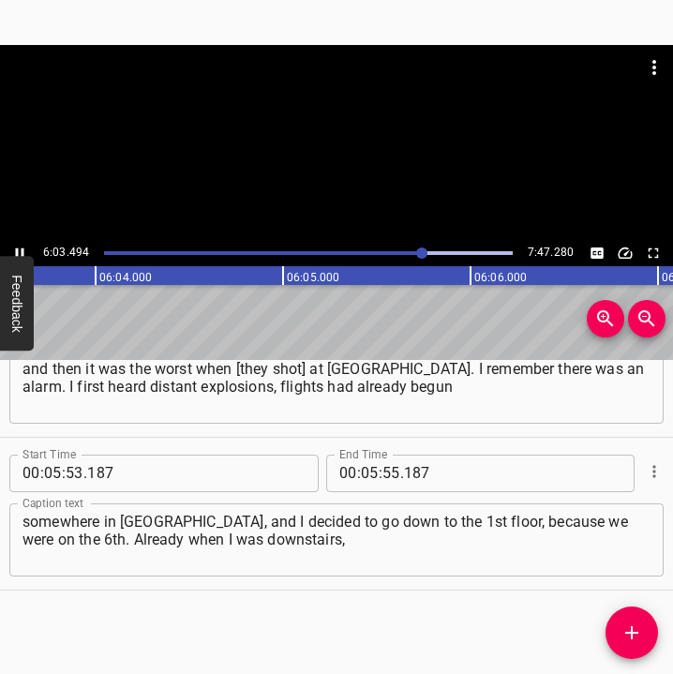
click at [19, 246] on icon "Play/Pause" at bounding box center [19, 253] width 17 height 17
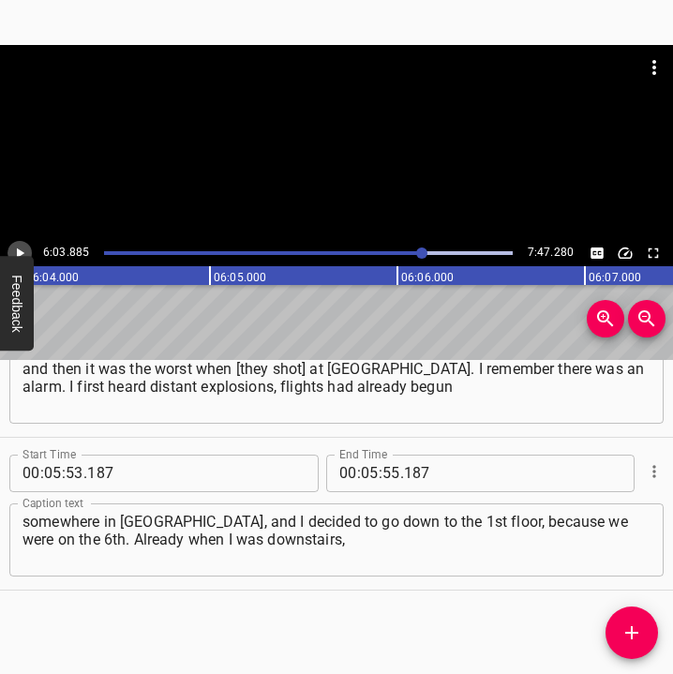
click at [19, 246] on icon "Play/Pause" at bounding box center [19, 253] width 17 height 17
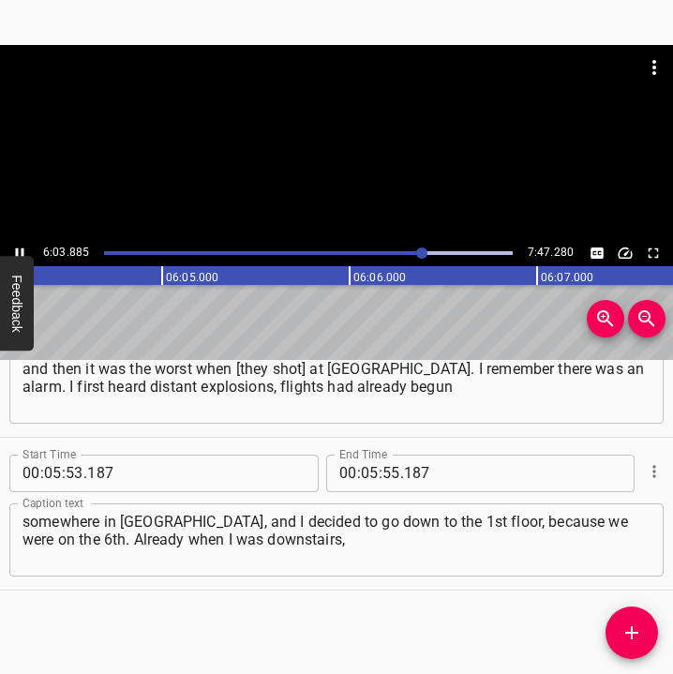
click at [19, 246] on icon "Play/Pause" at bounding box center [19, 253] width 17 height 17
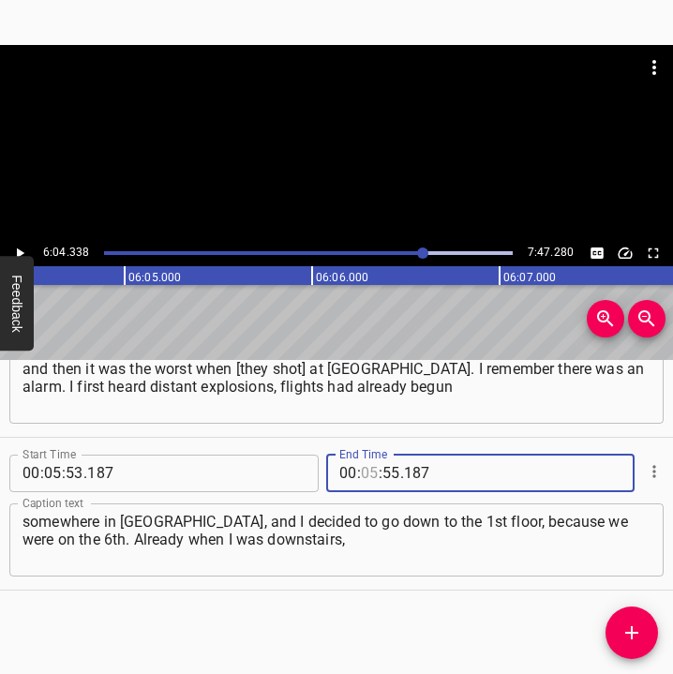
click at [365, 460] on input "number" at bounding box center [370, 472] width 18 height 37
type input "06"
type input "04"
type input "338"
click at [630, 639] on icon "Add Cue" at bounding box center [631, 632] width 22 height 22
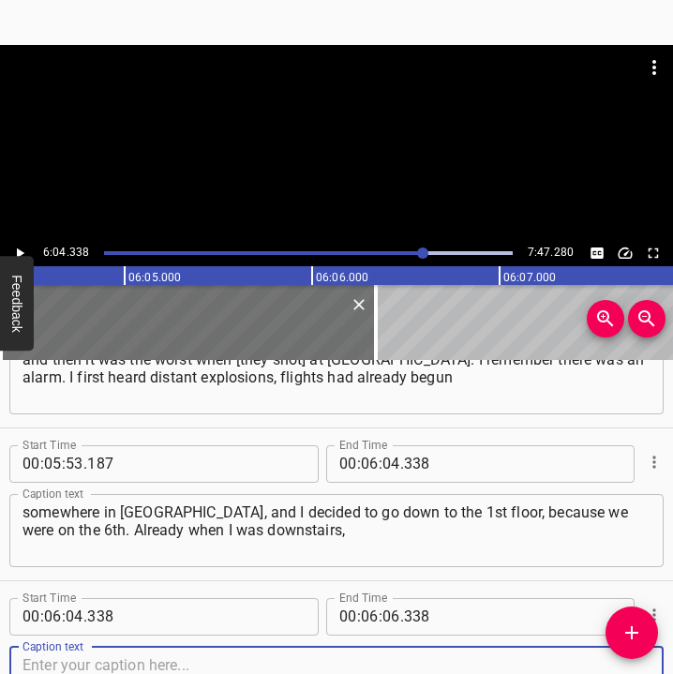
scroll to position [4966, 0]
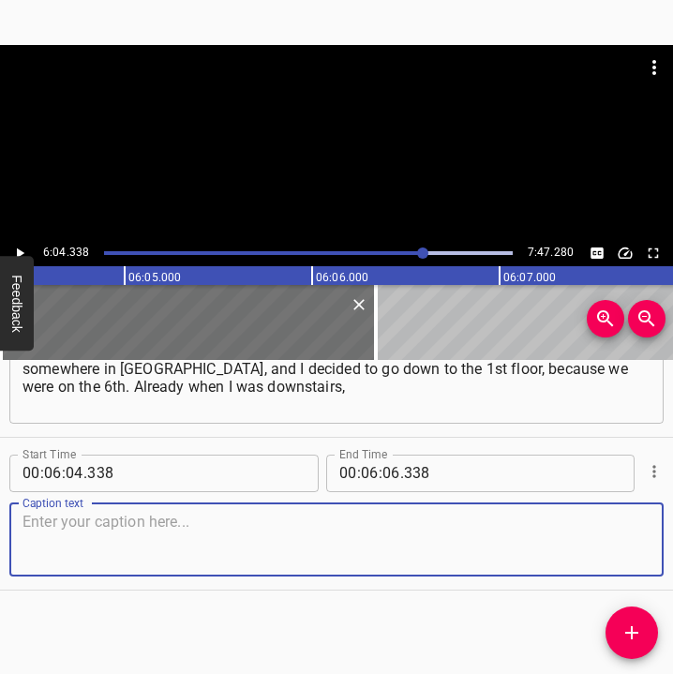
drag, startPoint x: 632, startPoint y: 531, endPoint x: 719, endPoint y: 535, distance: 86.3
click at [673, 535] on html "Caption Editor Batch Transcribe Login Sign Up Privacy Contact 6:04.338 7:47.280…" at bounding box center [336, 337] width 673 height 674
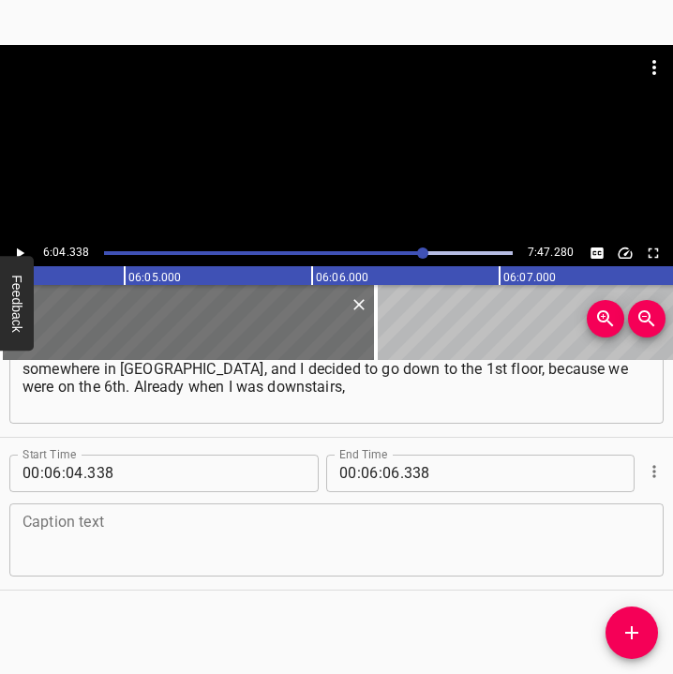
click at [72, 566] on div "Caption text" at bounding box center [336, 539] width 654 height 73
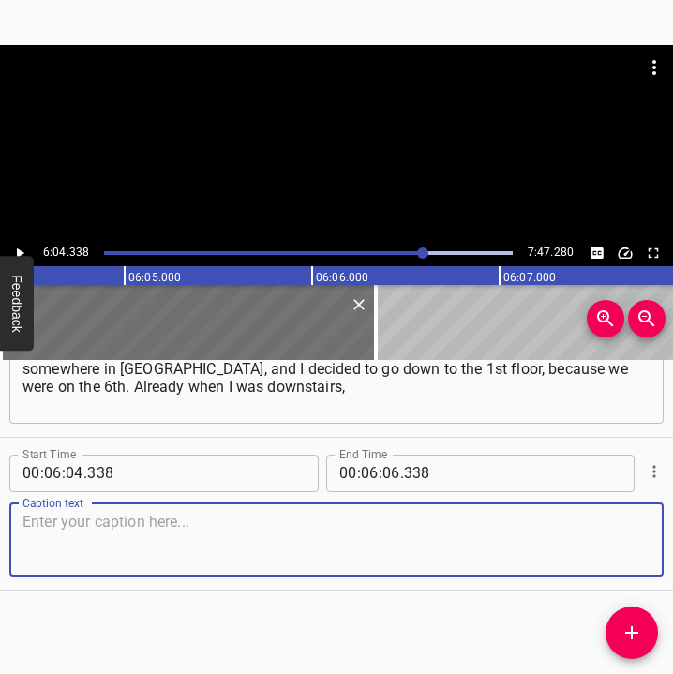
paste textarea "I heard a rocket flying and whistling very loudly. It was very scary. The explo…"
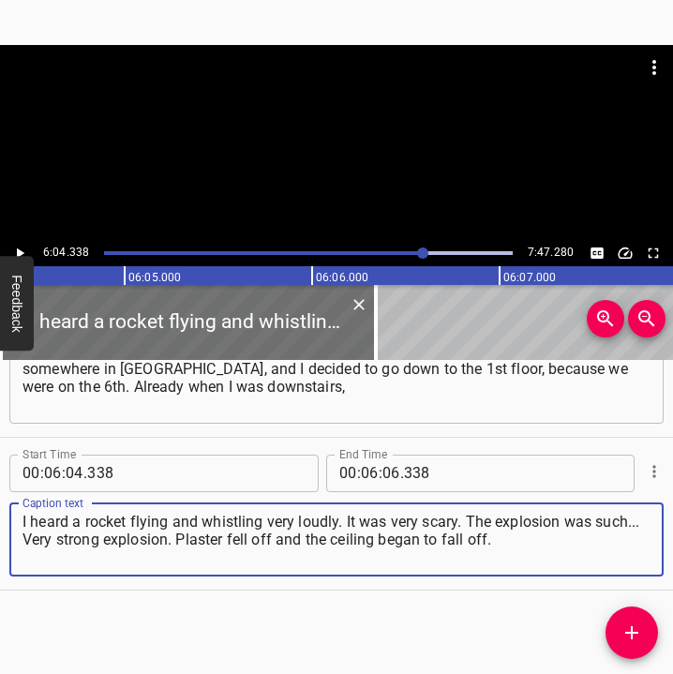
drag, startPoint x: 520, startPoint y: 543, endPoint x: 22, endPoint y: 524, distance: 497.9
click at [22, 524] on textarea "I heard a rocket flying and whistling very loudly. It was very scary. The explo…" at bounding box center [336, 539] width 628 height 53
paste textarea
type textarea "I heard a rocket flying and whistling very loudly. It was very scary. The explo…"
click at [23, 243] on button "Play/Pause" at bounding box center [19, 253] width 24 height 24
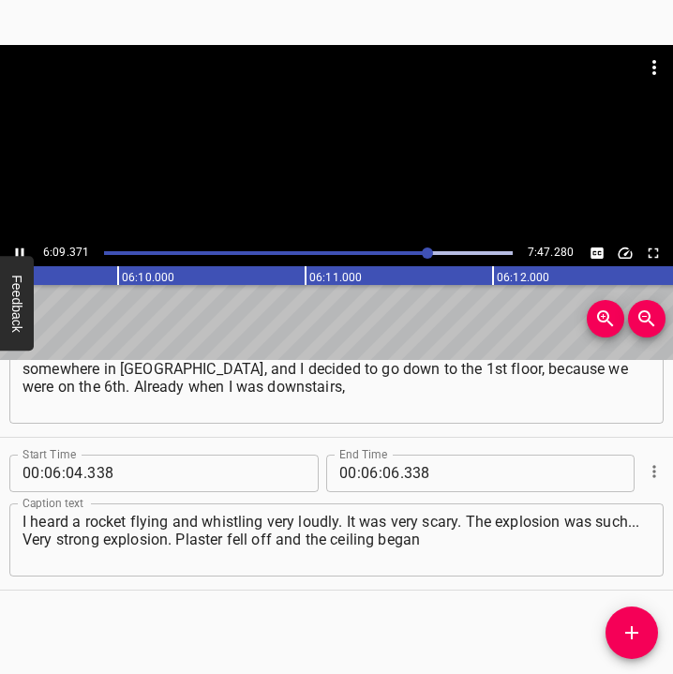
scroll to position [0, 69265]
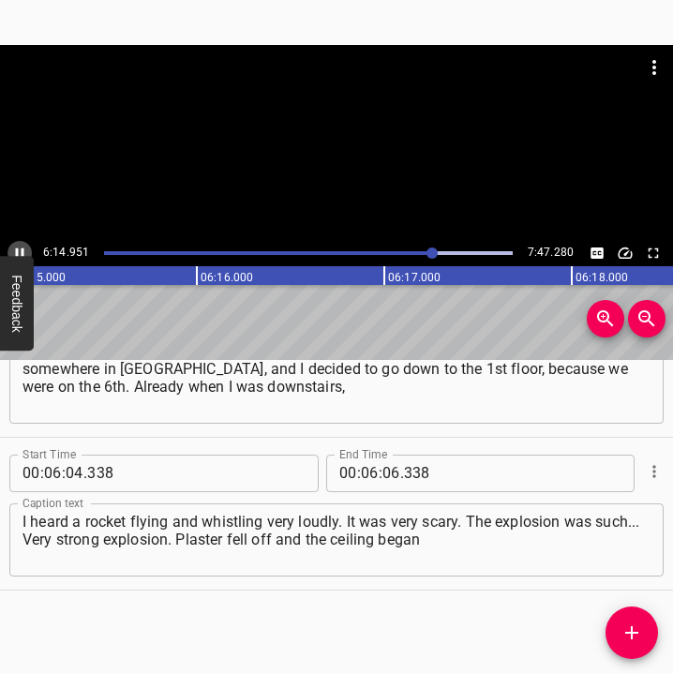
click at [17, 245] on icon "Play/Pause" at bounding box center [19, 253] width 17 height 17
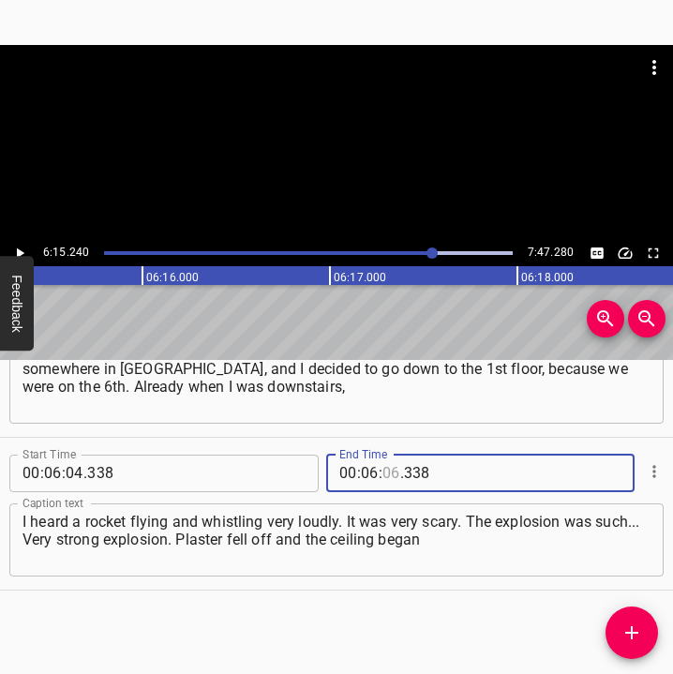
click at [386, 460] on input "number" at bounding box center [391, 472] width 18 height 37
type input "15"
type input "240"
click at [624, 627] on icon "Add Cue" at bounding box center [631, 632] width 22 height 22
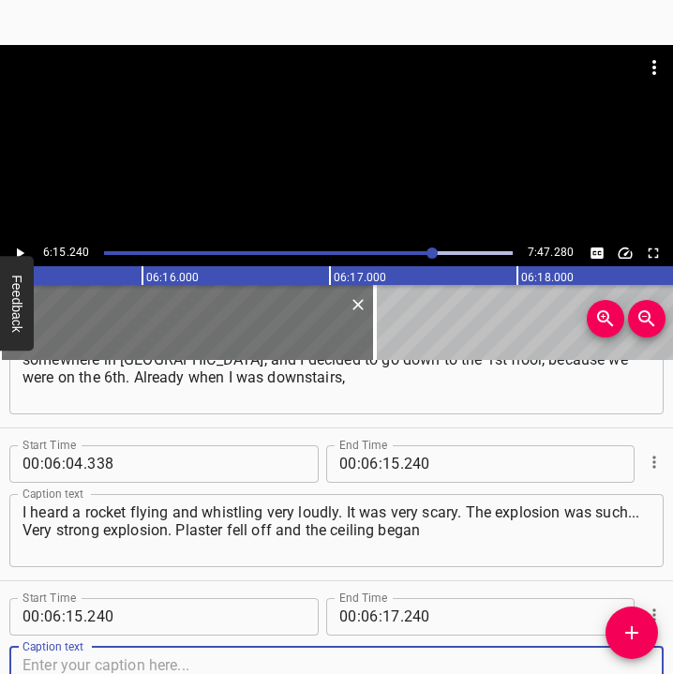
scroll to position [5119, 0]
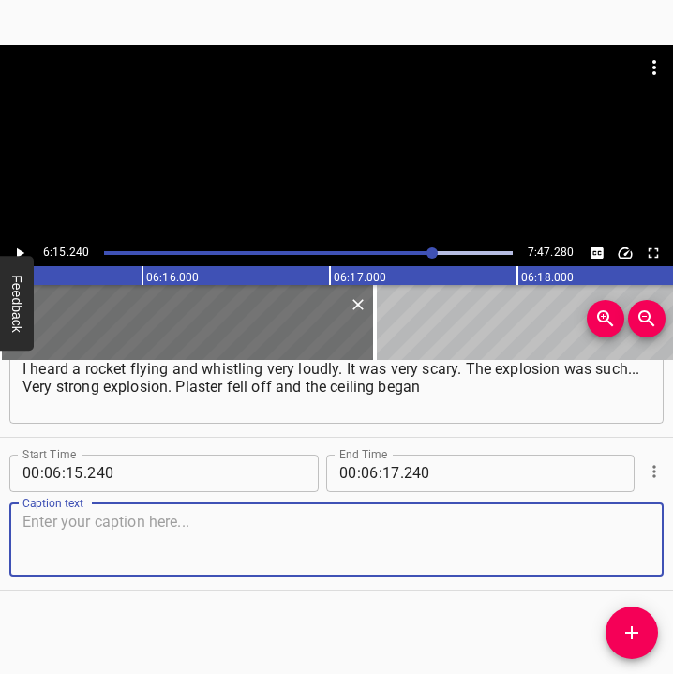
drag, startPoint x: 627, startPoint y: 543, endPoint x: 671, endPoint y: 543, distance: 44.0
click at [658, 543] on div "Start Time 00 : 00 : 05 . 840 Start Time End Time 00 : 00 : 17 . 650 End Time C…" at bounding box center [336, 517] width 673 height 315
click at [113, 532] on textarea at bounding box center [336, 539] width 628 height 53
paste textarea "to fall off. Even the counter cover fell on my head. This was the case 4 or 5 t…"
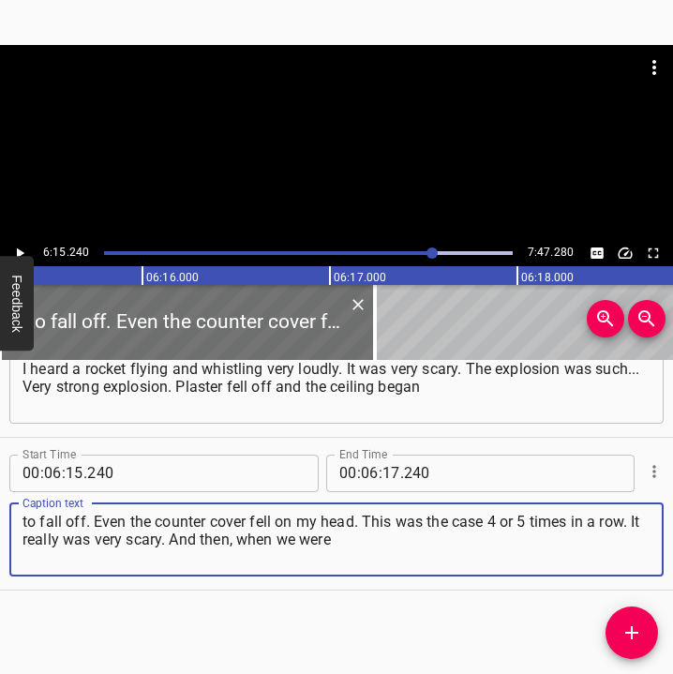
type textarea "to fall off. Even the counter cover fell on my head. This was the case 4 or 5 t…"
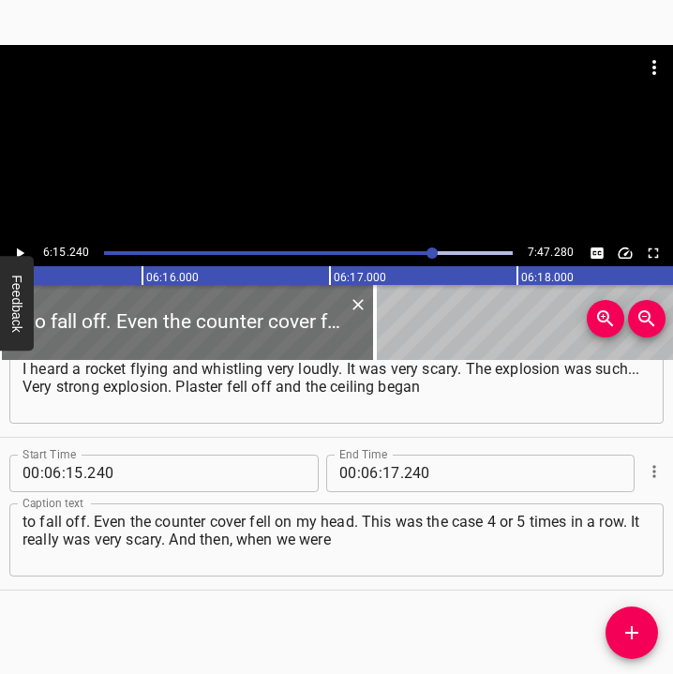
click at [35, 249] on div "6:15.240 7:47.280" at bounding box center [336, 253] width 673 height 26
click at [23, 249] on icon "Play/Pause" at bounding box center [19, 253] width 17 height 17
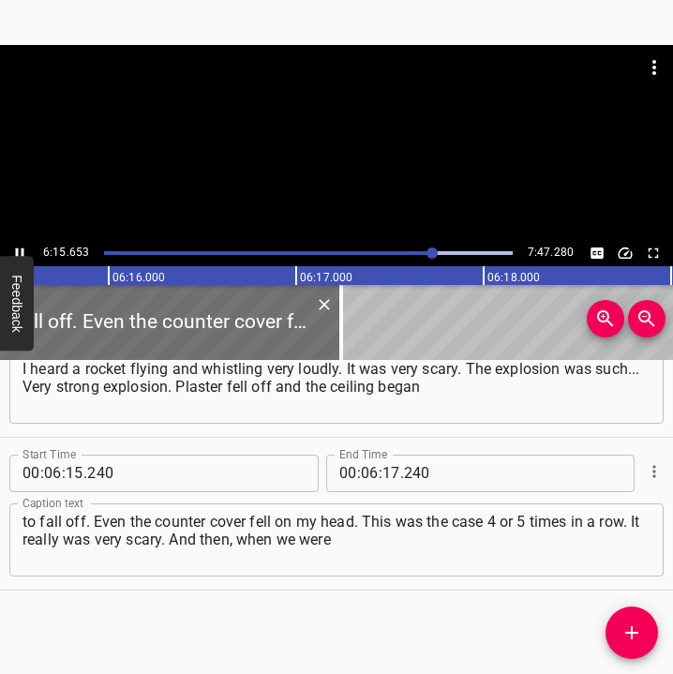
scroll to position [0, 70392]
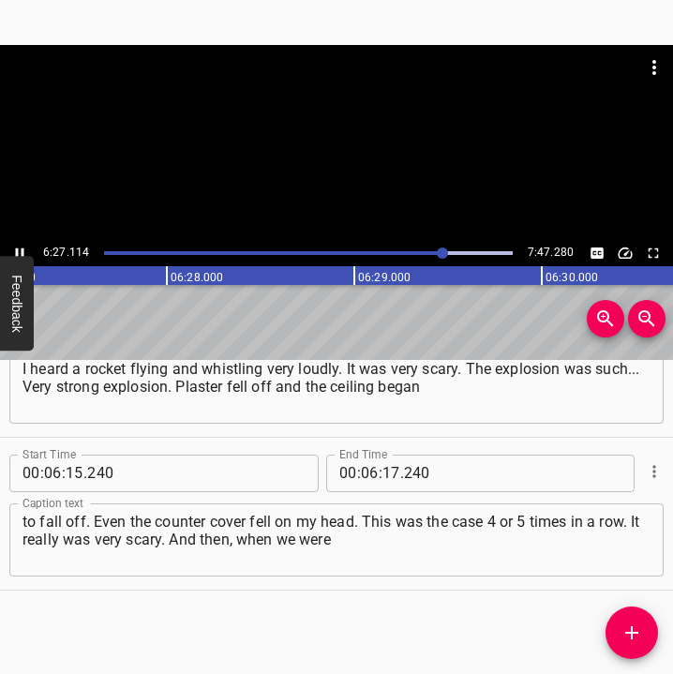
click at [17, 245] on icon "Play/Pause" at bounding box center [19, 253] width 17 height 17
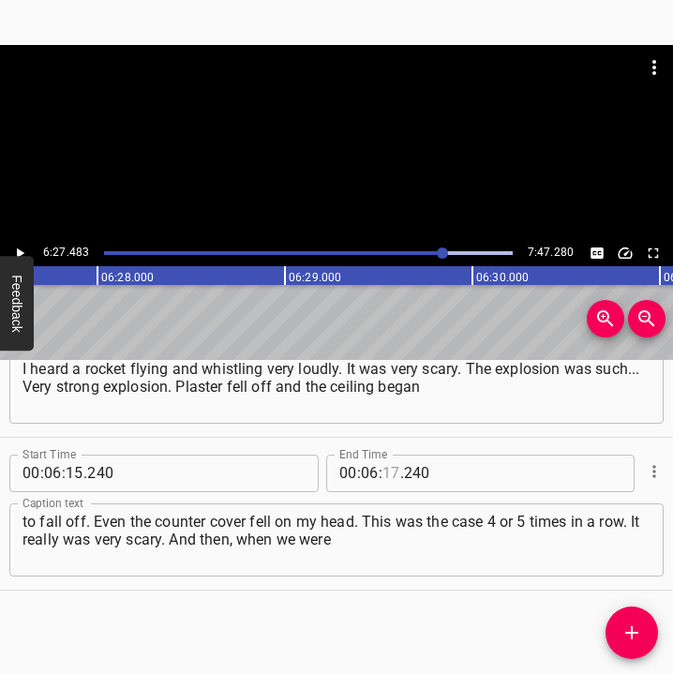
click at [389, 468] on input "number" at bounding box center [391, 472] width 18 height 37
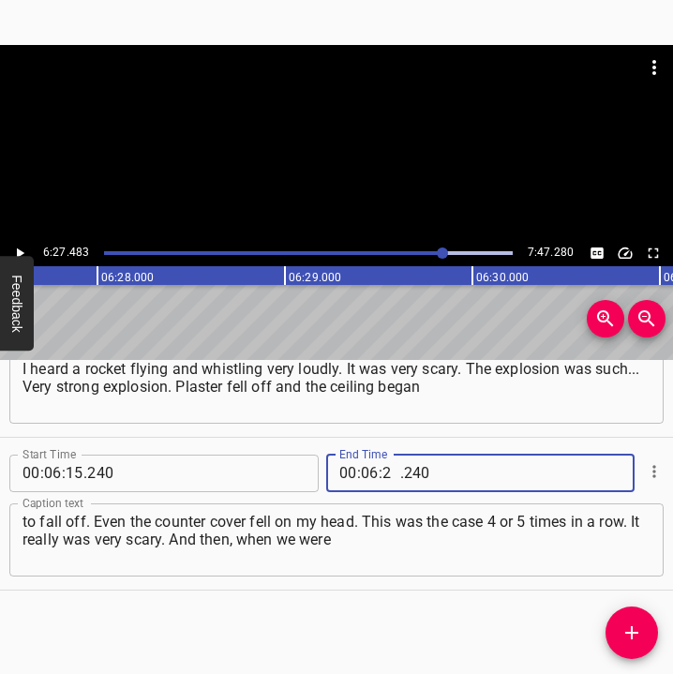
type input "27"
type input "483"
click at [631, 635] on icon "Add Cue" at bounding box center [631, 632] width 13 height 13
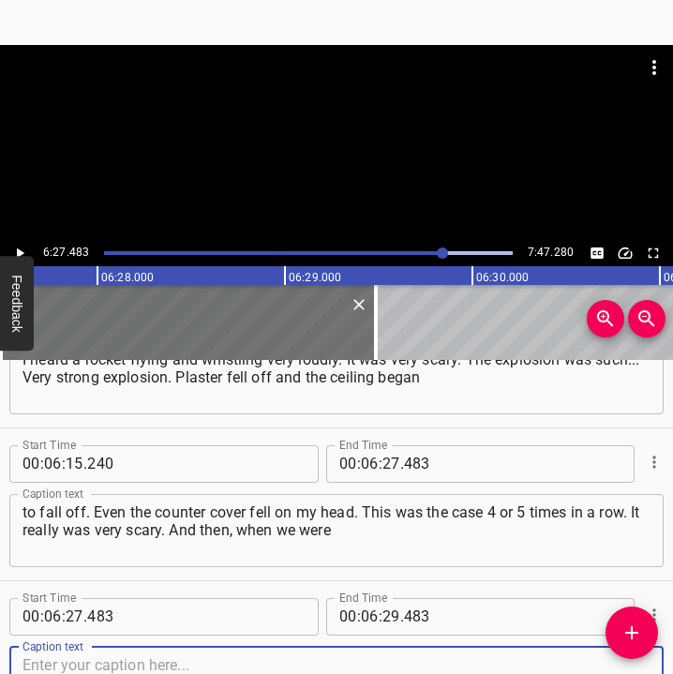
scroll to position [5271, 0]
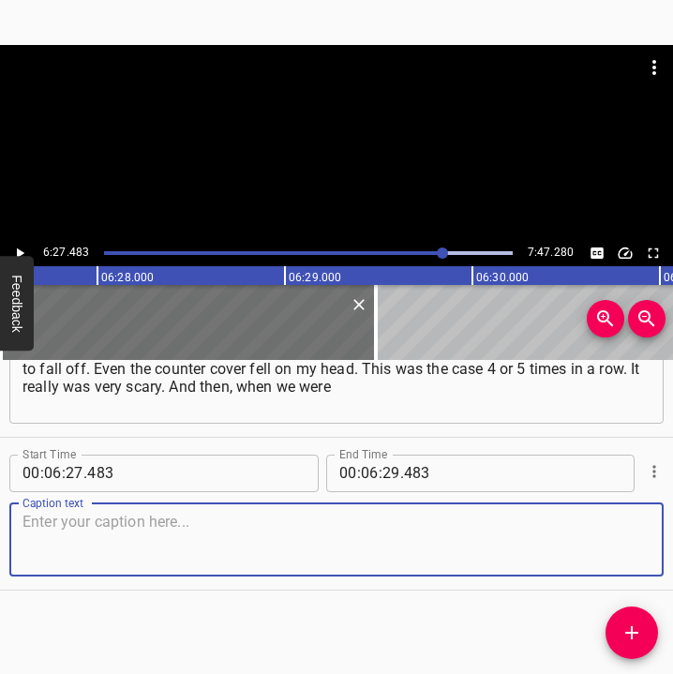
click at [673, 539] on html "Caption Editor Batch Transcribe Login Sign Up Privacy Contact 6:27.483 7:47.280…" at bounding box center [336, 337] width 673 height 674
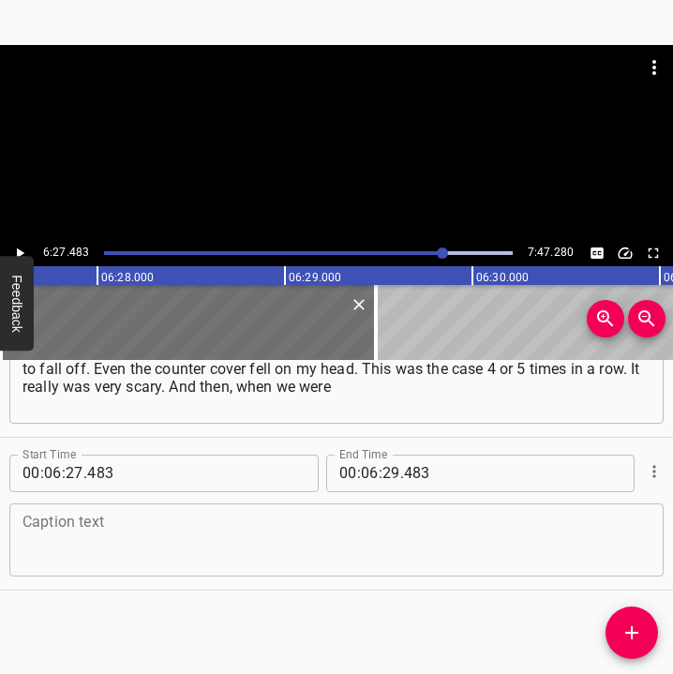
click at [73, 542] on textarea at bounding box center [336, 539] width 628 height 53
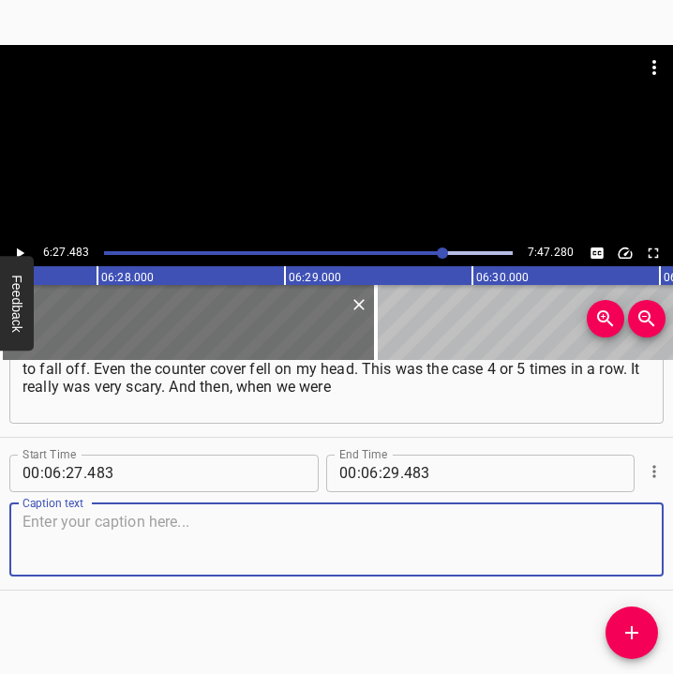
paste textarea "walking along the embankment, it was very scary, and I tried... When something …"
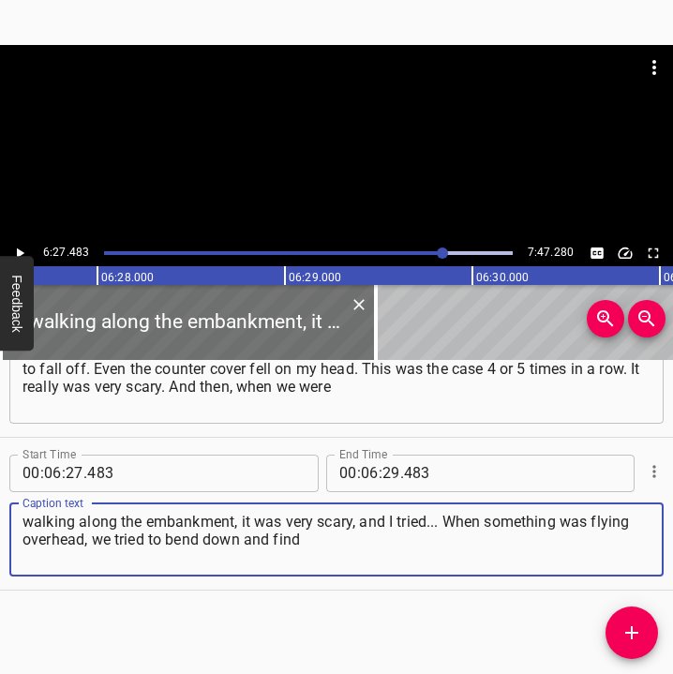
type textarea "walking along the embankment, it was very scary, and I tried... When something …"
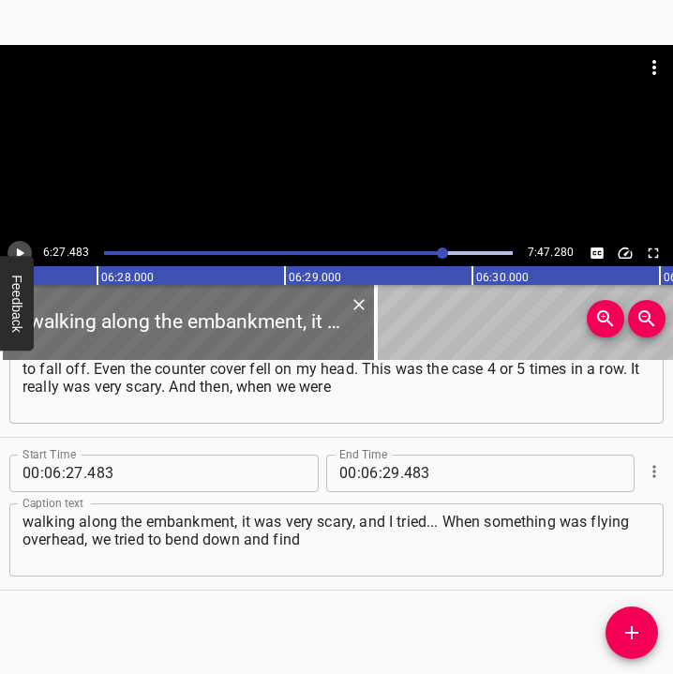
click at [22, 248] on icon "Play/Pause" at bounding box center [19, 253] width 17 height 17
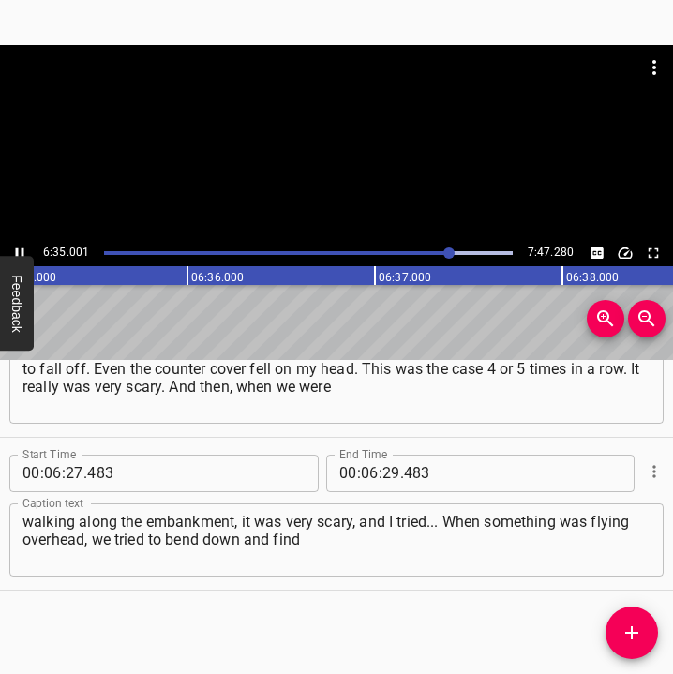
click at [17, 245] on icon "Play/Pause" at bounding box center [19, 253] width 17 height 17
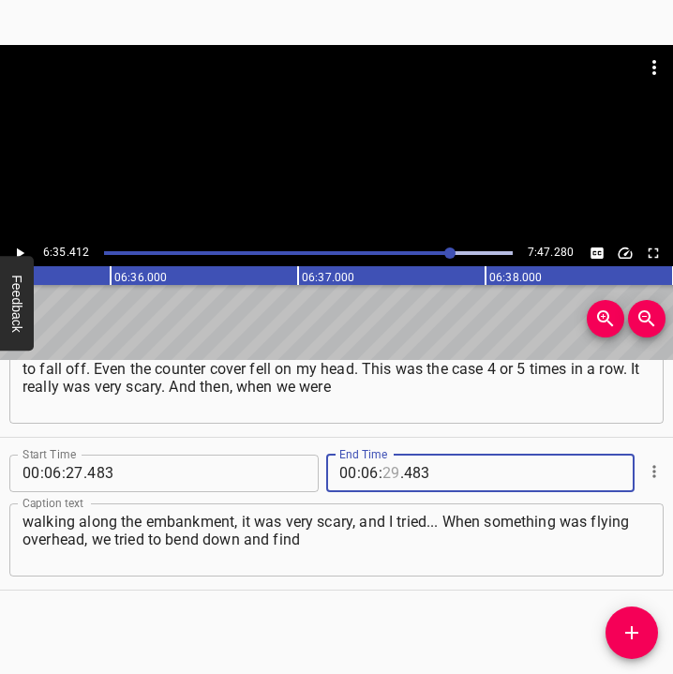
click at [387, 464] on input "number" at bounding box center [391, 472] width 18 height 37
type input "35"
type input "412"
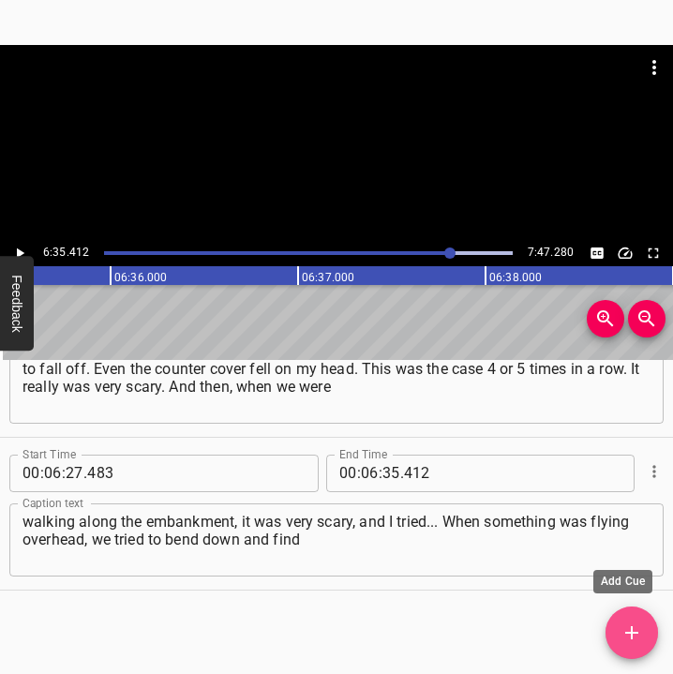
click at [625, 631] on icon "Add Cue" at bounding box center [631, 632] width 22 height 22
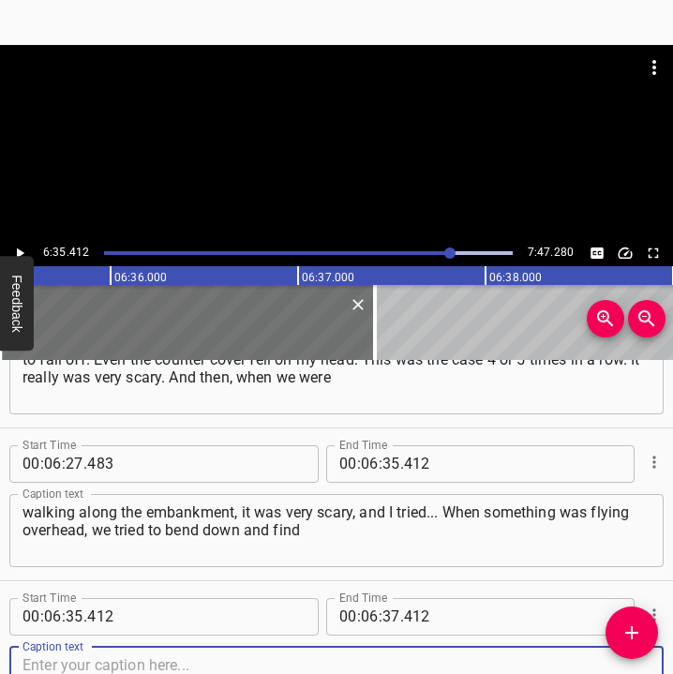
scroll to position [5424, 0]
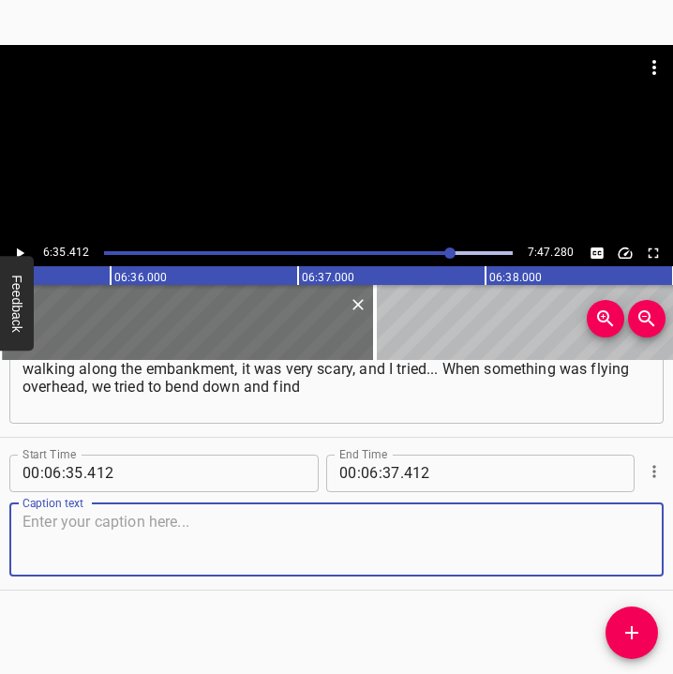
drag, startPoint x: 631, startPoint y: 549, endPoint x: 664, endPoint y: 547, distance: 32.8
click at [652, 547] on div "Start Time 00 : 06 : 35 . 412 Start Time End Time 00 : 06 : 37 . 412 End Time C…" at bounding box center [336, 514] width 673 height 152
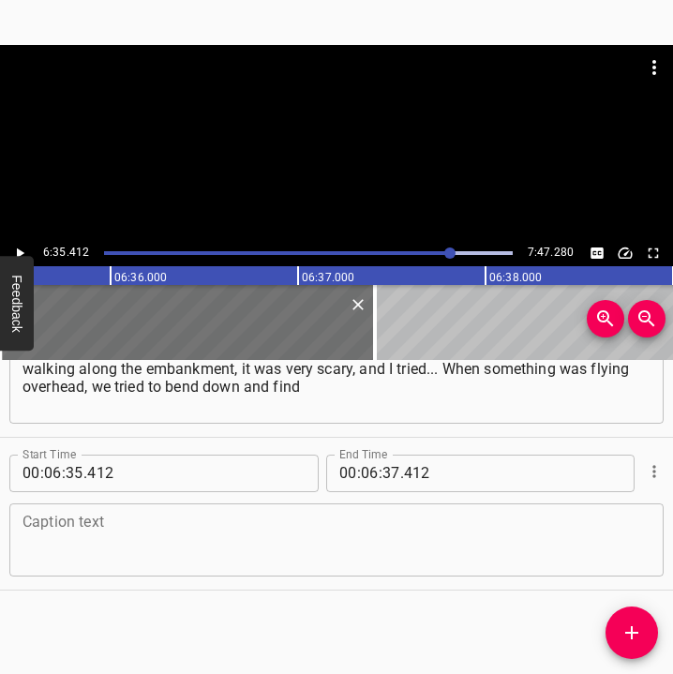
click at [146, 541] on textarea at bounding box center [336, 539] width 628 height 53
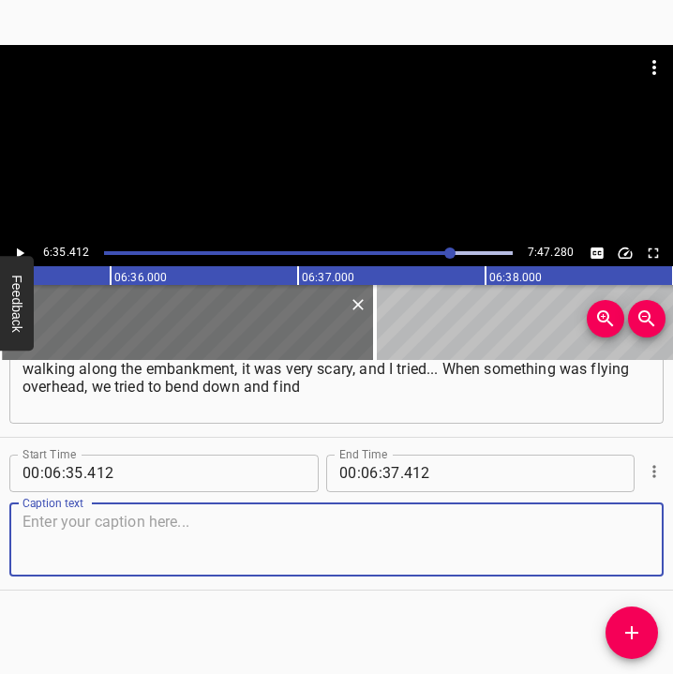
paste textarea "[something] to hide behind. But there was a completely bare space, there was no…"
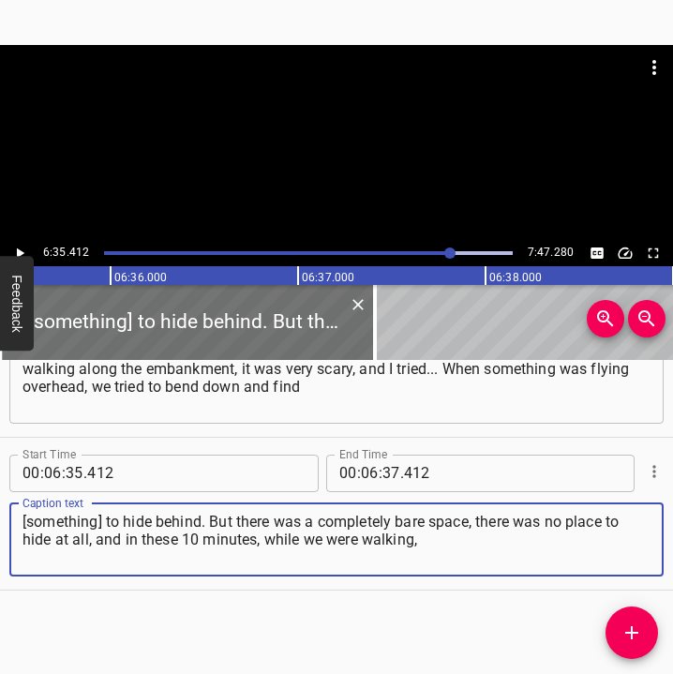
type textarea "[something] to hide behind. But there was a completely bare space, there was no…"
click at [24, 245] on icon "Play/Pause" at bounding box center [19, 253] width 17 height 17
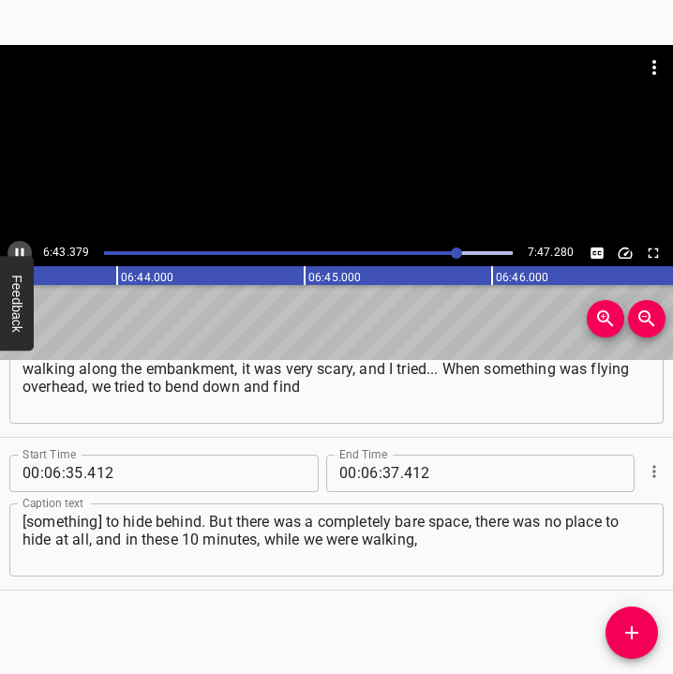
click at [20, 247] on icon "Play/Pause" at bounding box center [19, 253] width 17 height 17
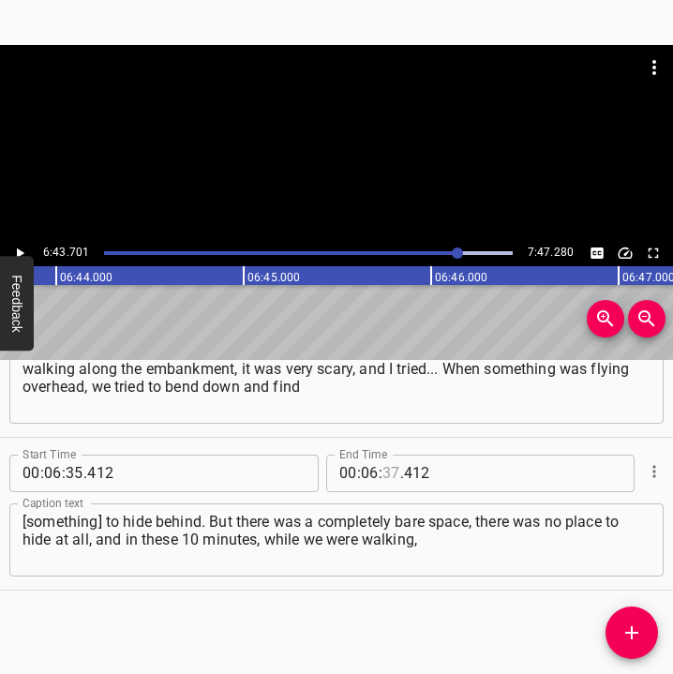
click at [387, 467] on input "number" at bounding box center [391, 472] width 18 height 37
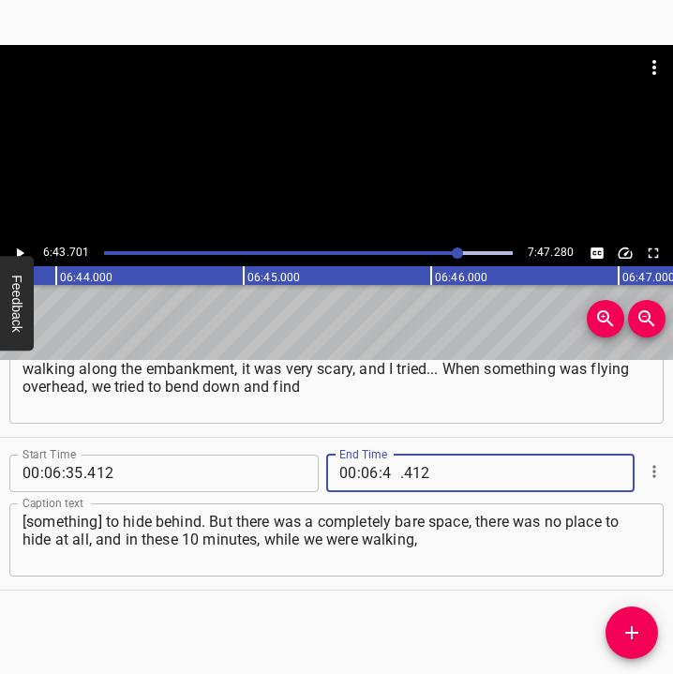
type input "43"
type input "701"
click at [618, 639] on span "Add Cue" at bounding box center [631, 632] width 52 height 22
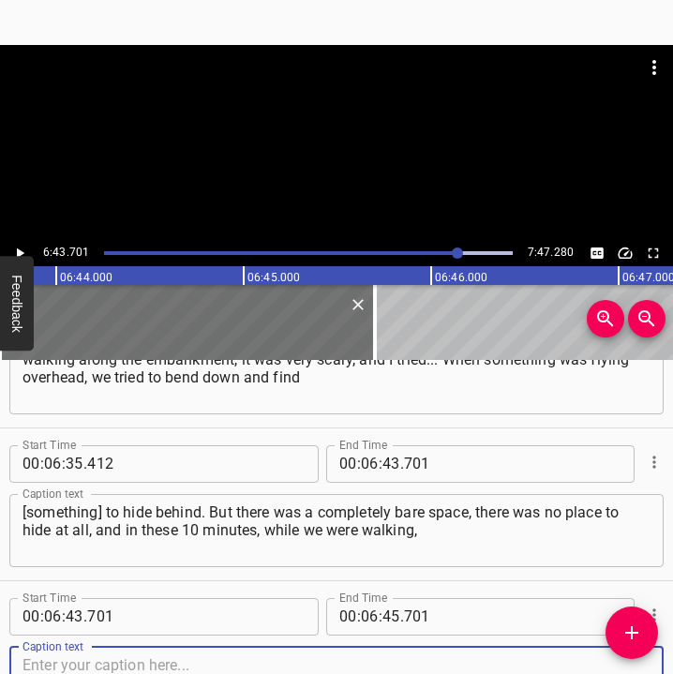
scroll to position [5577, 0]
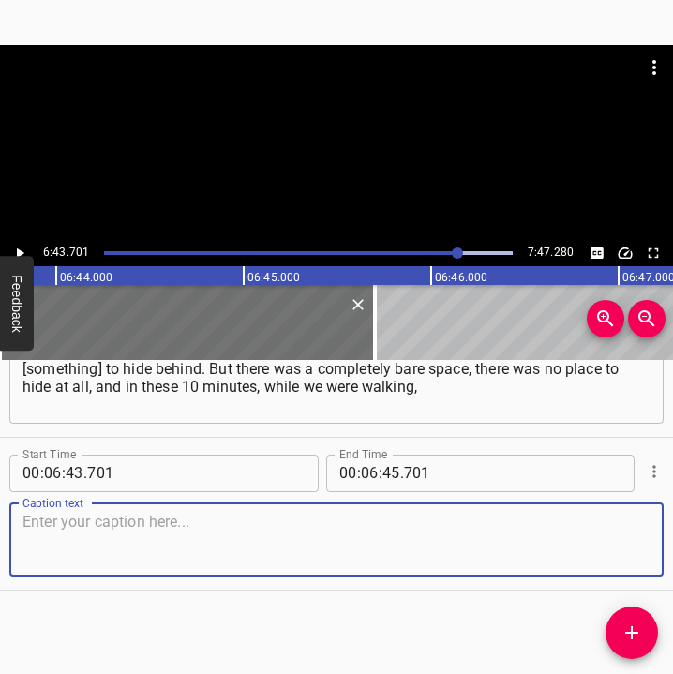
drag, startPoint x: 626, startPoint y: 554, endPoint x: 679, endPoint y: 554, distance: 53.4
click at [673, 554] on html "Caption Editor Batch Transcribe Login Sign Up Privacy Contact 6:43.701 7:47.280…" at bounding box center [336, 337] width 673 height 674
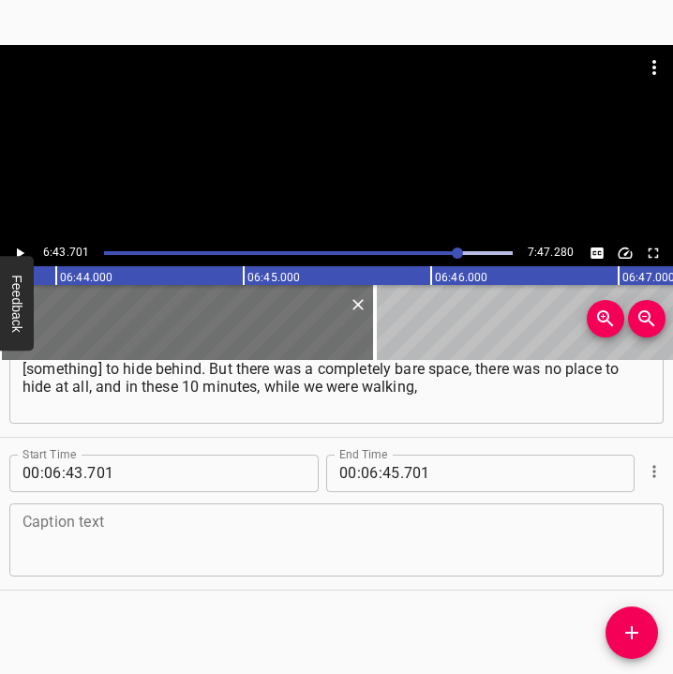
click at [34, 566] on div "Caption text" at bounding box center [336, 539] width 654 height 73
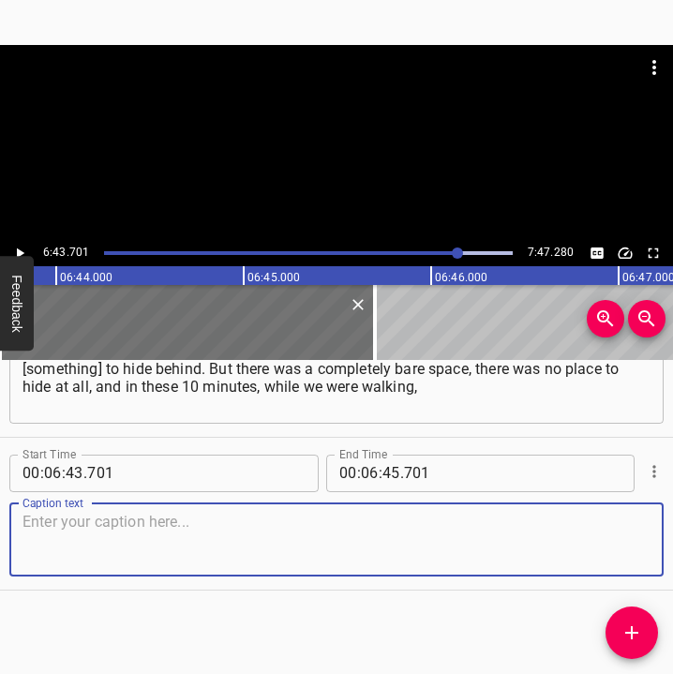
paste textarea "it was really very scary. And I was very happy when we reached the bridge and I…"
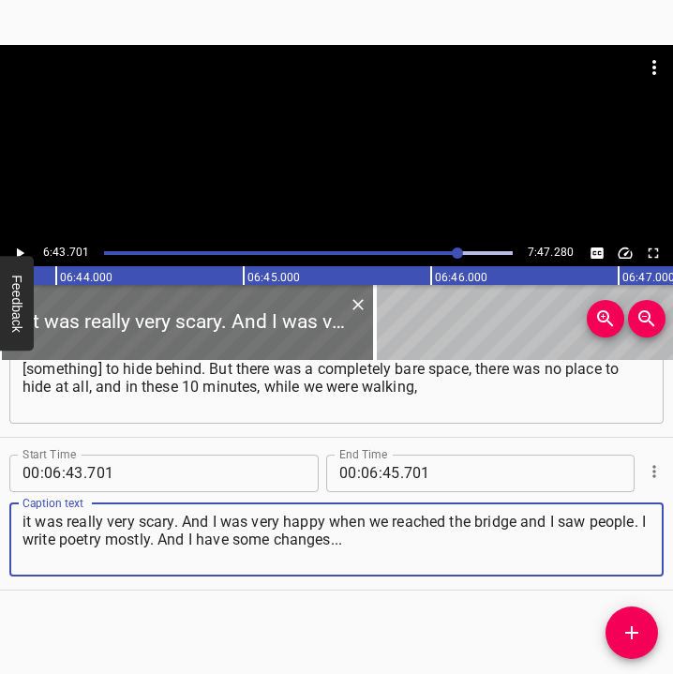
type textarea "it was really very scary. And I was very happy when we reached the bridge and I…"
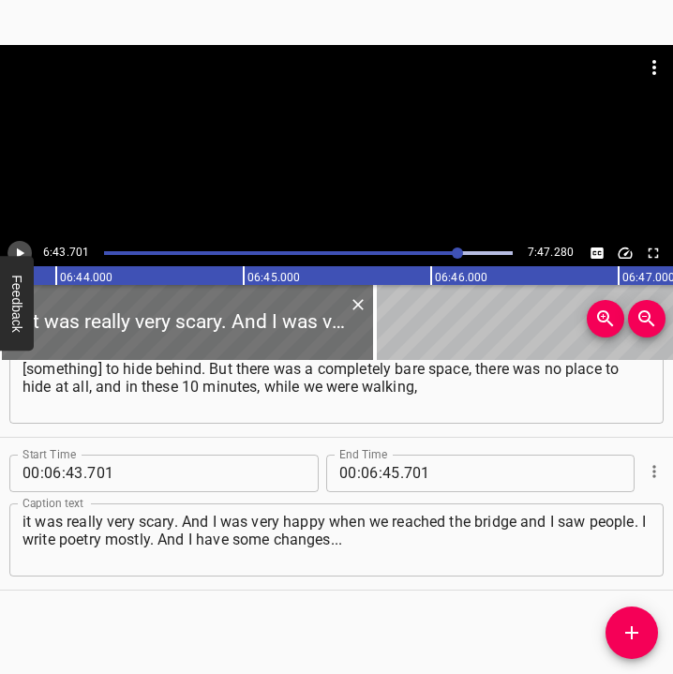
click at [22, 246] on icon "Play/Pause" at bounding box center [19, 253] width 17 height 17
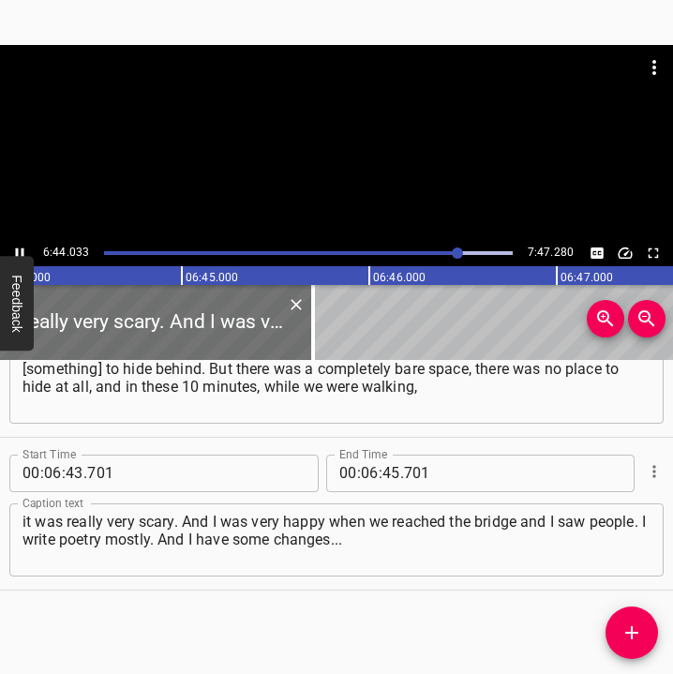
scroll to position [0, 75762]
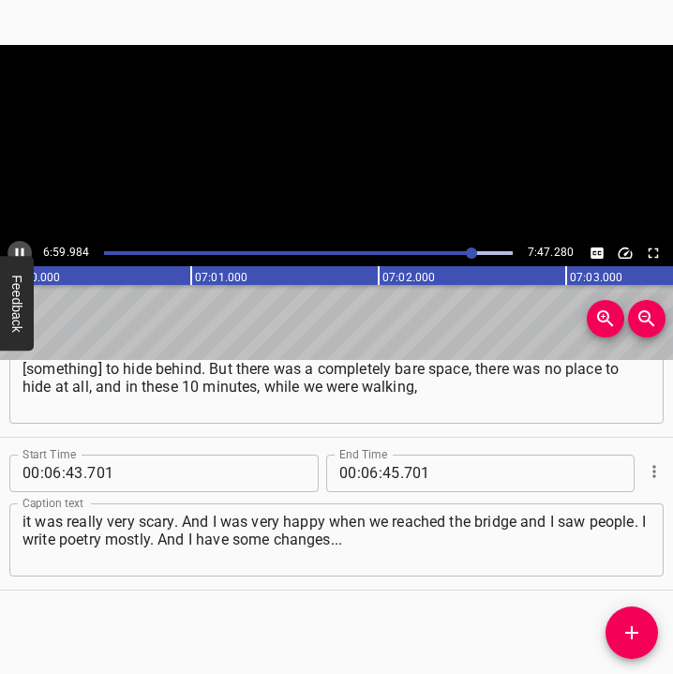
click at [23, 248] on icon "Play/Pause" at bounding box center [20, 252] width 8 height 10
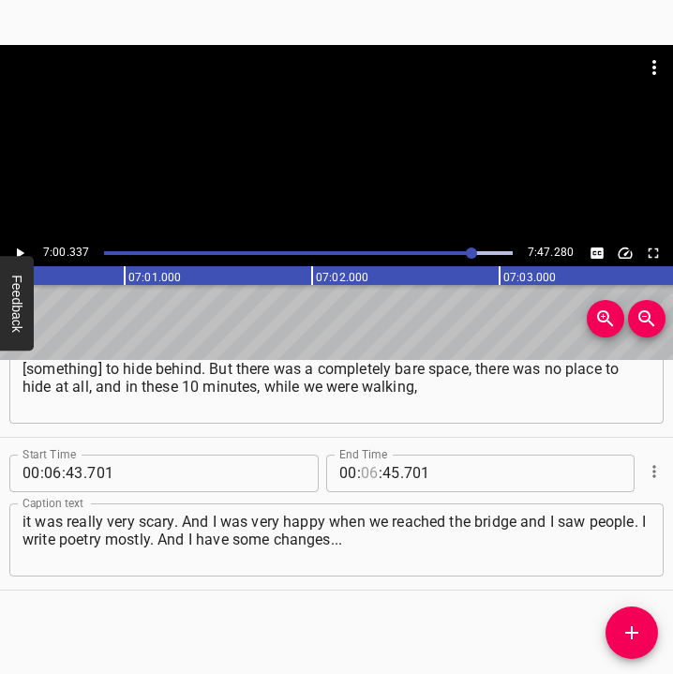
click at [361, 465] on input "number" at bounding box center [370, 472] width 18 height 37
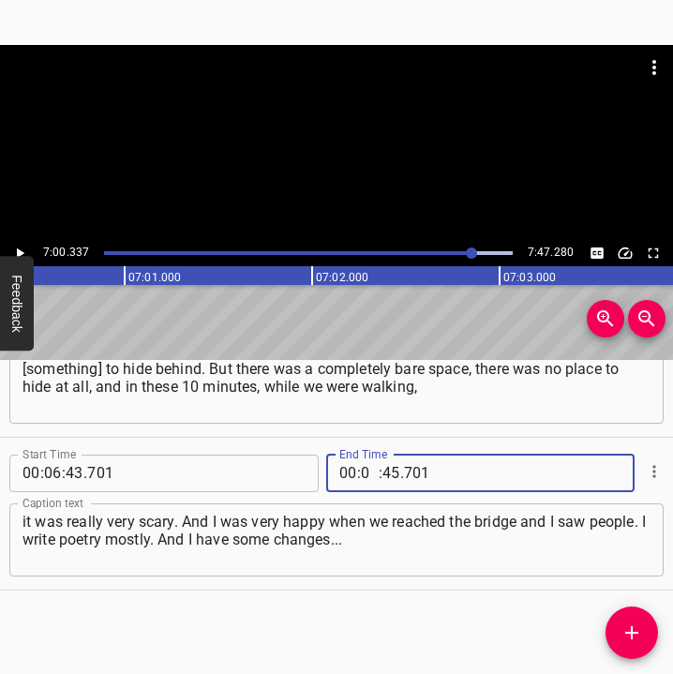
type input "07"
type input "00"
type input "337"
click at [638, 631] on icon "Add Cue" at bounding box center [631, 632] width 22 height 22
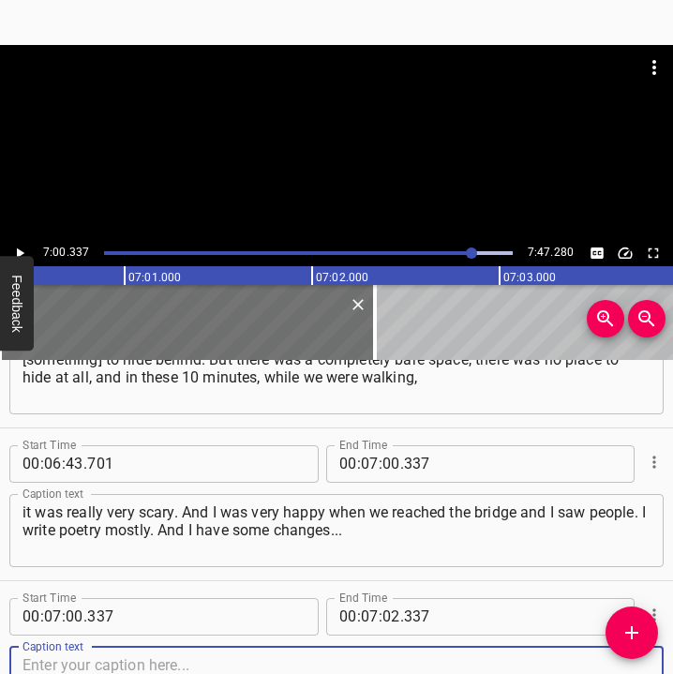
scroll to position [5729, 0]
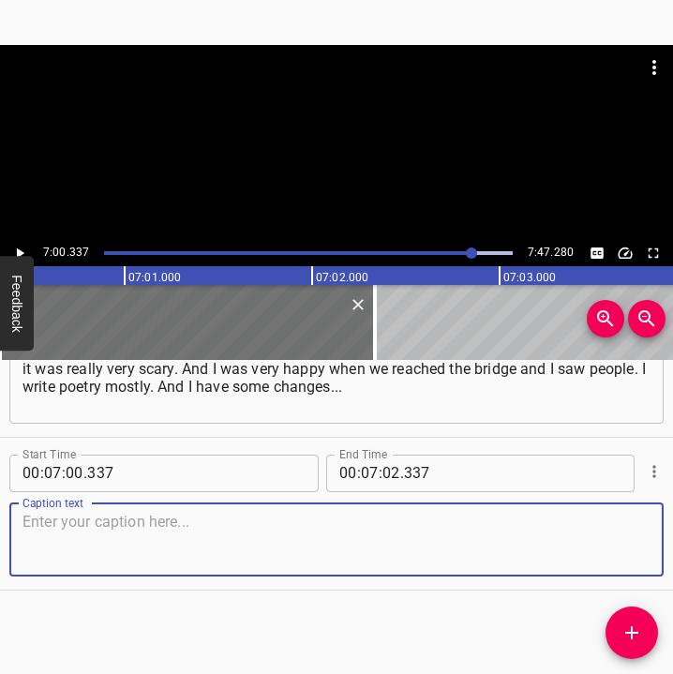
drag, startPoint x: 602, startPoint y: 525, endPoint x: 662, endPoint y: 531, distance: 61.3
click at [632, 528] on textarea at bounding box center [336, 539] width 628 height 53
click at [128, 536] on textarea at bounding box center [336, 539] width 628 height 53
paste textarea "I can't say that there have been very big changes, because I don't write very o…"
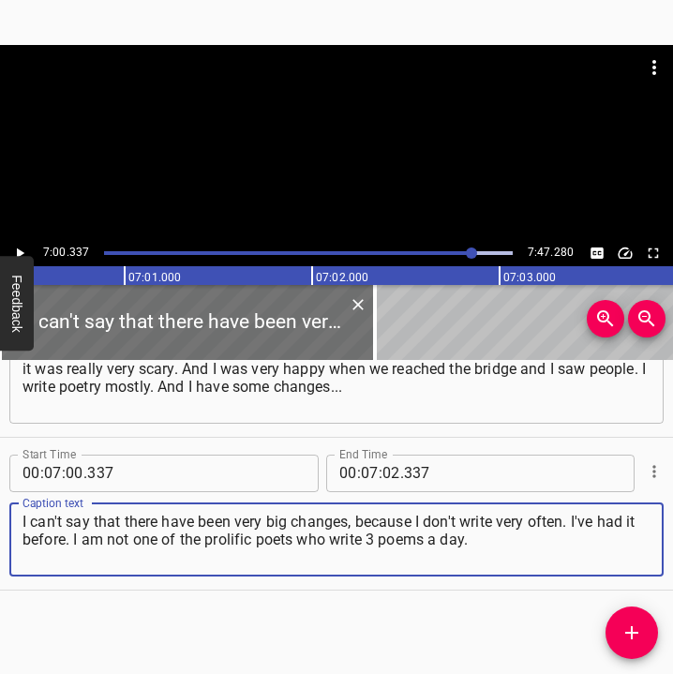
type textarea "I can't say that there have been very big changes, because I don't write very o…"
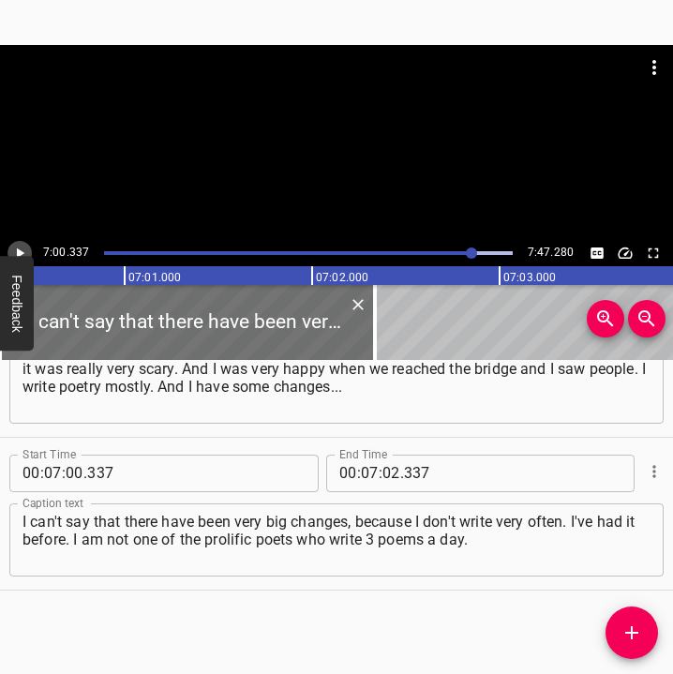
click at [22, 249] on icon "Play/Pause" at bounding box center [19, 253] width 17 height 17
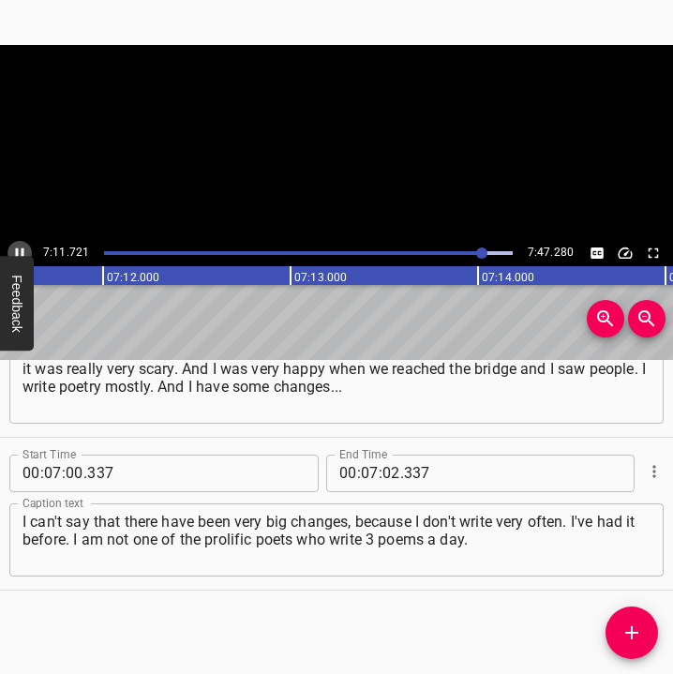
click at [22, 249] on icon "Play/Pause" at bounding box center [20, 252] width 8 height 10
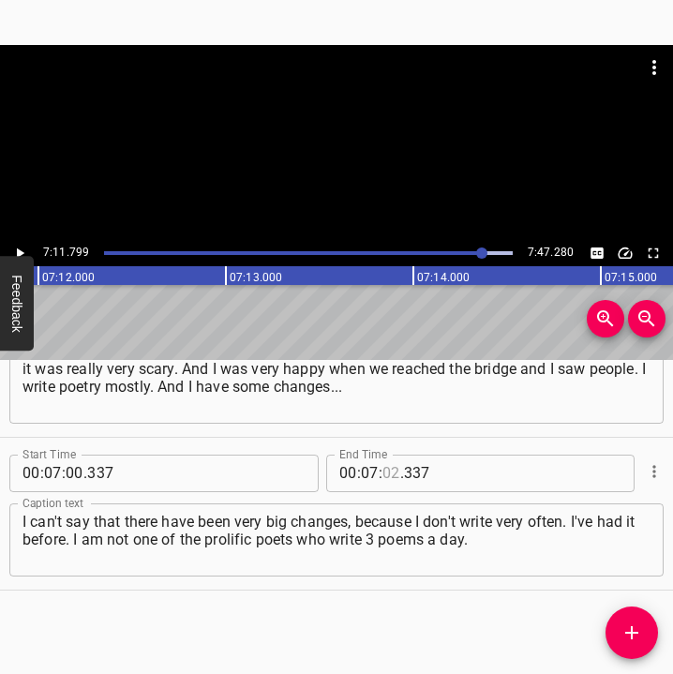
click at [393, 463] on div "00 : 07 : . 337" at bounding box center [457, 472] width 262 height 37
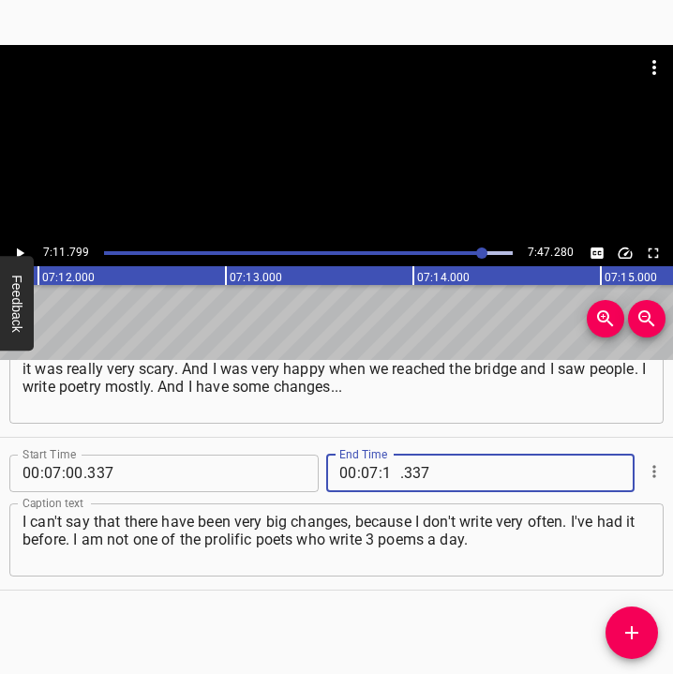
type input "11"
type input "799"
drag, startPoint x: 630, startPoint y: 627, endPoint x: 650, endPoint y: 636, distance: 22.6
click at [631, 627] on icon "Add Cue" at bounding box center [631, 632] width 22 height 22
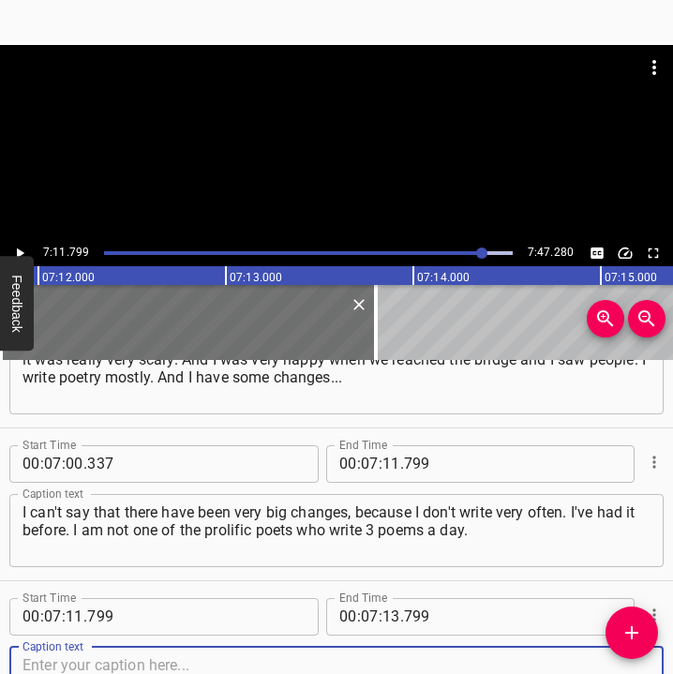
scroll to position [5882, 0]
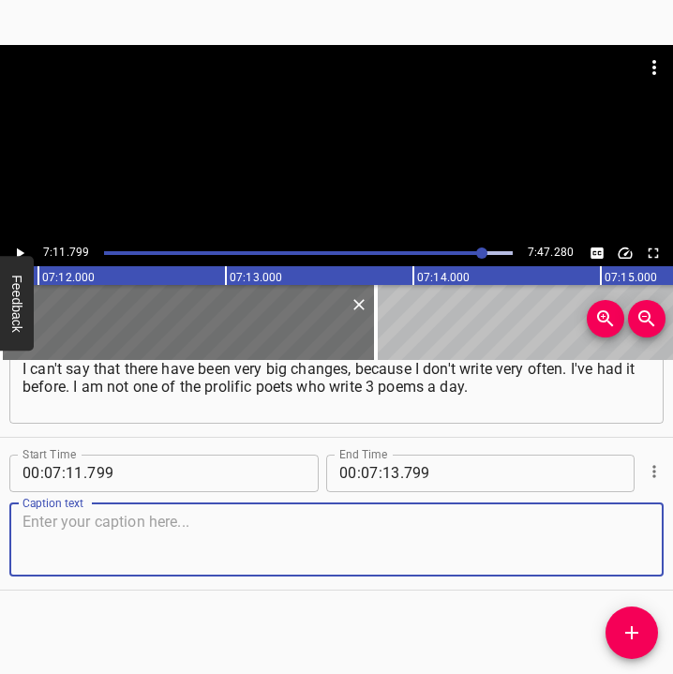
drag, startPoint x: 625, startPoint y: 555, endPoint x: 692, endPoint y: 557, distance: 67.5
click at [673, 557] on html "Caption Editor Batch Transcribe Login Sign Up Privacy Contact 7:11.799 7:47.280…" at bounding box center [336, 337] width 673 height 674
click at [76, 542] on textarea at bounding box center [336, 539] width 628 height 53
paste textarea "And [for me] it continues. The only thing that appeared was more civil lyrics, …"
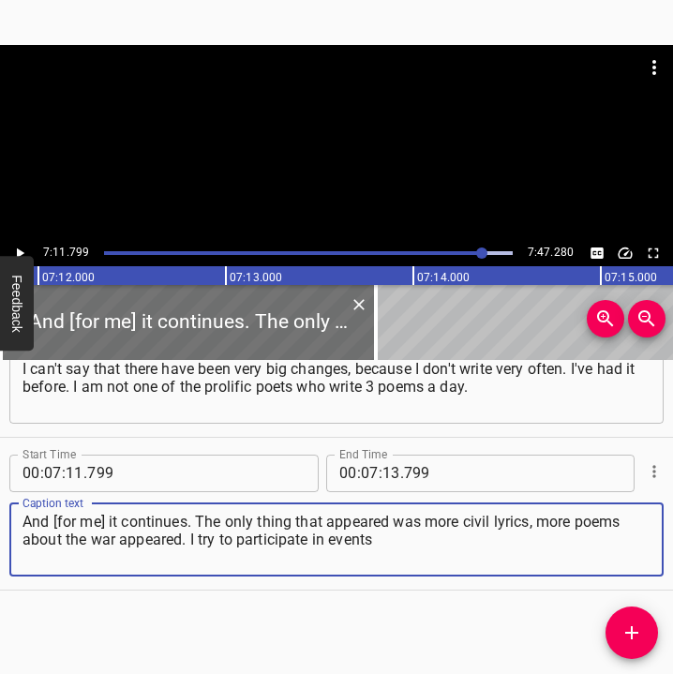
type textarea "And [for me] it continues. The only thing that appeared was more civil lyrics, …"
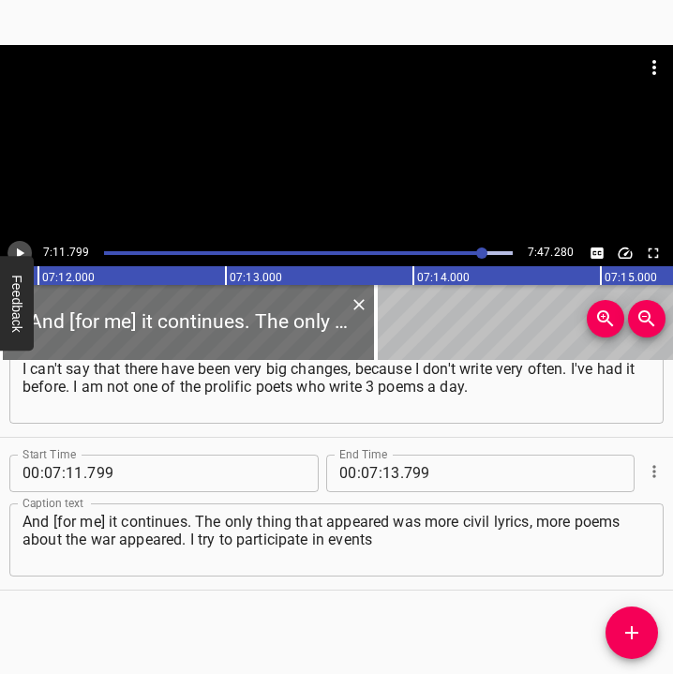
click at [22, 252] on icon "Play/Pause" at bounding box center [20, 252] width 7 height 10
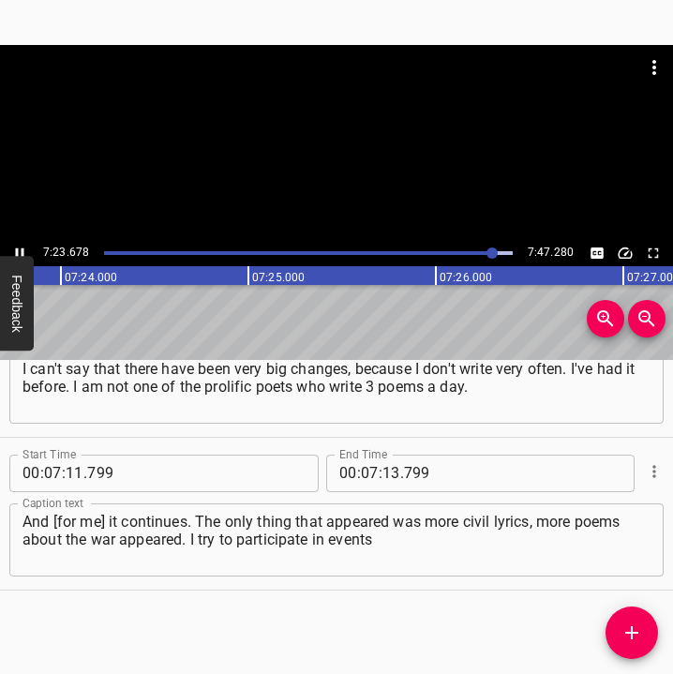
click at [20, 250] on icon "Play/Pause" at bounding box center [19, 253] width 17 height 17
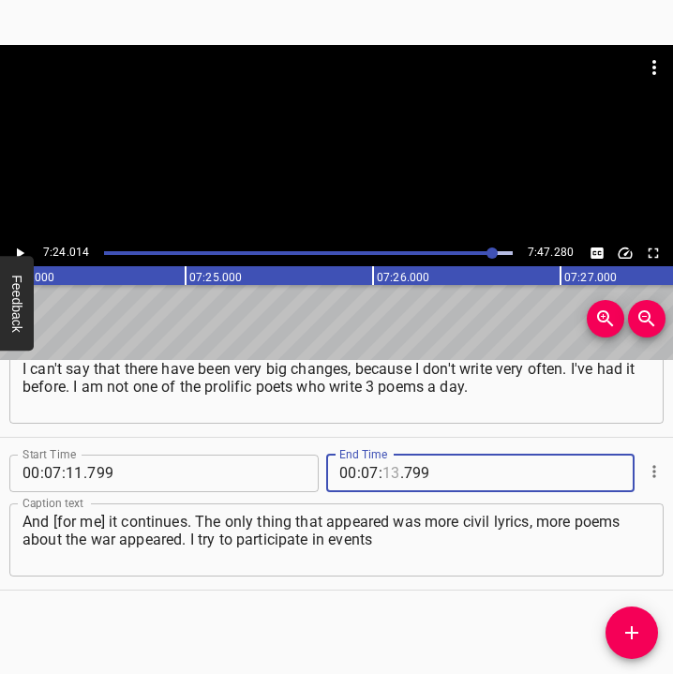
click at [383, 471] on input "number" at bounding box center [391, 472] width 18 height 37
type input "24"
type input "014"
click at [628, 636] on icon "Add Cue" at bounding box center [631, 632] width 22 height 22
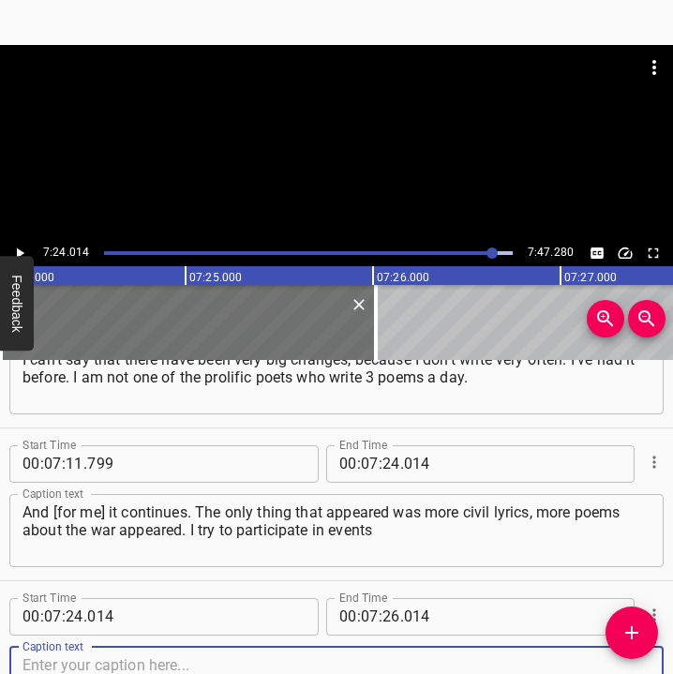
scroll to position [6035, 0]
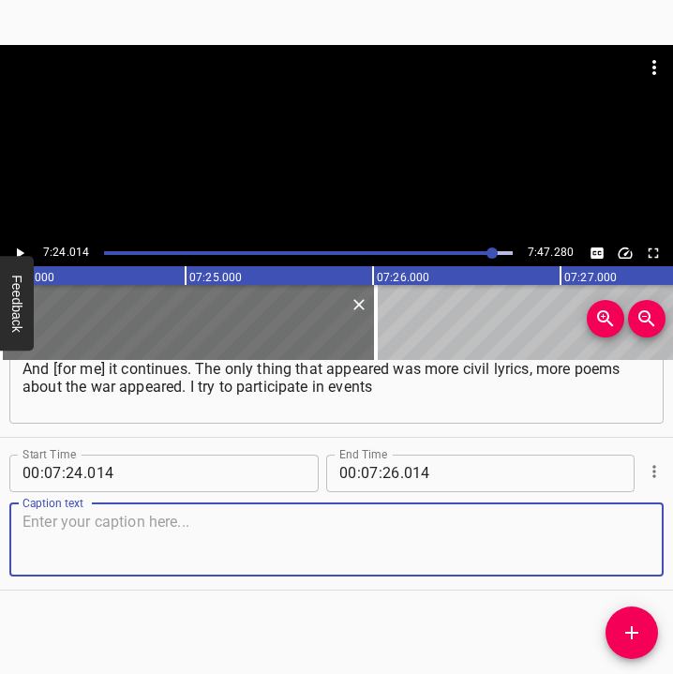
drag, startPoint x: 623, startPoint y: 541, endPoint x: 662, endPoint y: 542, distance: 39.4
click at [638, 541] on div "Caption text" at bounding box center [336, 539] width 654 height 73
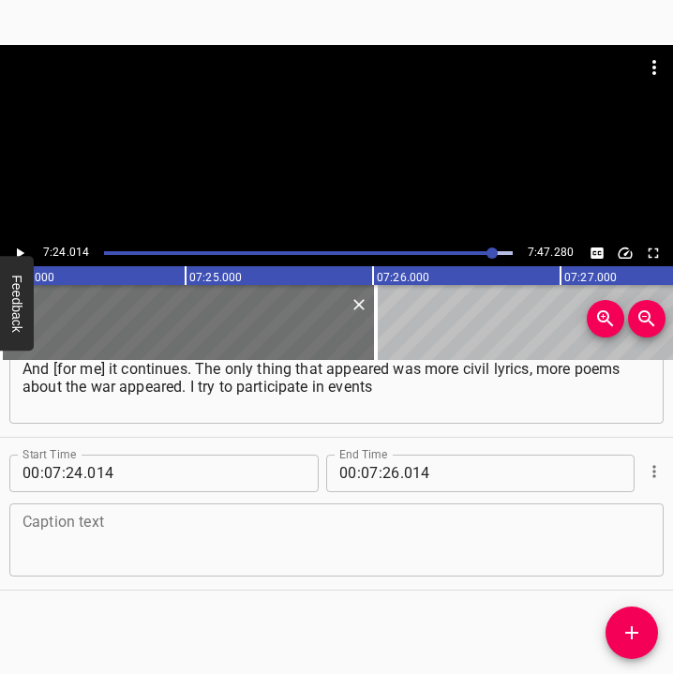
drag, startPoint x: 112, startPoint y: 543, endPoint x: 112, endPoint y: 520, distance: 23.4
click at [113, 542] on textarea at bounding box center [336, 539] width 628 height 53
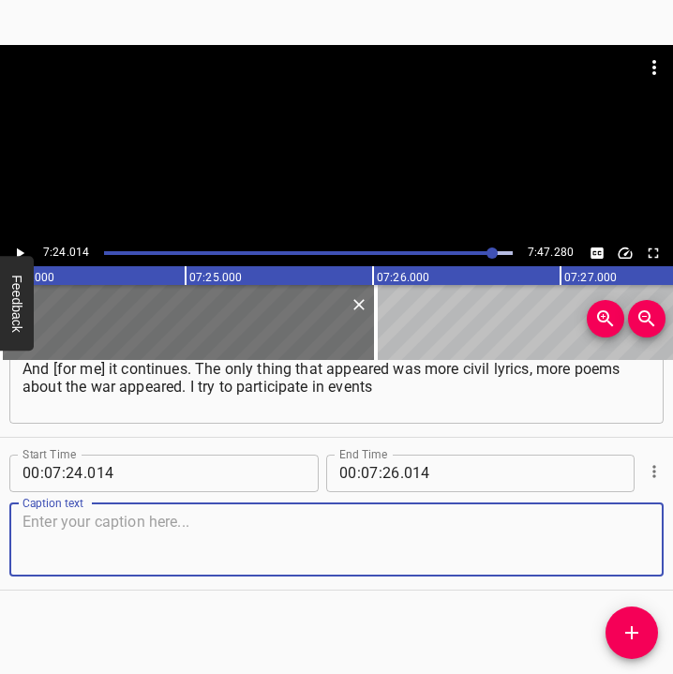
paste textarea "for collecting funds for the Armed Forces of Ukraine. That is, if I am invited …"
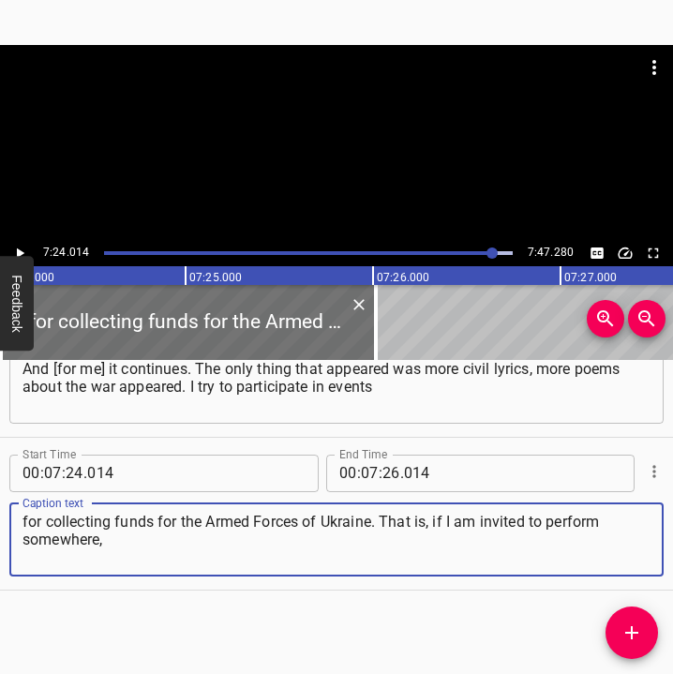
type textarea "for collecting funds for the Armed Forces of Ukraine. That is, if I am invited …"
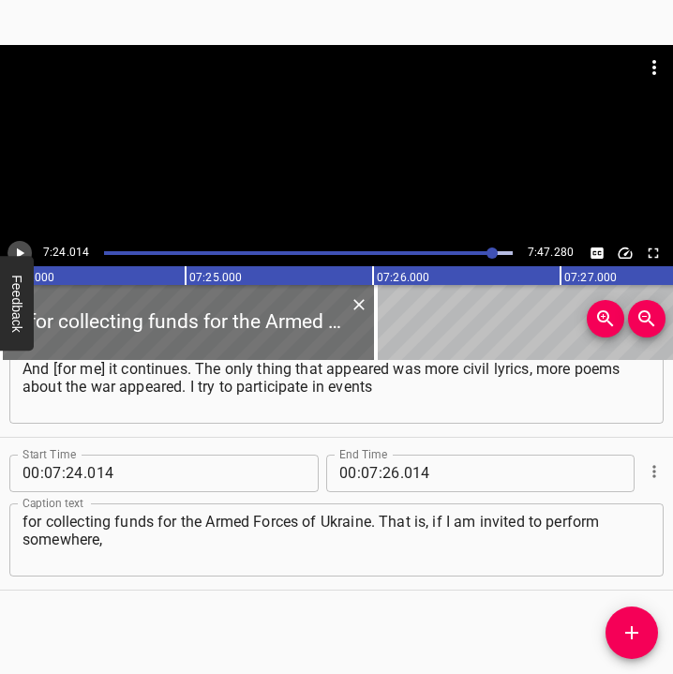
click at [21, 249] on icon "Play/Pause" at bounding box center [19, 253] width 17 height 17
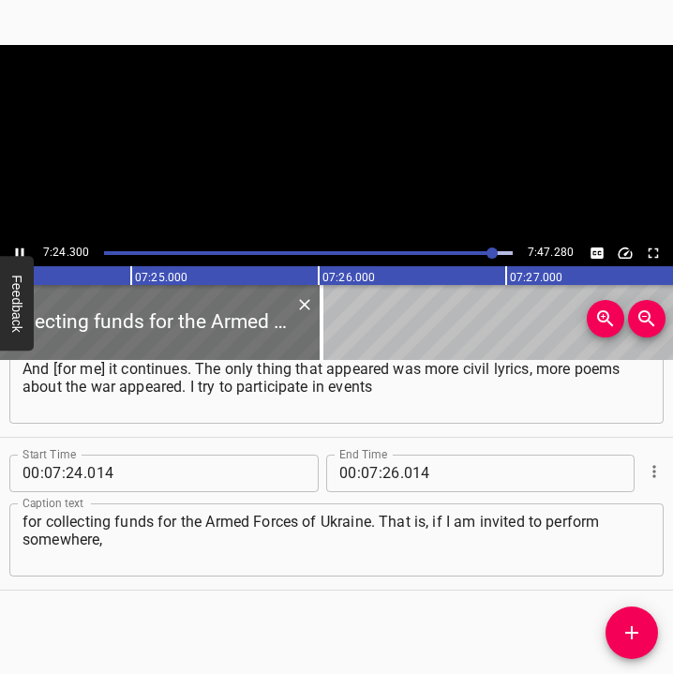
scroll to position [0, 83306]
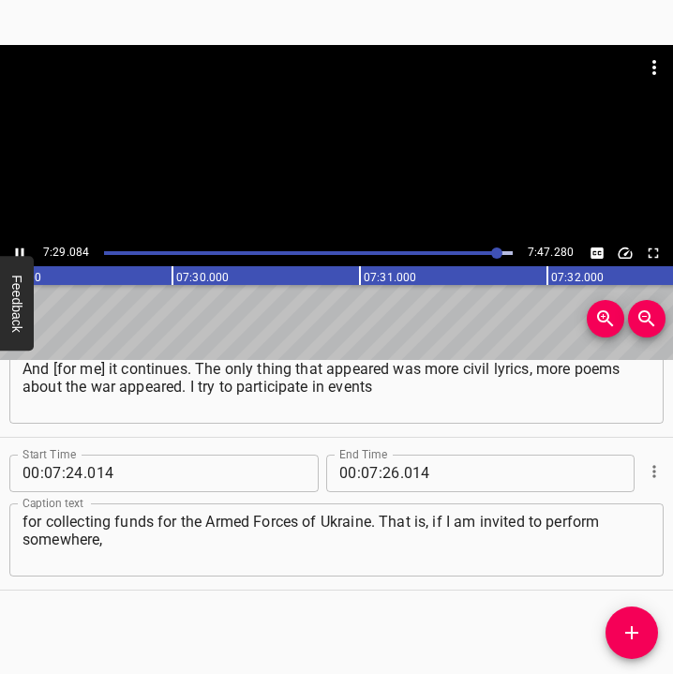
click at [18, 250] on icon "Play/Pause" at bounding box center [20, 252] width 8 height 10
click at [390, 475] on input "number" at bounding box center [391, 472] width 18 height 37
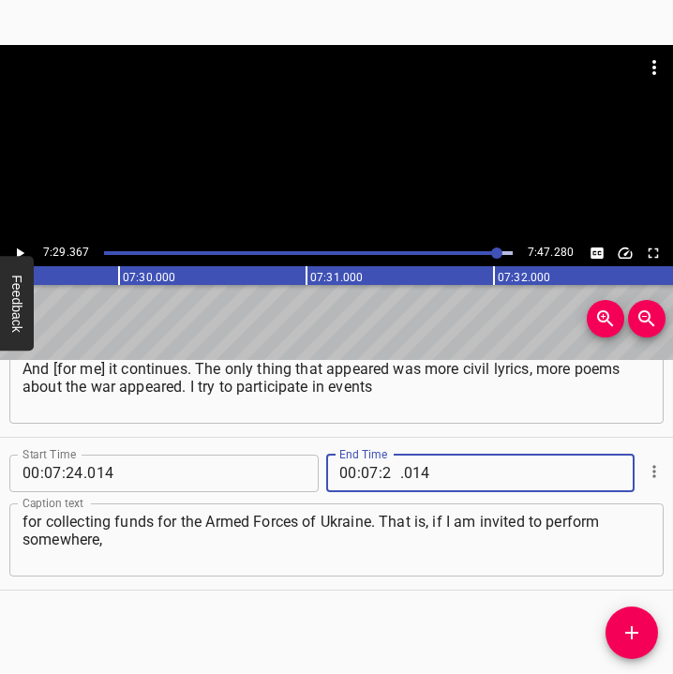
type input "29"
type input "367"
click at [630, 631] on icon "Add Cue" at bounding box center [631, 632] width 22 height 22
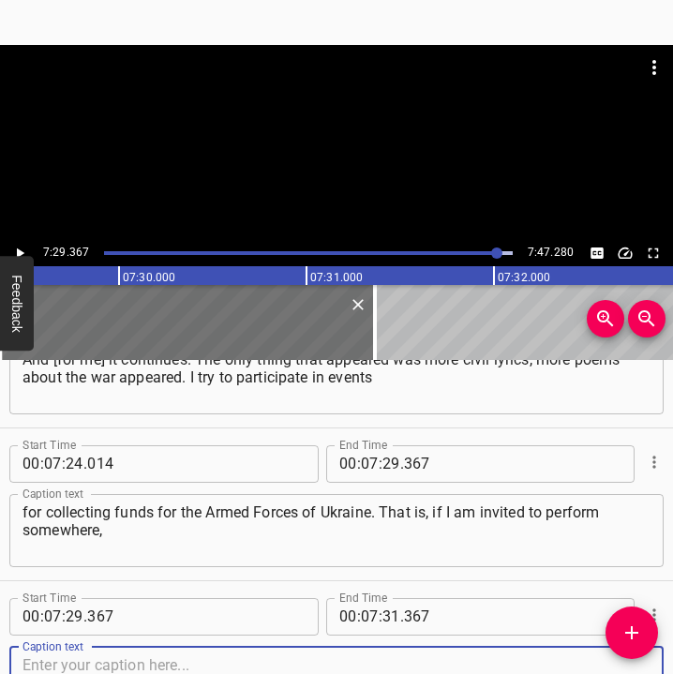
scroll to position [6188, 0]
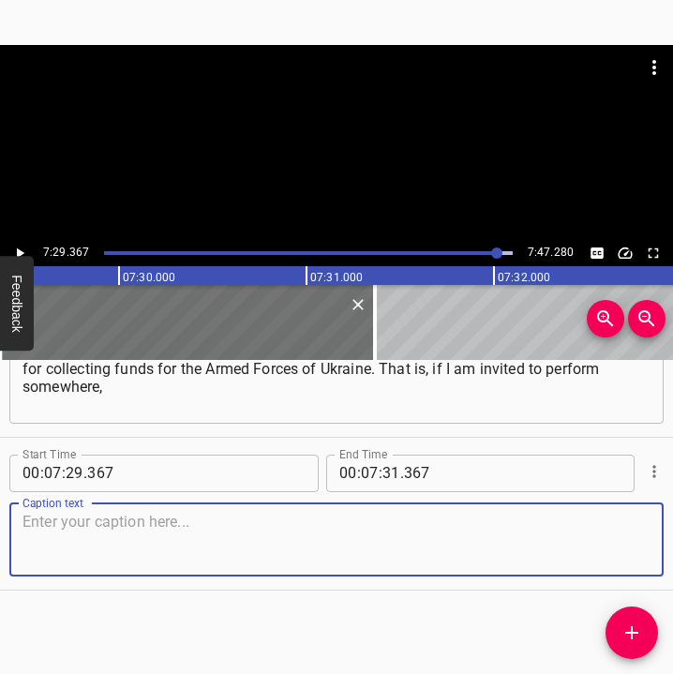
drag, startPoint x: 606, startPoint y: 543, endPoint x: 654, endPoint y: 551, distance: 48.4
click at [654, 551] on div "Start Time 00 : 07 : 29 . 367 Start Time End Time 00 : 07 : 31 . 367 End Time C…" at bounding box center [336, 514] width 673 height 152
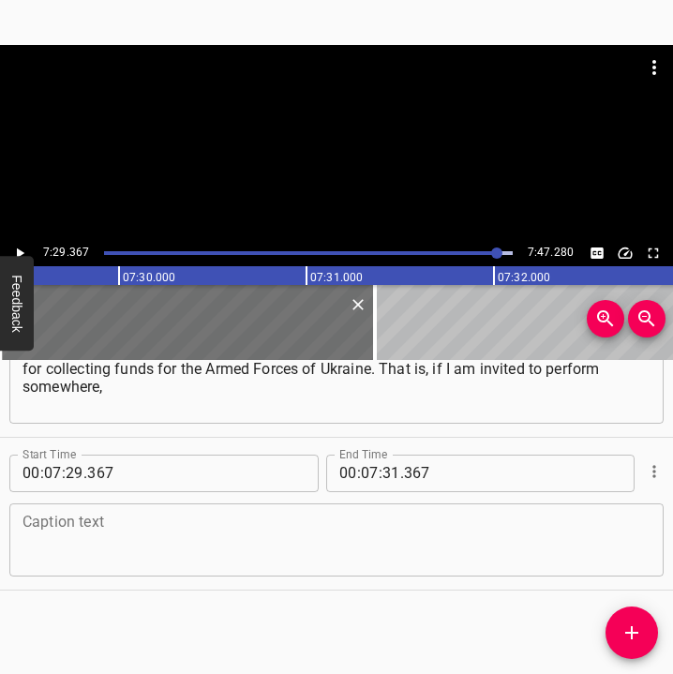
click at [121, 537] on textarea at bounding box center [336, 539] width 628 height 53
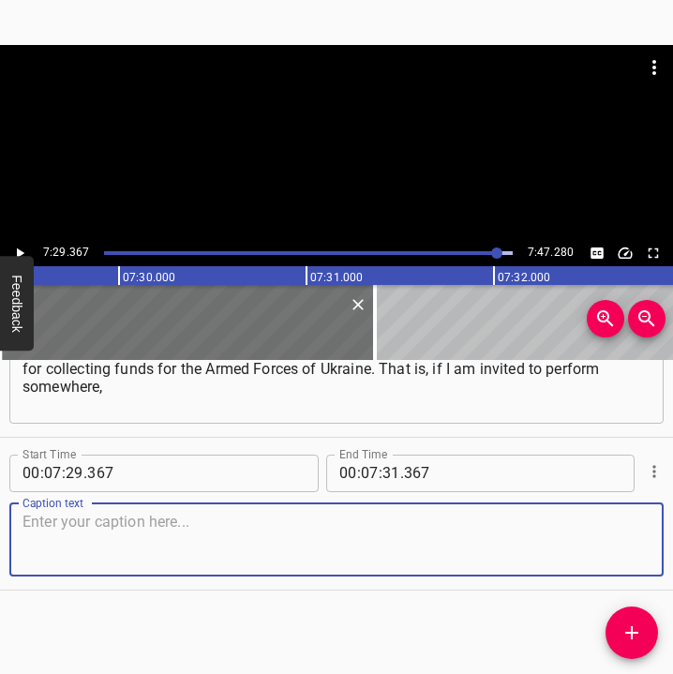
paste textarea "to some charity event, then I mostly agree, and this is my small contribution t…"
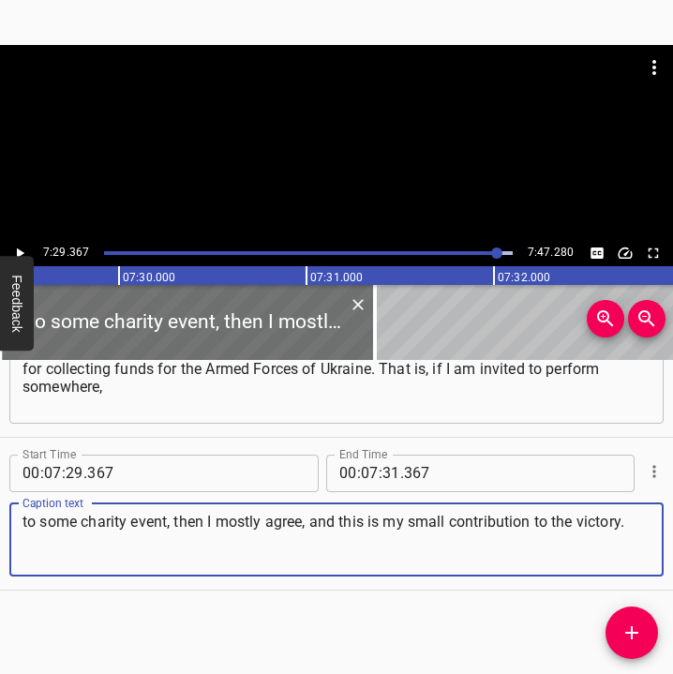
type textarea "to some charity event, then I mostly agree, and this is my small contribution t…"
click at [383, 474] on input "number" at bounding box center [391, 472] width 18 height 37
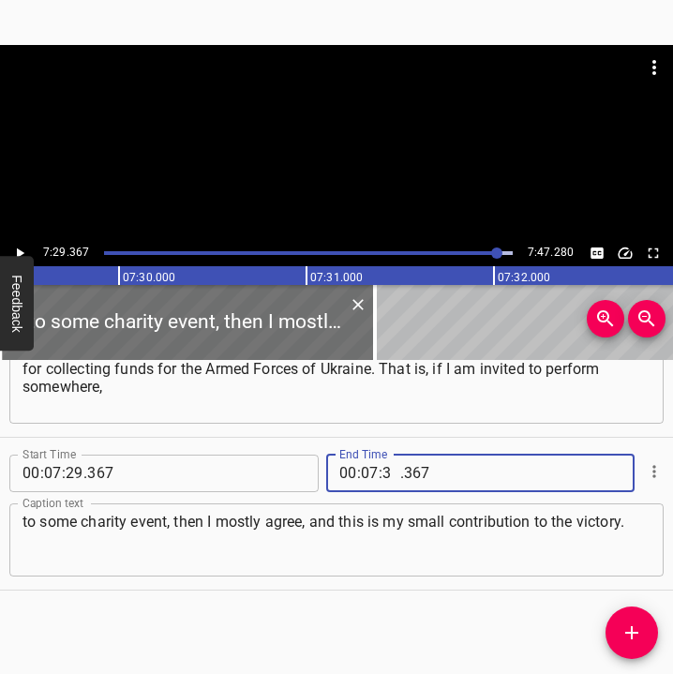
type input "37"
type input "280"
click at [15, 246] on icon "Play/Pause" at bounding box center [19, 253] width 17 height 17
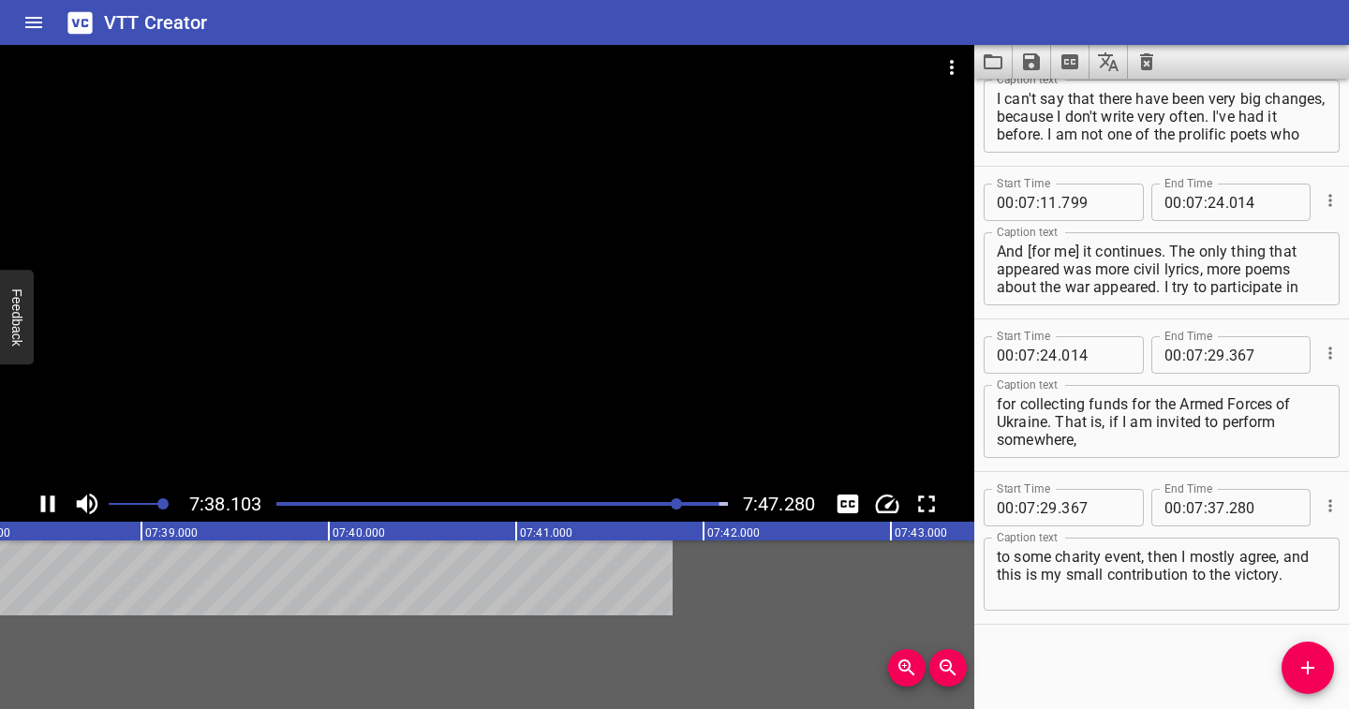
scroll to position [5872, 0]
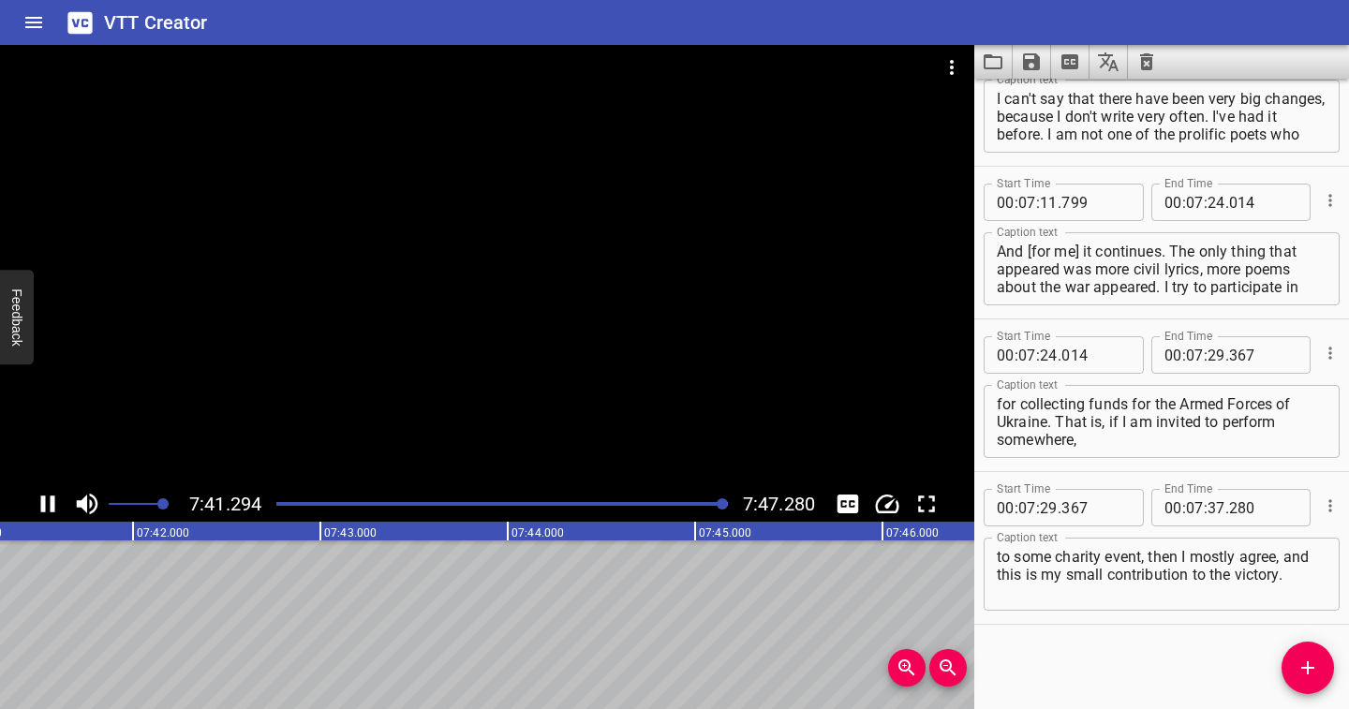
click at [1033, 57] on icon "Save captions to file" at bounding box center [1031, 62] width 22 height 22
click at [1049, 99] on li "Save to VTT file" at bounding box center [1082, 103] width 138 height 34
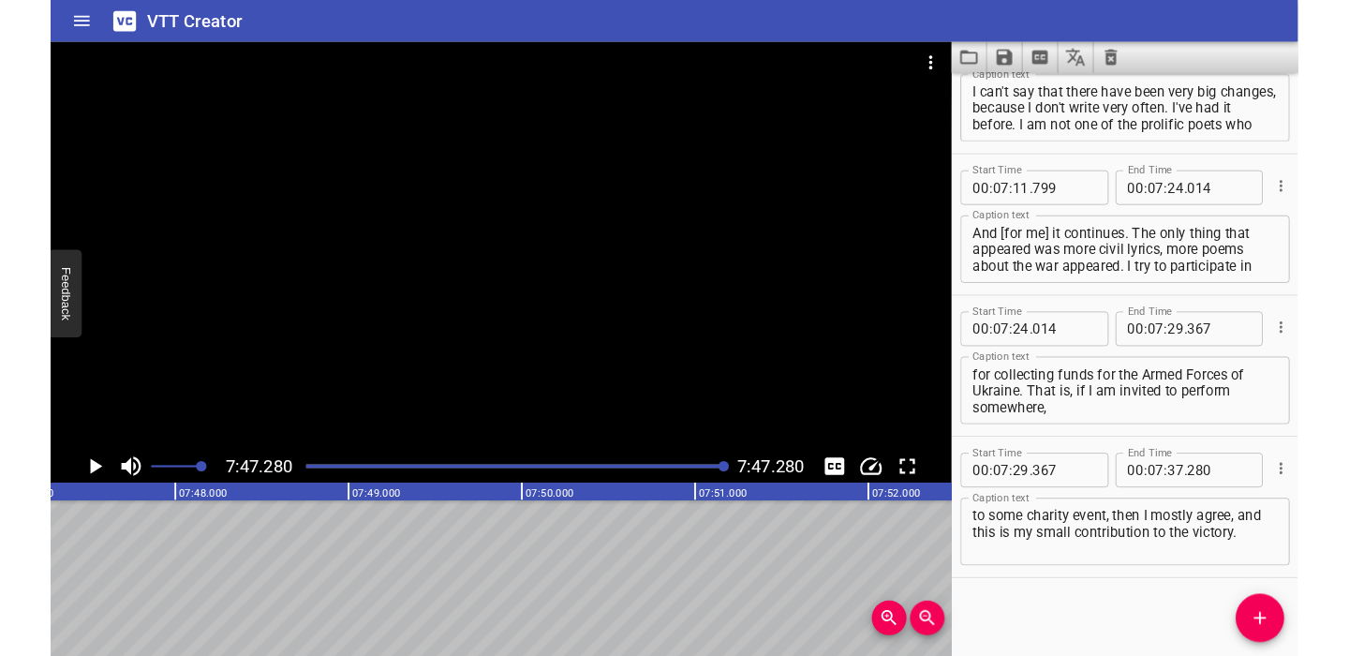
scroll to position [5925, 0]
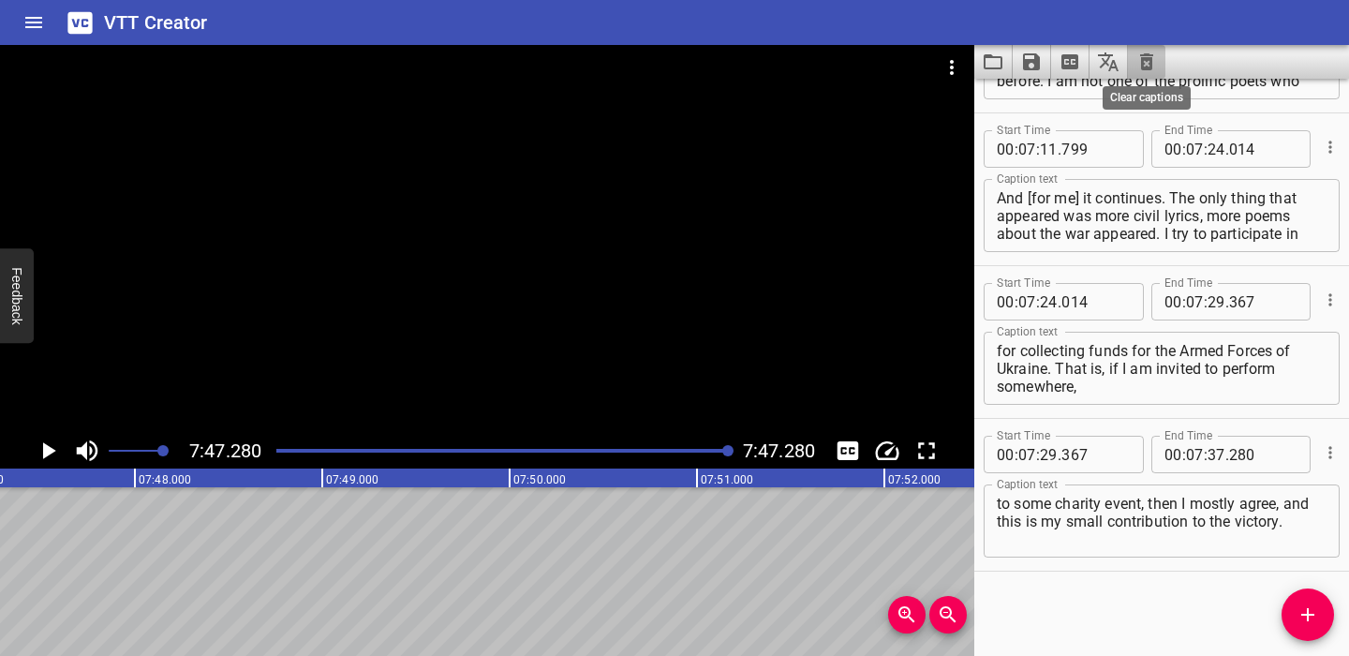
click at [1151, 52] on icon "Clear captions" at bounding box center [1147, 62] width 22 height 22
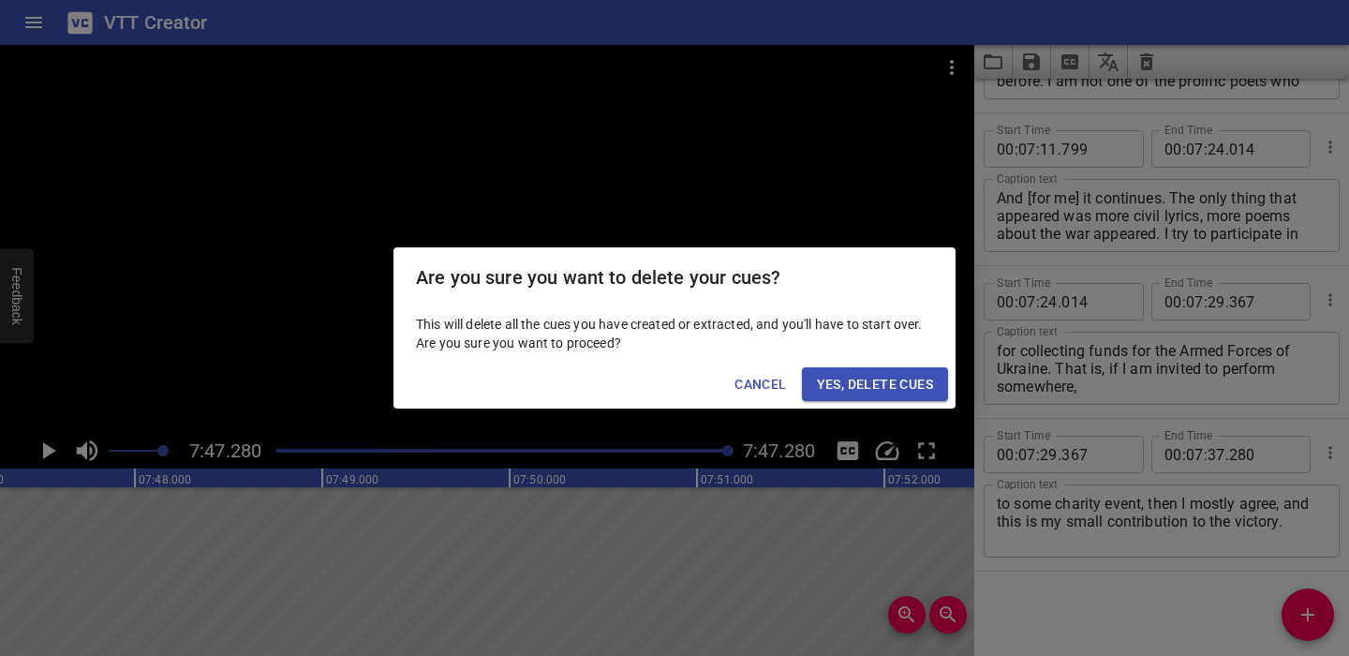
click at [929, 379] on span "Yes, Delete Cues" at bounding box center [875, 384] width 116 height 23
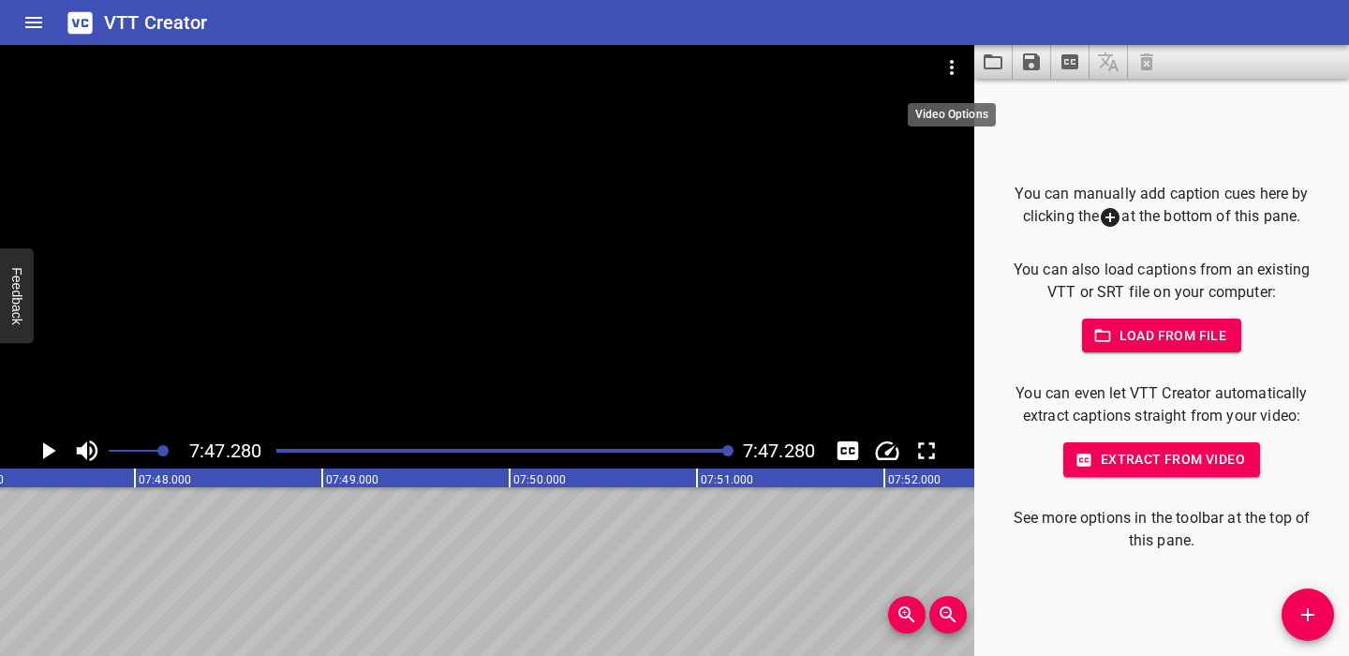
click at [957, 69] on icon "Video Options" at bounding box center [952, 67] width 22 height 22
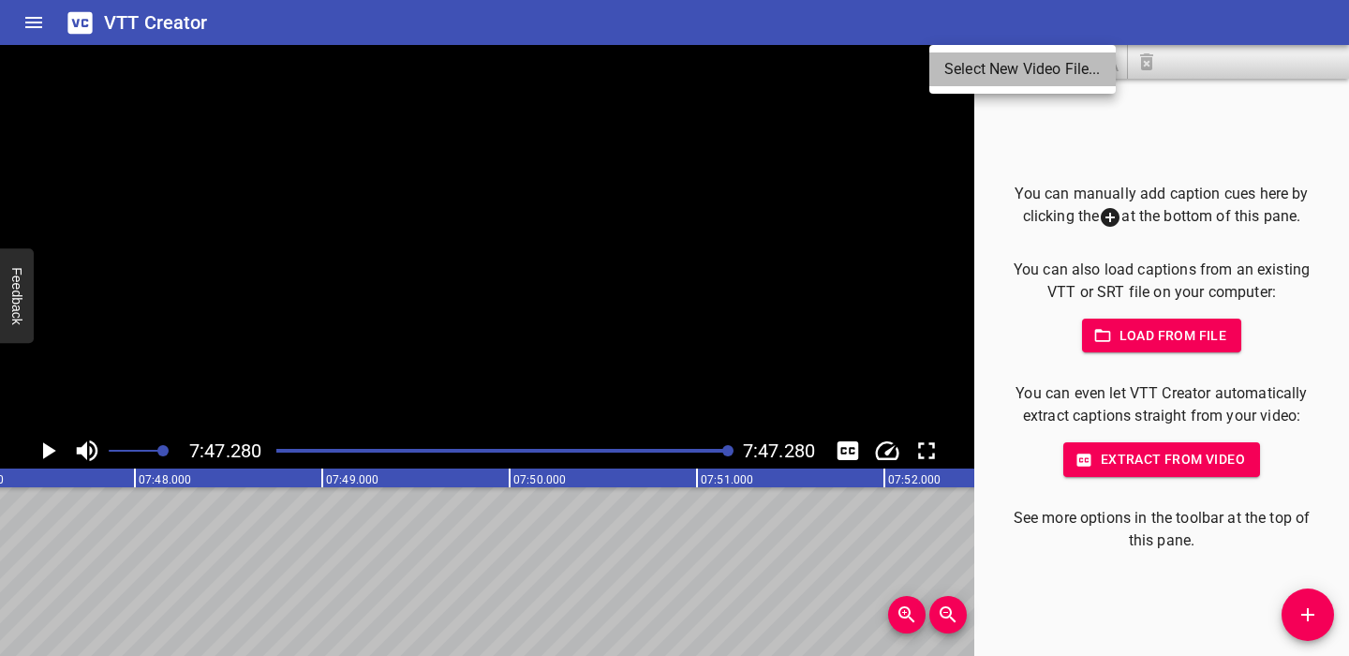
click at [957, 70] on li "Select New Video File..." at bounding box center [1022, 69] width 186 height 34
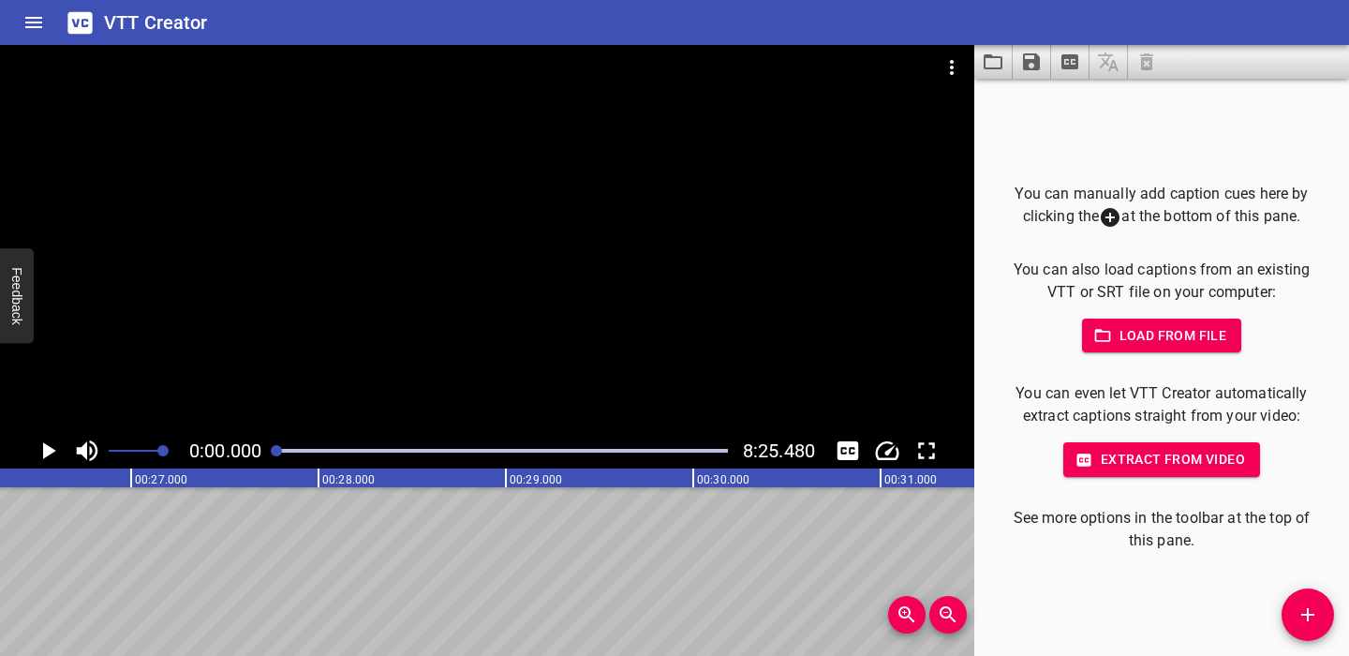
scroll to position [0, 0]
click at [48, 443] on icon "Play/Pause" at bounding box center [48, 451] width 28 height 28
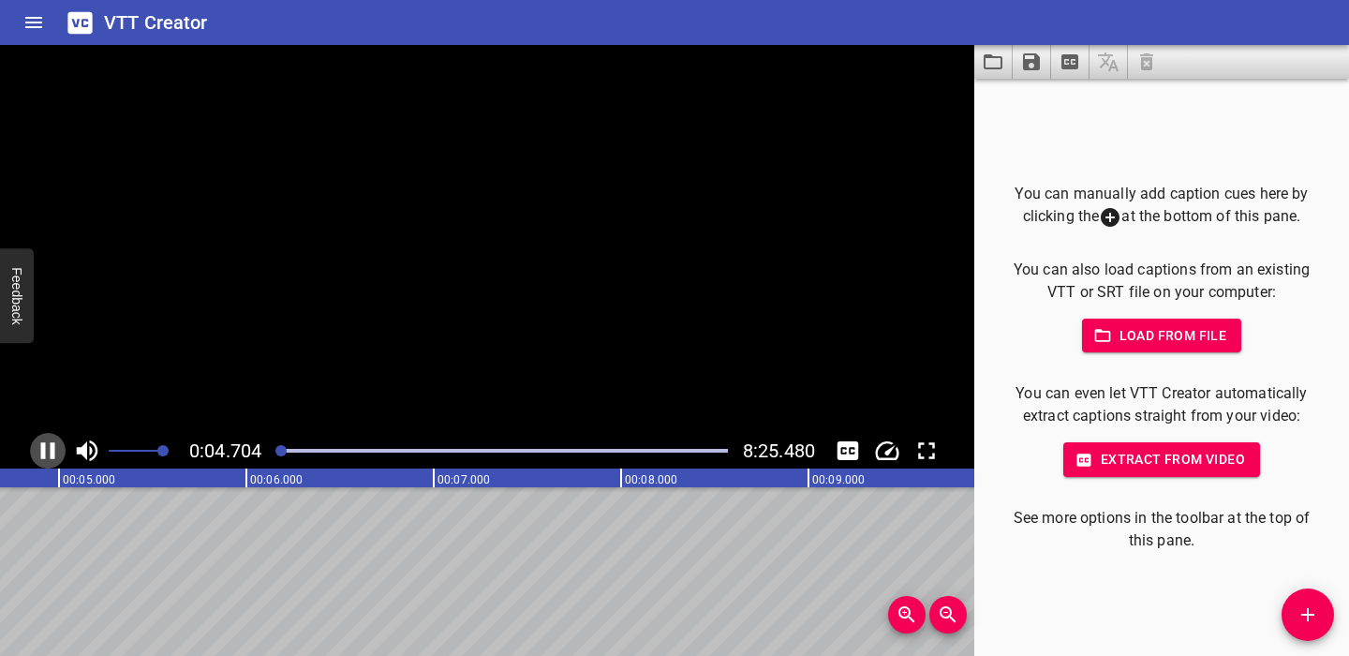
click at [48, 443] on icon "Play/Pause" at bounding box center [48, 451] width 28 height 28
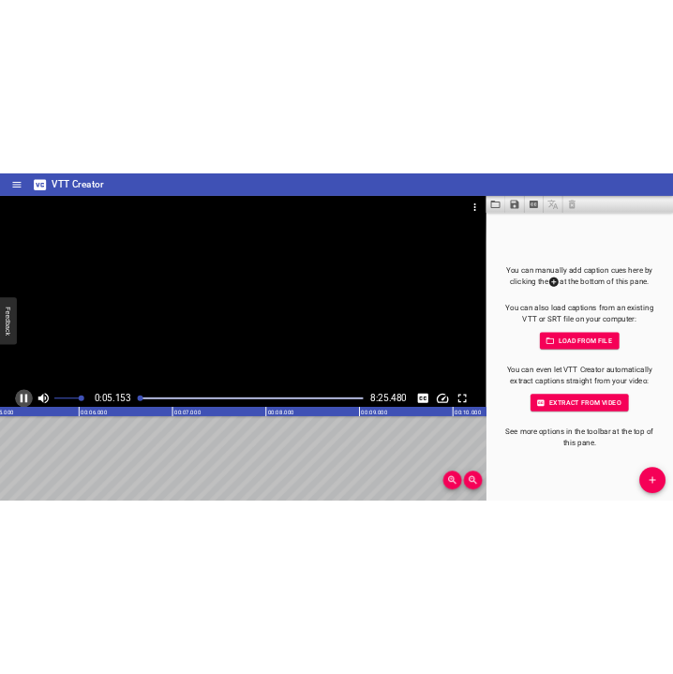
scroll to position [0, 1006]
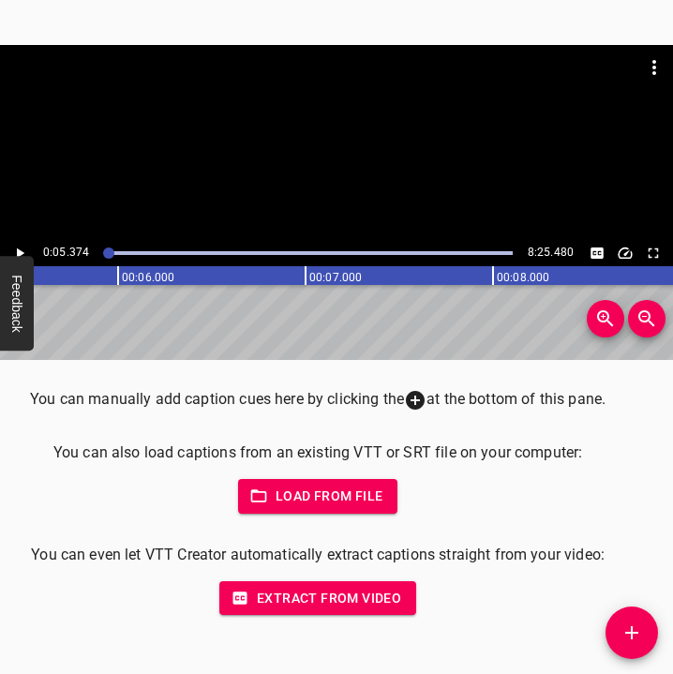
click at [632, 624] on icon "Add Cue" at bounding box center [631, 632] width 22 height 22
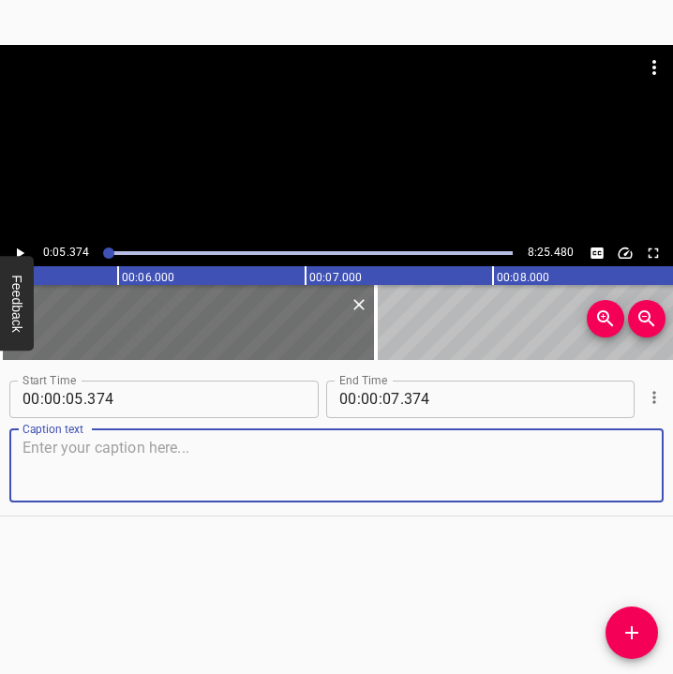
click at [305, 470] on textarea at bounding box center [336, 464] width 628 height 53
paste textarea "live near [GEOGRAPHIC_DATA]. I was at home. Of course, all the previous time – …"
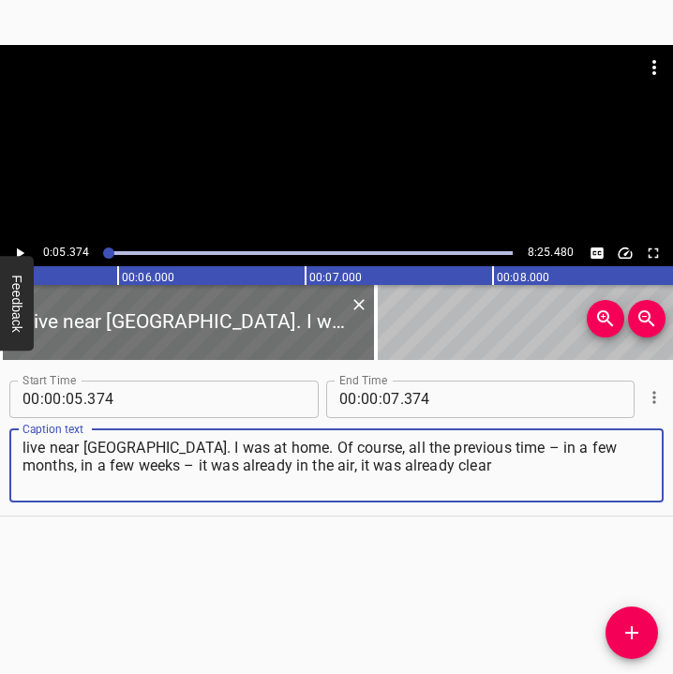
type textarea "live near [GEOGRAPHIC_DATA]. I was at home. Of course, all the previous time – …"
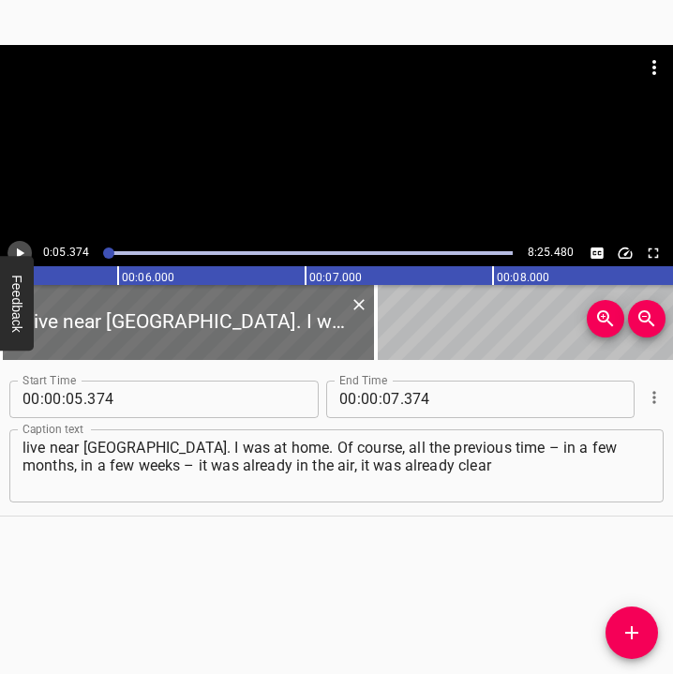
click at [18, 253] on icon "Play/Pause" at bounding box center [20, 252] width 7 height 10
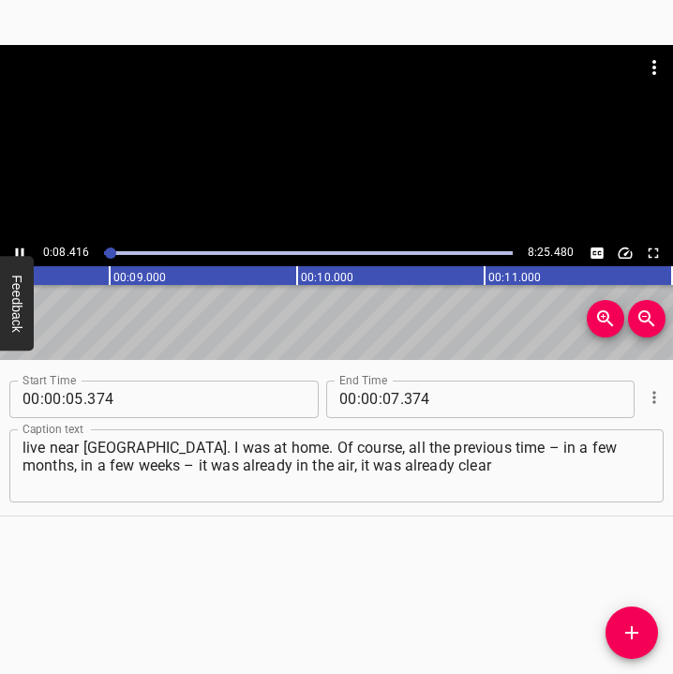
scroll to position [0, 1627]
click at [24, 247] on icon "Play/Pause" at bounding box center [19, 253] width 17 height 17
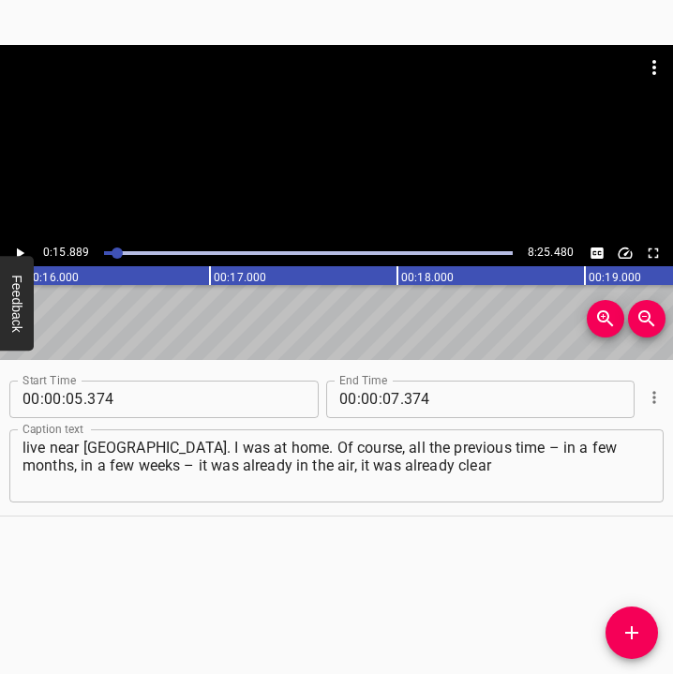
scroll to position [0, 2977]
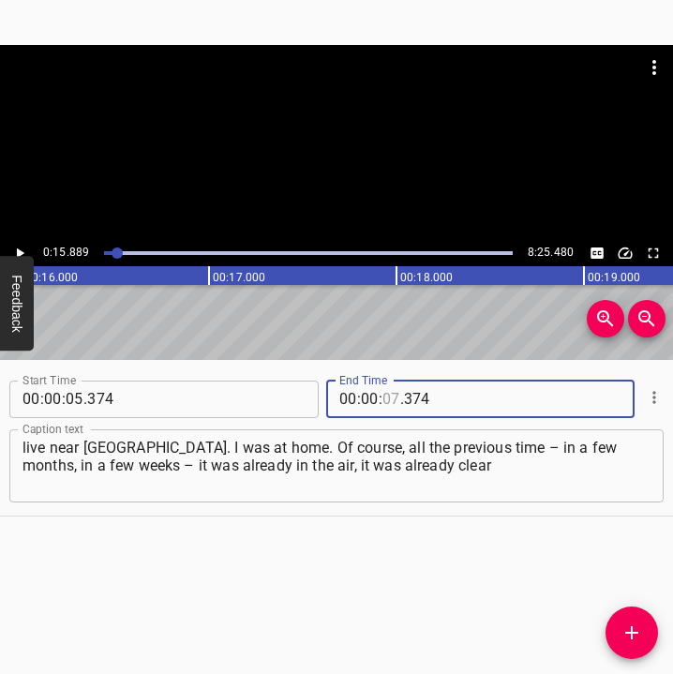
click at [383, 394] on input "number" at bounding box center [391, 398] width 18 height 37
type input "15"
type input "889"
click at [630, 609] on button "Add Cue" at bounding box center [631, 632] width 52 height 52
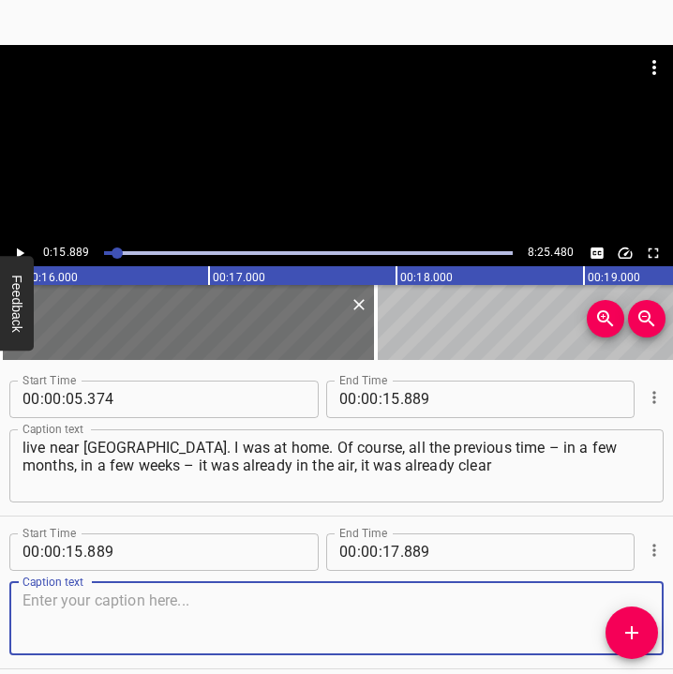
scroll to position [79, 0]
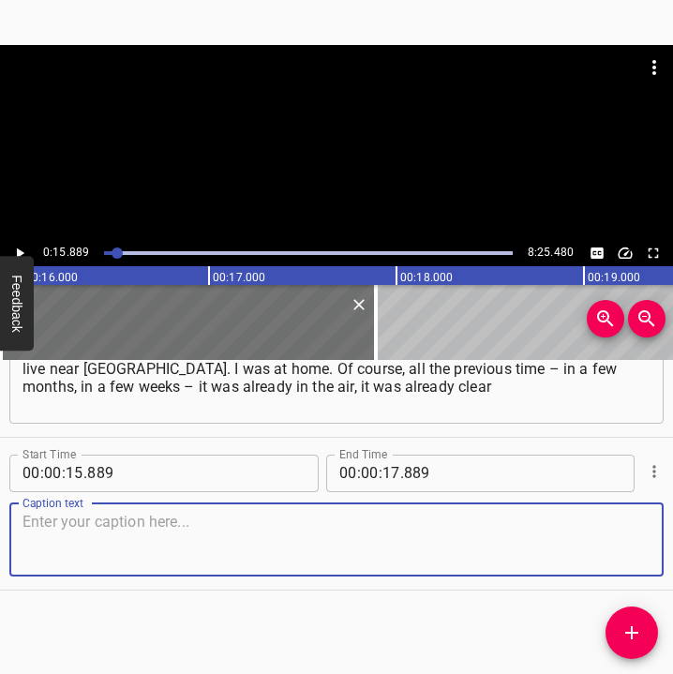
drag, startPoint x: 630, startPoint y: 540, endPoint x: 704, endPoint y: 520, distance: 76.6
click at [673, 520] on html "Caption Editor Batch Transcribe Login Sign Up Privacy Contact 0:15.889 8:25.480…" at bounding box center [336, 337] width 673 height 674
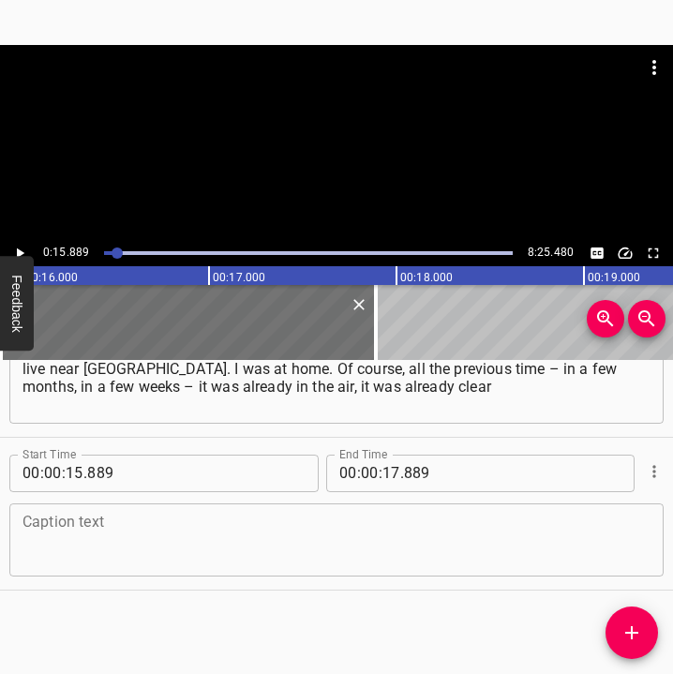
click at [104, 522] on textarea at bounding box center [336, 539] width 628 height 53
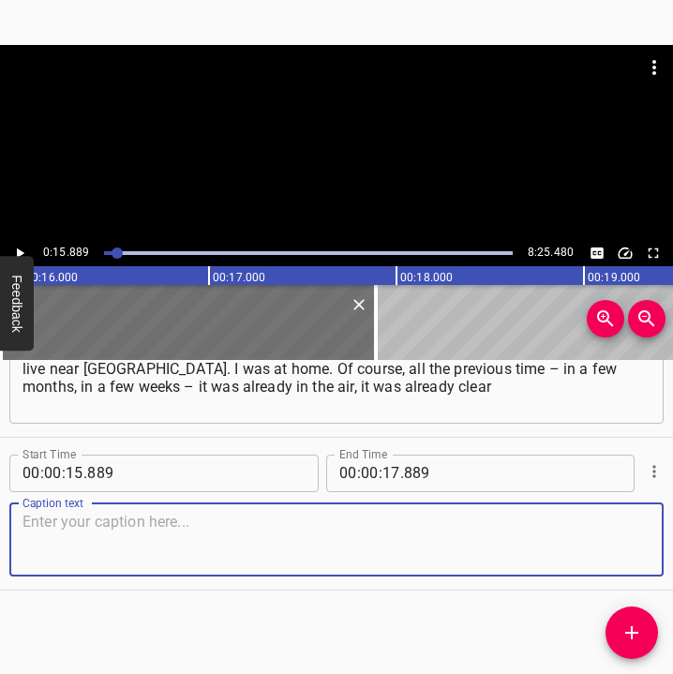
paste textarea "that something would happen. But, of course, we didn't want to believe that it …"
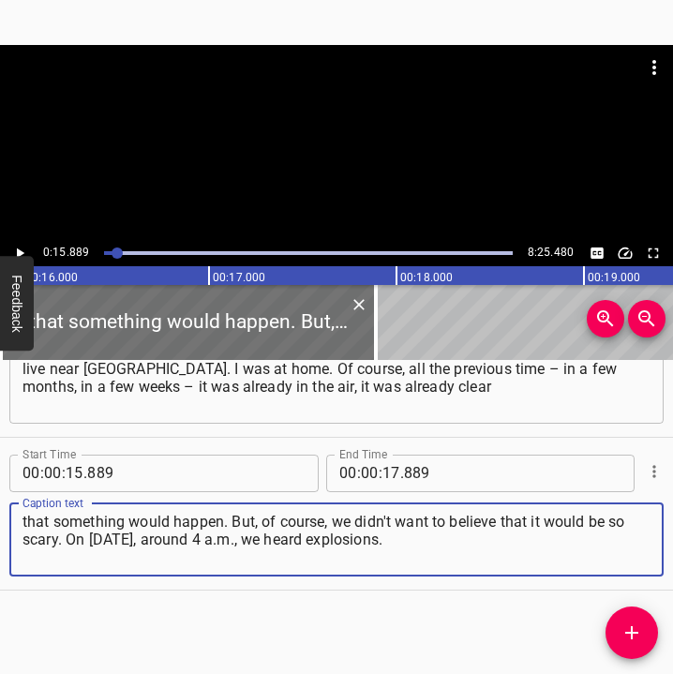
type textarea "that something would happen. But, of course, we didn't want to believe that it …"
click at [22, 246] on icon "Play/Pause" at bounding box center [19, 253] width 17 height 17
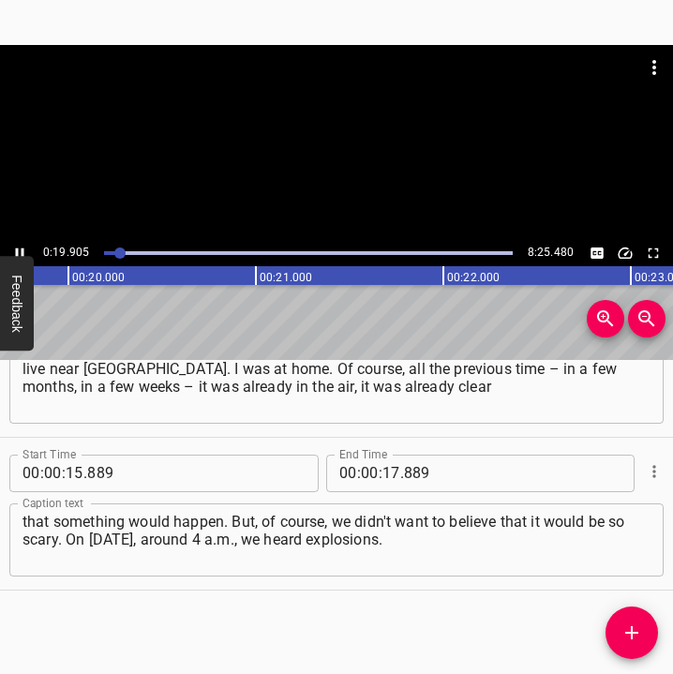
scroll to position [0, 3729]
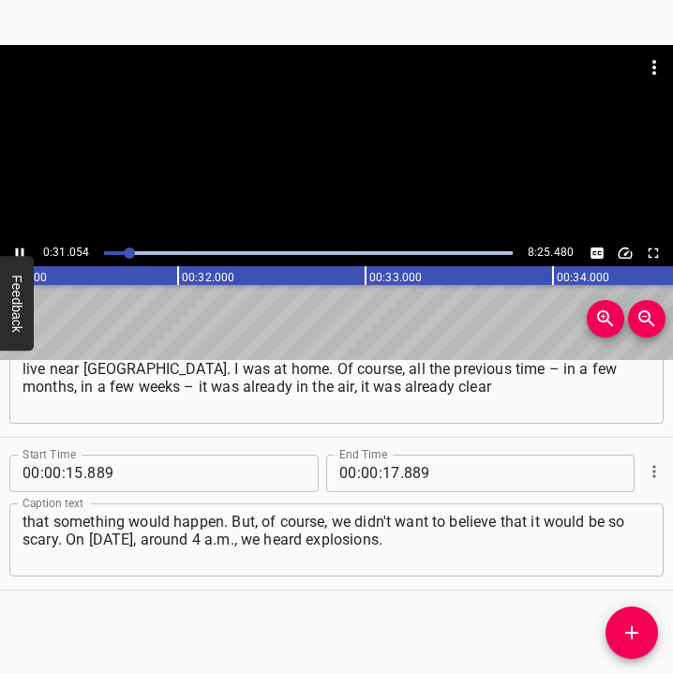
click at [22, 249] on icon "Play/Pause" at bounding box center [20, 252] width 8 height 10
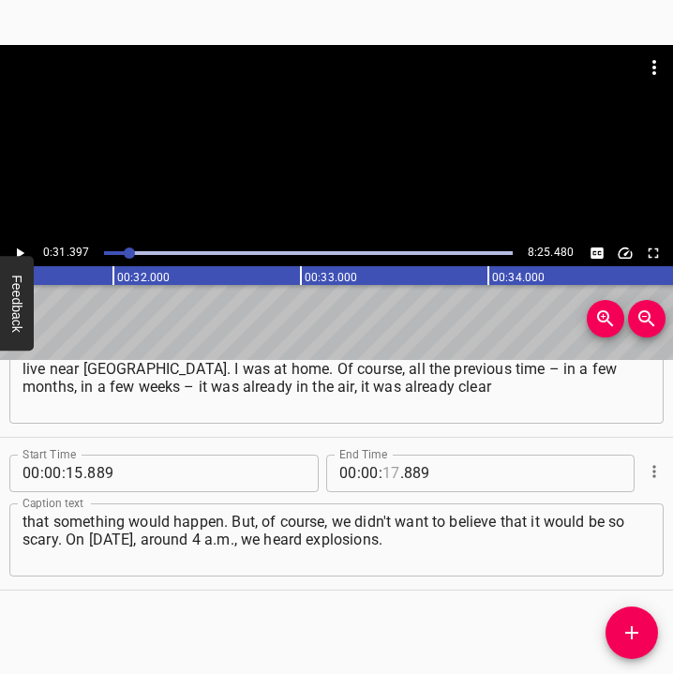
click at [382, 473] on input "number" at bounding box center [391, 472] width 18 height 37
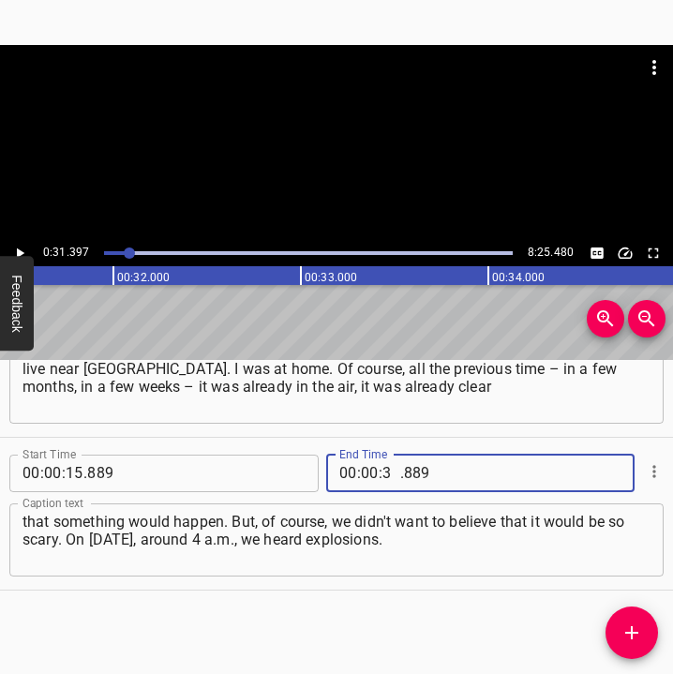
type input "31"
type input "397"
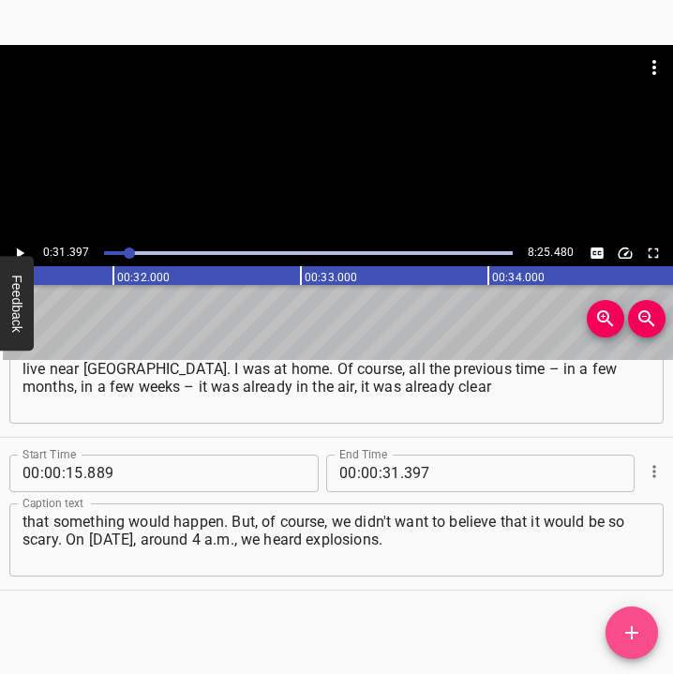
click at [623, 623] on icon "Add Cue" at bounding box center [631, 632] width 22 height 22
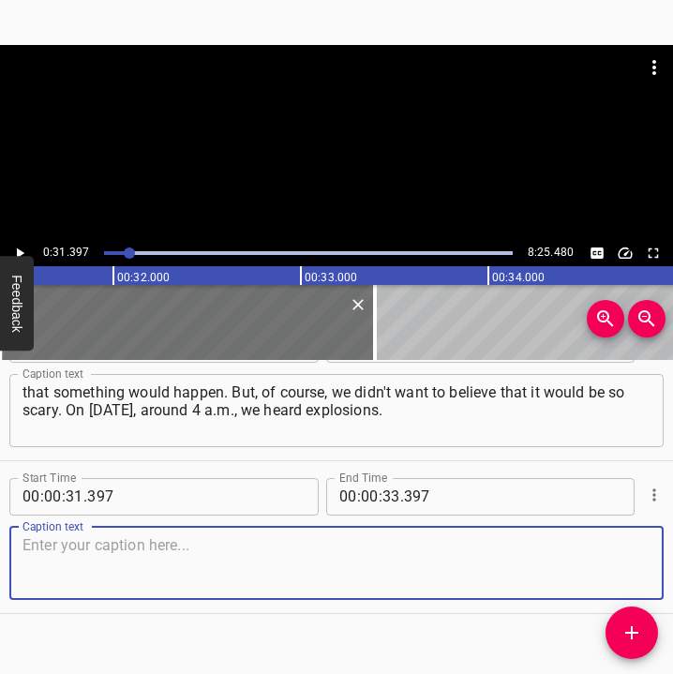
scroll to position [231, 0]
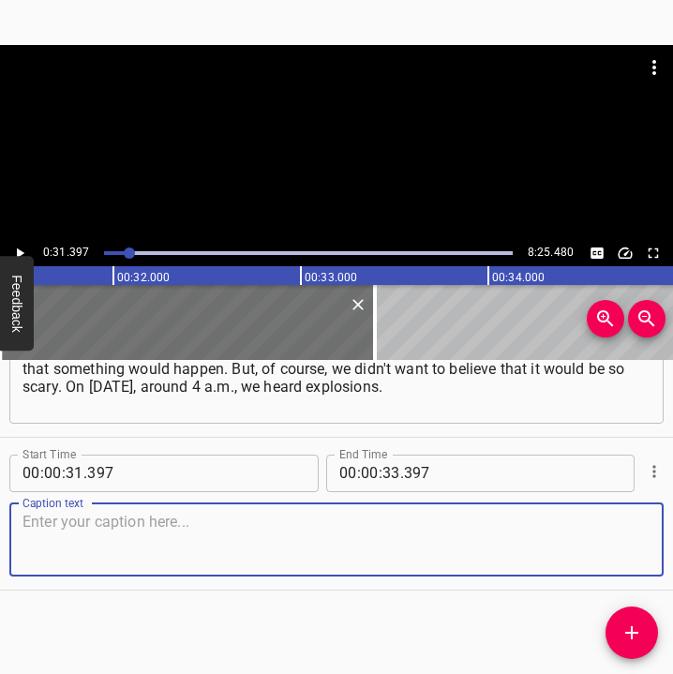
drag, startPoint x: 620, startPoint y: 539, endPoint x: 663, endPoint y: 528, distance: 44.3
click at [648, 532] on div "Start Time 00 : 00 : 31 . 397 Start Time End Time 00 : 00 : 33 . 397 End Time C…" at bounding box center [336, 514] width 673 height 152
click at [203, 529] on textarea at bounding box center [336, 539] width 628 height 53
paste textarea "We live near two airfields, so, as I understand it, we heard explosions both fr…"
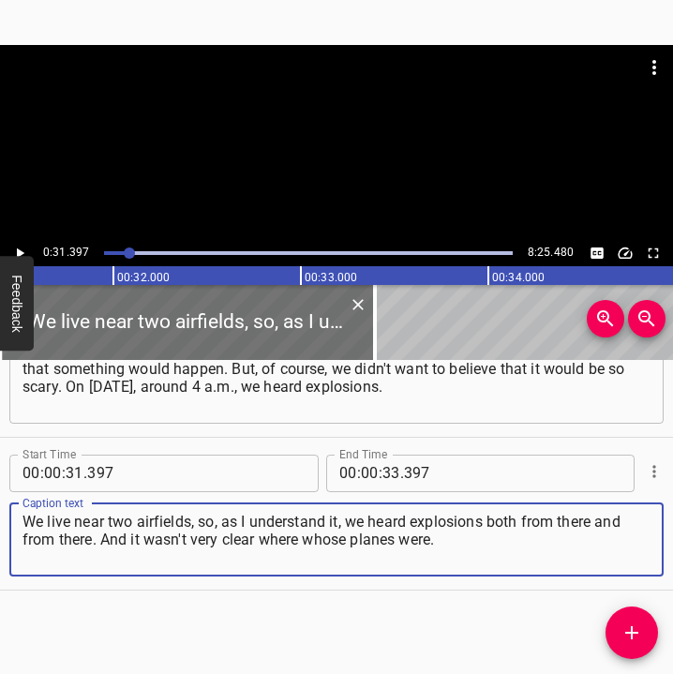
type textarea "We live near two airfields, so, as I understand it, we heard explosions both fr…"
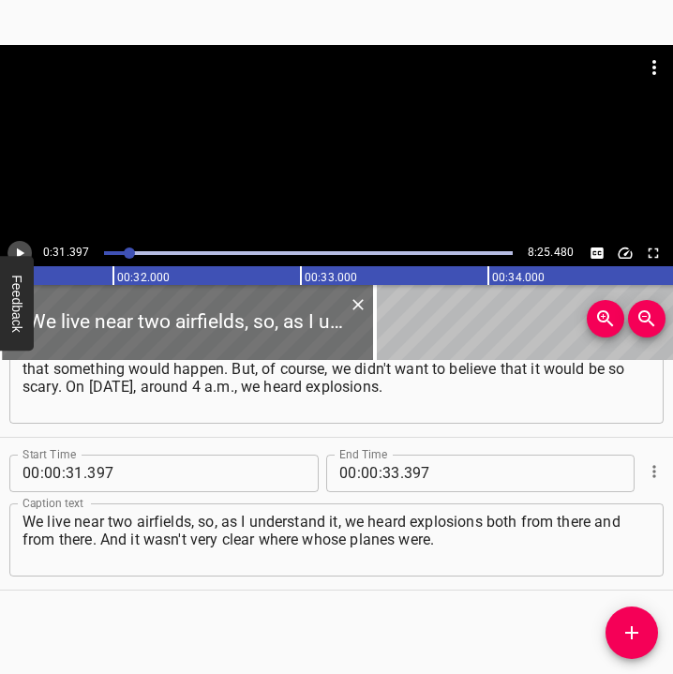
click at [22, 245] on icon "Play/Pause" at bounding box center [19, 253] width 17 height 17
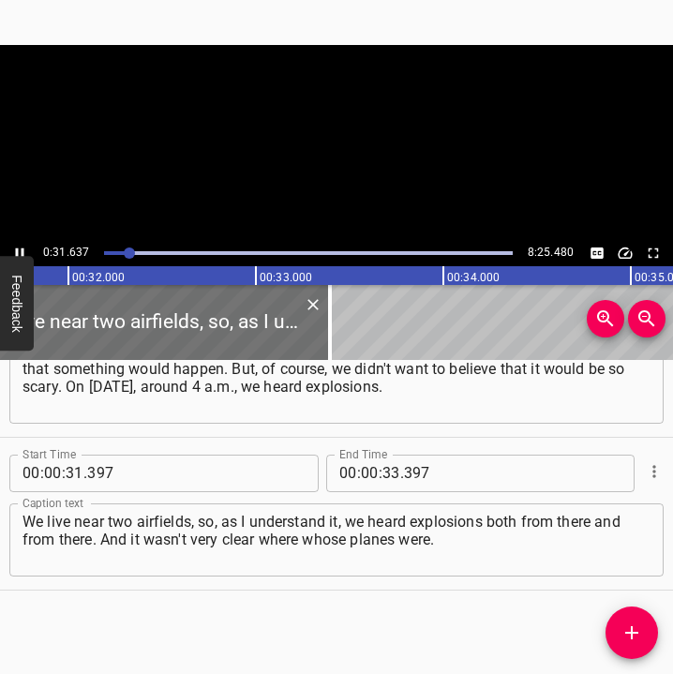
scroll to position [0, 5976]
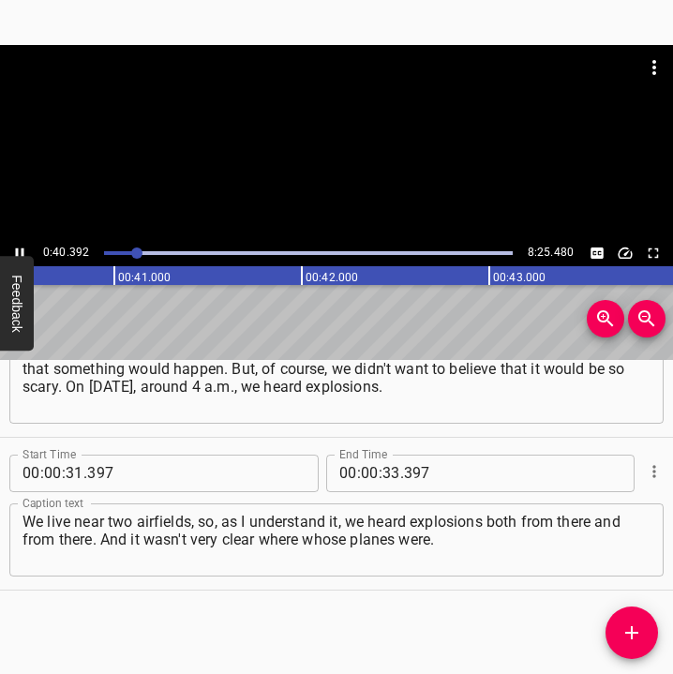
click at [15, 247] on icon "Play/Pause" at bounding box center [19, 253] width 17 height 17
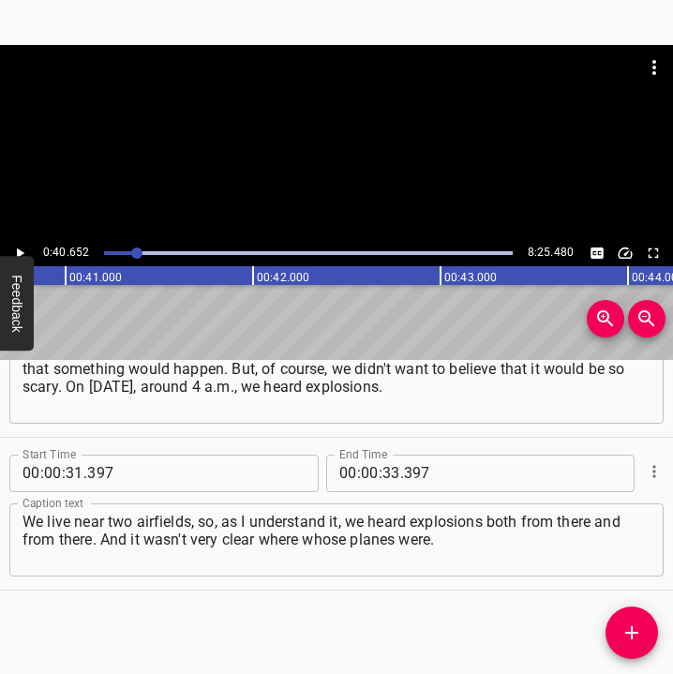
click at [15, 247] on icon "Play/Pause" at bounding box center [19, 253] width 17 height 17
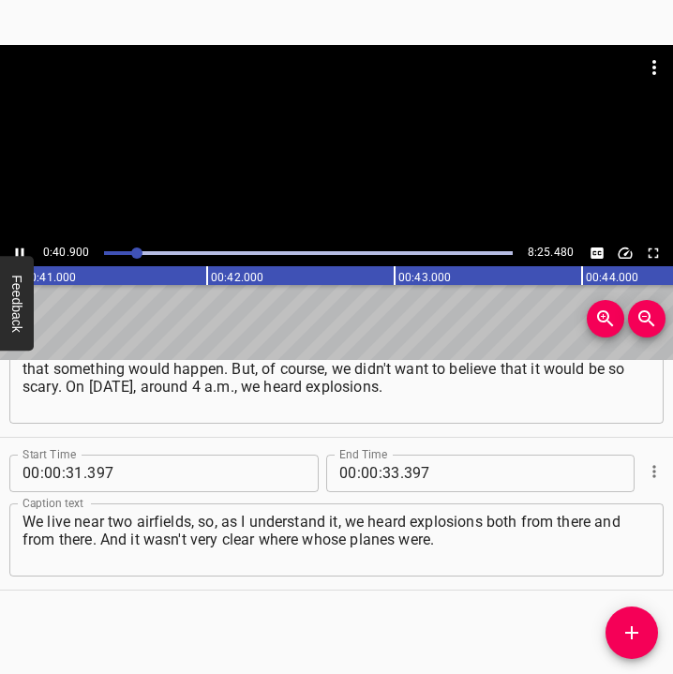
click at [15, 247] on icon "Play/Pause" at bounding box center [19, 253] width 17 height 17
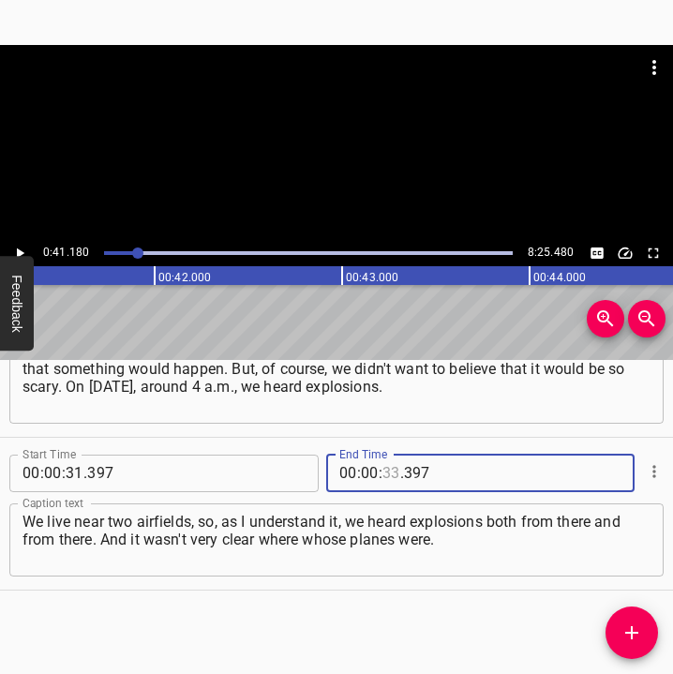
click at [388, 471] on input "number" at bounding box center [391, 472] width 18 height 37
type input "41"
type input "180"
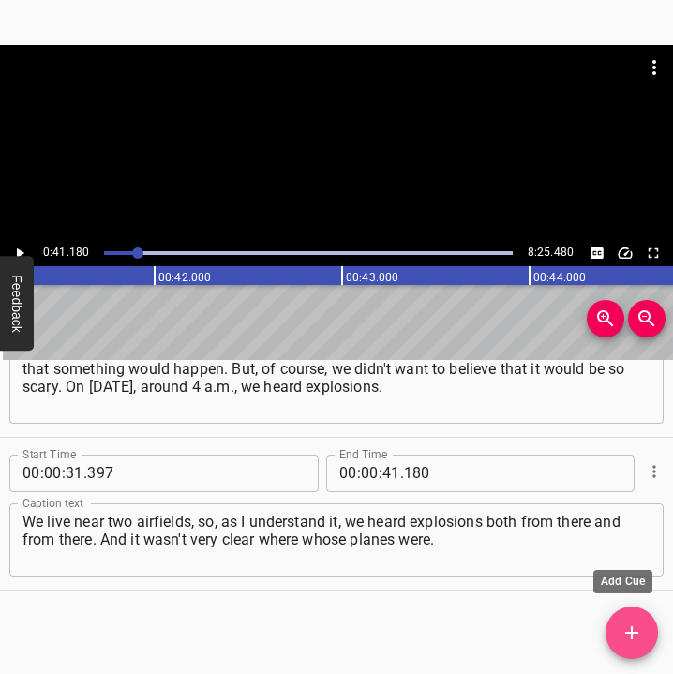
click at [624, 624] on icon "Add Cue" at bounding box center [631, 632] width 22 height 22
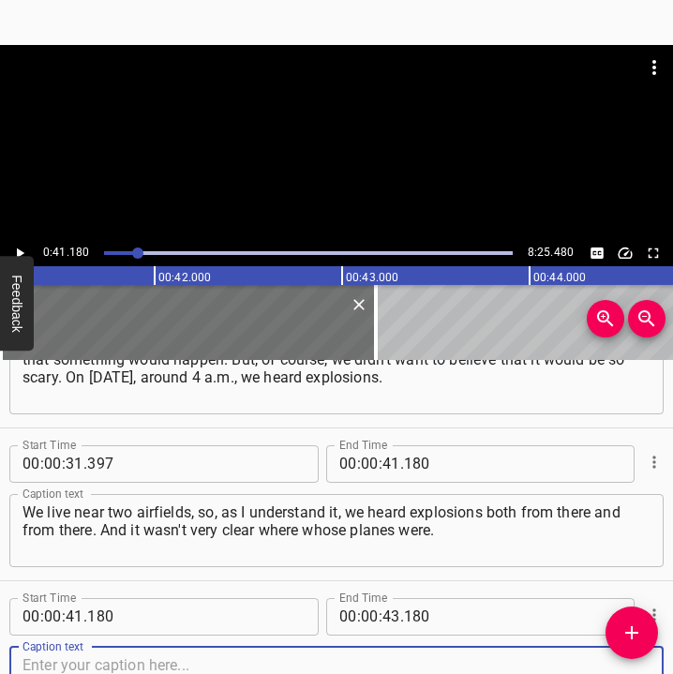
scroll to position [384, 0]
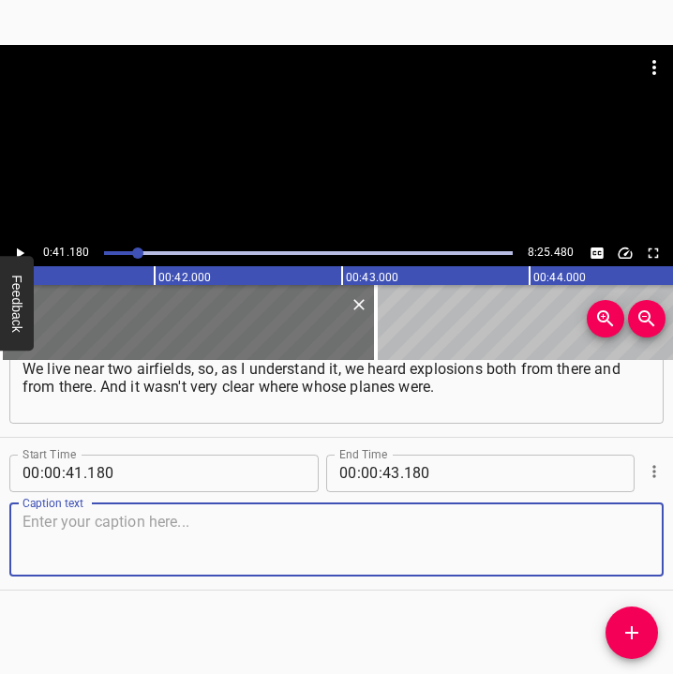
drag, startPoint x: 600, startPoint y: 549, endPoint x: 655, endPoint y: 539, distance: 56.2
click at [608, 547] on textarea at bounding box center [336, 539] width 628 height 53
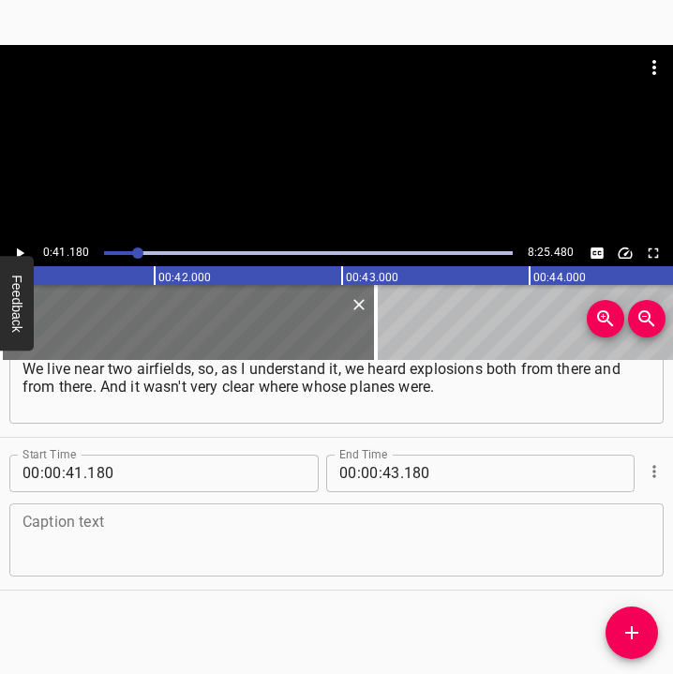
click at [78, 541] on textarea at bounding box center [336, 539] width 628 height 53
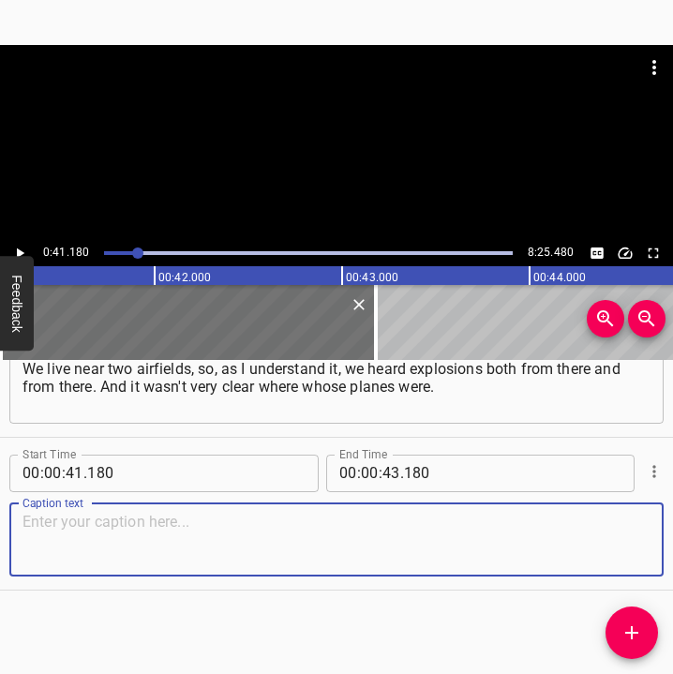
paste textarea "There were air battles going on, and they were right just above [GEOGRAPHIC_DAT…"
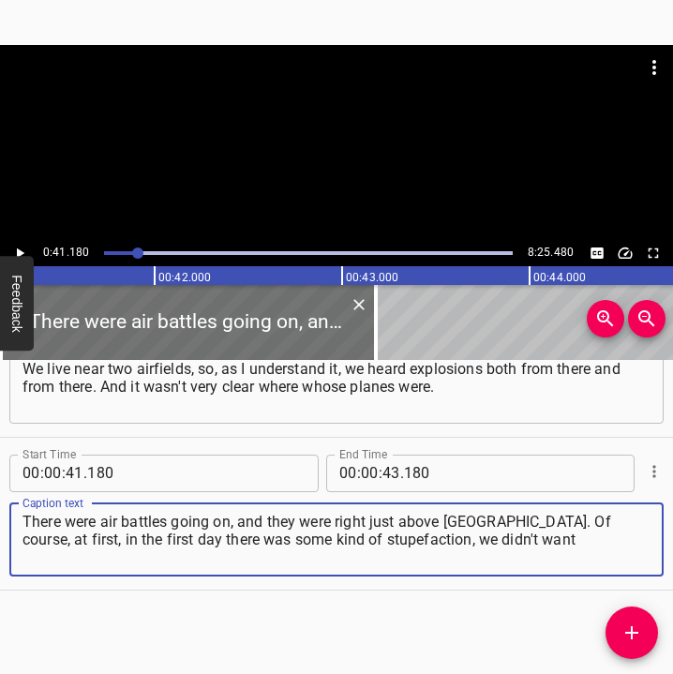
type textarea "There were air battles going on, and they were right just above [GEOGRAPHIC_DAT…"
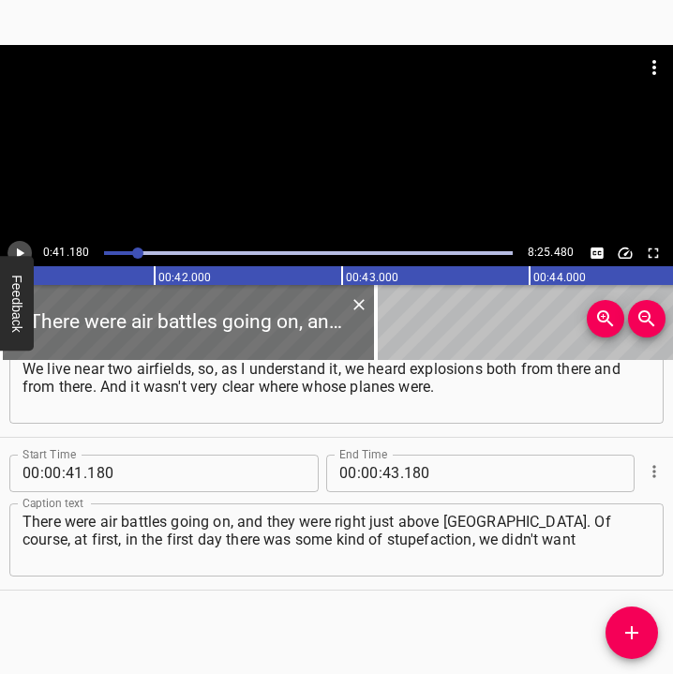
click at [18, 247] on icon "Play/Pause" at bounding box center [19, 253] width 17 height 17
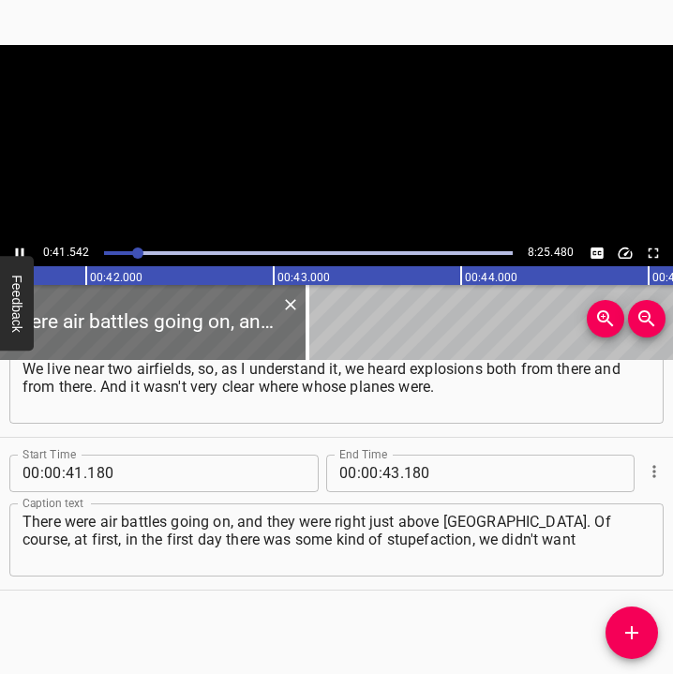
scroll to position [0, 7832]
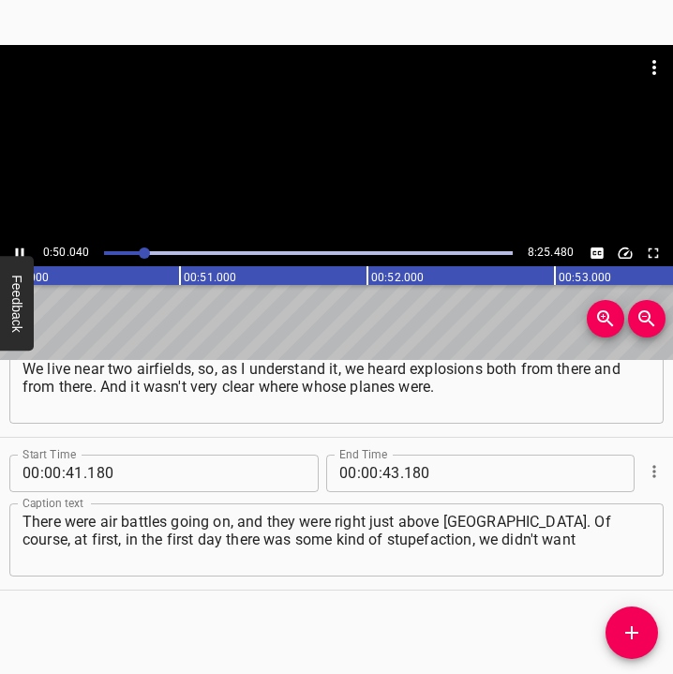
click at [18, 246] on icon "Play/Pause" at bounding box center [19, 253] width 17 height 17
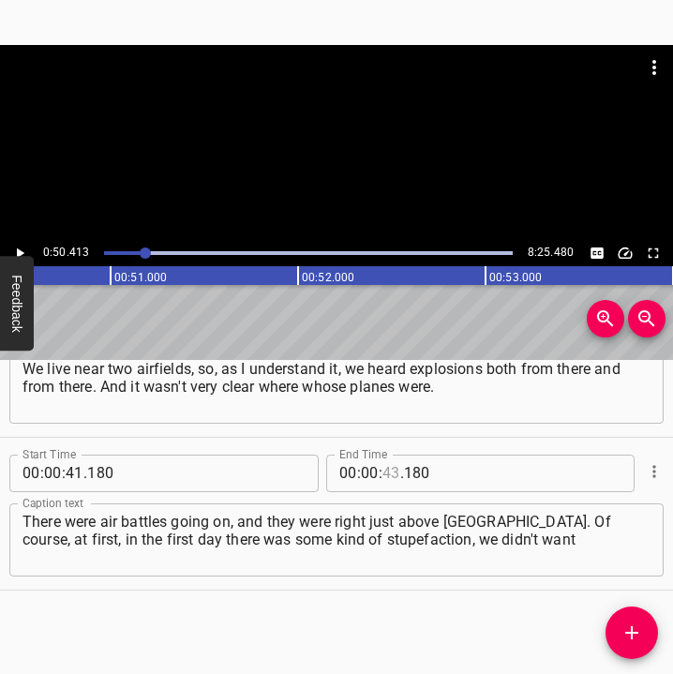
click at [382, 468] on input "number" at bounding box center [391, 472] width 18 height 37
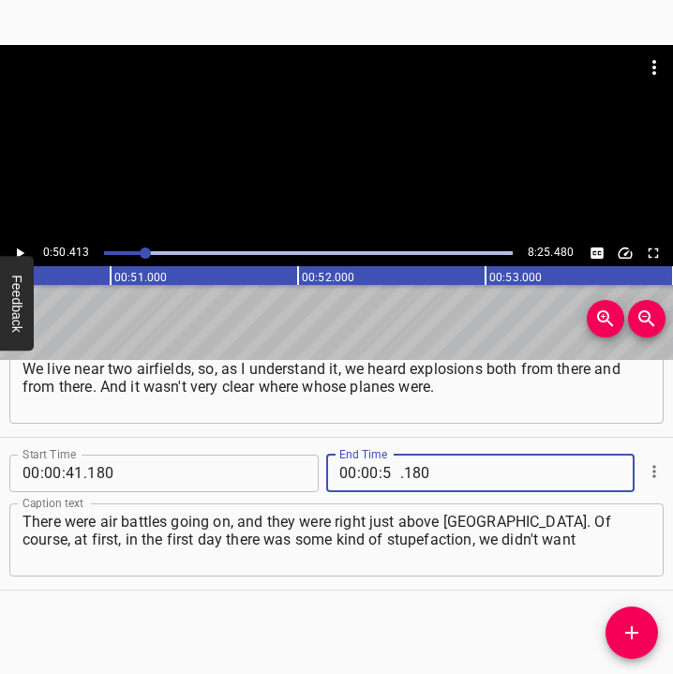
type input "50"
type input "413"
drag, startPoint x: 623, startPoint y: 631, endPoint x: 671, endPoint y: 583, distance: 67.6
click at [624, 631] on icon "Add Cue" at bounding box center [631, 632] width 22 height 22
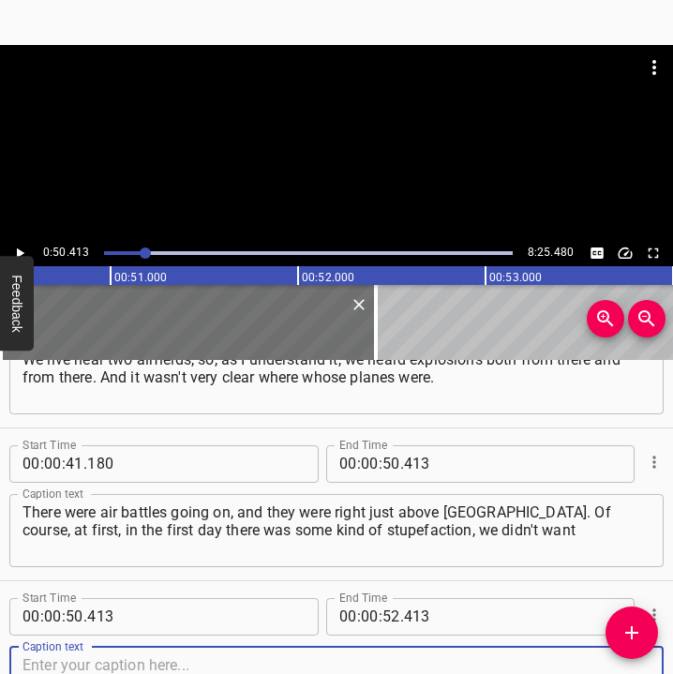
scroll to position [537, 0]
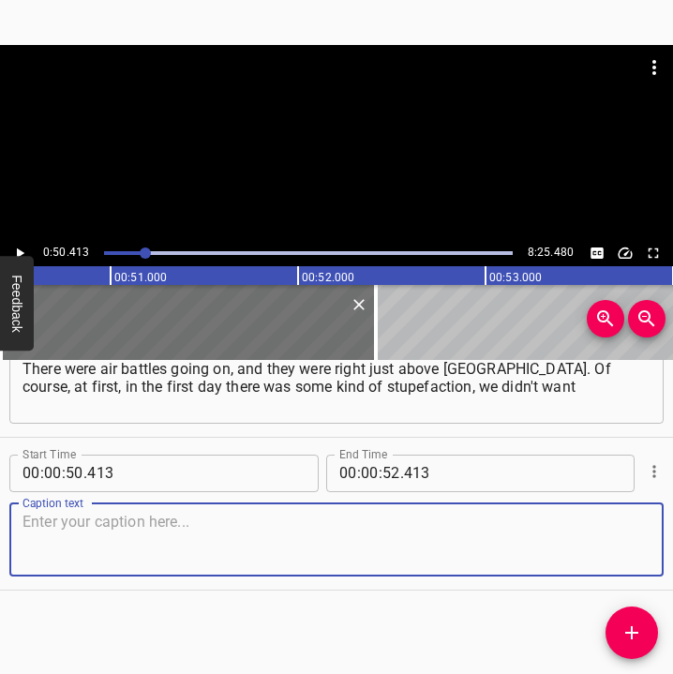
click at [609, 534] on textarea at bounding box center [336, 539] width 628 height 53
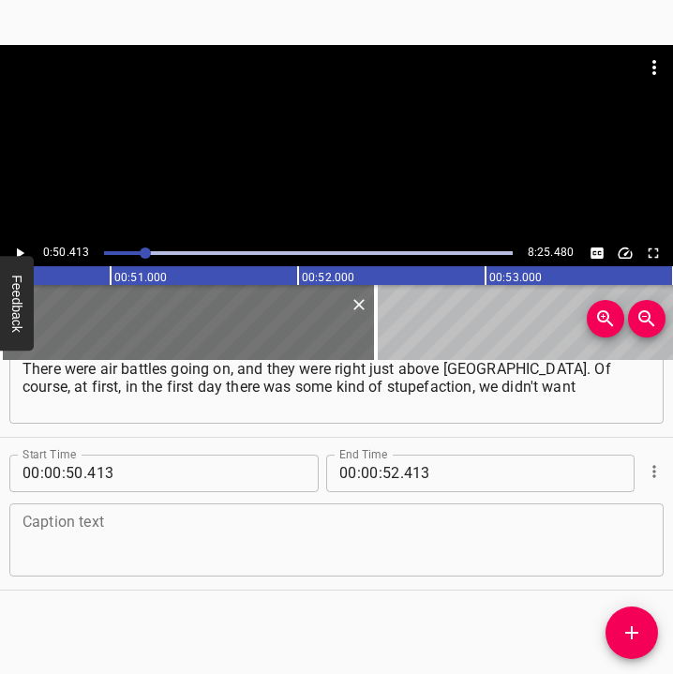
click at [116, 559] on textarea at bounding box center [336, 539] width 628 height 53
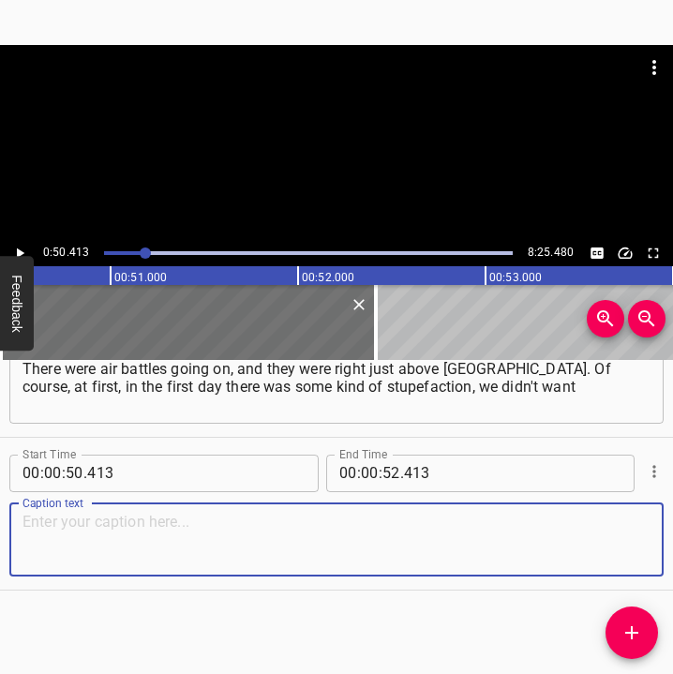
paste textarea "to believe that it could drag on for a long time. It seemed that this could be …"
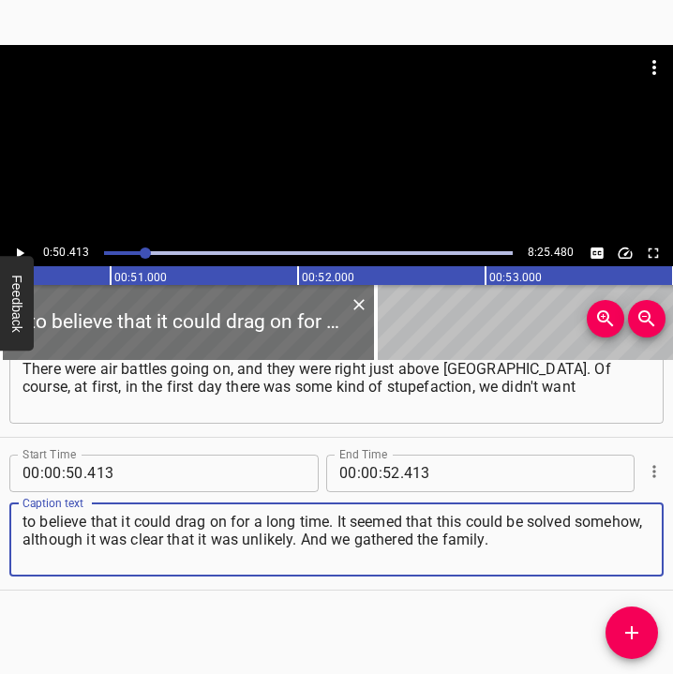
type textarea "to believe that it could drag on for a long time. It seemed that this could be …"
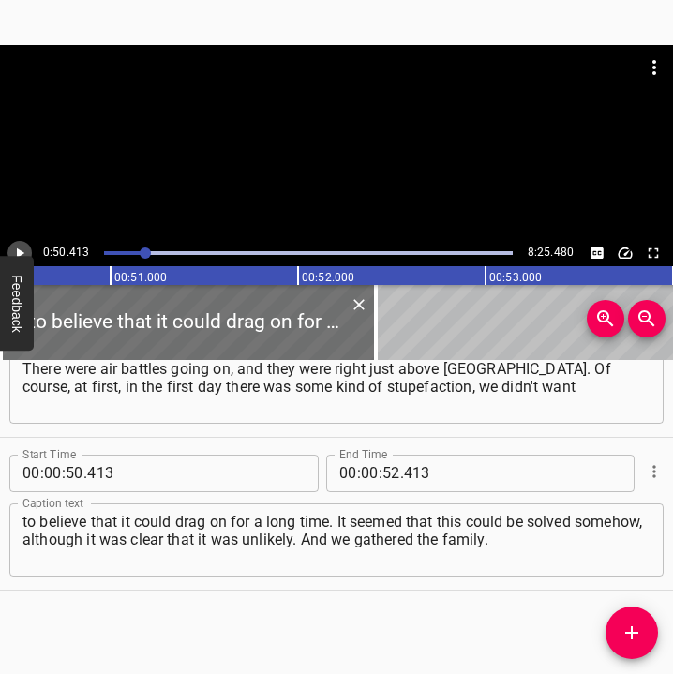
click at [22, 248] on icon "Play/Pause" at bounding box center [19, 253] width 17 height 17
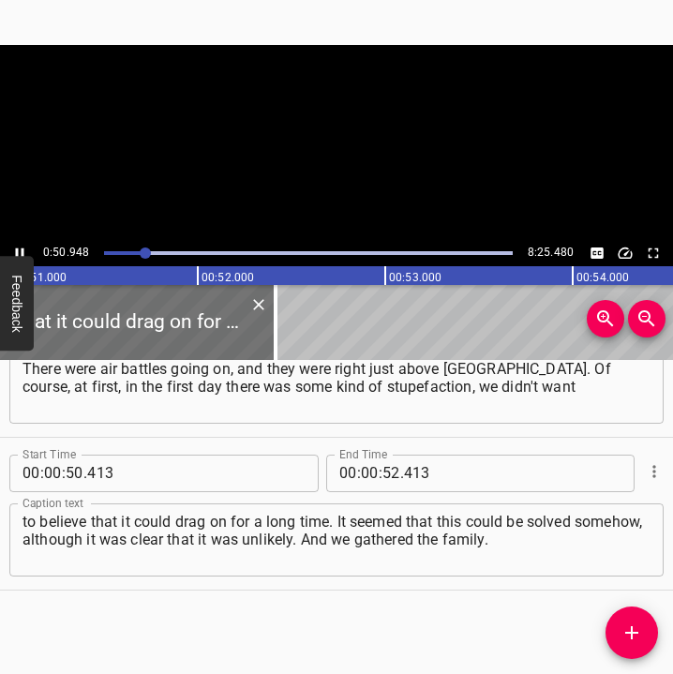
scroll to position [0, 9596]
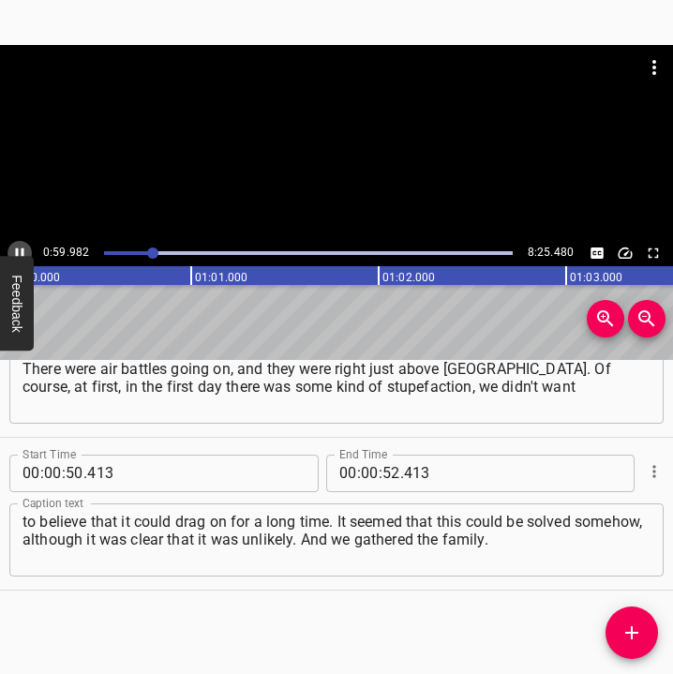
click at [18, 249] on icon "Play/Pause" at bounding box center [20, 252] width 8 height 10
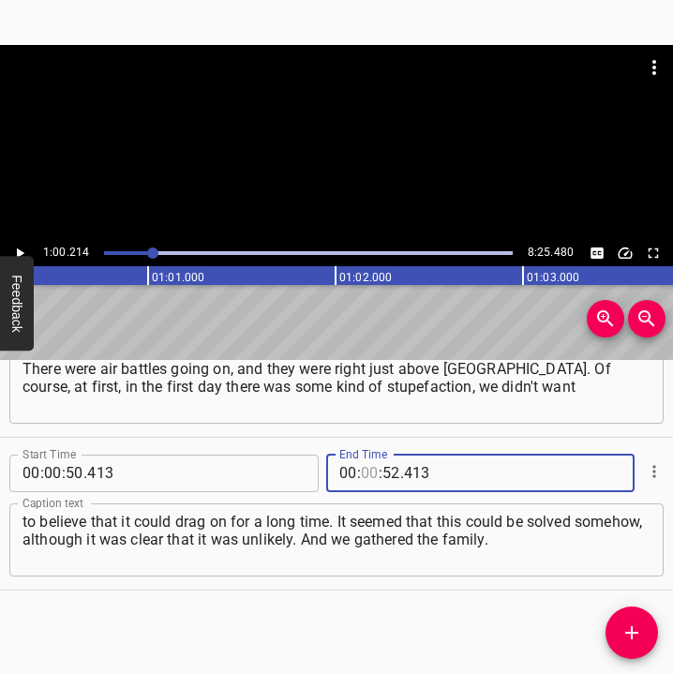
click at [364, 474] on input "number" at bounding box center [370, 472] width 18 height 37
type input "01"
type input "00"
type input "214"
click at [631, 631] on icon "Add Cue" at bounding box center [631, 632] width 13 height 13
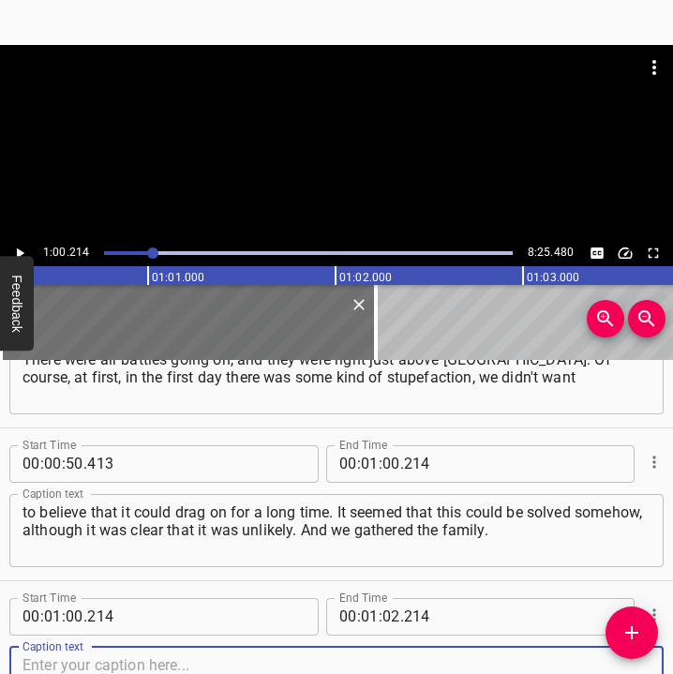
scroll to position [690, 0]
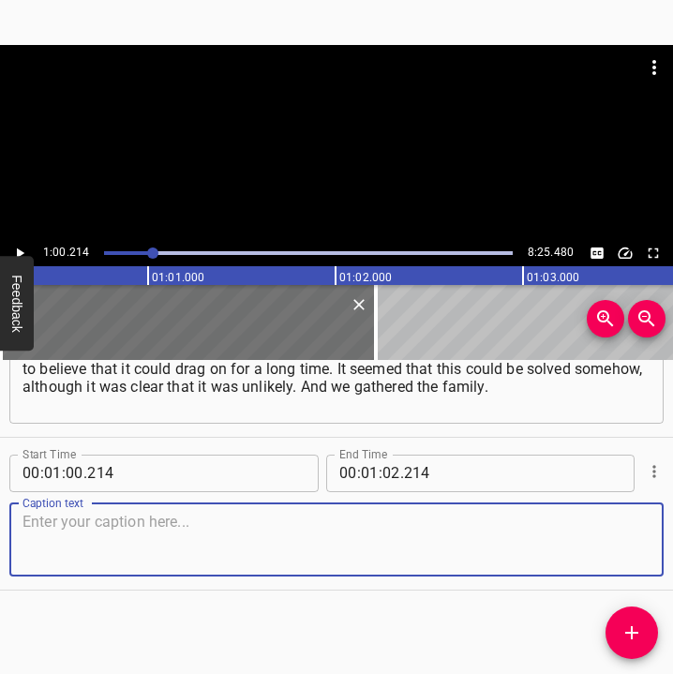
drag, startPoint x: 633, startPoint y: 531, endPoint x: 671, endPoint y: 530, distance: 37.5
click at [671, 530] on div "Start Time 00 : 00 : 05 . 374 Start Time End Time 00 : 00 : 15 . 889 End Time C…" at bounding box center [336, 517] width 673 height 315
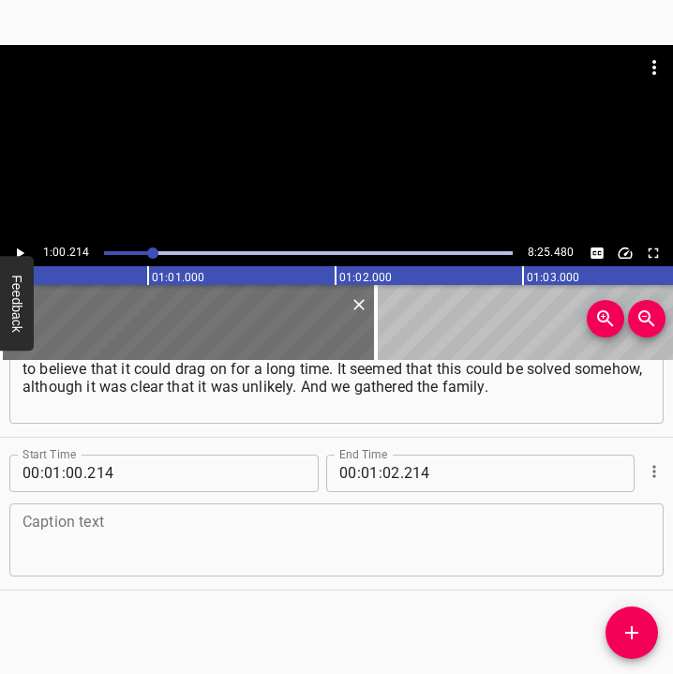
click at [66, 527] on textarea at bounding box center [336, 539] width 628 height 53
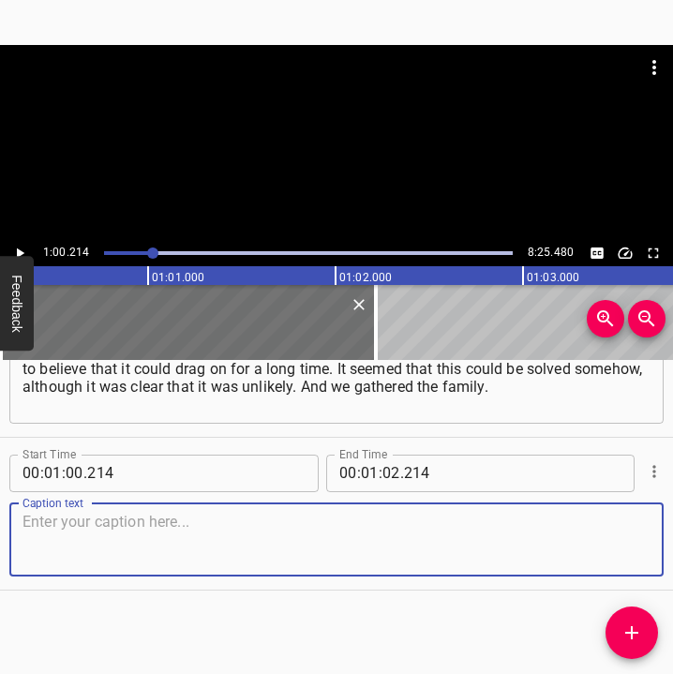
paste textarea "We stayed at home, in our own house for a while, and then moved to the [GEOGRAP…"
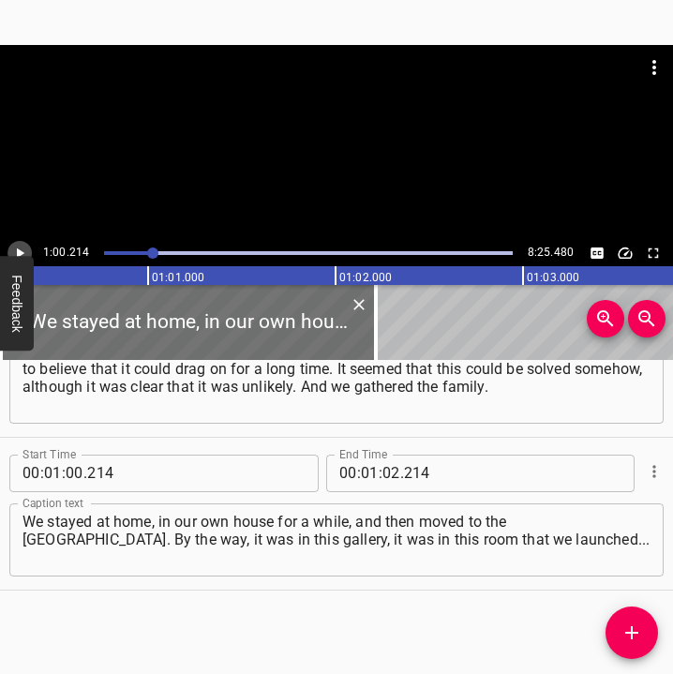
click at [18, 242] on button "Play/Pause" at bounding box center [19, 253] width 24 height 24
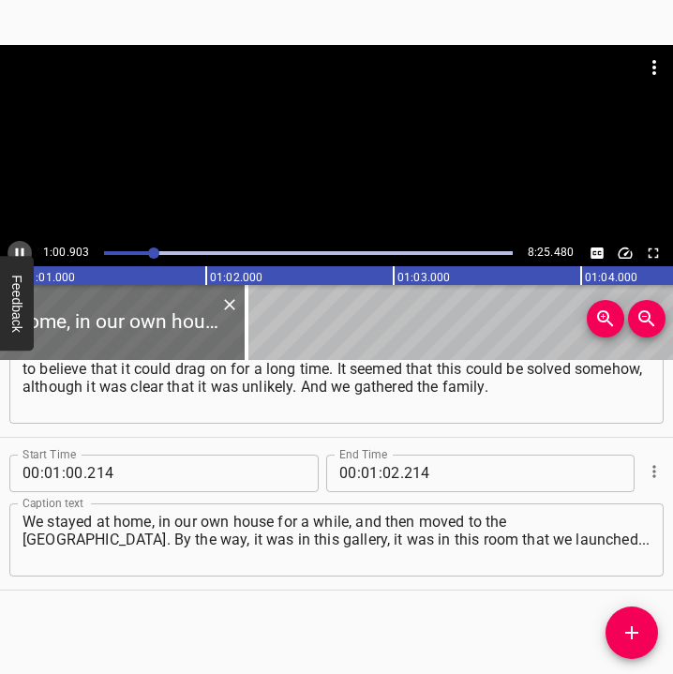
click at [22, 242] on button "Play/Pause" at bounding box center [19, 253] width 24 height 24
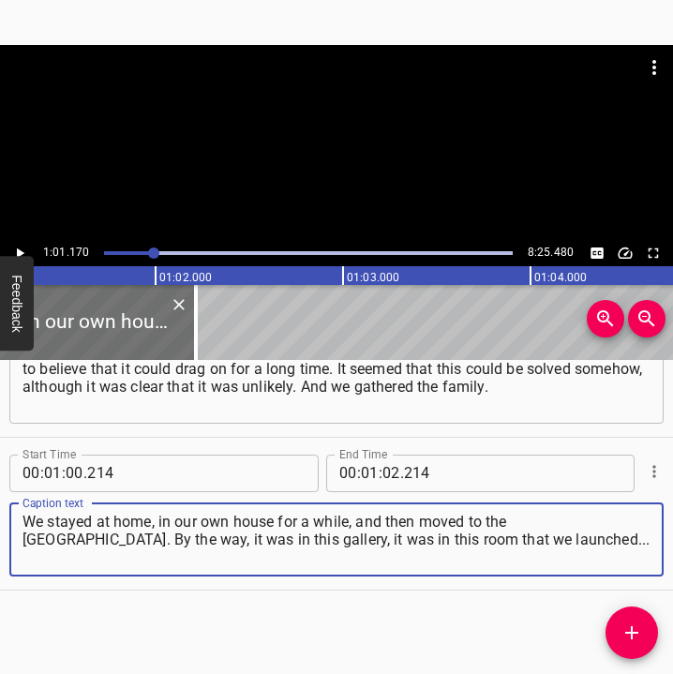
drag, startPoint x: 511, startPoint y: 537, endPoint x: 14, endPoint y: 509, distance: 497.4
click at [8, 524] on div "Start Time 00 : 01 : 00 . 214 Start Time End Time 00 : 01 : 02 . 214 End Time C…" at bounding box center [336, 514] width 673 height 152
paste textarea
type textarea "We stayed at home, in our own house for a while, and then moved to the [GEOGRAP…"
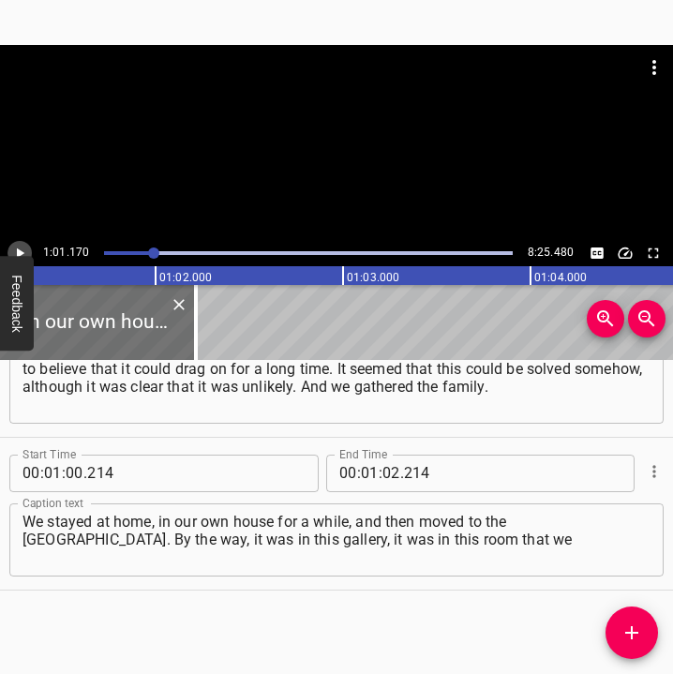
click at [26, 246] on icon "Play/Pause" at bounding box center [19, 253] width 17 height 17
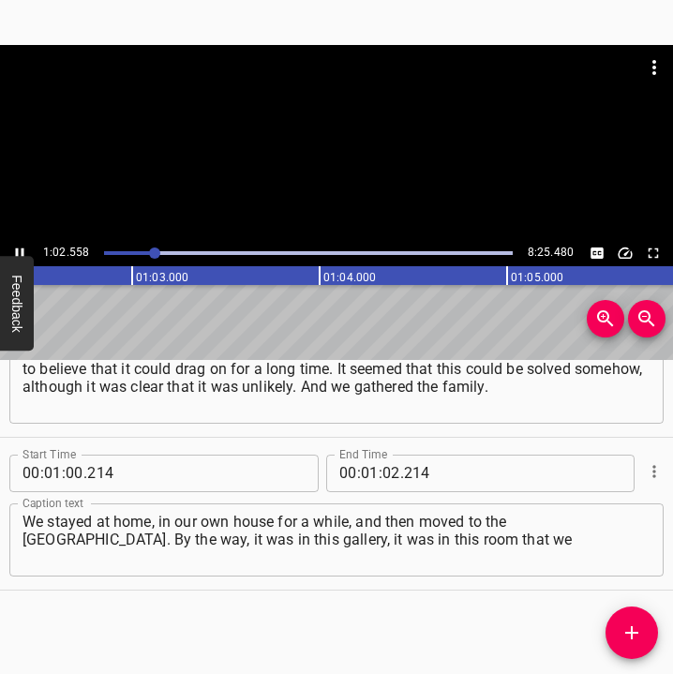
scroll to position [0, 11722]
click at [15, 247] on icon "Play/Pause" at bounding box center [19, 253] width 17 height 17
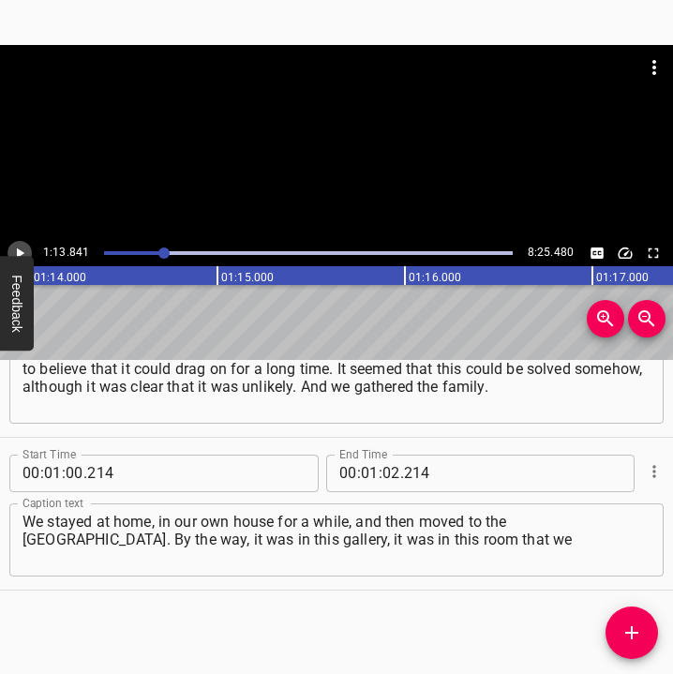
click at [15, 247] on icon "Play/Pause" at bounding box center [19, 253] width 17 height 17
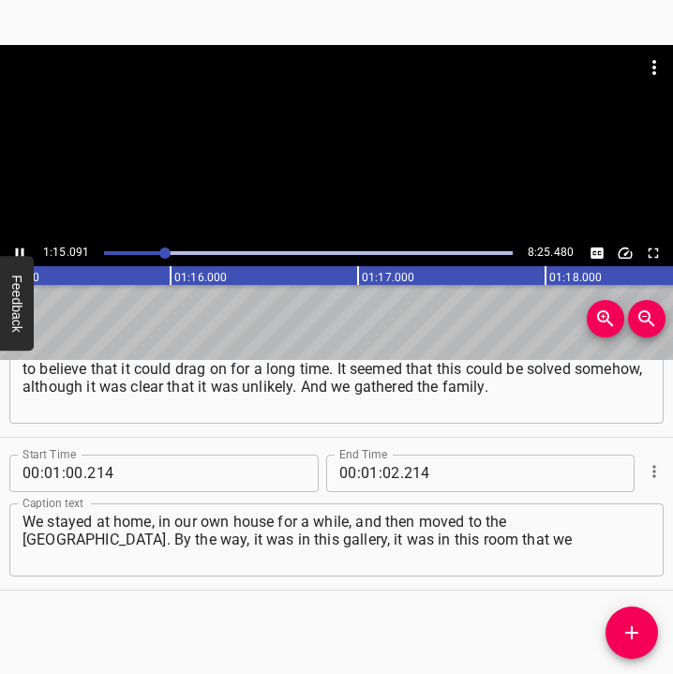
scroll to position [0, 14110]
click at [382, 472] on input "number" at bounding box center [391, 472] width 18 height 37
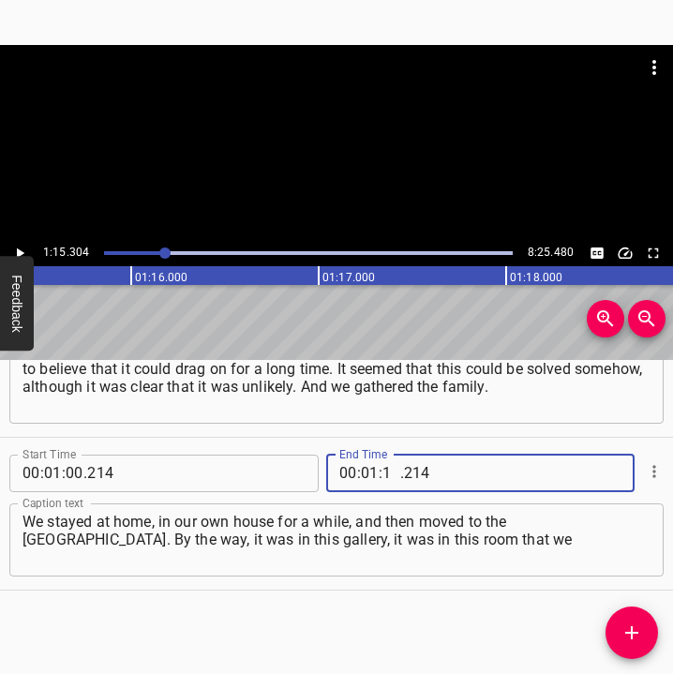
type input "15"
type input "304"
click at [631, 625] on icon "Add Cue" at bounding box center [631, 632] width 22 height 22
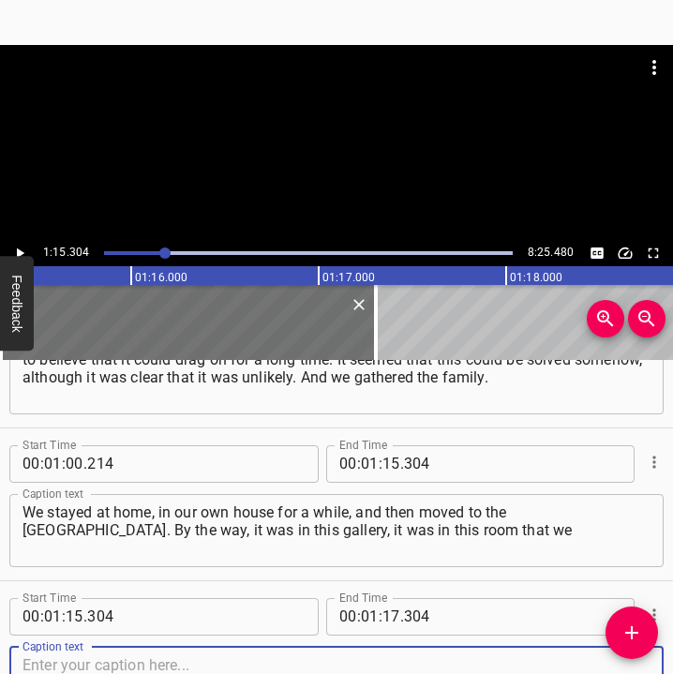
scroll to position [842, 0]
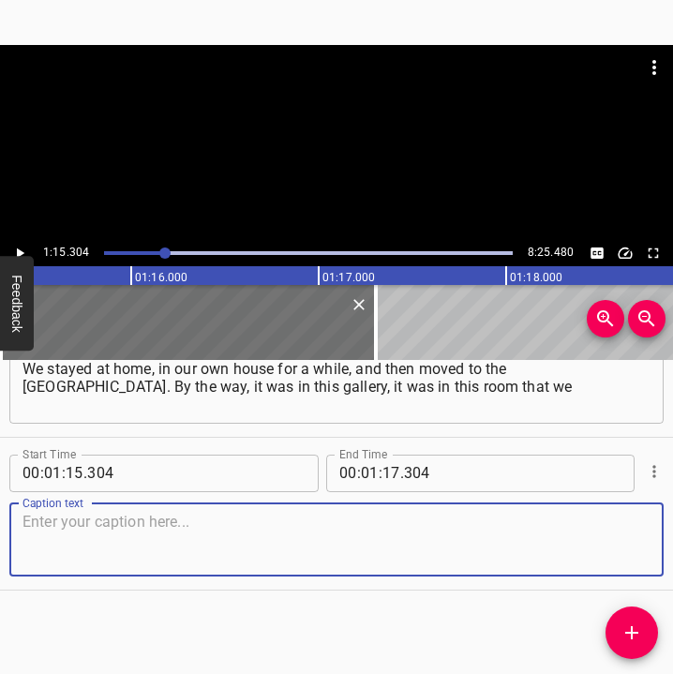
drag, startPoint x: 617, startPoint y: 524, endPoint x: 671, endPoint y: 524, distance: 54.3
click at [618, 524] on textarea at bounding box center [336, 539] width 628 height 53
click at [164, 542] on textarea at bounding box center [336, 539] width 628 height 53
paste textarea "launched... We made the first exhibition about a week before the full-scale inv…"
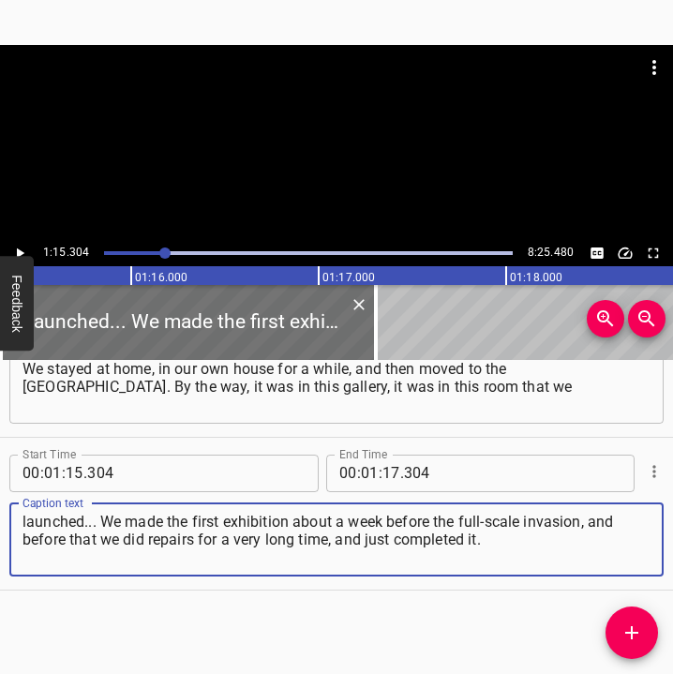
type textarea "launched... We made the first exhibition about a week before the full-scale inv…"
